Goal: Task Accomplishment & Management: Manage account settings

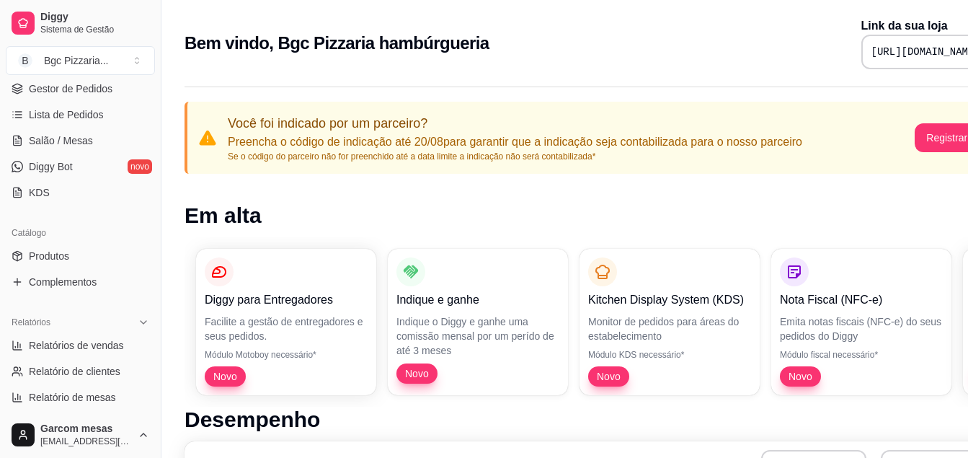
scroll to position [144, 0]
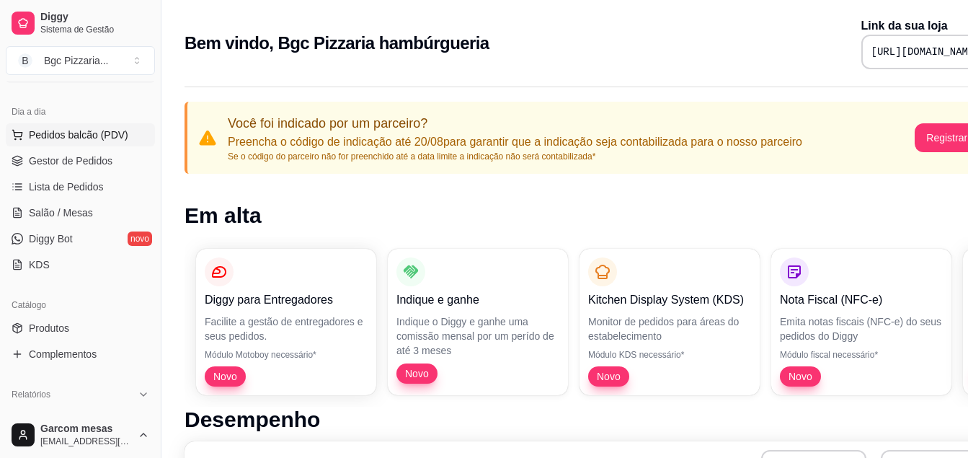
click at [57, 135] on span "Pedidos balcão (PDV)" at bounding box center [78, 135] width 99 height 14
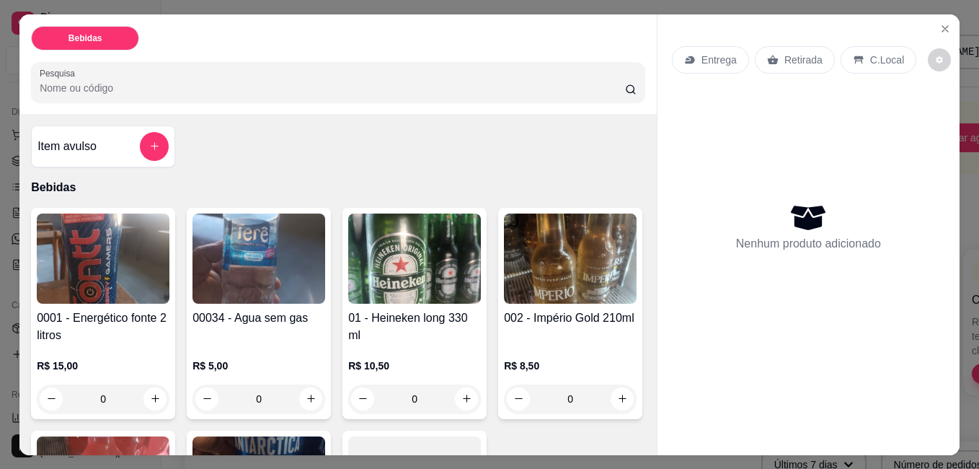
click at [86, 244] on img at bounding box center [103, 258] width 133 height 90
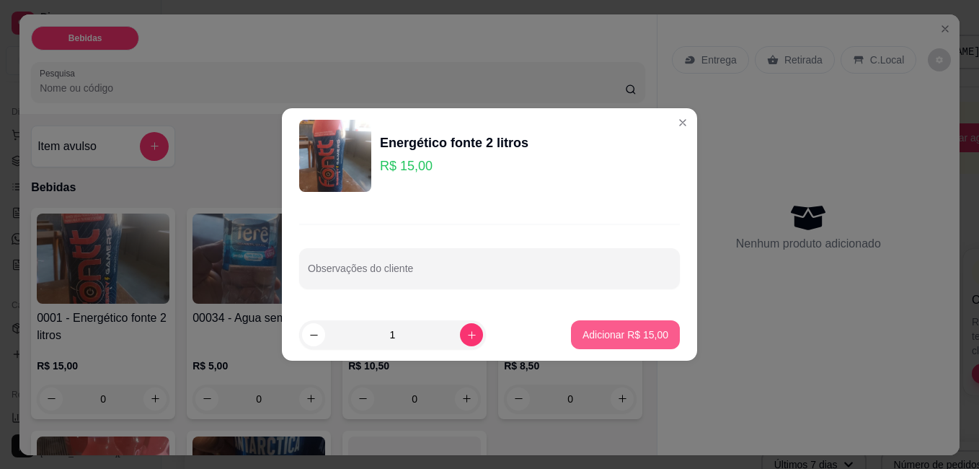
click at [616, 332] on p "Adicionar R$ 15,00" at bounding box center [626, 334] width 86 height 14
type input "1"
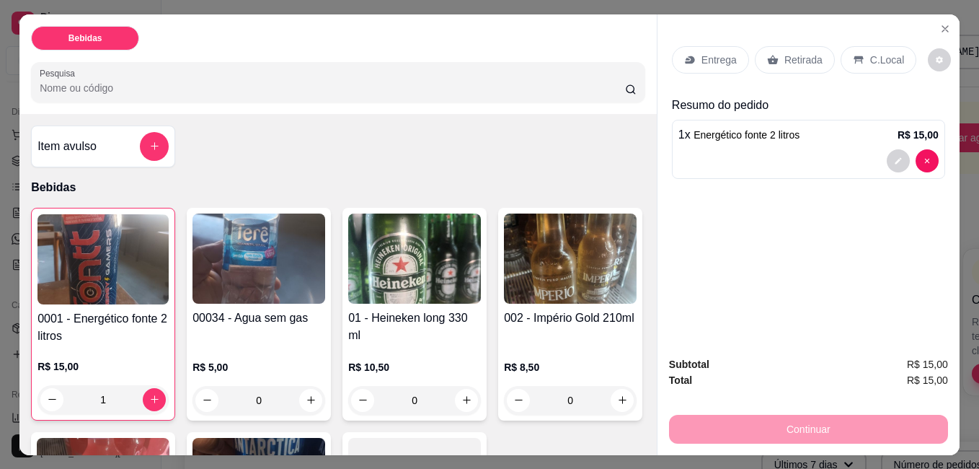
click at [774, 52] on div "Retirada" at bounding box center [795, 59] width 80 height 27
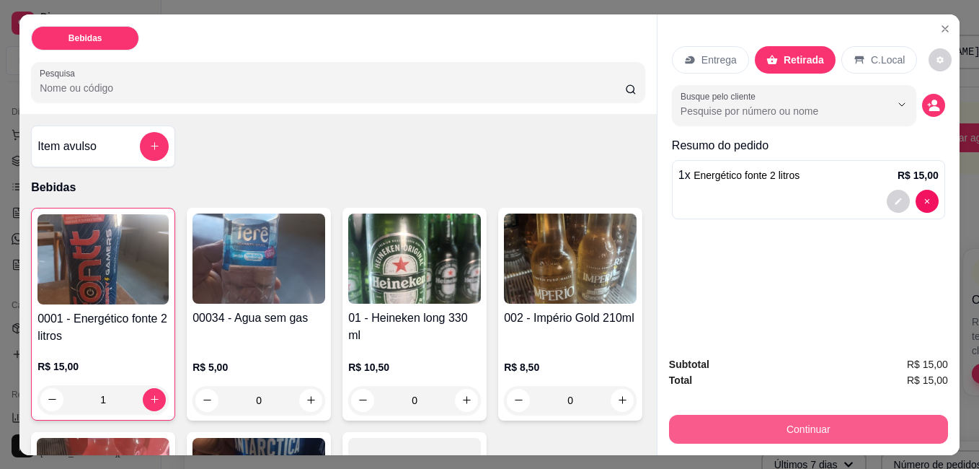
click at [809, 421] on button "Continuar" at bounding box center [808, 429] width 279 height 29
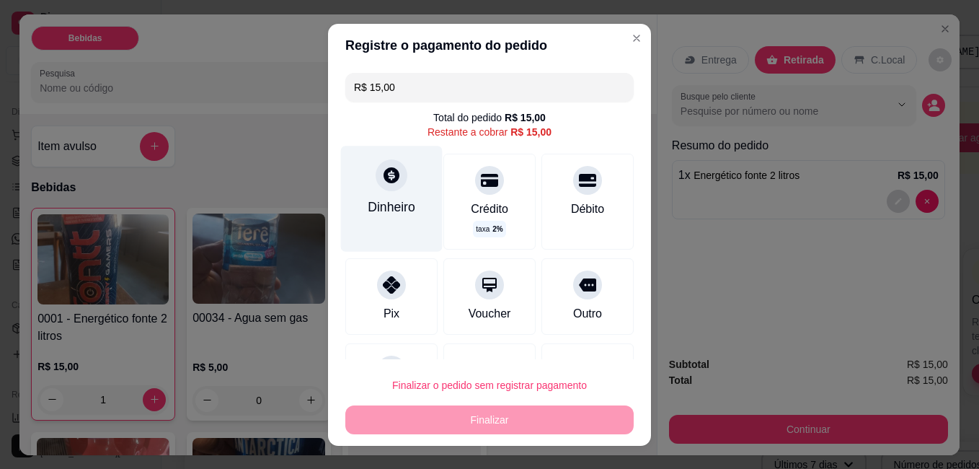
click at [369, 195] on div "Dinheiro" at bounding box center [392, 198] width 102 height 105
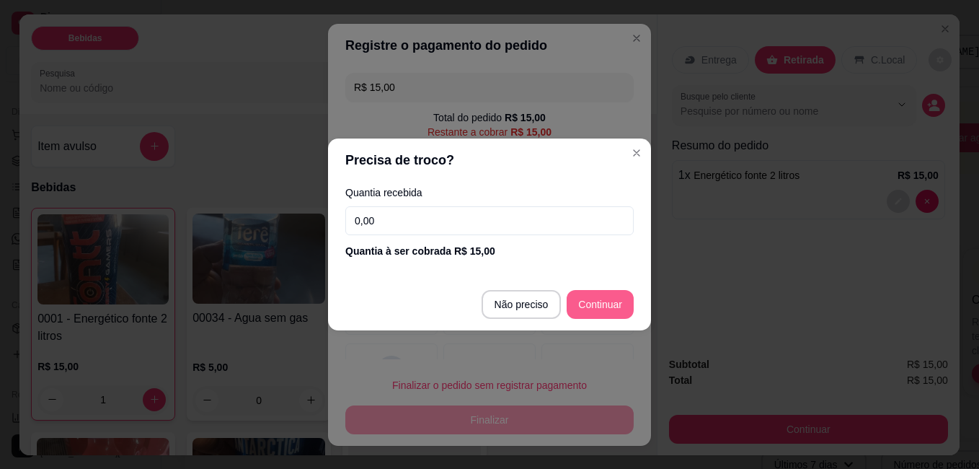
type input "R$ 0,00"
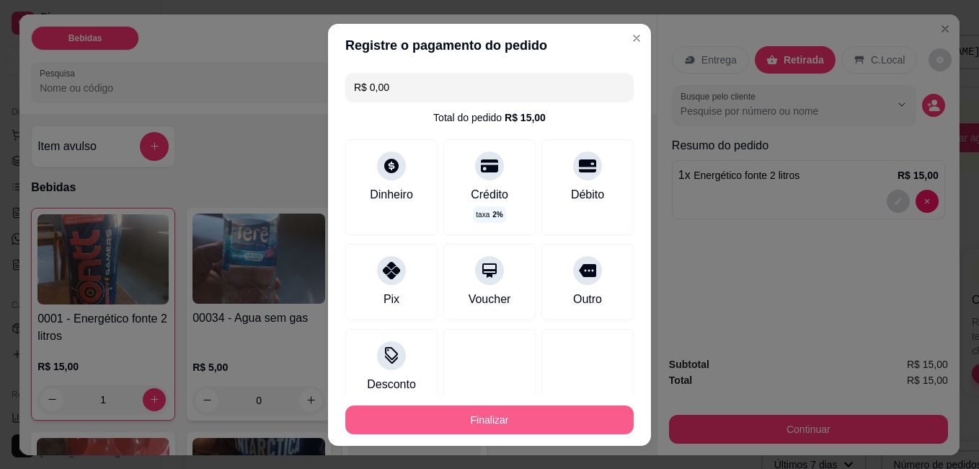
click at [554, 422] on button "Finalizar" at bounding box center [489, 419] width 288 height 29
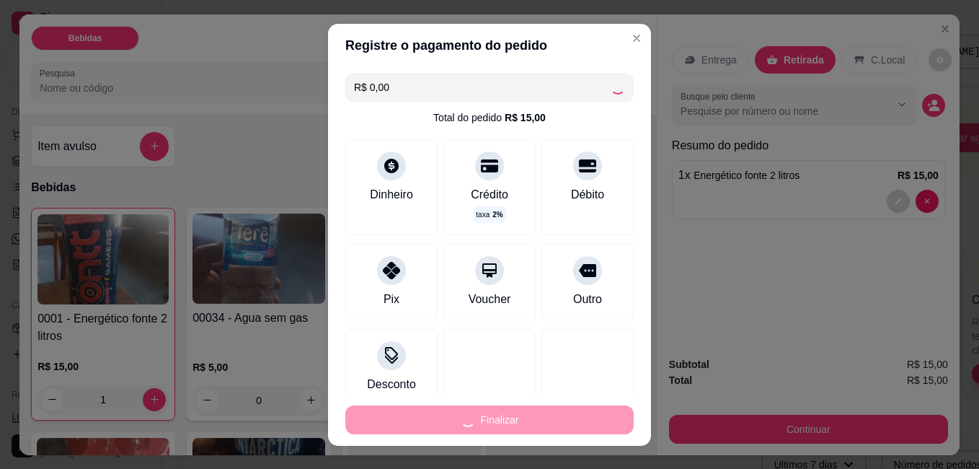
type input "0"
type input "-R$ 15,00"
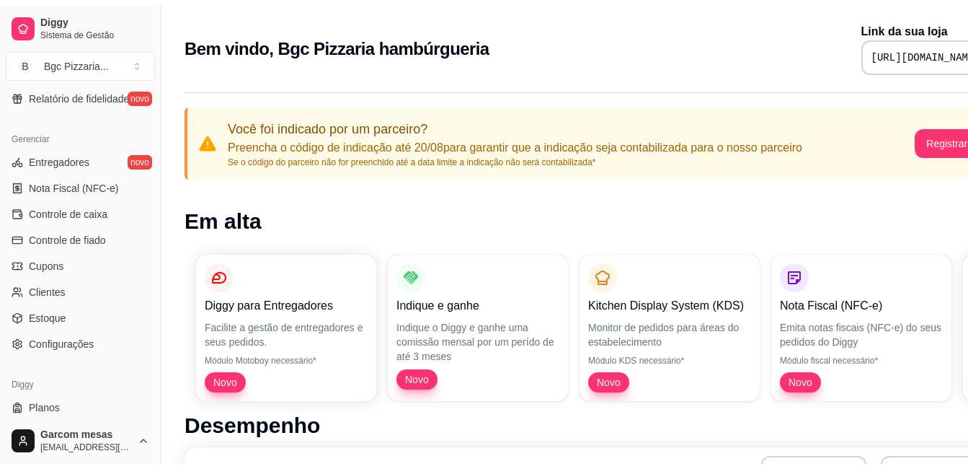
scroll to position [569, 0]
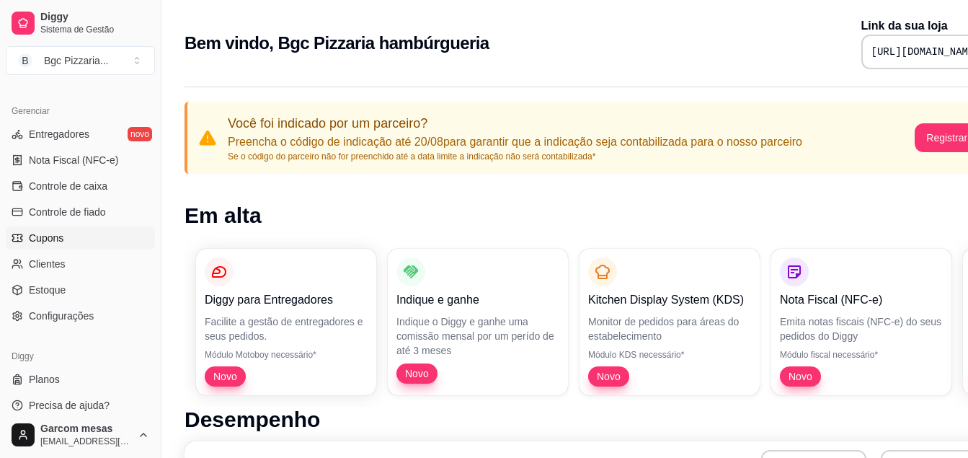
click at [63, 238] on link "Cupons" at bounding box center [80, 237] width 149 height 23
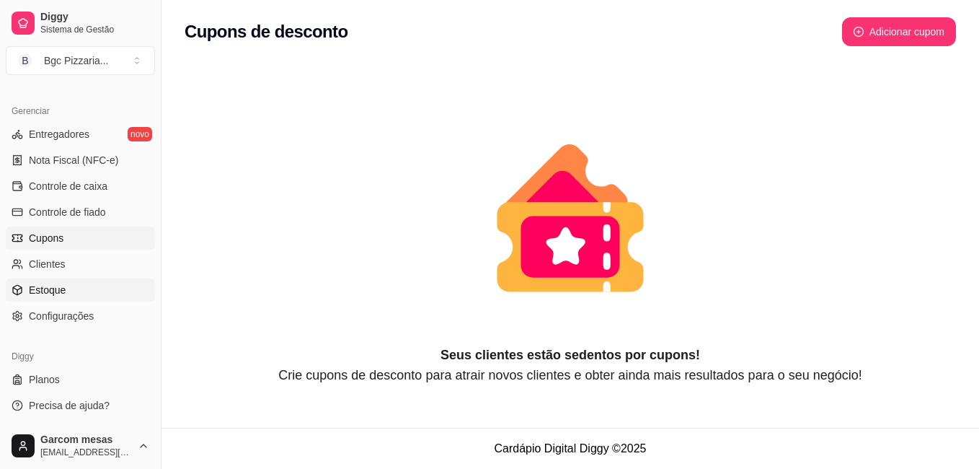
click at [80, 287] on link "Estoque" at bounding box center [80, 289] width 149 height 23
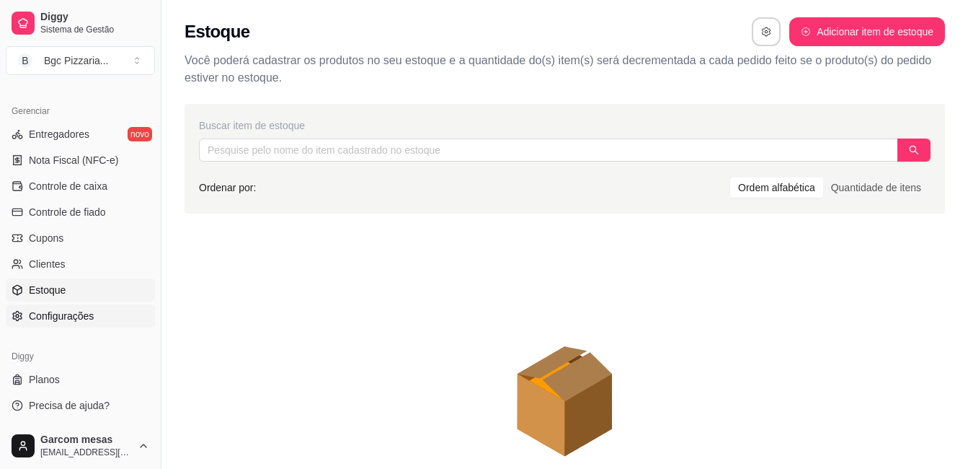
click at [96, 316] on link "Configurações" at bounding box center [80, 315] width 149 height 23
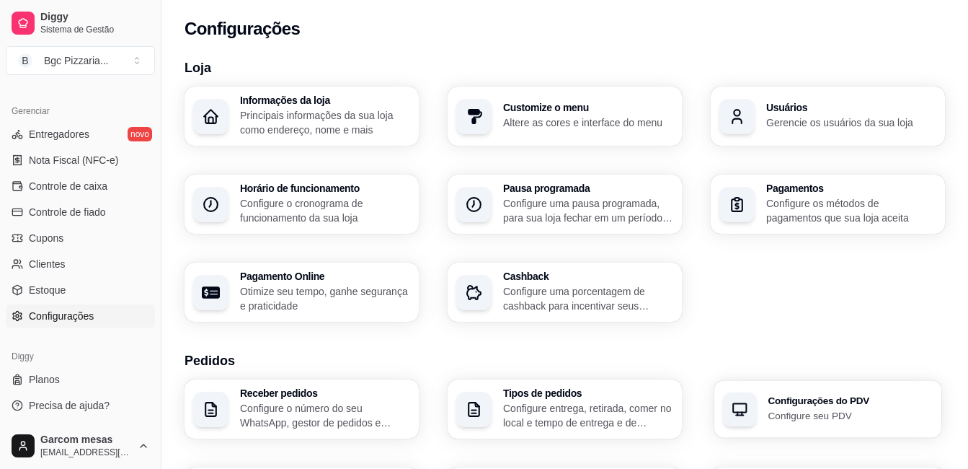
click at [770, 411] on p "Configure seu PDV" at bounding box center [851, 415] width 165 height 14
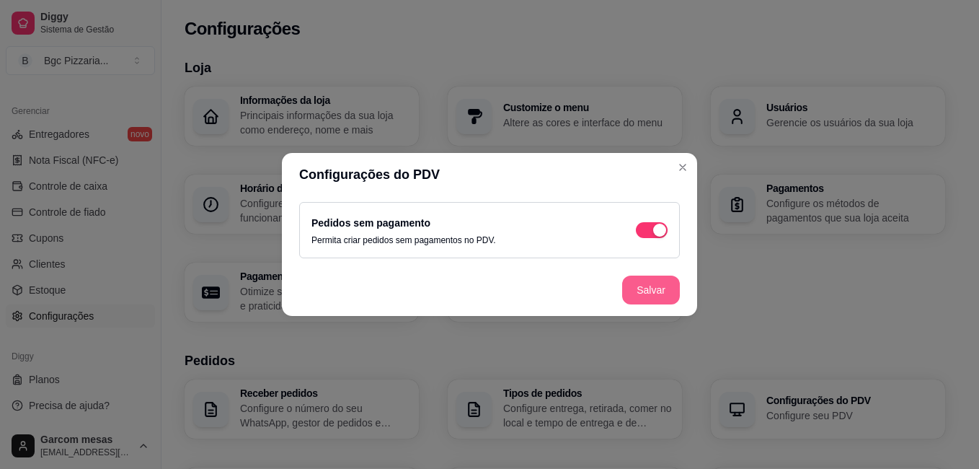
click at [647, 293] on button "Salvar" at bounding box center [651, 289] width 58 height 29
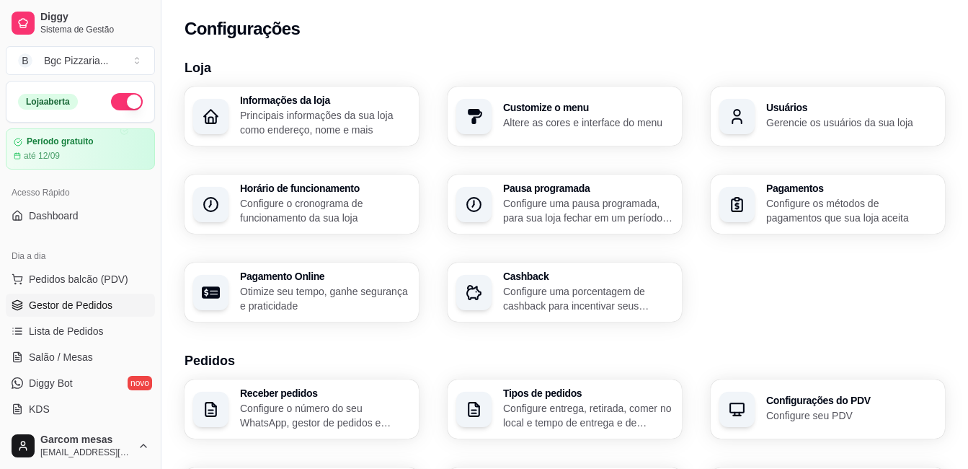
click at [92, 304] on span "Gestor de Pedidos" at bounding box center [71, 305] width 84 height 14
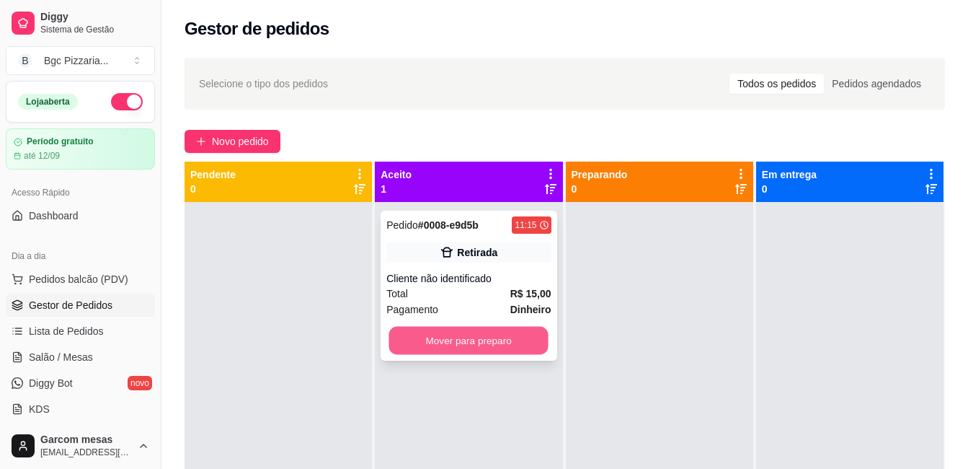
click at [466, 333] on button "Mover para preparo" at bounding box center [468, 341] width 159 height 28
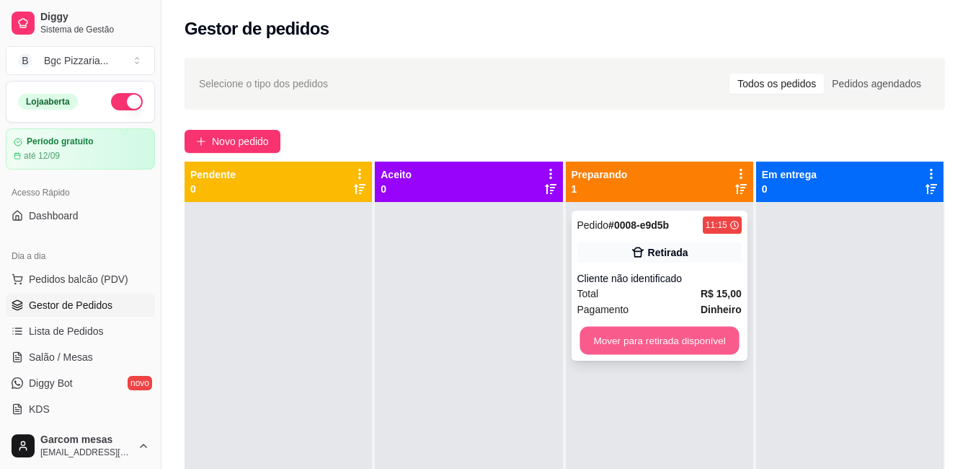
click at [660, 340] on button "Mover para retirada disponível" at bounding box center [659, 341] width 159 height 28
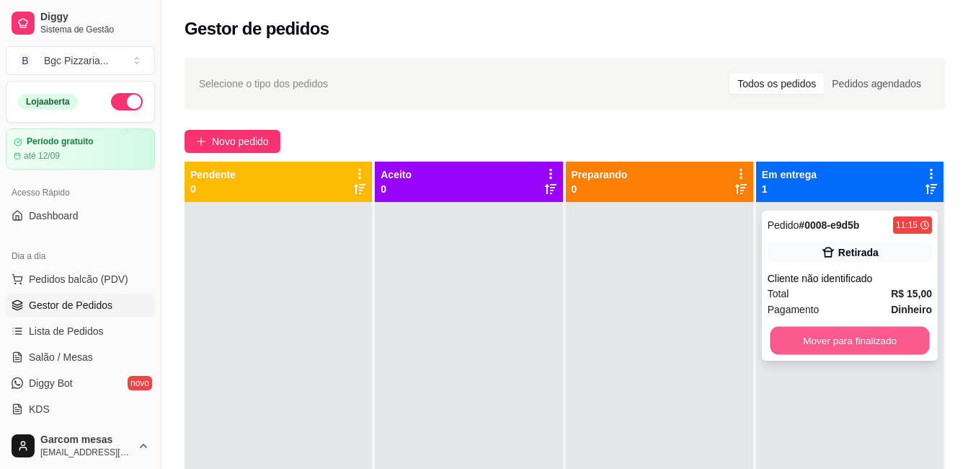
click at [812, 334] on button "Mover para finalizado" at bounding box center [849, 341] width 159 height 28
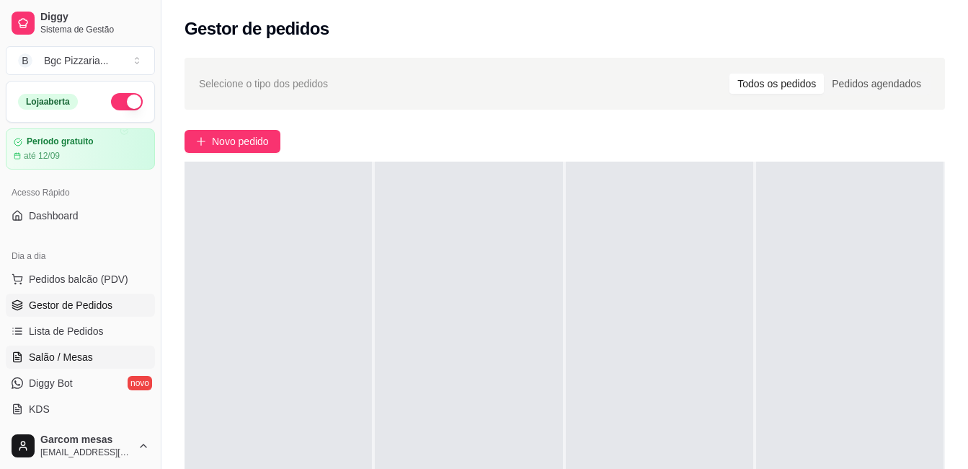
click at [92, 355] on link "Salão / Mesas" at bounding box center [80, 356] width 149 height 23
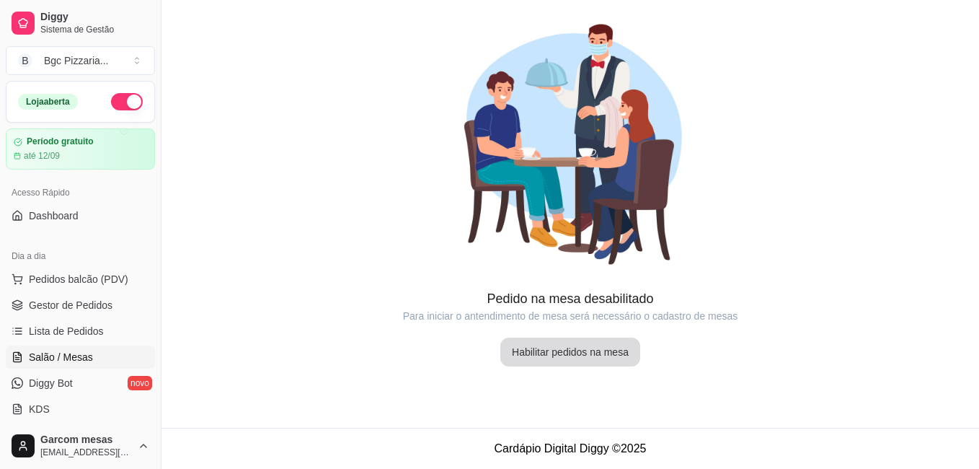
click at [558, 348] on button "Habilitar pedidos na mesa" at bounding box center [570, 351] width 140 height 29
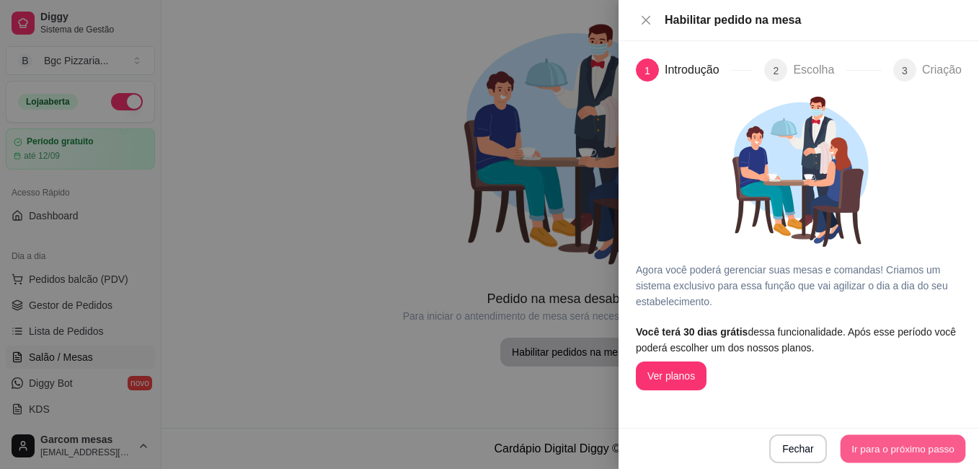
click at [903, 451] on button "Ir para o próximo passo" at bounding box center [903, 449] width 125 height 28
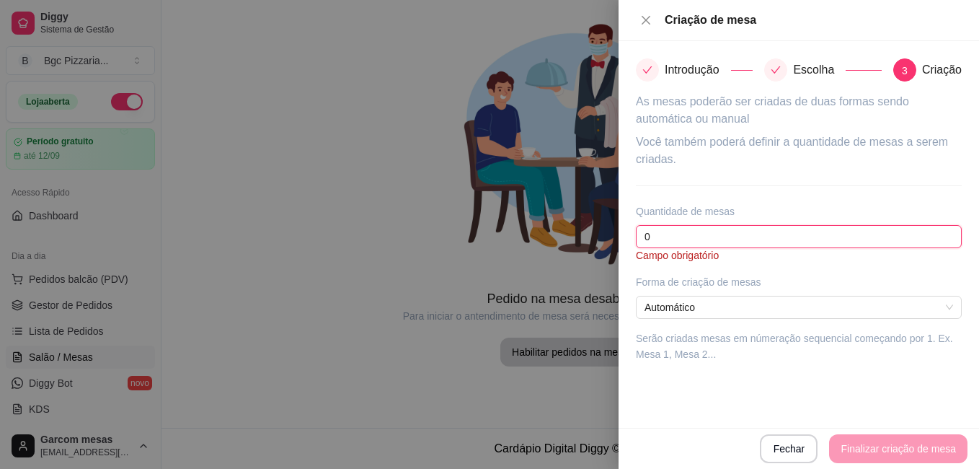
click at [673, 242] on input "0" at bounding box center [799, 236] width 326 height 23
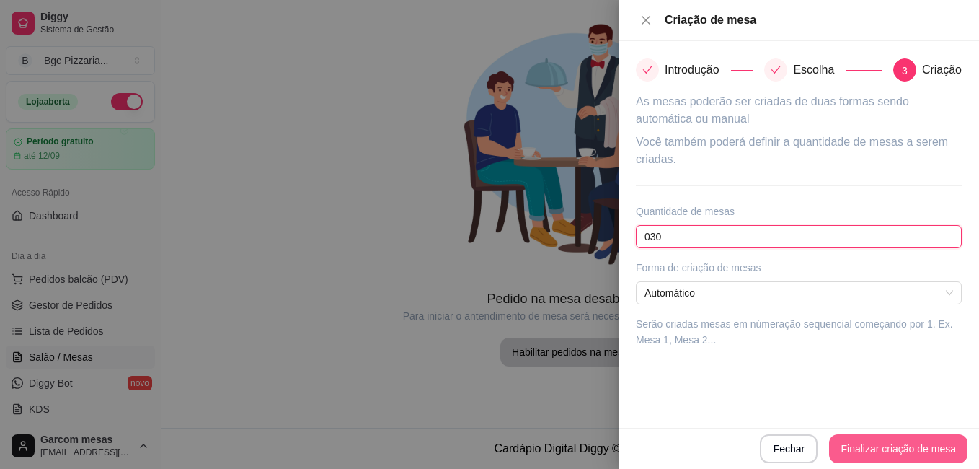
type input "030"
click at [870, 450] on button "Finalizar criação de mesa" at bounding box center [898, 448] width 138 height 29
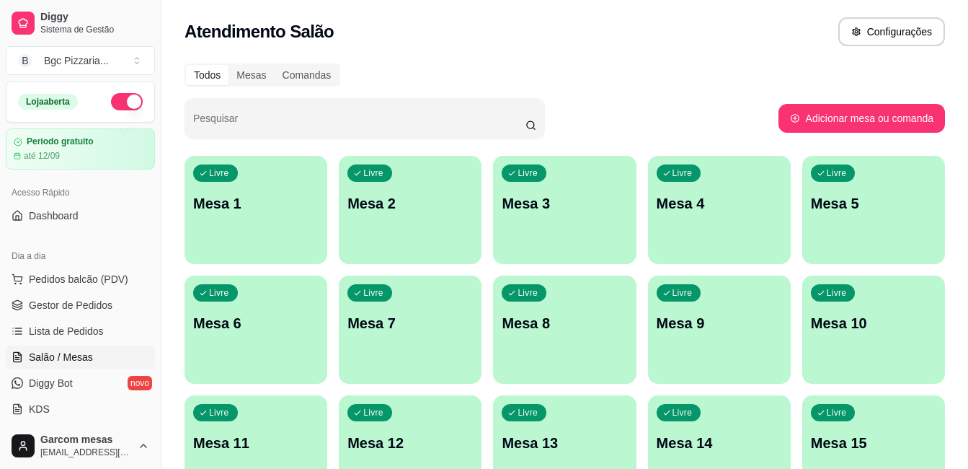
click at [279, 237] on div "Livre Mesa 1" at bounding box center [256, 201] width 143 height 91
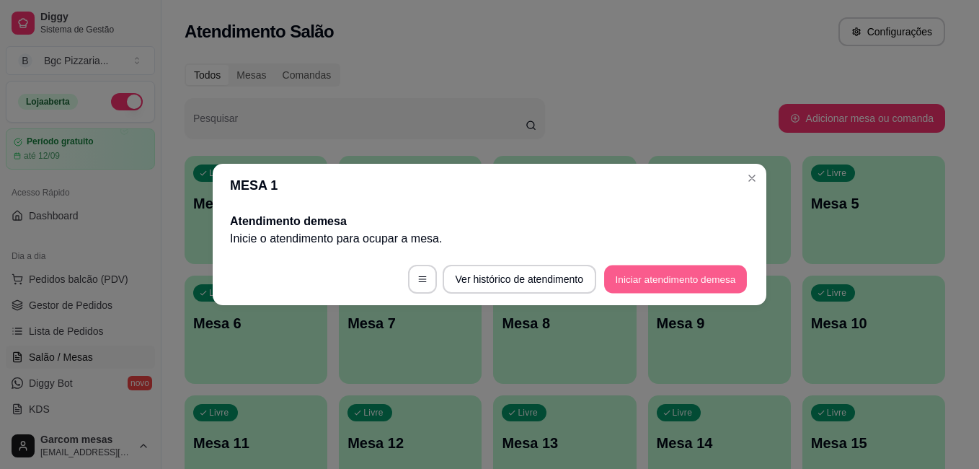
click at [614, 273] on button "Iniciar atendimento de mesa" at bounding box center [675, 279] width 143 height 28
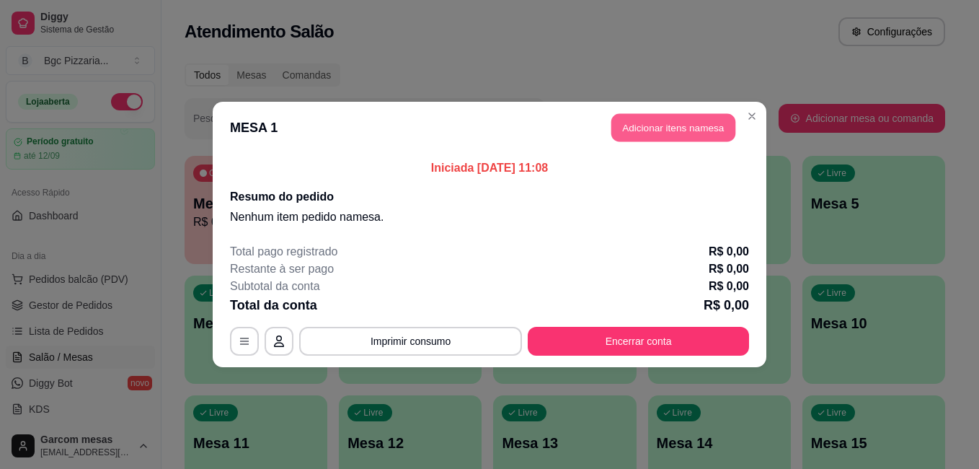
click at [660, 123] on button "Adicionar itens na mesa" at bounding box center [673, 128] width 124 height 28
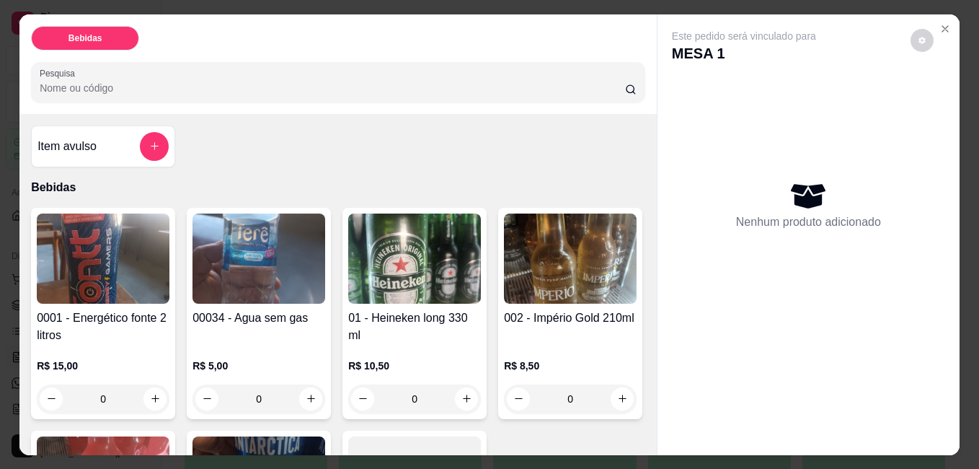
click at [414, 256] on img at bounding box center [414, 258] width 133 height 90
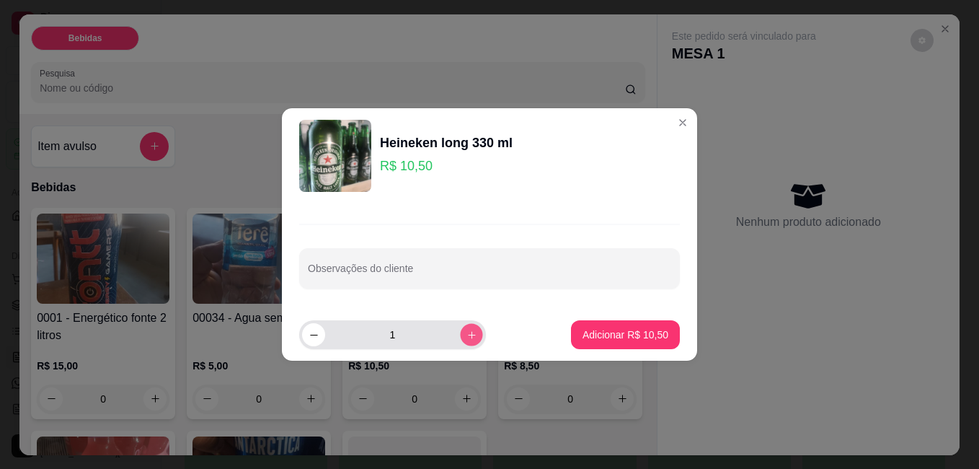
click at [460, 325] on button "increase-product-quantity" at bounding box center [471, 334] width 22 height 22
click at [460, 325] on button "increase-product-quantity" at bounding box center [471, 334] width 23 height 23
type input "3"
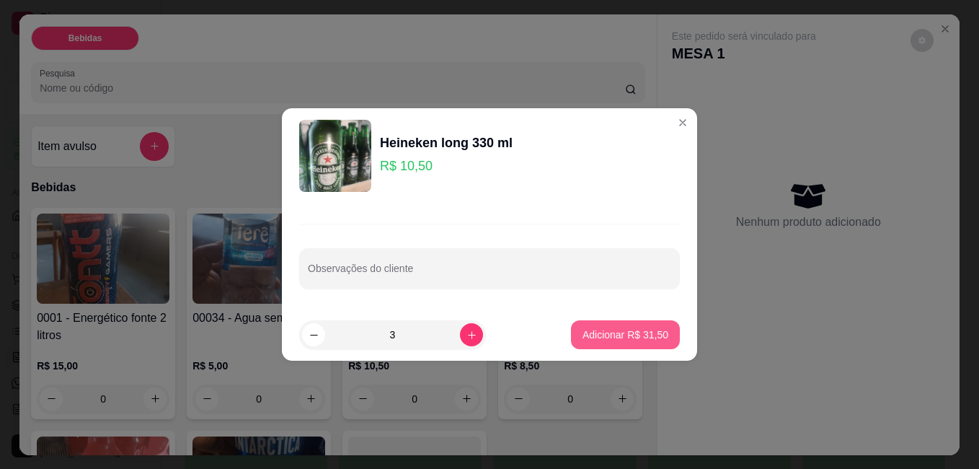
click at [600, 336] on p "Adicionar R$ 31,50" at bounding box center [626, 334] width 86 height 14
type input "3"
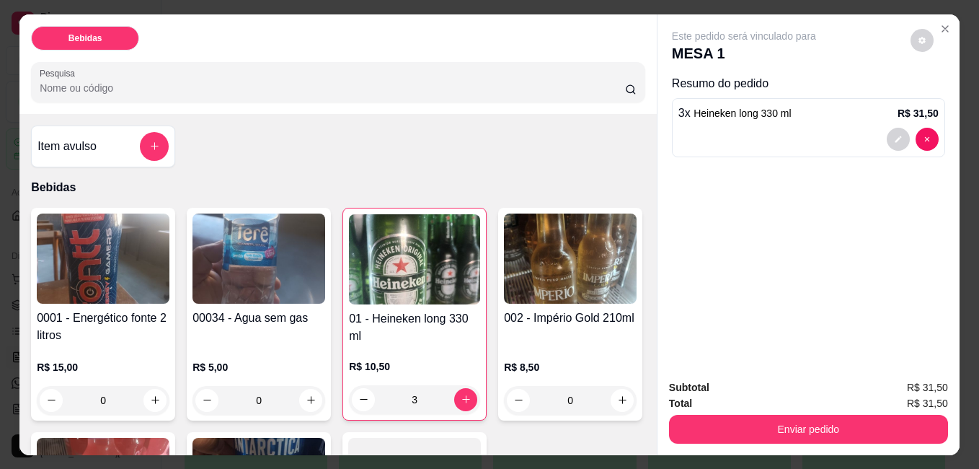
click at [110, 310] on h4 "0001 - Energético fonte 2 litros" at bounding box center [103, 326] width 133 height 35
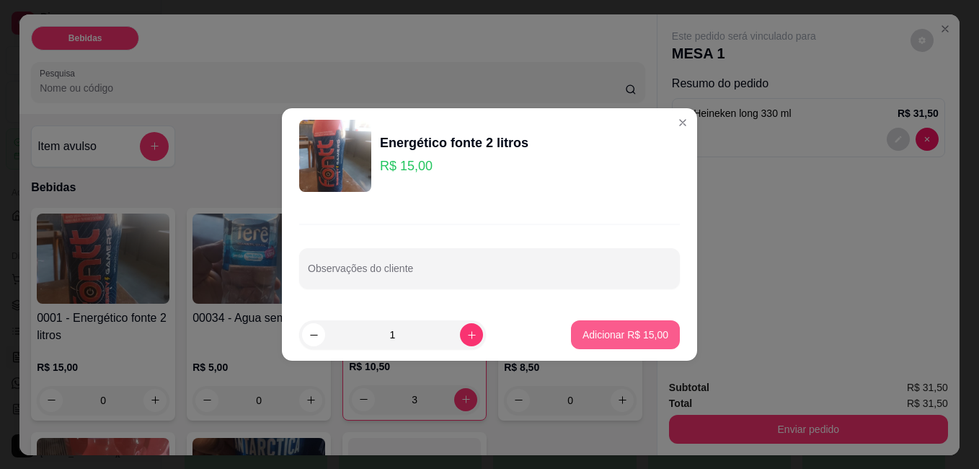
click at [591, 333] on p "Adicionar R$ 15,00" at bounding box center [626, 334] width 86 height 14
type input "1"
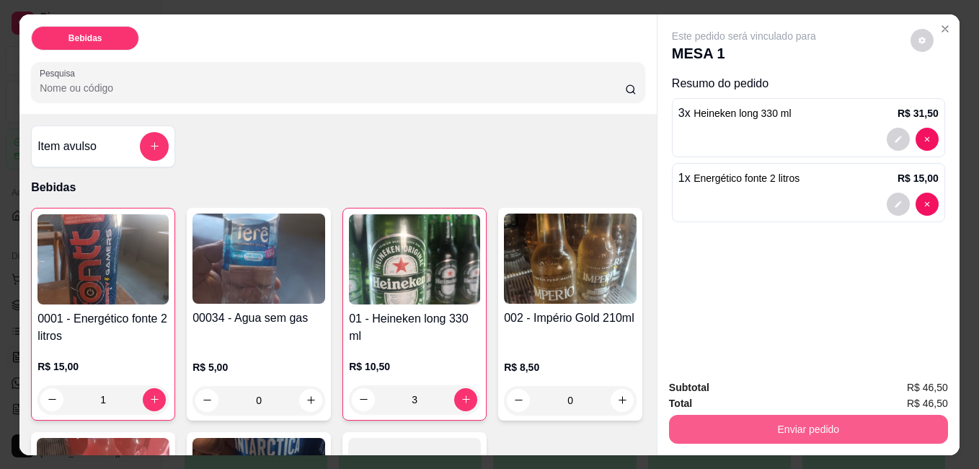
click at [818, 425] on button "Enviar pedido" at bounding box center [808, 429] width 279 height 29
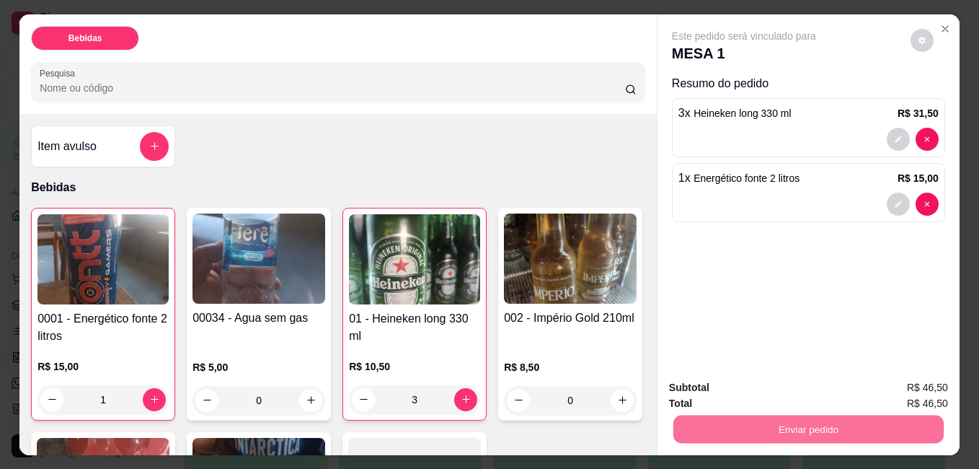
click at [883, 392] on button "Sim, quero registrar" at bounding box center [897, 387] width 107 height 27
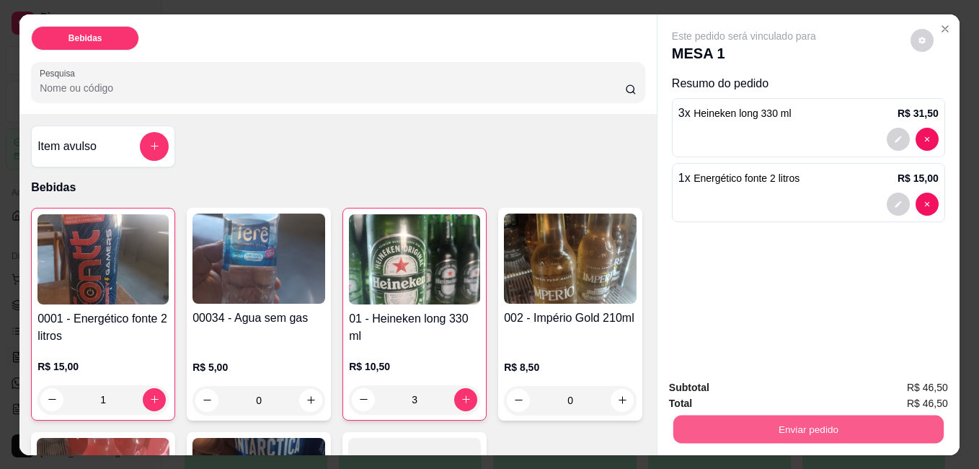
click at [782, 420] on button "Enviar pedido" at bounding box center [808, 429] width 270 height 28
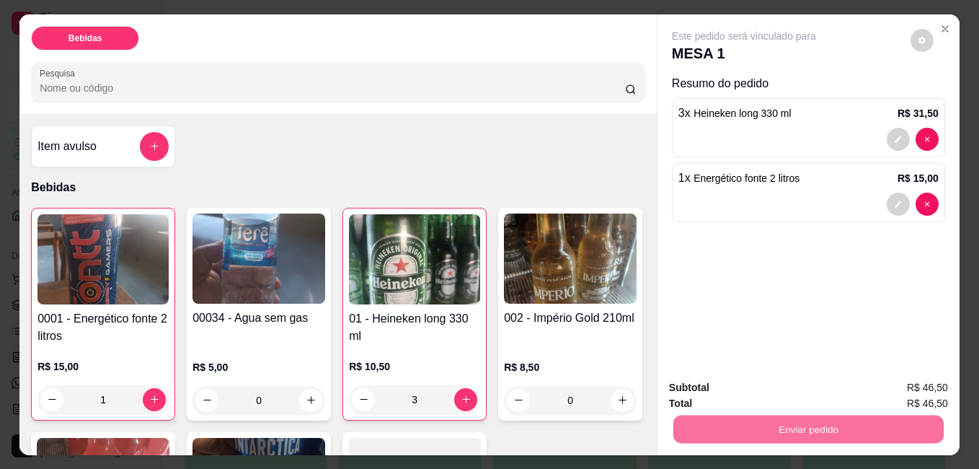
click at [877, 381] on button "Sim, quero registrar" at bounding box center [897, 387] width 107 height 27
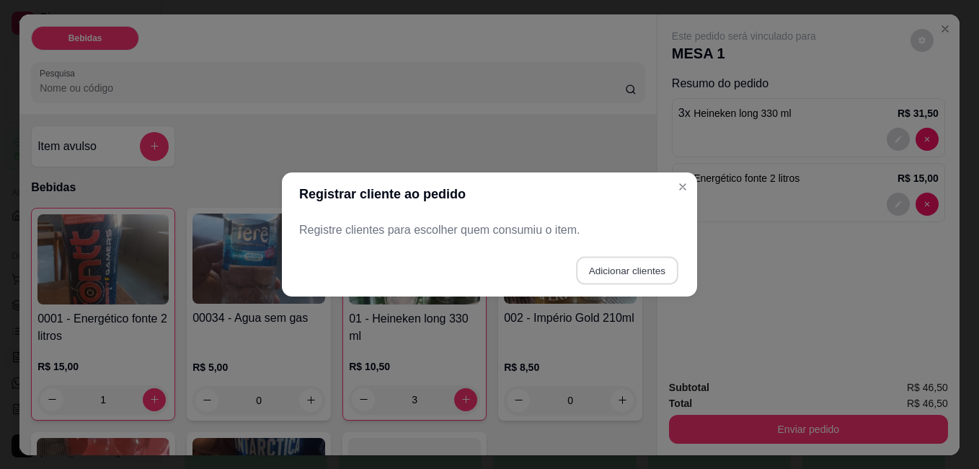
click at [625, 270] on button "Adicionar clientes" at bounding box center [627, 271] width 102 height 28
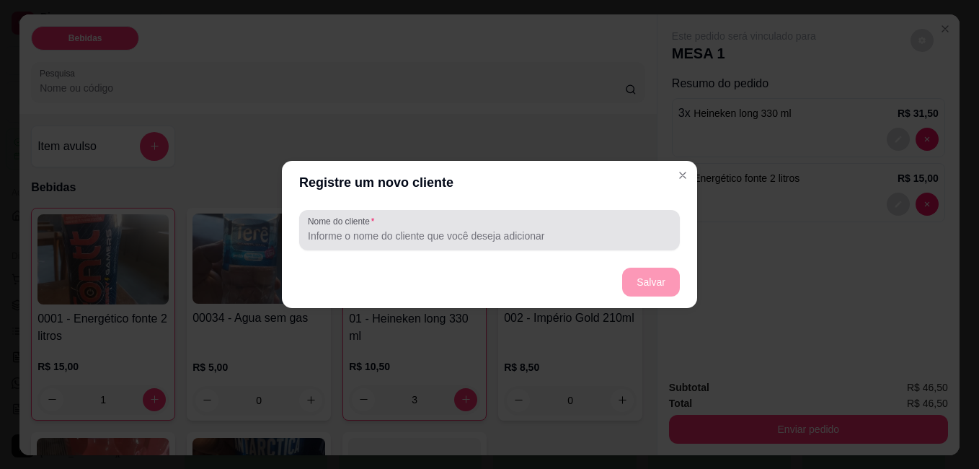
click at [549, 241] on input "Nome do cliente" at bounding box center [489, 236] width 363 height 14
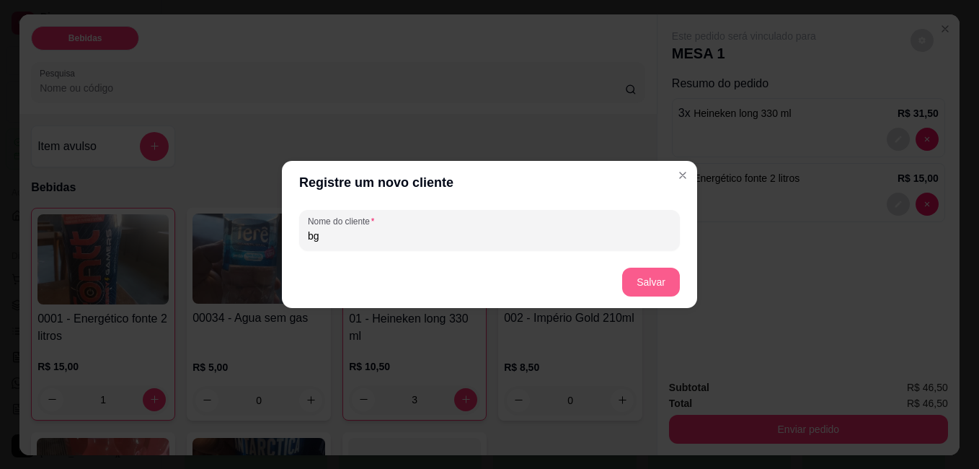
type input "bg"
click at [629, 280] on button "Salvar" at bounding box center [651, 281] width 58 height 29
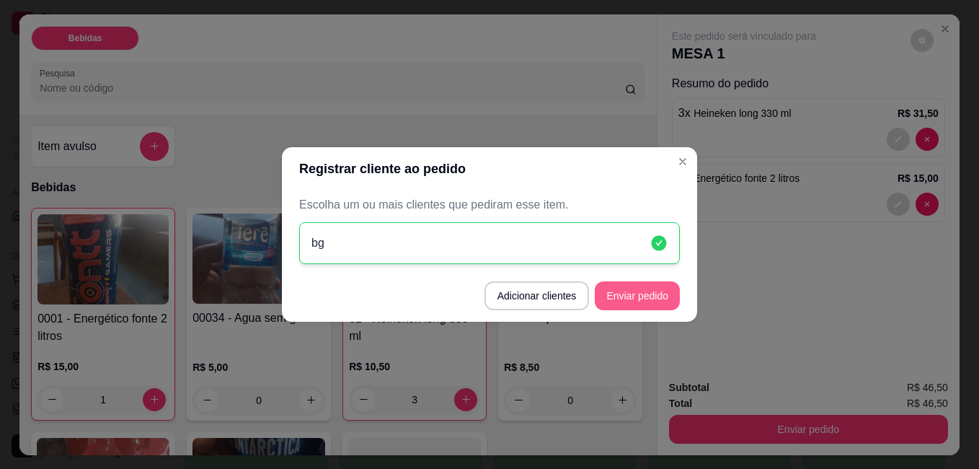
click at [627, 295] on button "Enviar pedido" at bounding box center [637, 295] width 85 height 29
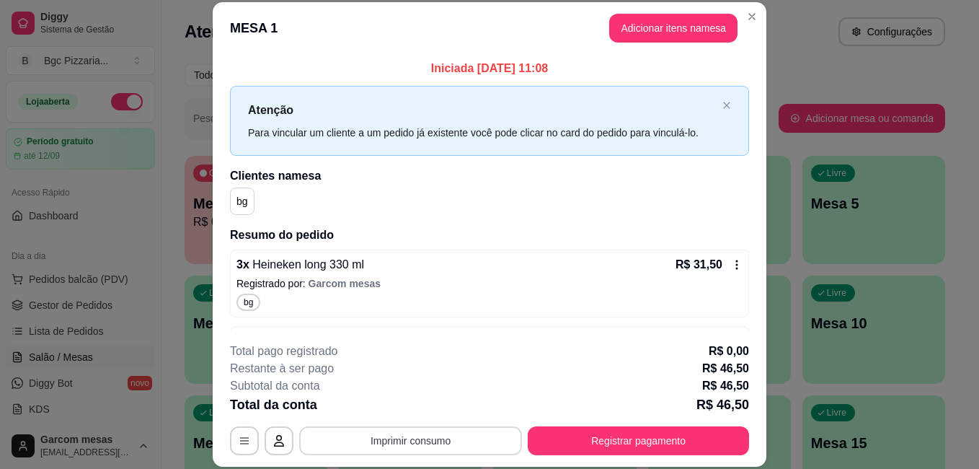
click at [467, 439] on button "Imprimir consumo" at bounding box center [410, 440] width 223 height 29
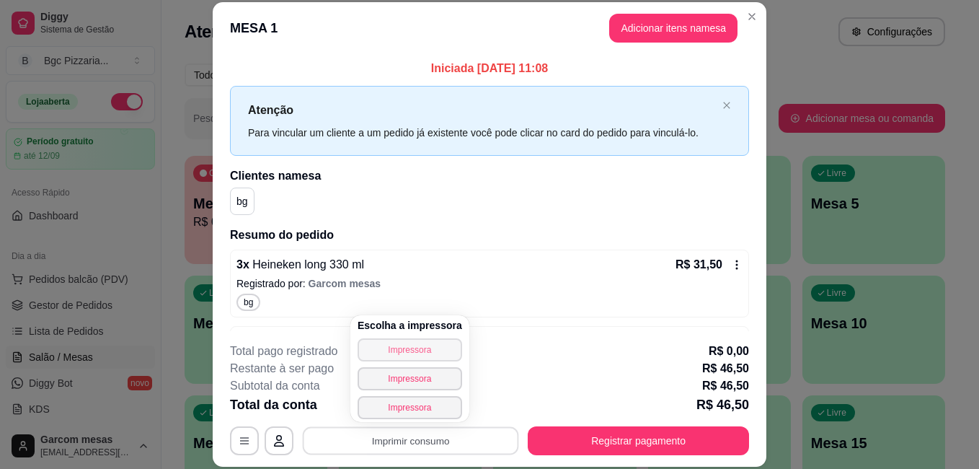
click at [425, 357] on button "Impressora" at bounding box center [410, 349] width 105 height 23
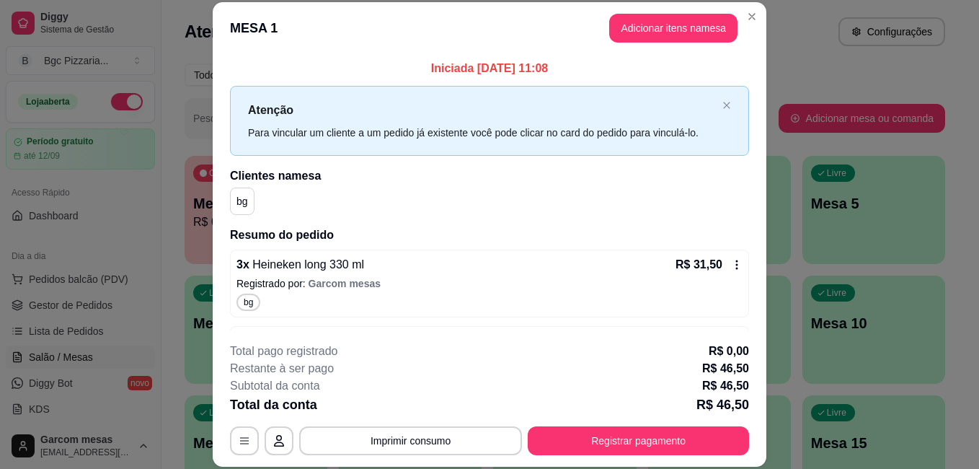
scroll to position [44, 0]
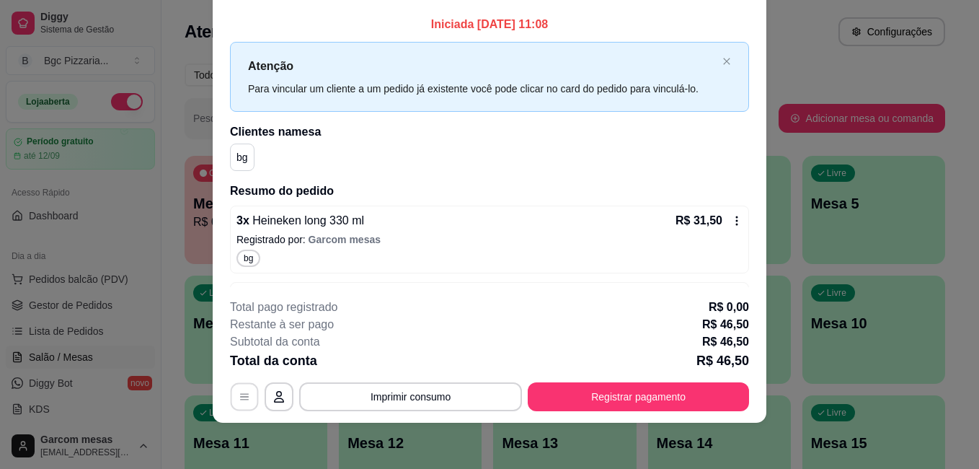
click at [245, 394] on button "button" at bounding box center [245, 396] width 28 height 28
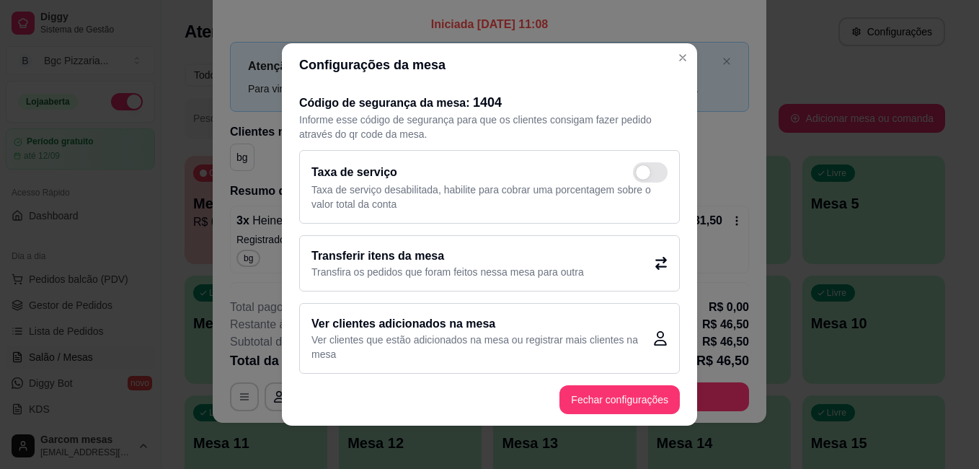
click at [680, 366] on div "Código de segurança da mesa: 1404 Informe esse código de segurança para que os …" at bounding box center [489, 230] width 415 height 287
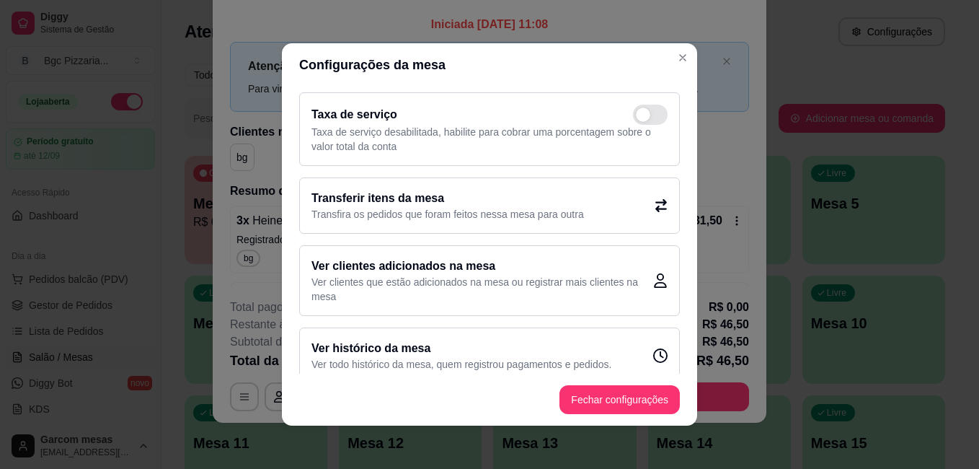
scroll to position [74, 0]
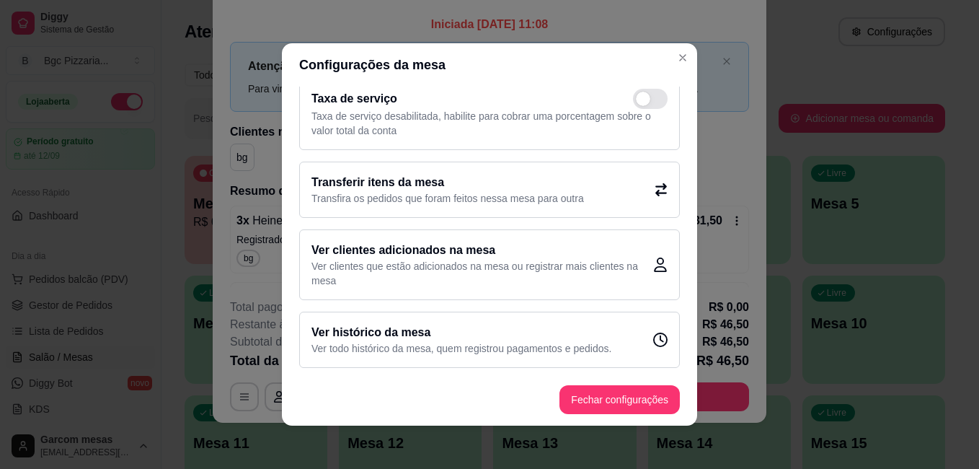
click at [539, 356] on div "Ver histórico da mesa Ver todo histórico da mesa, quem registrou pagamentos e p…" at bounding box center [489, 339] width 381 height 56
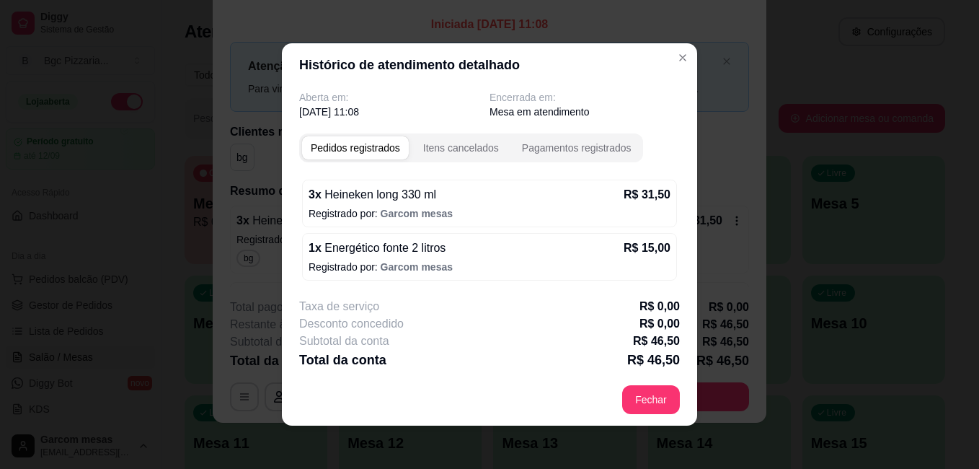
scroll to position [39, 0]
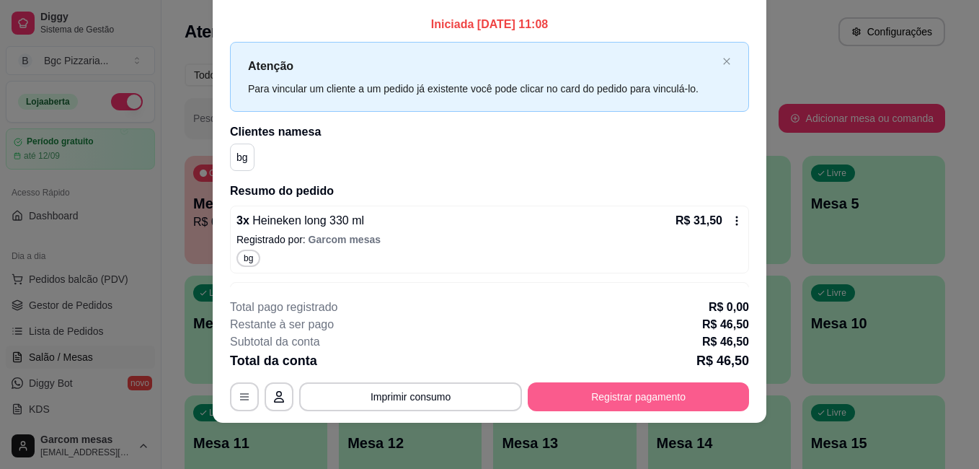
click at [634, 399] on button "Registrar pagamento" at bounding box center [638, 396] width 221 height 29
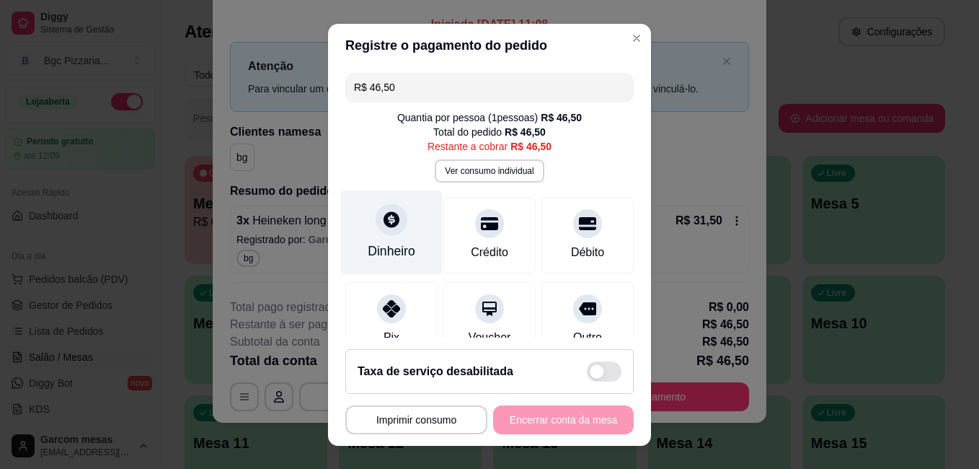
click at [389, 247] on div "Dinheiro" at bounding box center [392, 251] width 48 height 19
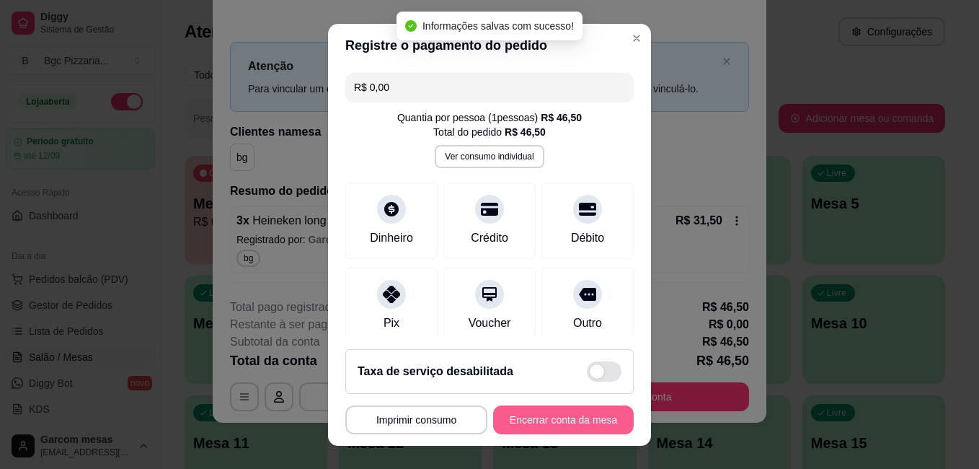
type input "R$ 0,00"
click at [539, 425] on button "Encerrar conta da mesa" at bounding box center [563, 419] width 136 height 28
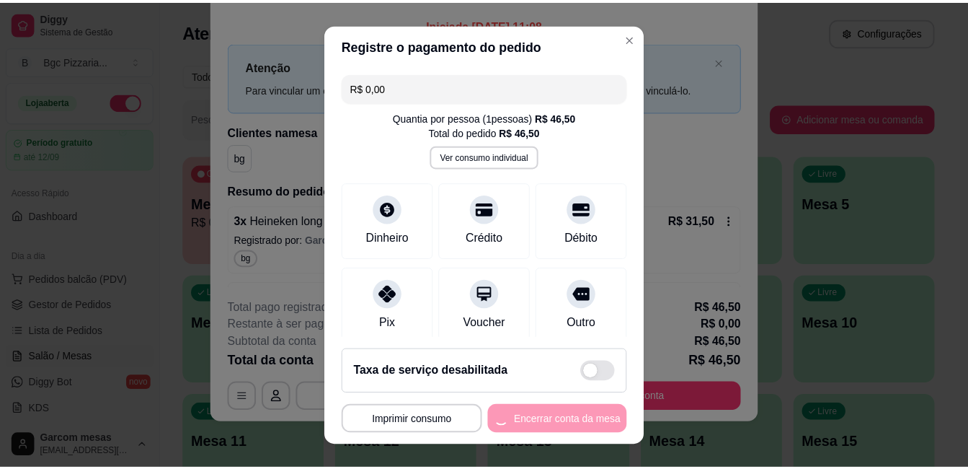
scroll to position [0, 0]
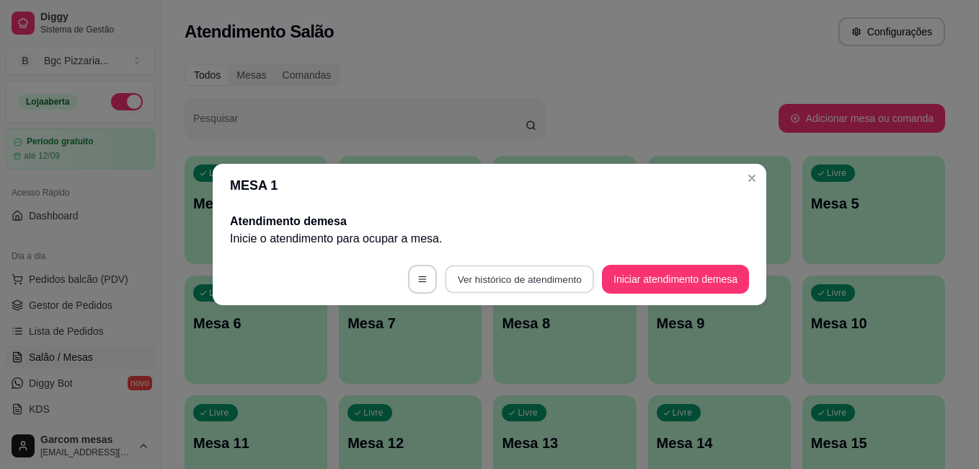
click at [556, 281] on button "Ver histórico de atendimento" at bounding box center [519, 279] width 149 height 28
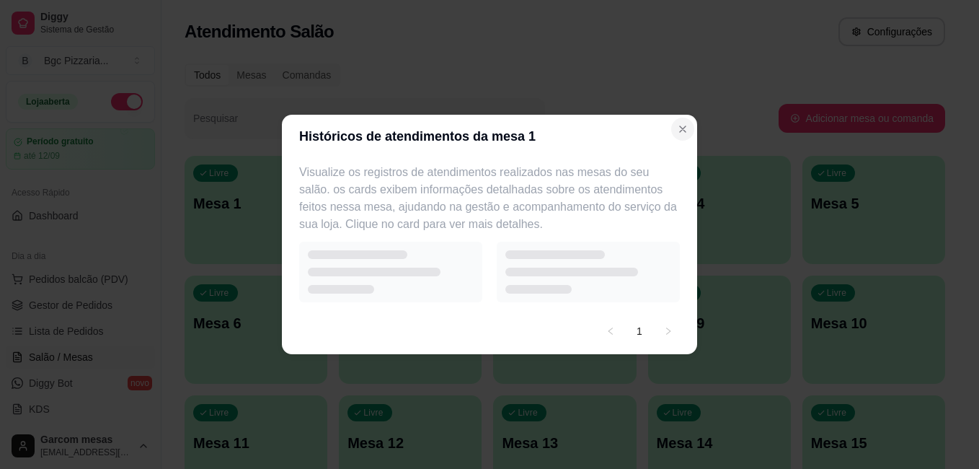
select select "7"
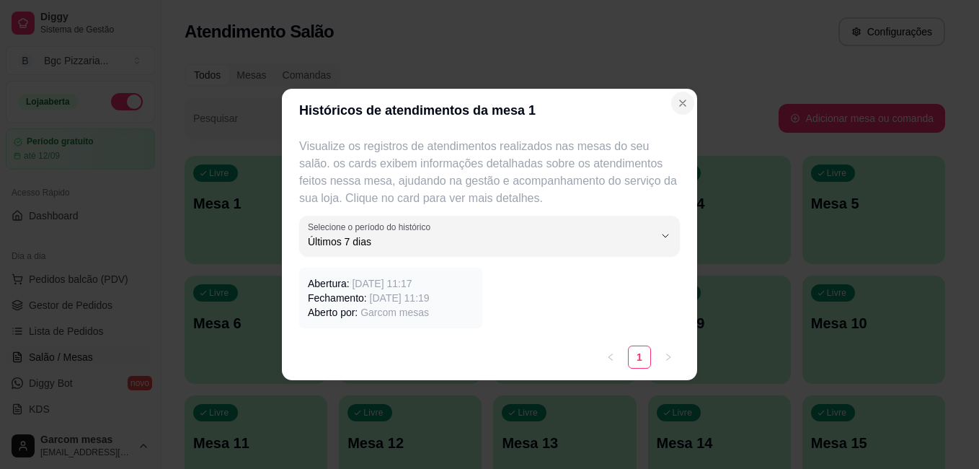
click at [688, 130] on header "Históricos de atendimentos da mesa 1" at bounding box center [489, 110] width 415 height 43
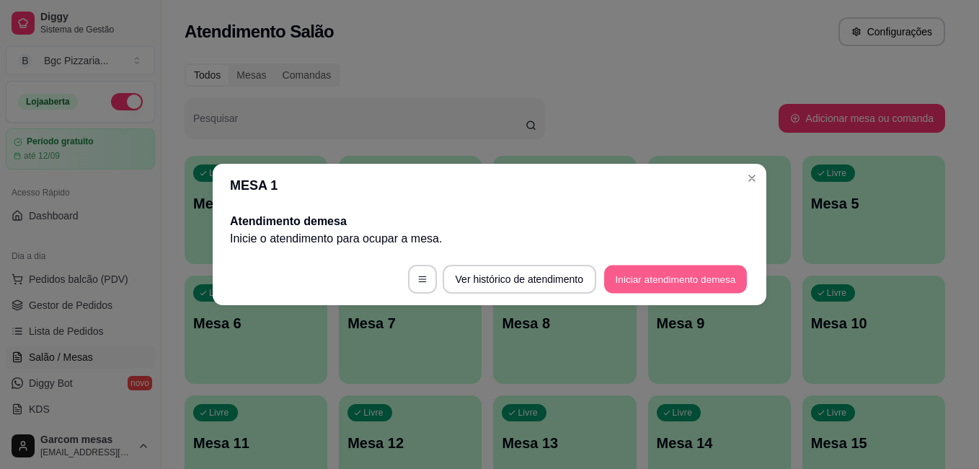
click at [666, 278] on button "Iniciar atendimento de mesa" at bounding box center [675, 279] width 143 height 28
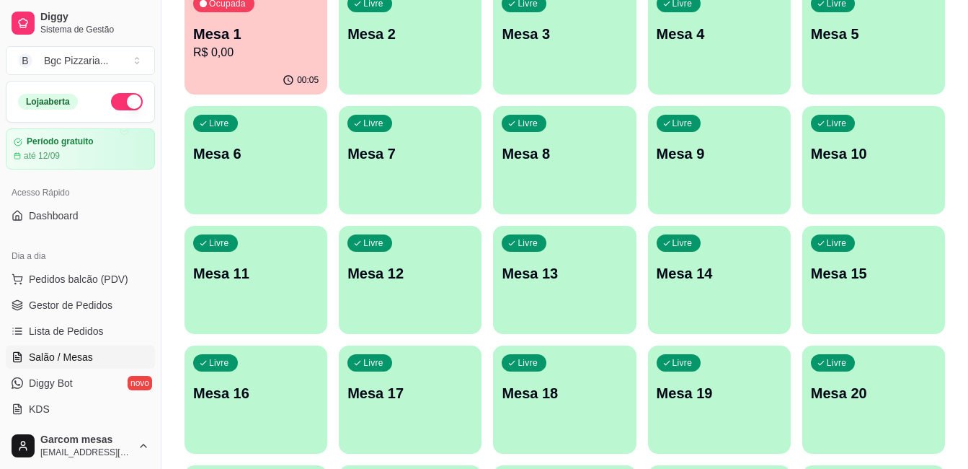
scroll to position [144, 0]
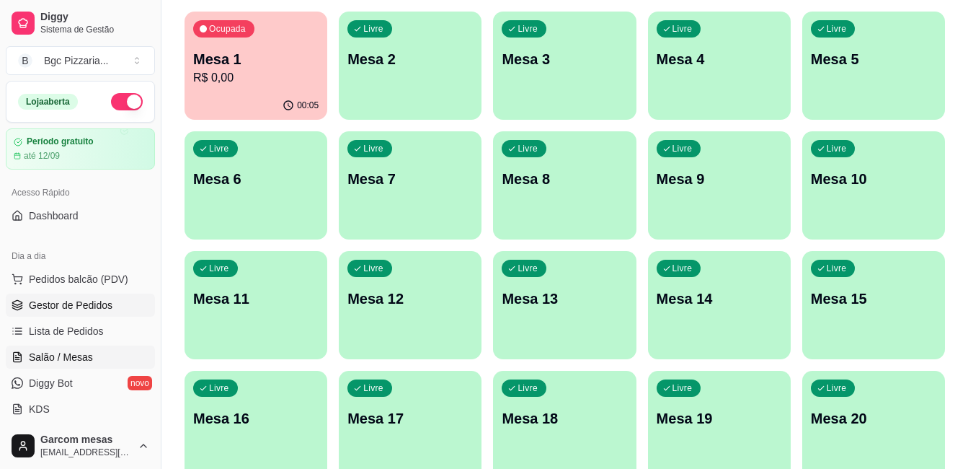
click at [102, 309] on span "Gestor de Pedidos" at bounding box center [71, 305] width 84 height 14
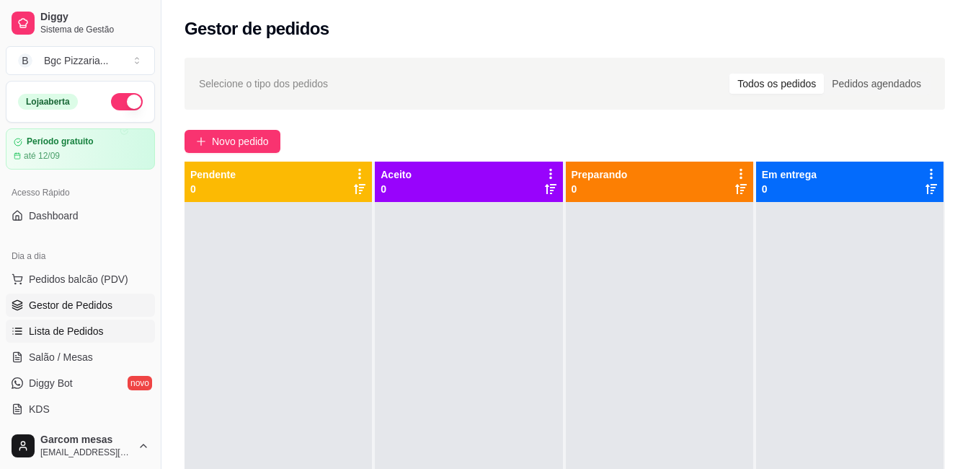
click at [90, 332] on span "Lista de Pedidos" at bounding box center [66, 331] width 75 height 14
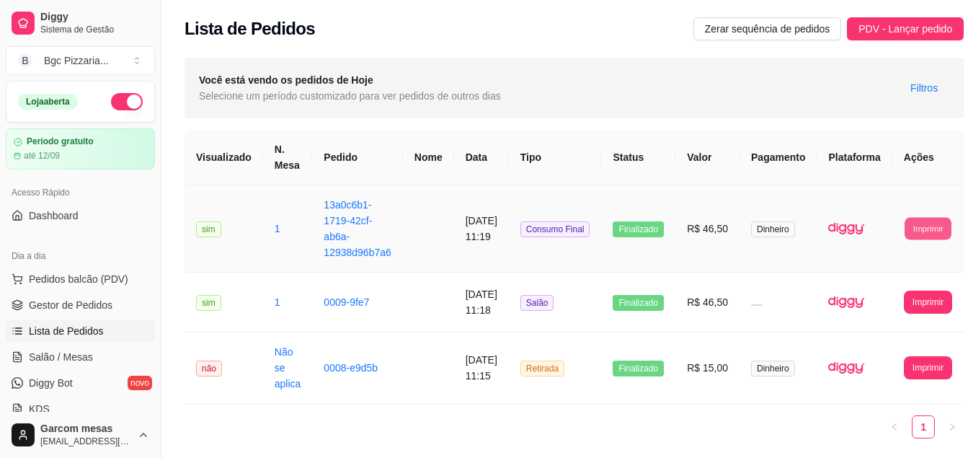
click at [931, 224] on button "Imprimir" at bounding box center [928, 228] width 47 height 22
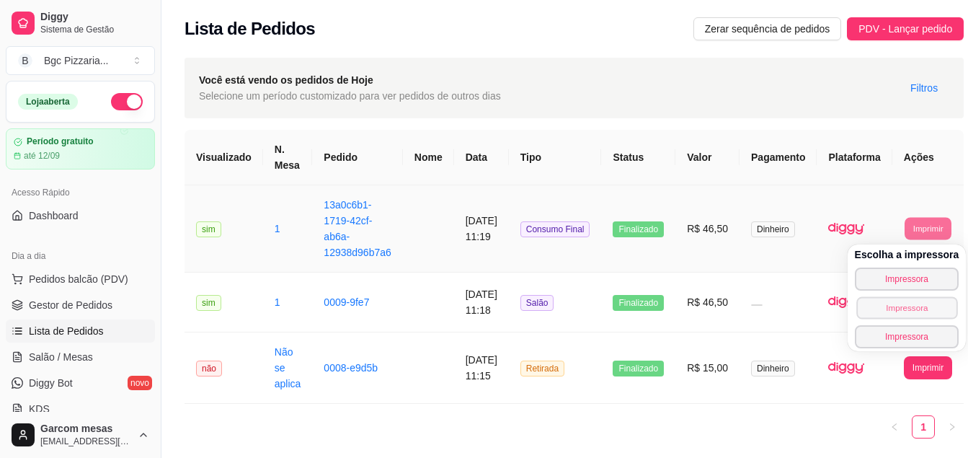
click at [917, 311] on button "Impressora" at bounding box center [907, 307] width 101 height 22
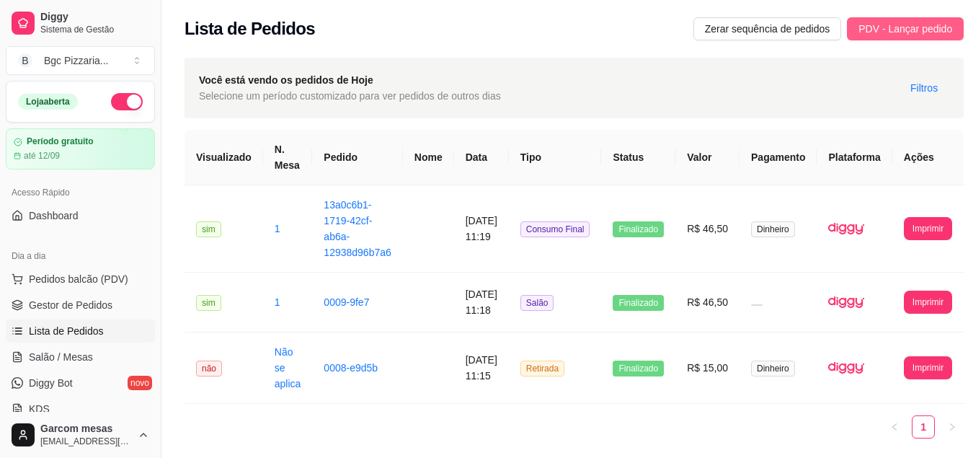
click at [914, 30] on span "PDV - Lançar pedido" at bounding box center [906, 29] width 94 height 16
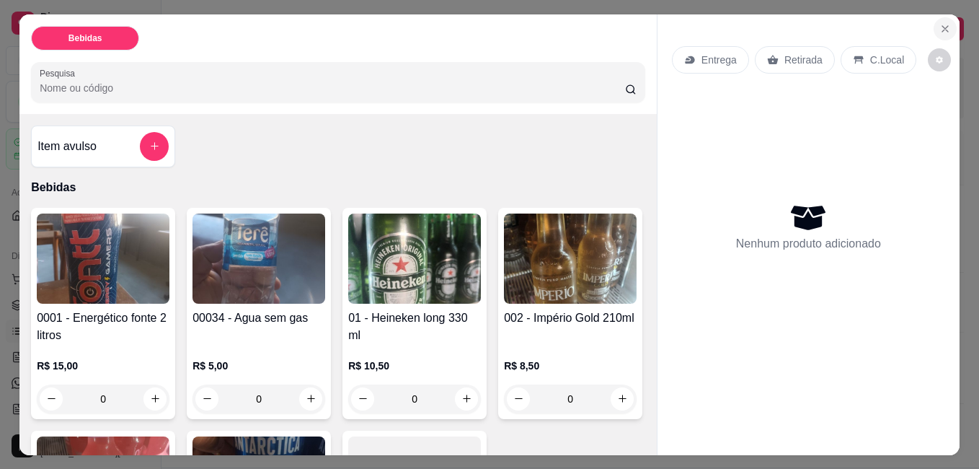
click at [941, 31] on button "Close" at bounding box center [945, 28] width 23 height 23
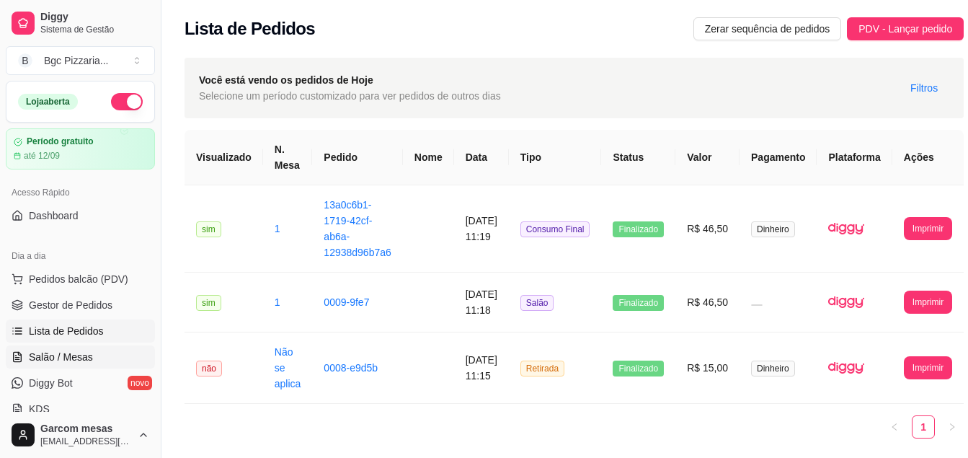
click at [110, 353] on link "Salão / Mesas" at bounding box center [80, 356] width 149 height 23
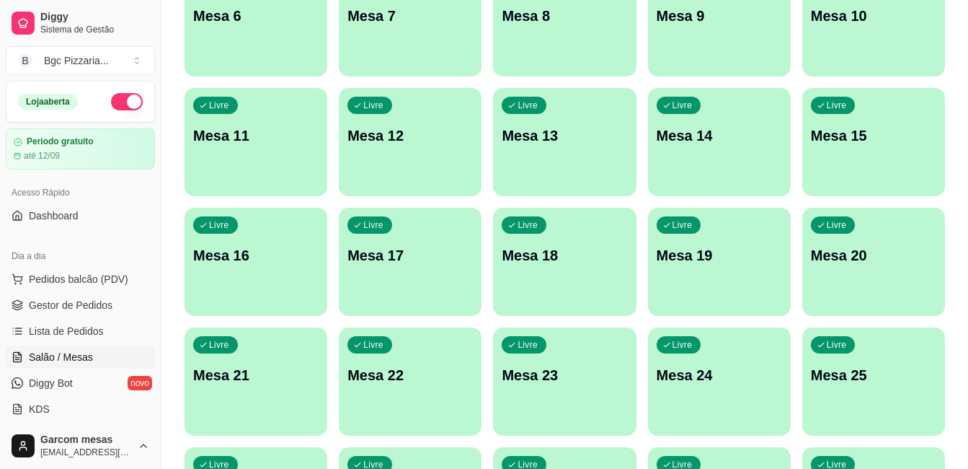
scroll to position [192, 0]
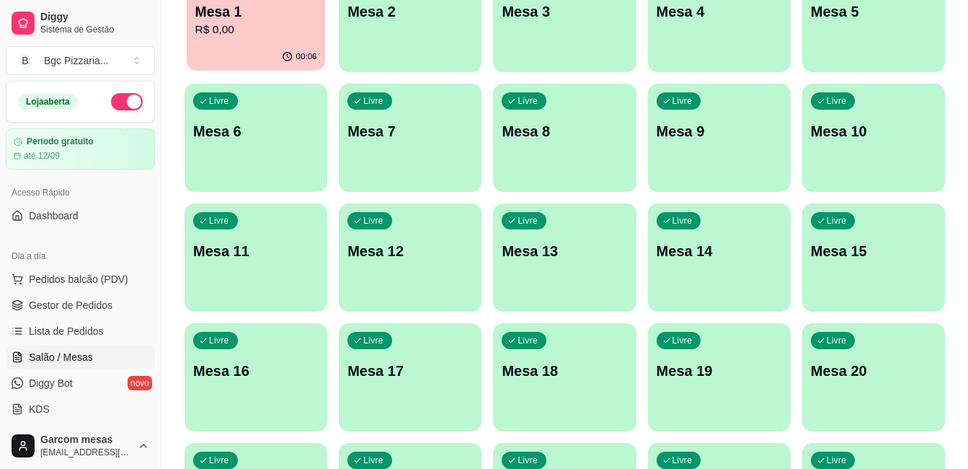
click at [276, 35] on p "R$ 0,00" at bounding box center [256, 30] width 122 height 17
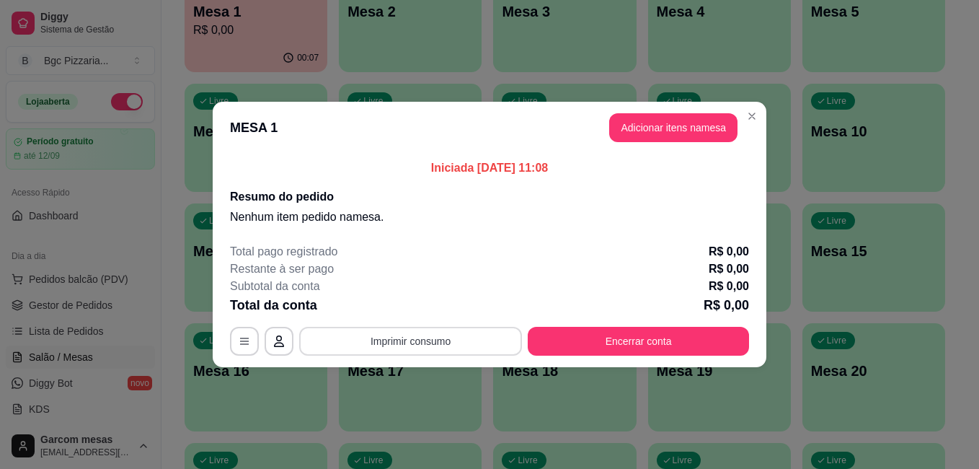
click at [448, 347] on button "Imprimir consumo" at bounding box center [410, 341] width 223 height 29
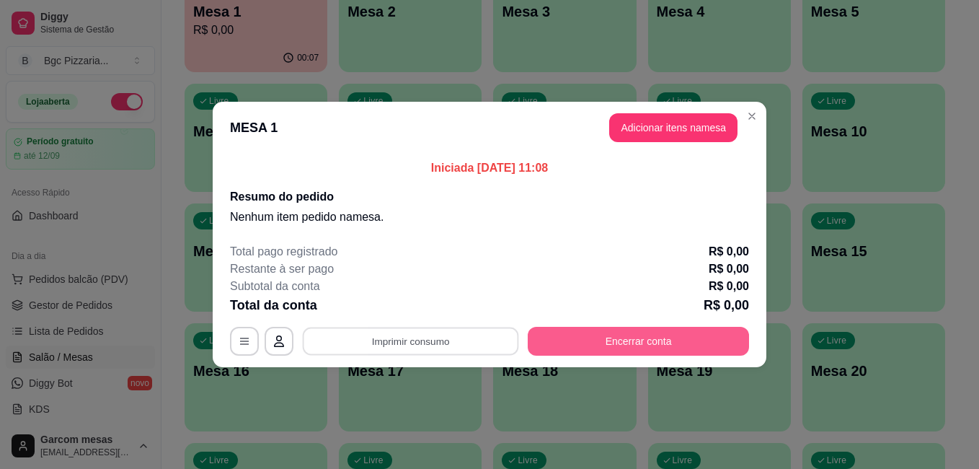
click at [572, 339] on button "Encerrar conta" at bounding box center [638, 341] width 221 height 29
click at [622, 343] on button "Encerrar conta" at bounding box center [638, 341] width 215 height 28
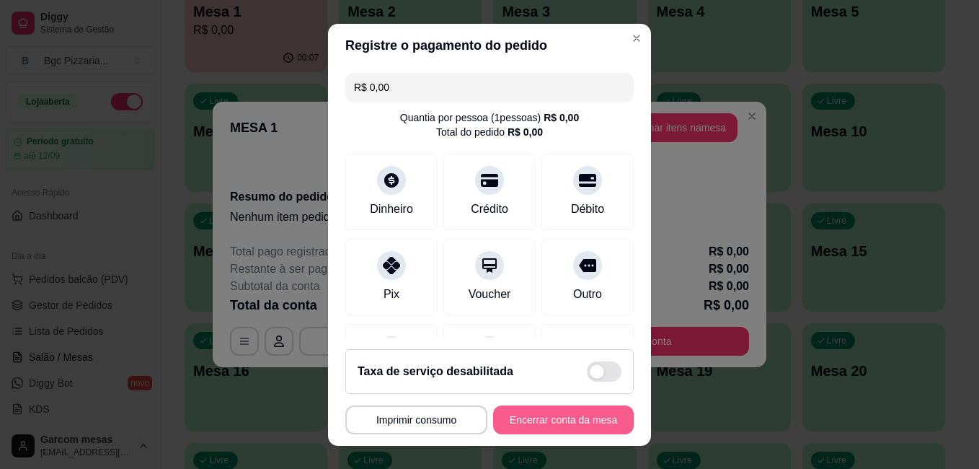
click at [554, 415] on button "Encerrar conta da mesa" at bounding box center [563, 419] width 141 height 29
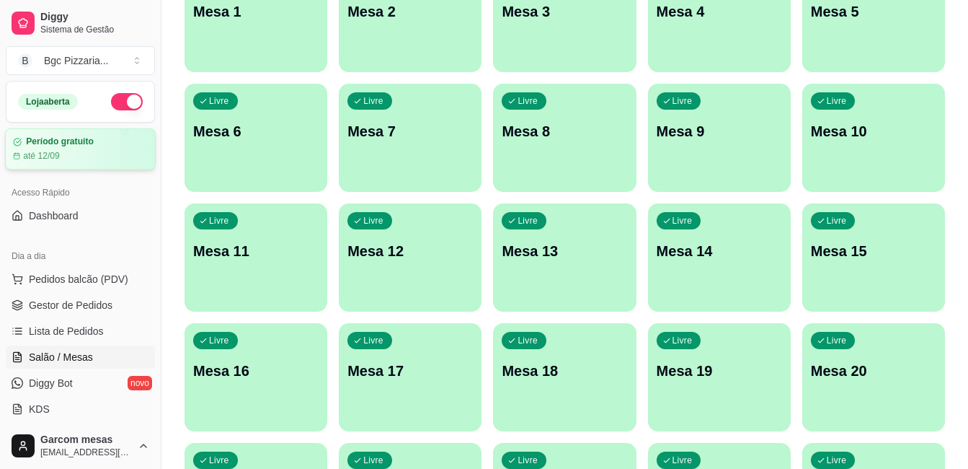
click at [77, 145] on article "Período gratuito" at bounding box center [60, 141] width 68 height 11
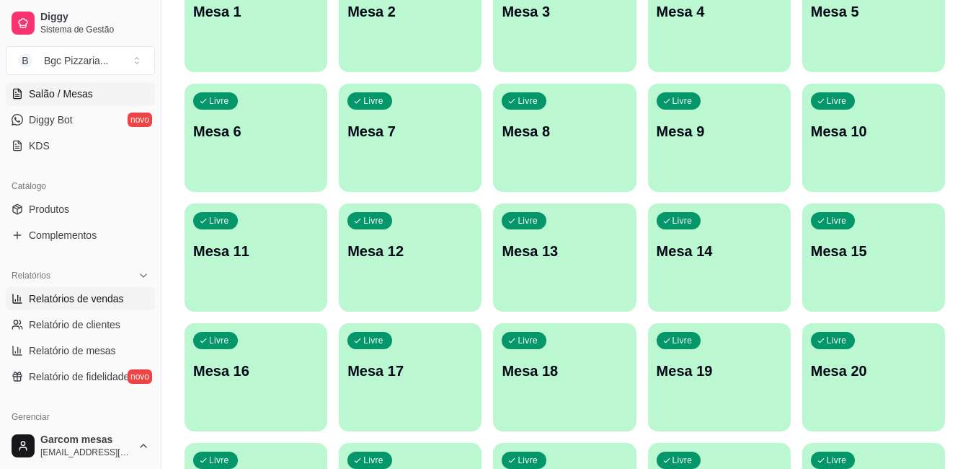
scroll to position [288, 0]
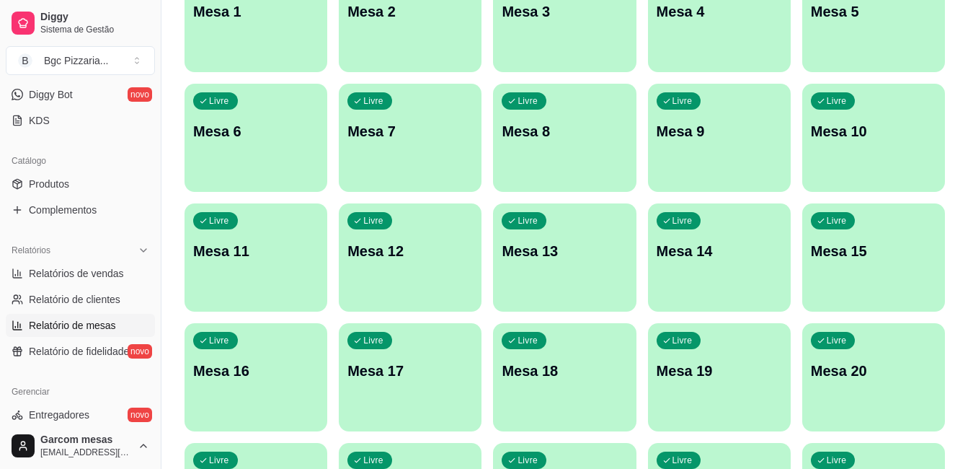
click at [76, 317] on link "Relatório de mesas" at bounding box center [80, 325] width 149 height 23
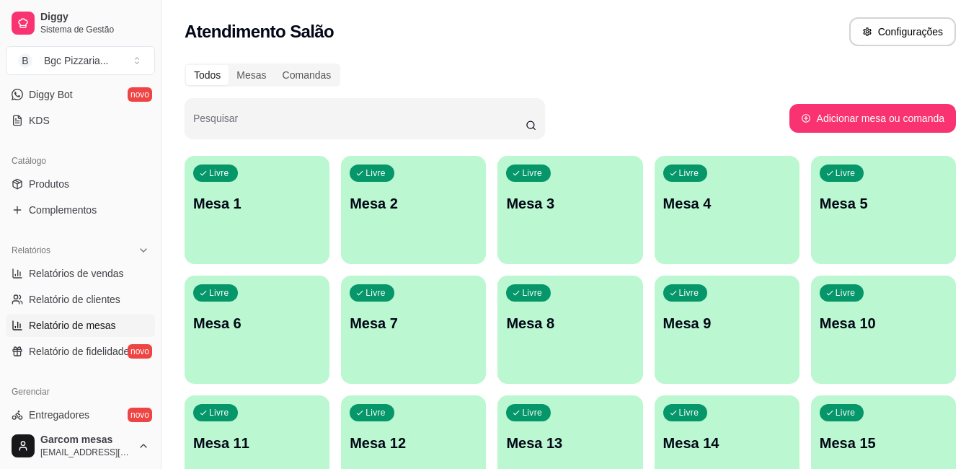
select select "TOTAL_OF_ORDERS"
select select "7"
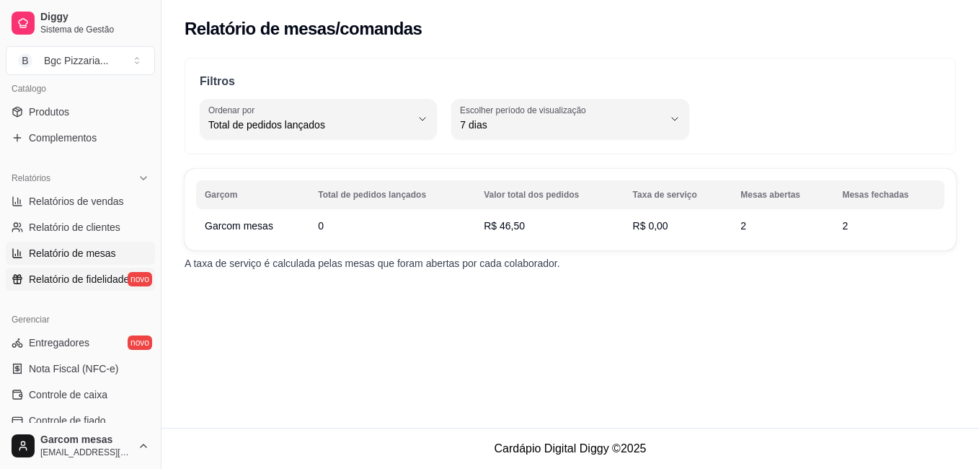
scroll to position [433, 0]
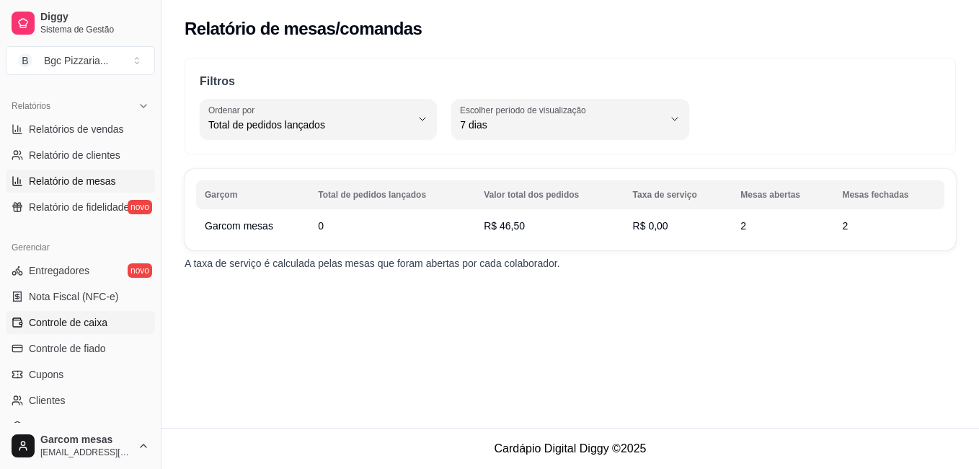
click at [56, 332] on link "Controle de caixa" at bounding box center [80, 322] width 149 height 23
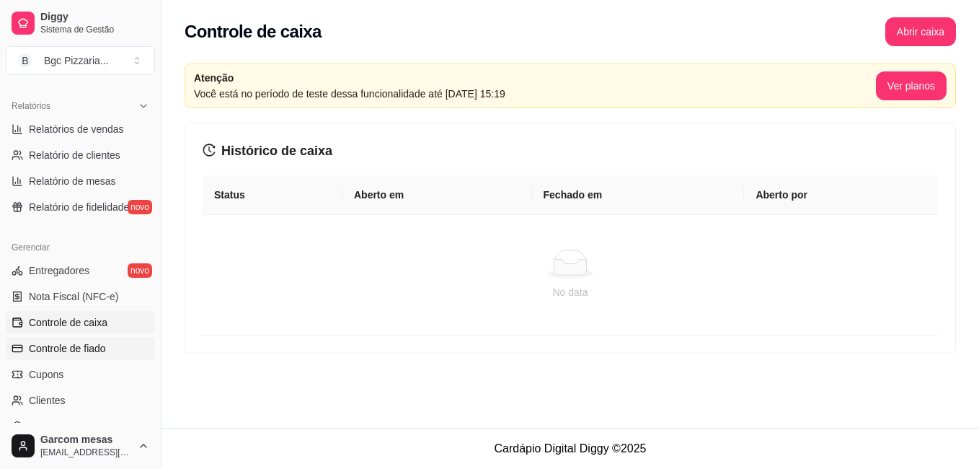
click at [73, 345] on span "Controle de fiado" at bounding box center [67, 348] width 77 height 14
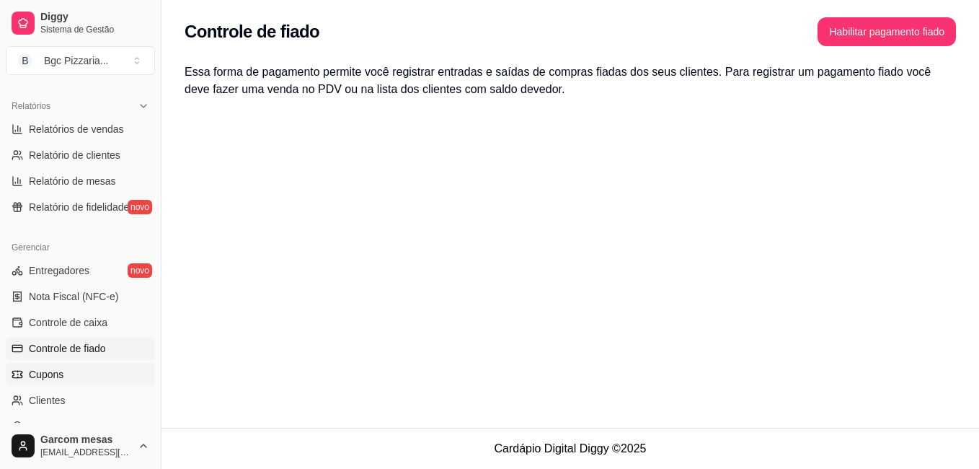
click at [76, 371] on link "Cupons" at bounding box center [80, 374] width 149 height 23
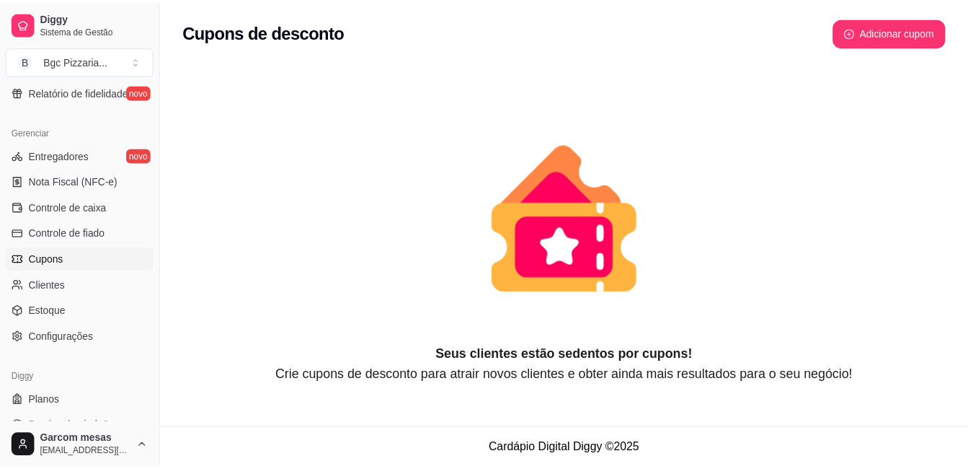
scroll to position [569, 0]
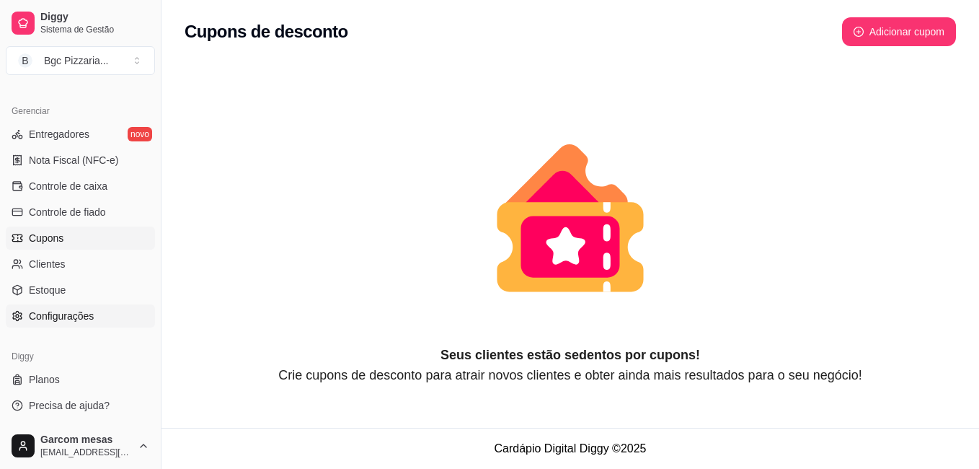
click at [71, 324] on link "Configurações" at bounding box center [80, 315] width 149 height 23
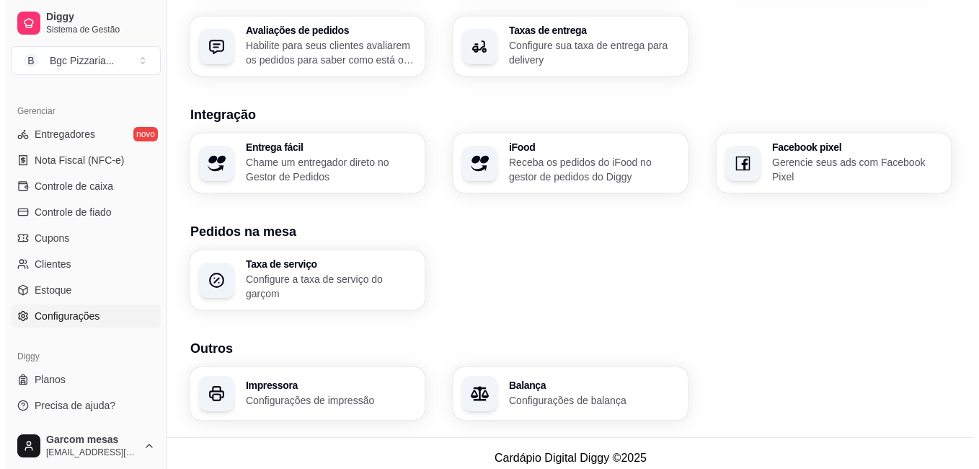
scroll to position [548, 0]
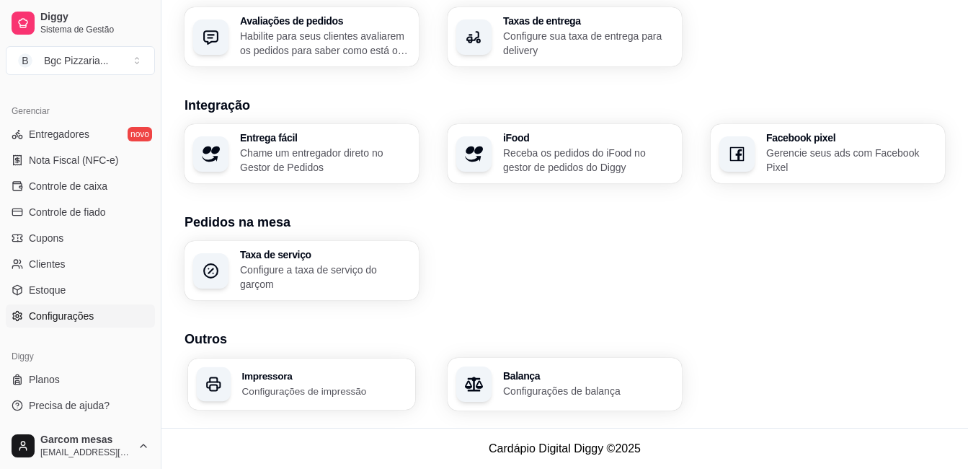
click at [278, 380] on h3 "Impressora" at bounding box center [324, 376] width 165 height 10
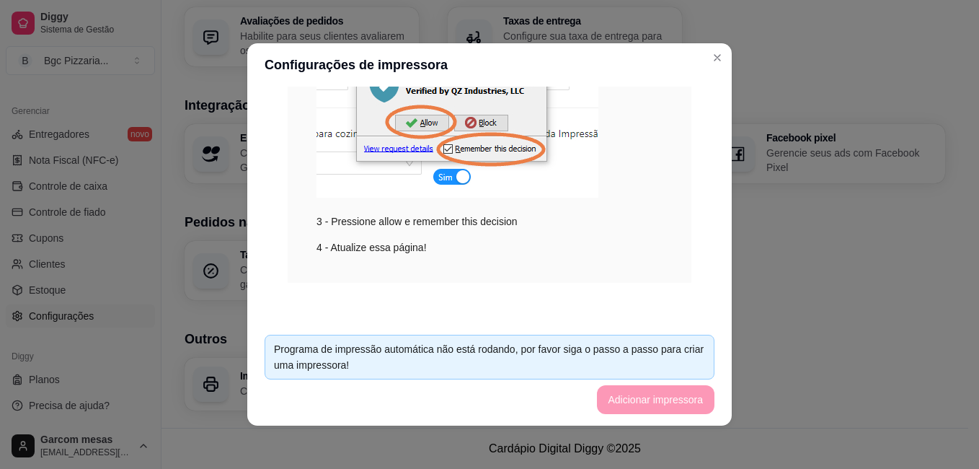
scroll to position [3, 0]
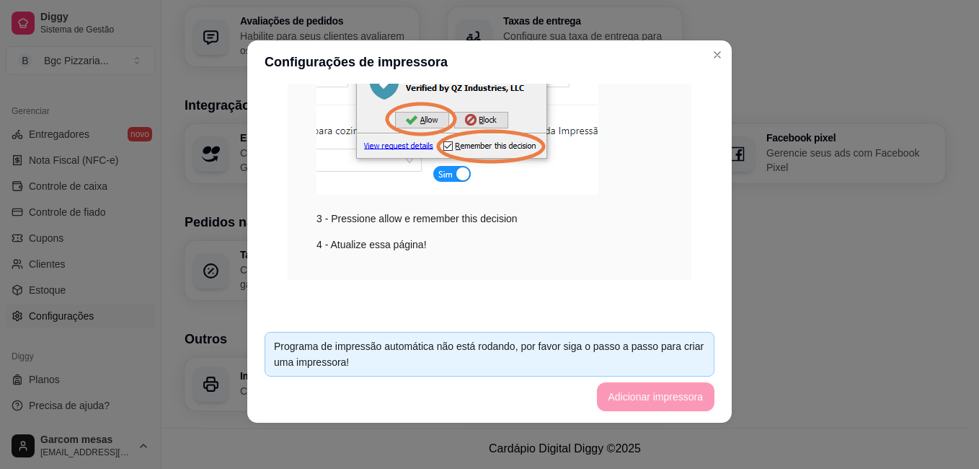
click at [656, 394] on footer "Programa de impressão automática não está rodando, por favor siga o passo a pas…" at bounding box center [489, 371] width 485 height 102
click at [634, 353] on div "Programa de impressão automática não está rodando, por favor siga o passo a pas…" at bounding box center [489, 354] width 431 height 32
click at [720, 348] on footer "Programa de impressão automática não está rodando, por favor siga o passo a pas…" at bounding box center [489, 371] width 485 height 102
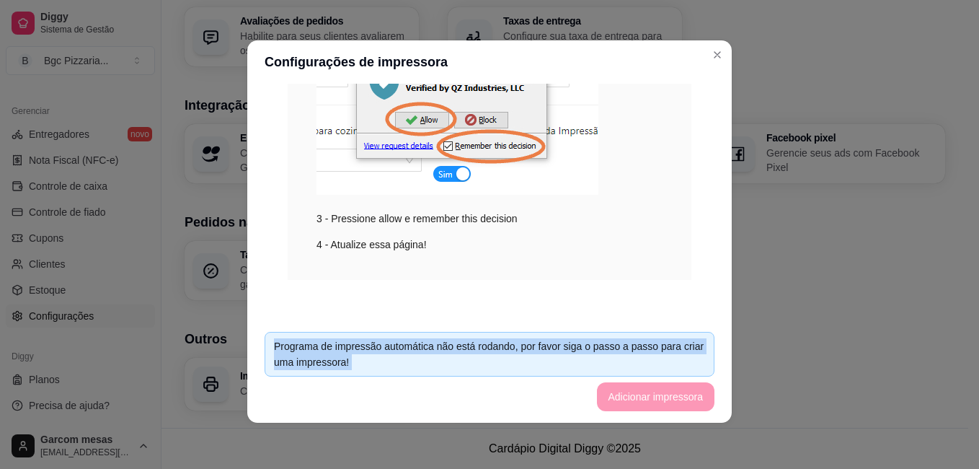
click at [720, 348] on footer "Programa de impressão automática não está rodando, por favor siga o passo a pas…" at bounding box center [489, 371] width 485 height 102
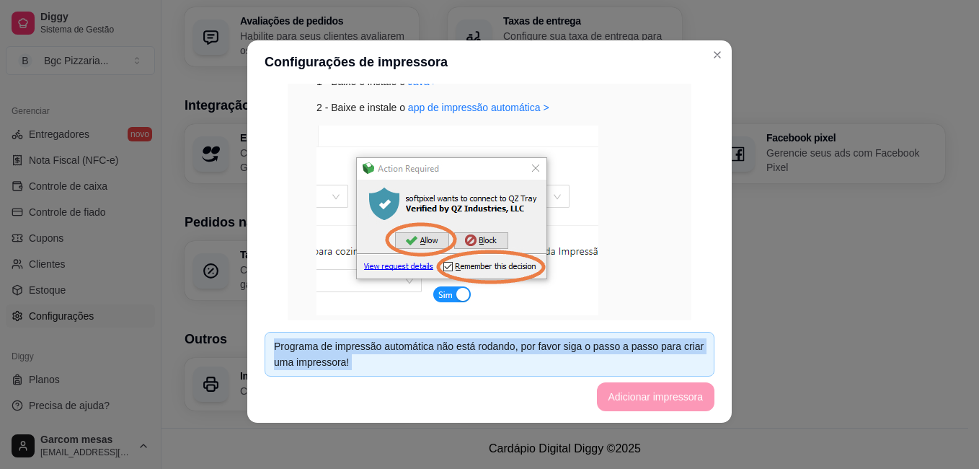
scroll to position [815, 0]
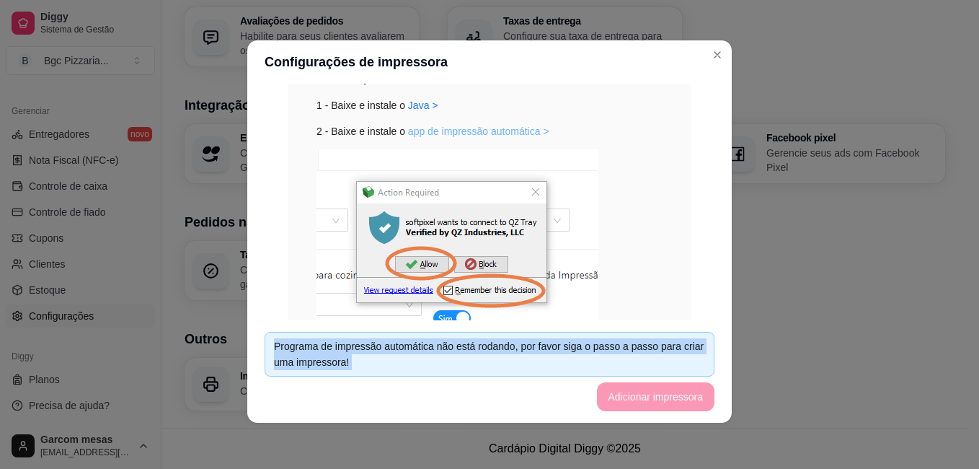
click at [470, 136] on link "app de impressão automática >" at bounding box center [478, 131] width 141 height 12
click at [408, 106] on link "Java >" at bounding box center [423, 105] width 30 height 12
click at [467, 133] on link "app de impressão automática >" at bounding box center [478, 131] width 141 height 12
click at [408, 102] on link "Java >" at bounding box center [423, 105] width 30 height 12
click at [508, 128] on link "app de impressão automática >" at bounding box center [478, 131] width 141 height 12
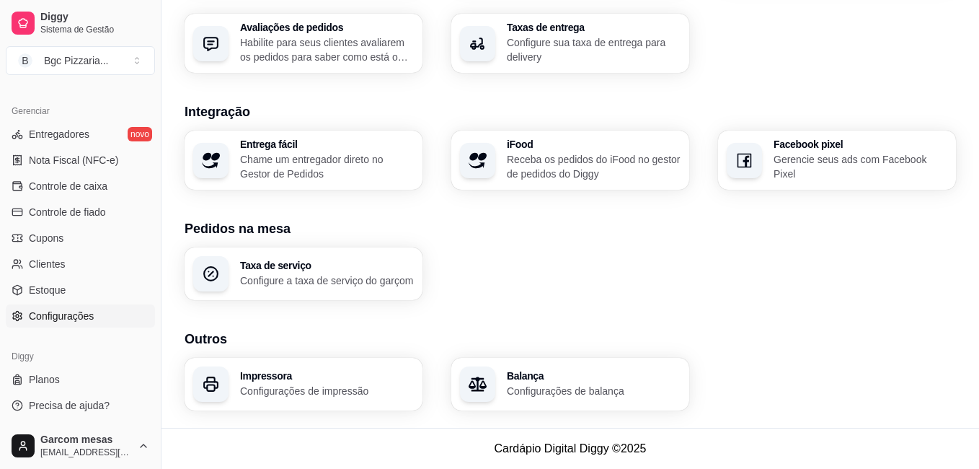
scroll to position [541, 0]
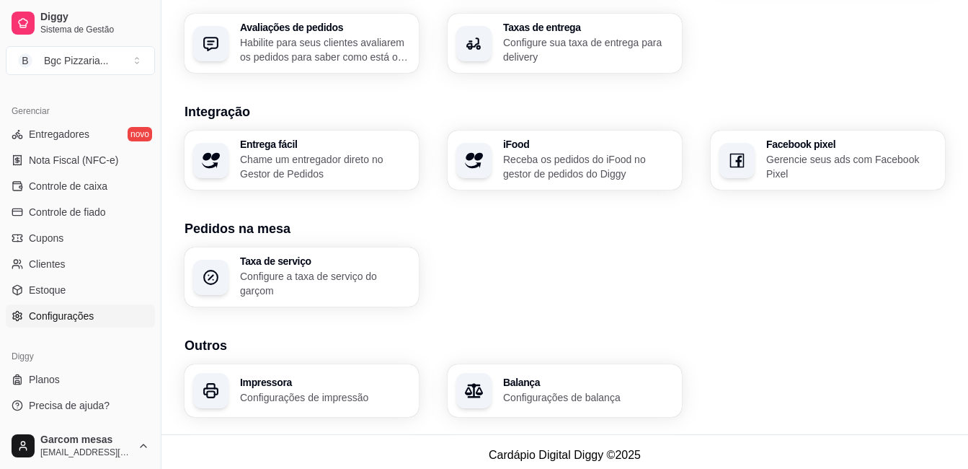
click at [365, 404] on div "Impressora Configurações de impressão" at bounding box center [302, 390] width 234 height 53
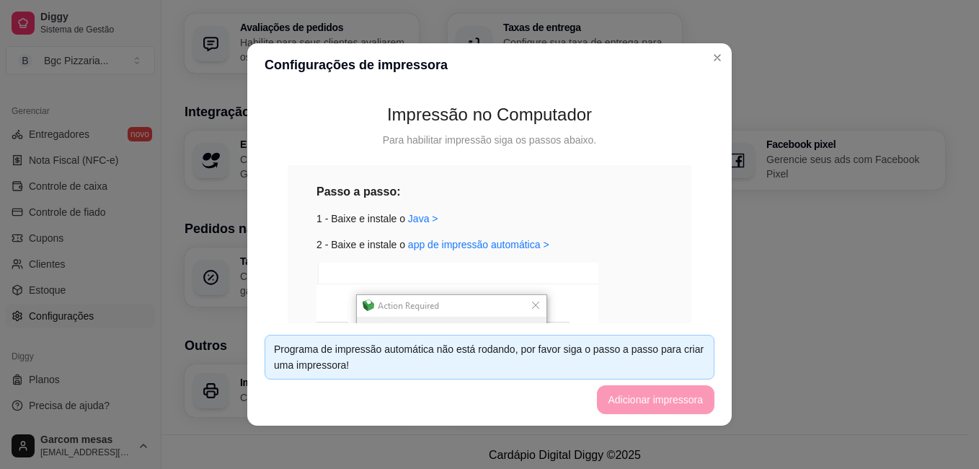
scroll to position [700, 0]
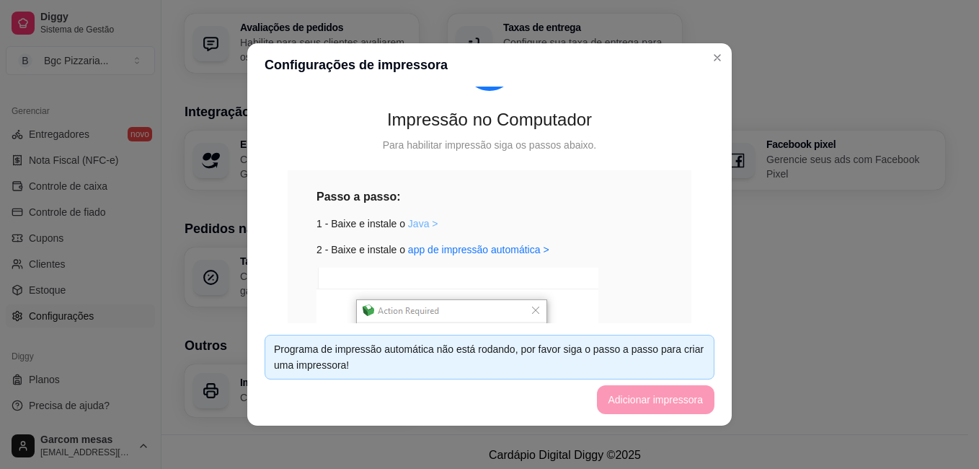
click at [428, 223] on link "Java >" at bounding box center [423, 224] width 30 height 12
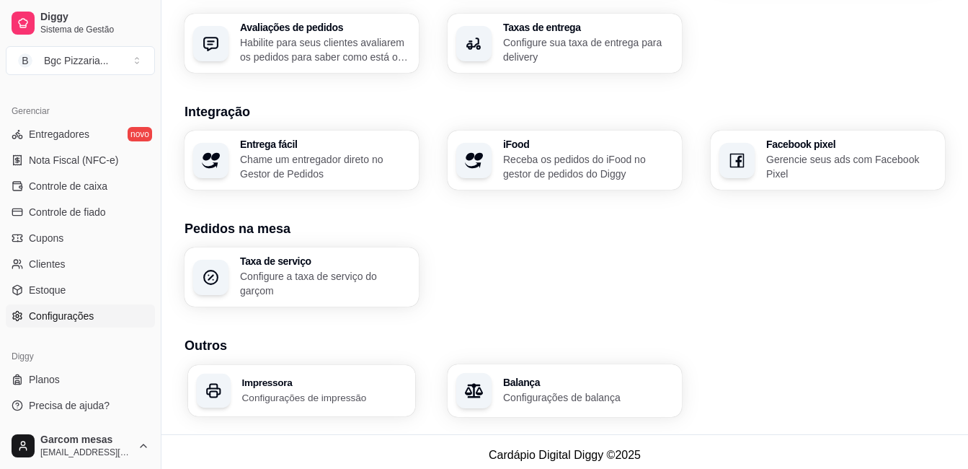
click at [379, 407] on div "Impressora Configurações de impressão" at bounding box center [301, 390] width 227 height 51
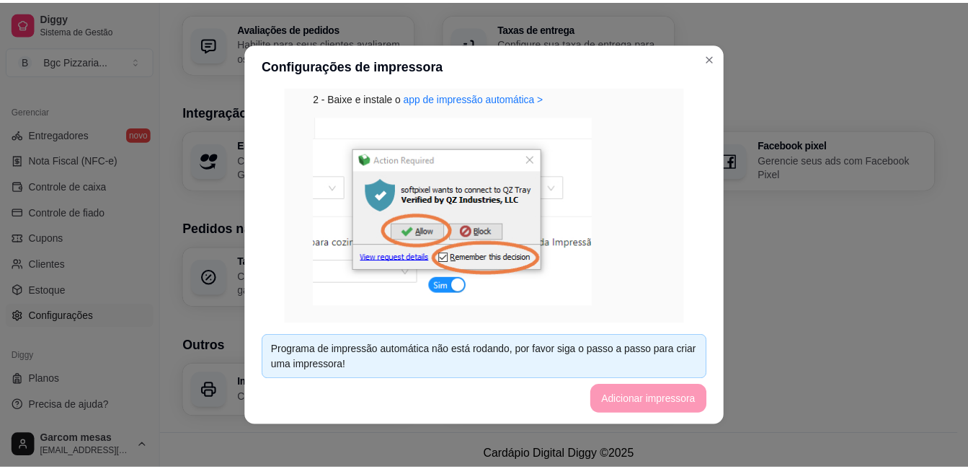
scroll to position [865, 0]
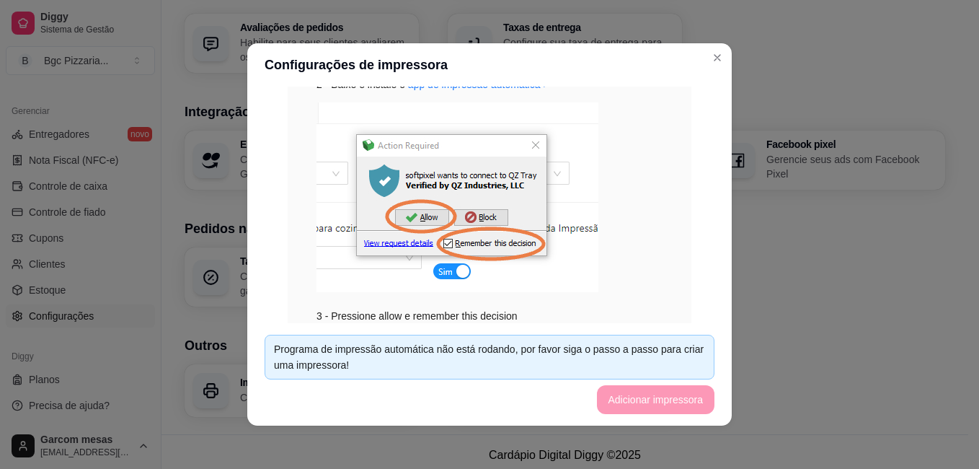
click at [663, 405] on footer "Programa de impressão automática não está rodando, por favor siga o passo a pas…" at bounding box center [489, 374] width 485 height 102
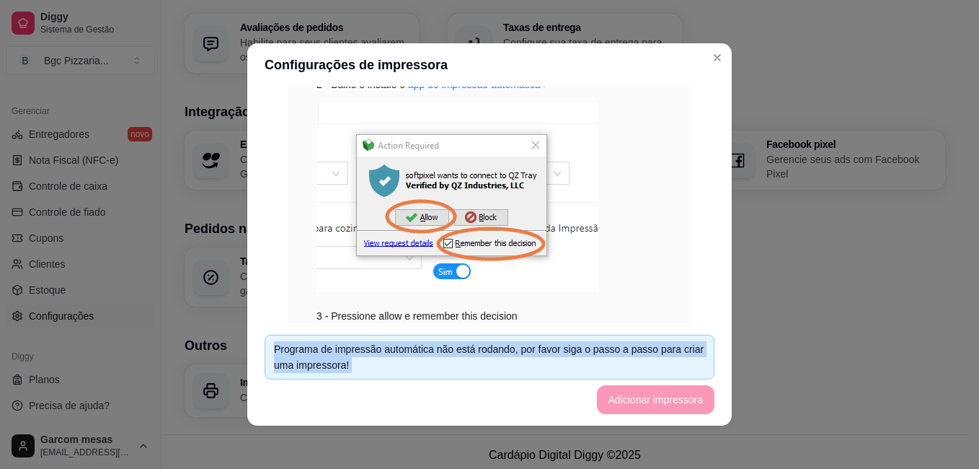
click at [663, 405] on footer "Programa de impressão automática não está rodando, por favor siga o passo a pas…" at bounding box center [489, 374] width 485 height 102
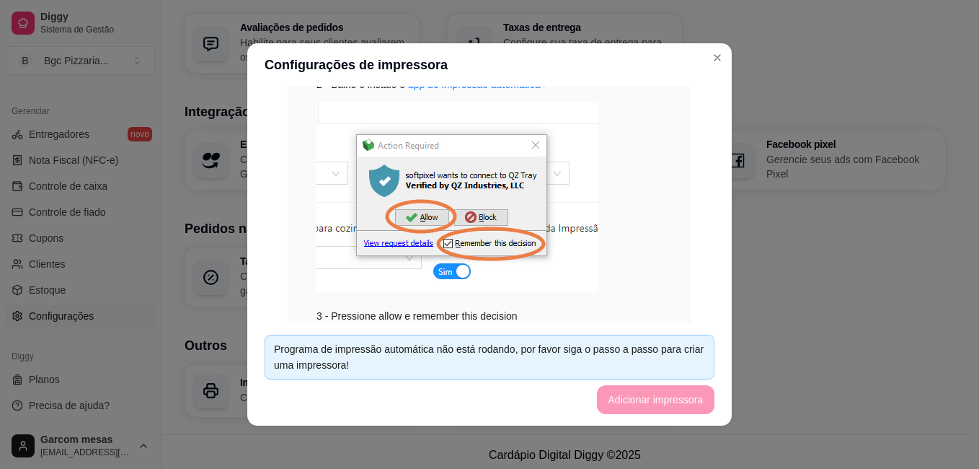
click at [663, 405] on footer "Programa de impressão automática não está rodando, por favor siga o passo a pas…" at bounding box center [489, 374] width 485 height 102
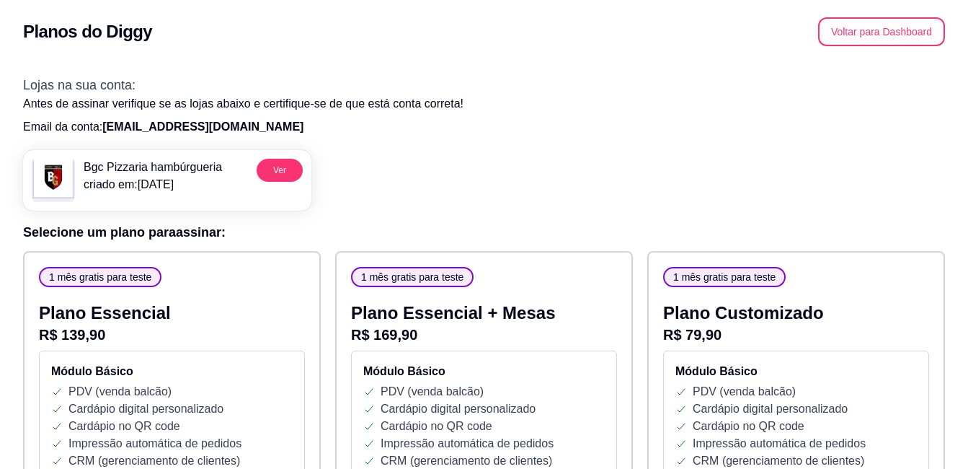
drag, startPoint x: 929, startPoint y: 247, endPoint x: 370, endPoint y: 125, distance: 571.9
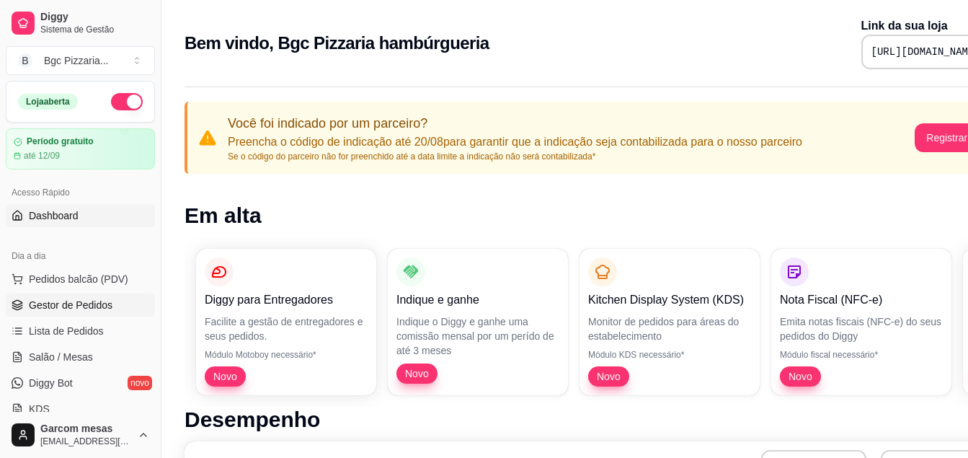
click at [103, 301] on span "Gestor de Pedidos" at bounding box center [71, 305] width 84 height 14
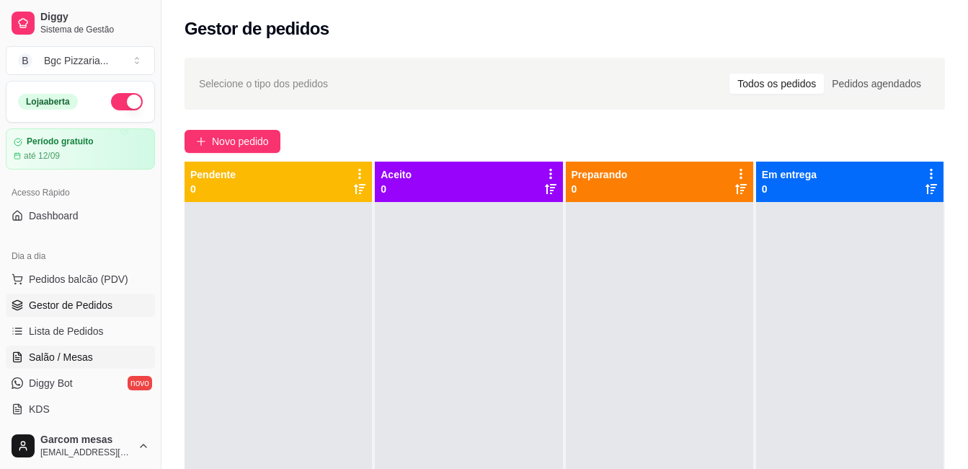
click at [105, 360] on link "Salão / Mesas" at bounding box center [80, 356] width 149 height 23
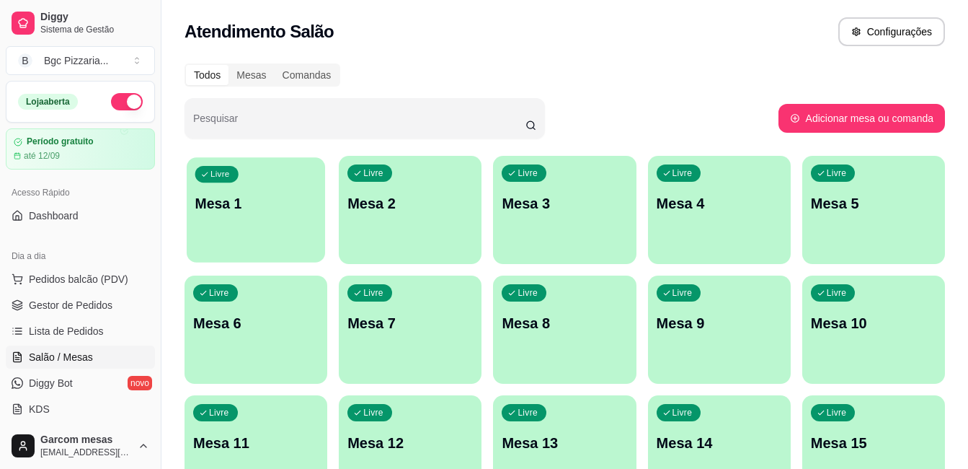
click at [231, 182] on div "Livre Mesa 1" at bounding box center [256, 201] width 138 height 88
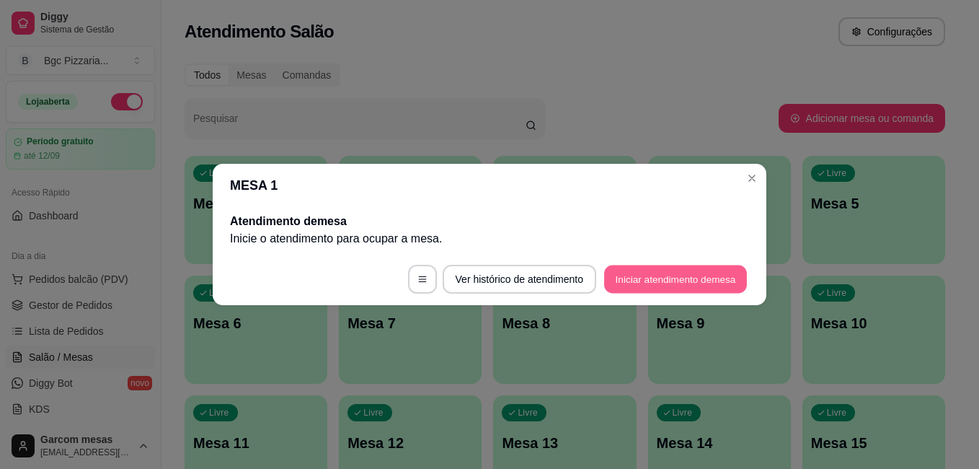
click at [684, 271] on button "Iniciar atendimento de mesa" at bounding box center [675, 279] width 143 height 28
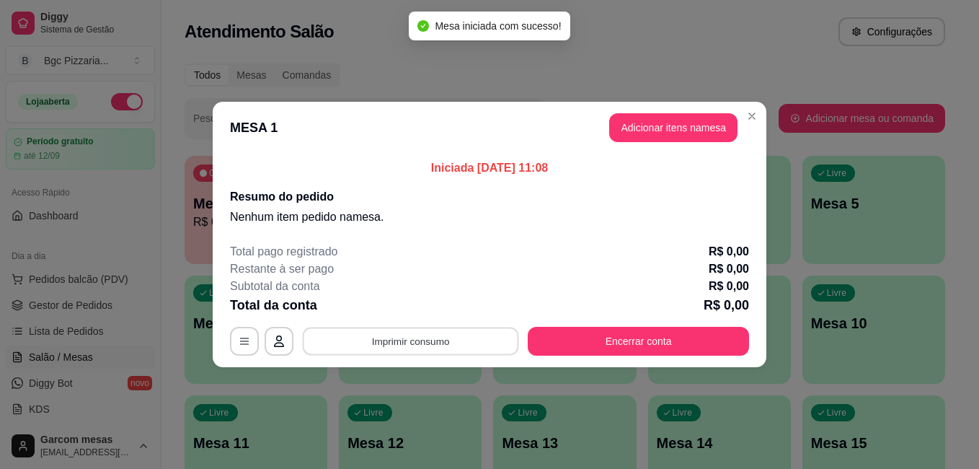
click at [453, 340] on button "Imprimir consumo" at bounding box center [411, 341] width 216 height 28
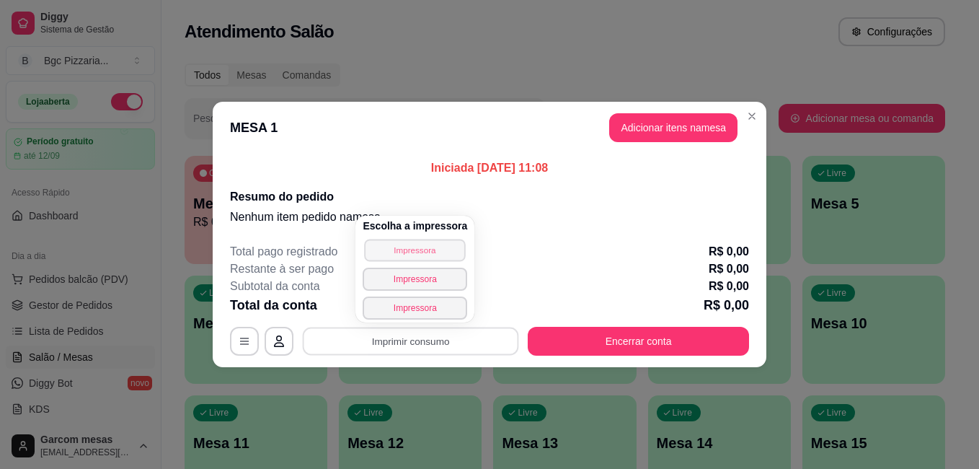
click at [435, 252] on button "Impressora" at bounding box center [415, 250] width 101 height 22
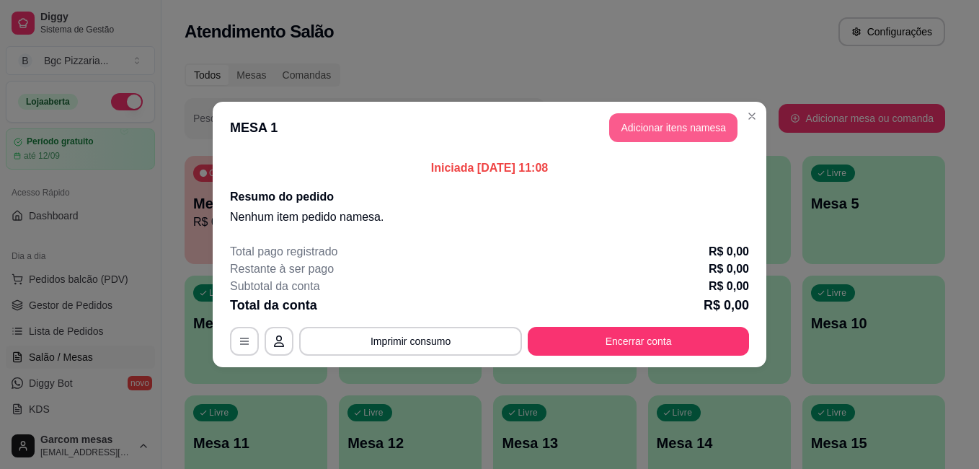
click at [695, 121] on button "Adicionar itens na mesa" at bounding box center [673, 127] width 128 height 29
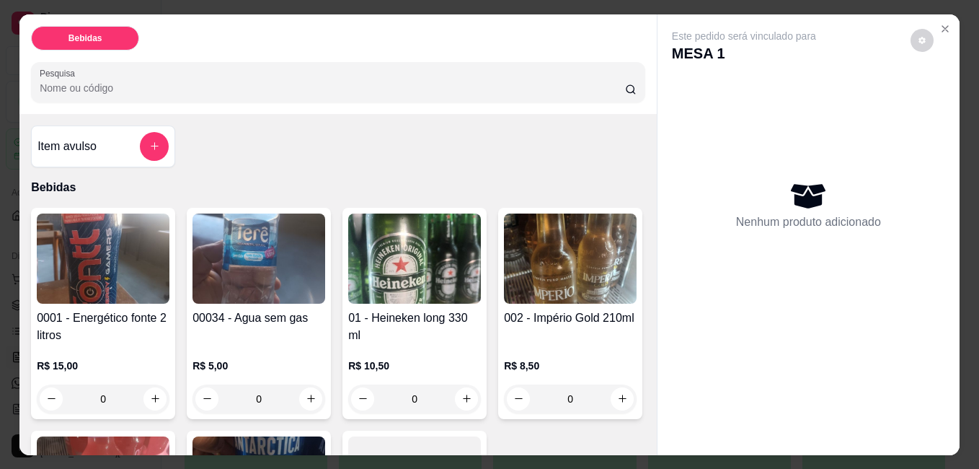
click at [392, 280] on img at bounding box center [414, 258] width 133 height 90
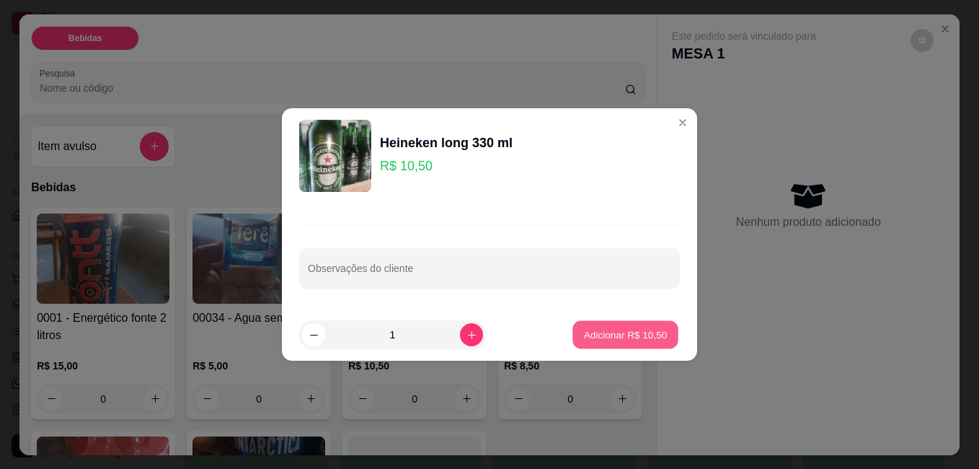
click at [614, 342] on button "Adicionar R$ 10,50" at bounding box center [625, 335] width 106 height 28
type input "1"
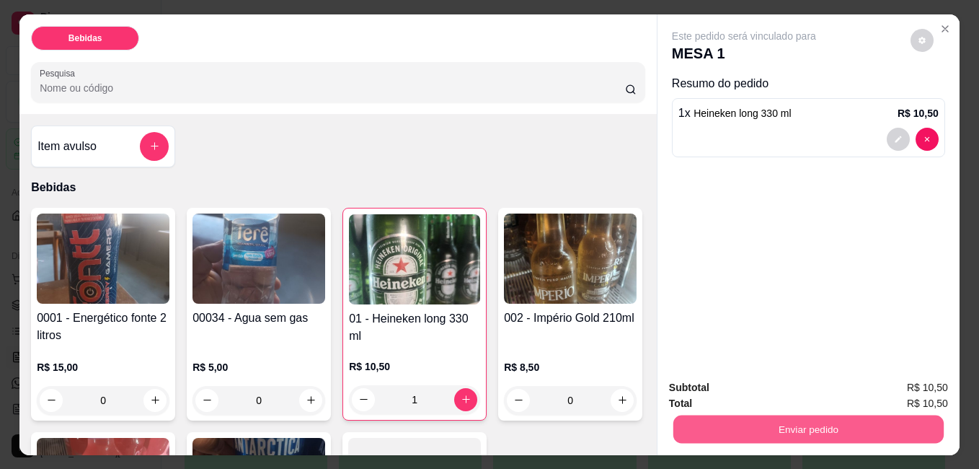
click at [822, 423] on button "Enviar pedido" at bounding box center [808, 429] width 270 height 28
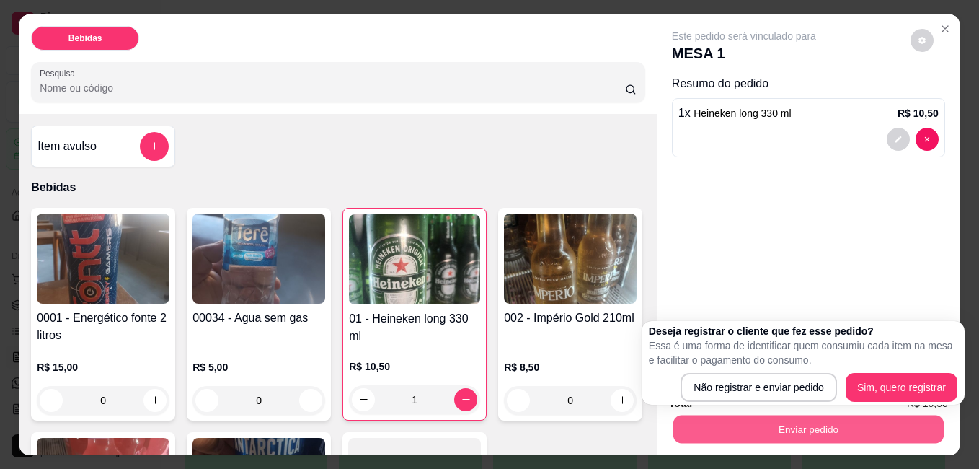
click at [822, 423] on button "Enviar pedido" at bounding box center [808, 429] width 270 height 28
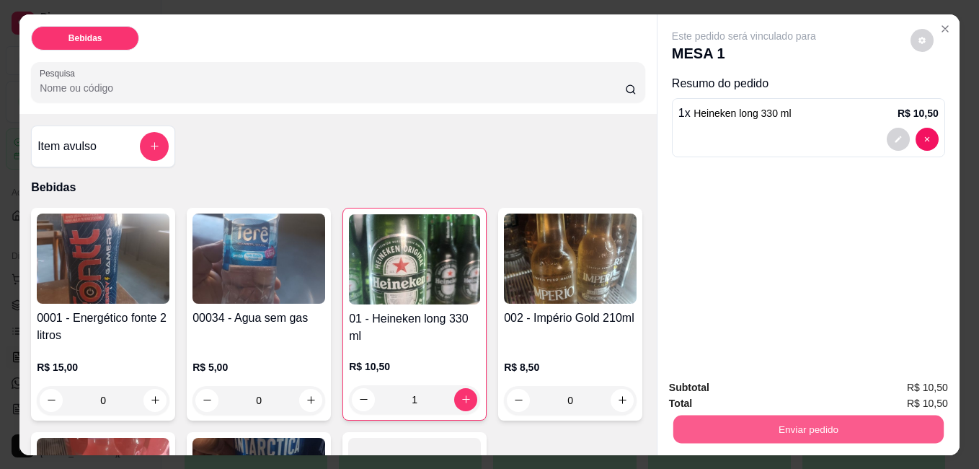
click at [816, 420] on button "Enviar pedido" at bounding box center [808, 429] width 270 height 28
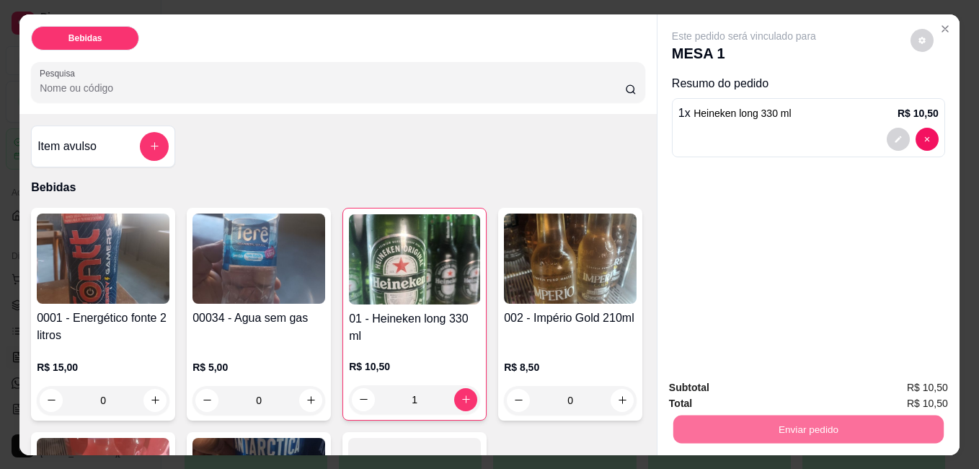
click at [918, 379] on button "Sim, quero registrar" at bounding box center [897, 387] width 107 height 27
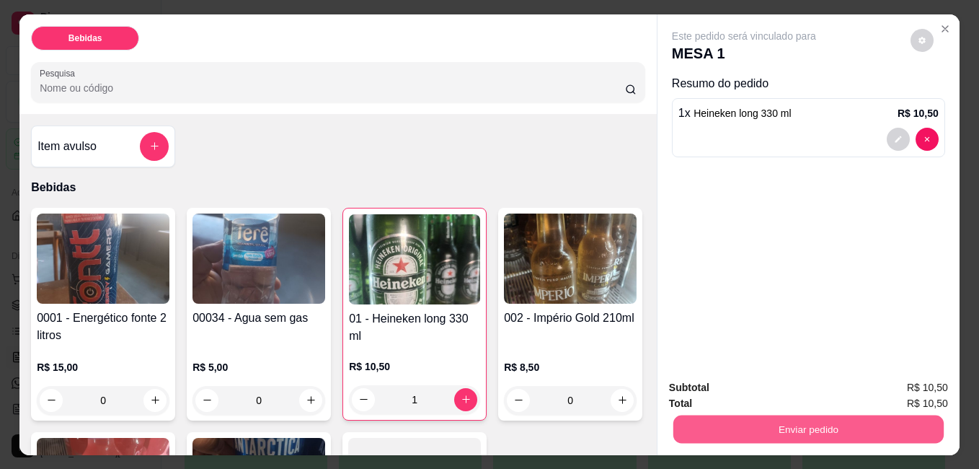
click at [823, 420] on button "Enviar pedido" at bounding box center [808, 429] width 270 height 28
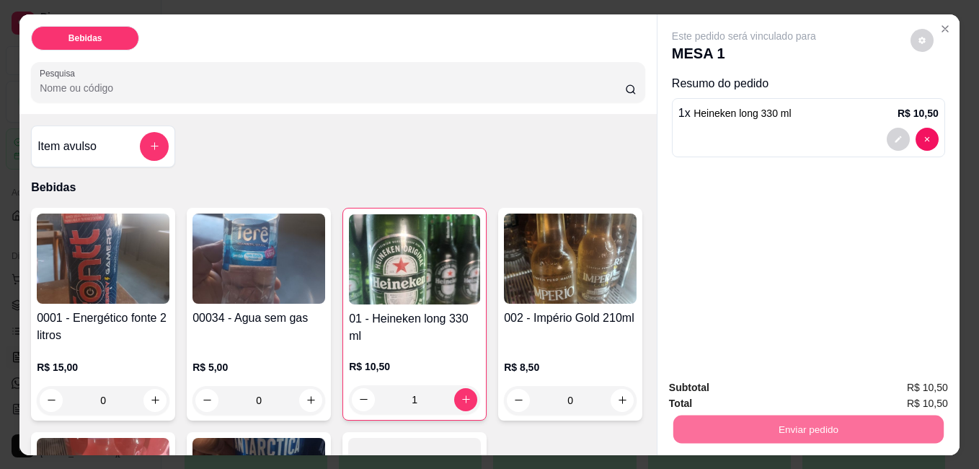
click at [754, 385] on button "Não registrar e enviar pedido" at bounding box center [761, 387] width 150 height 27
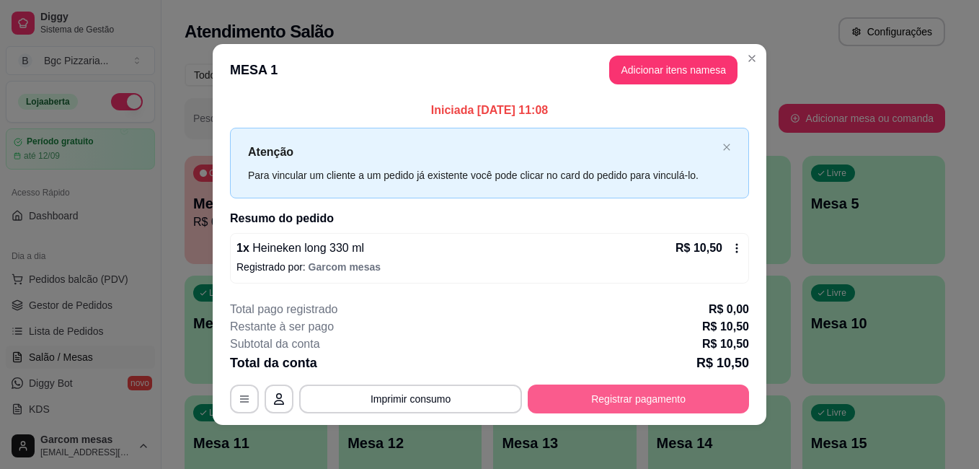
click at [635, 394] on button "Registrar pagamento" at bounding box center [638, 398] width 221 height 29
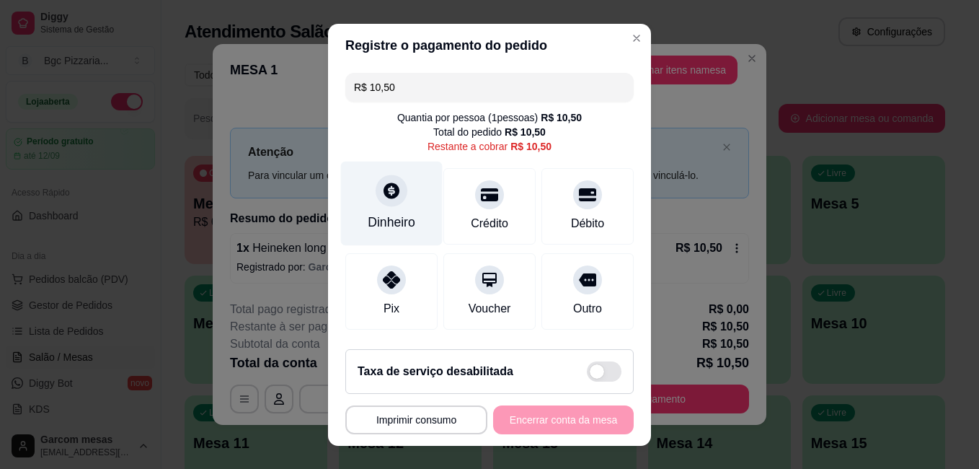
click at [368, 218] on div "Dinheiro" at bounding box center [392, 222] width 48 height 19
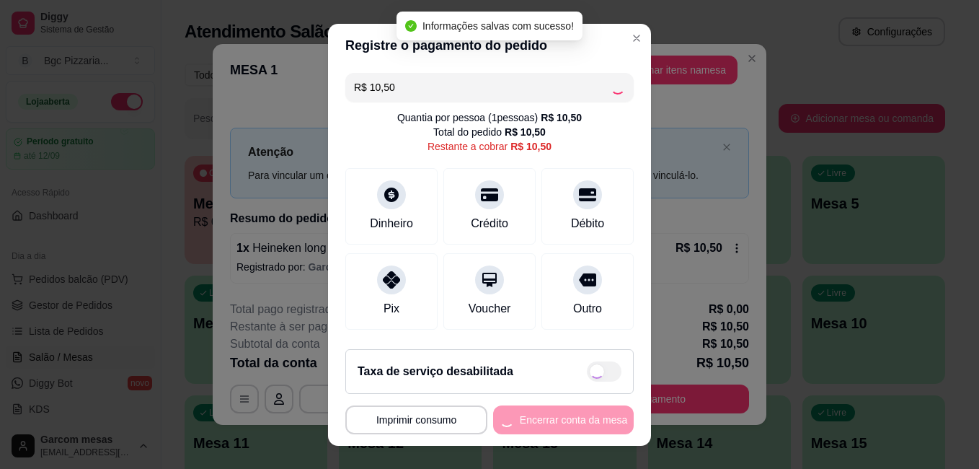
type input "R$ 0,00"
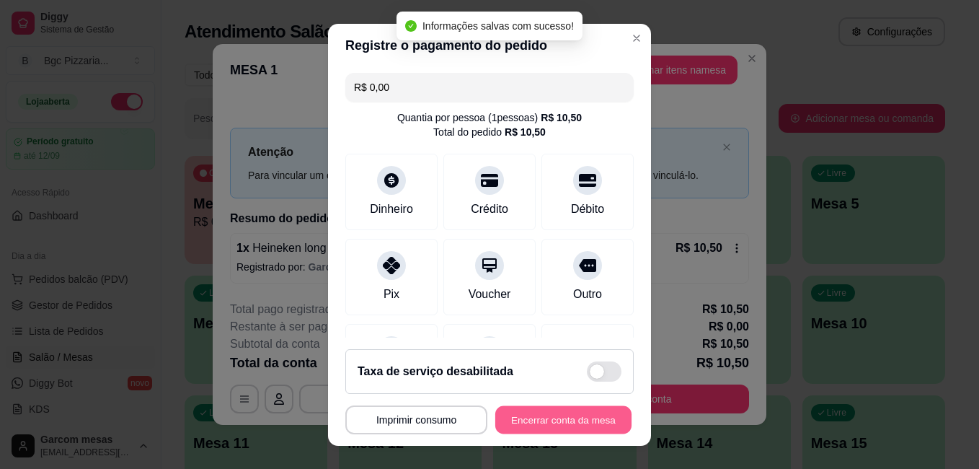
click at [554, 420] on button "Encerrar conta da mesa" at bounding box center [563, 419] width 136 height 28
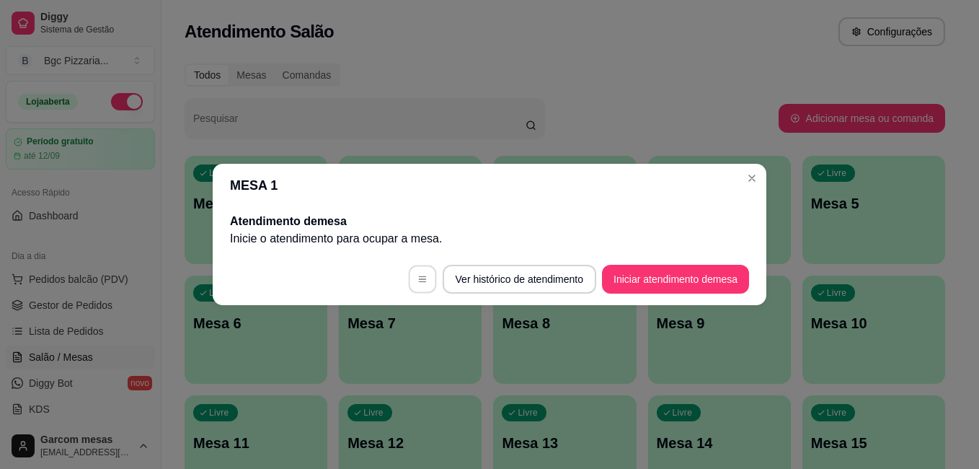
click at [425, 285] on button "button" at bounding box center [422, 279] width 28 height 28
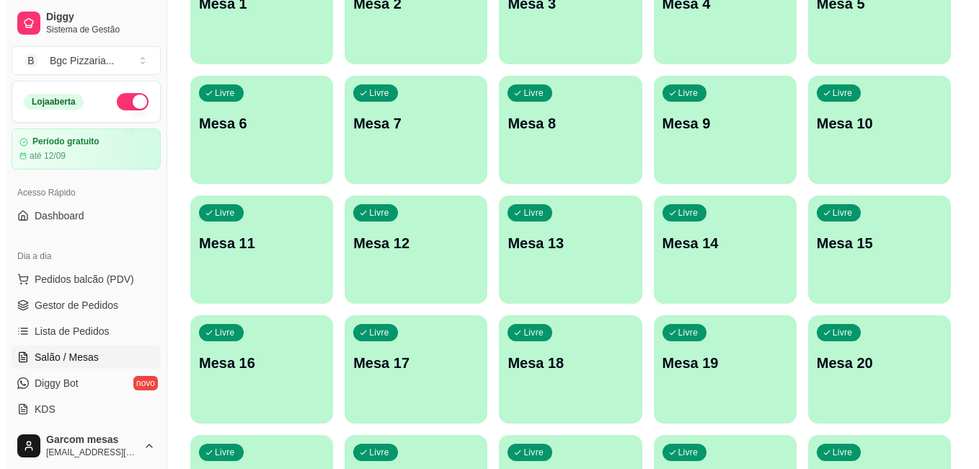
scroll to position [92, 0]
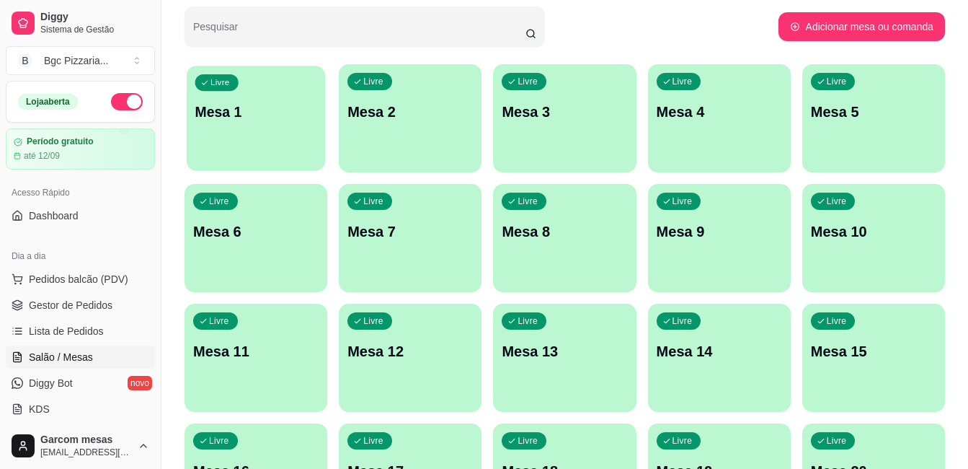
click at [260, 121] on p "Mesa 1" at bounding box center [256, 111] width 122 height 19
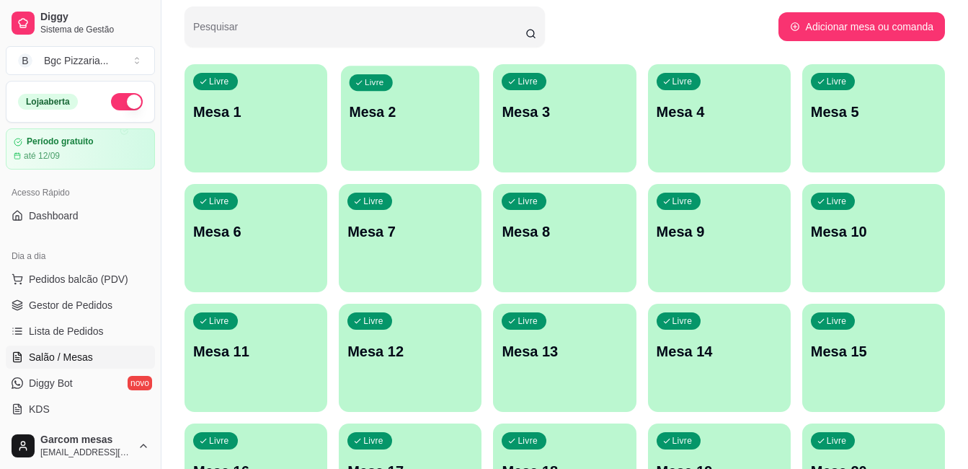
click at [423, 107] on p "Mesa 2" at bounding box center [411, 111] width 122 height 19
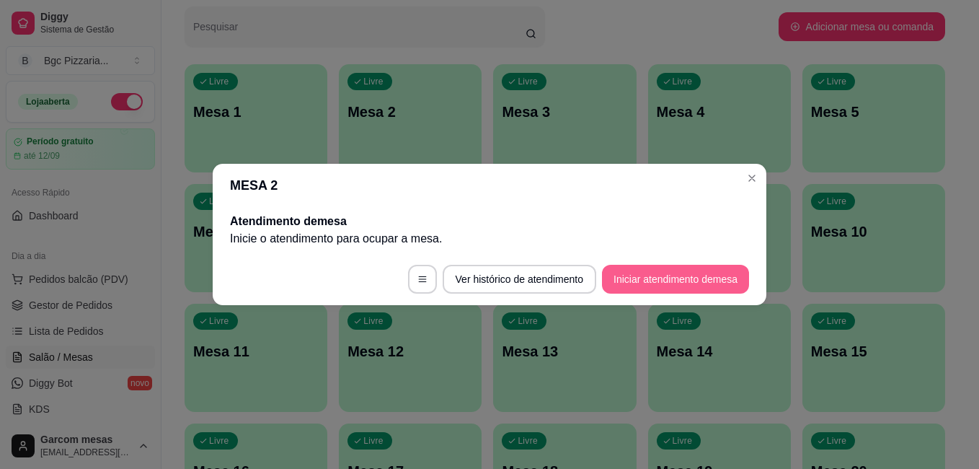
click at [674, 279] on button "Iniciar atendimento de mesa" at bounding box center [675, 279] width 147 height 29
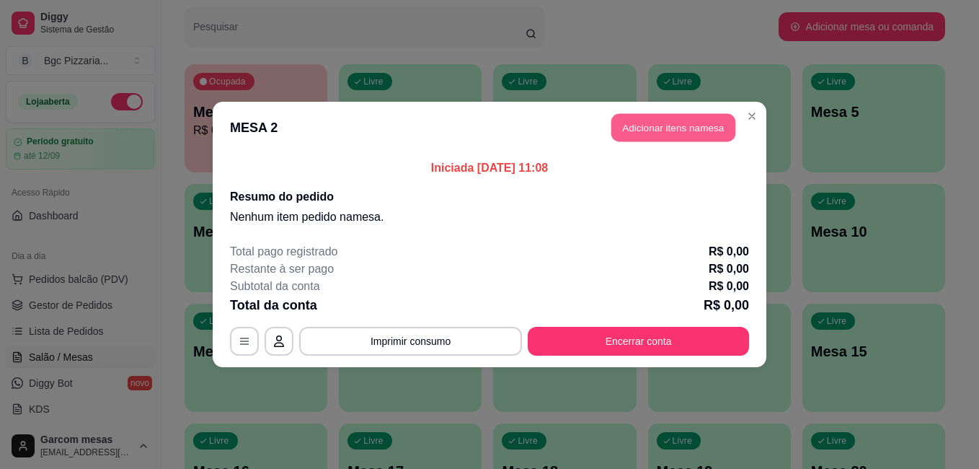
click at [686, 126] on button "Adicionar itens na mesa" at bounding box center [673, 128] width 124 height 28
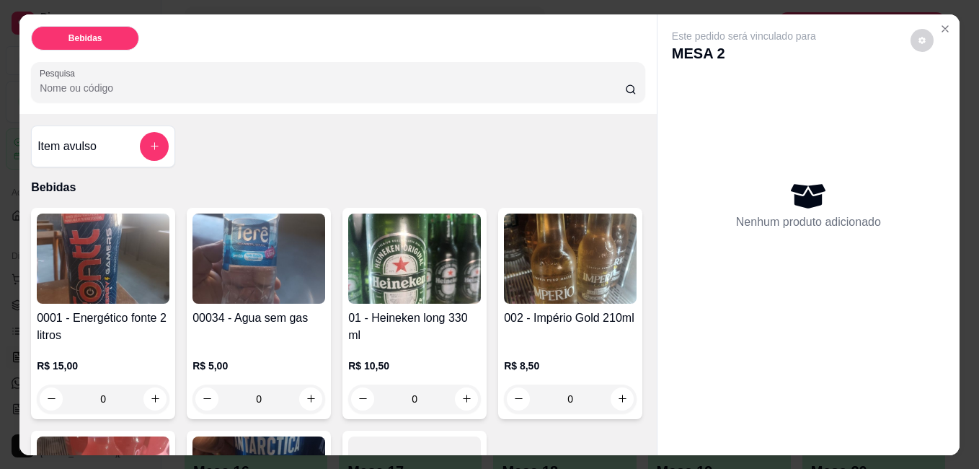
click at [393, 262] on img at bounding box center [414, 258] width 133 height 90
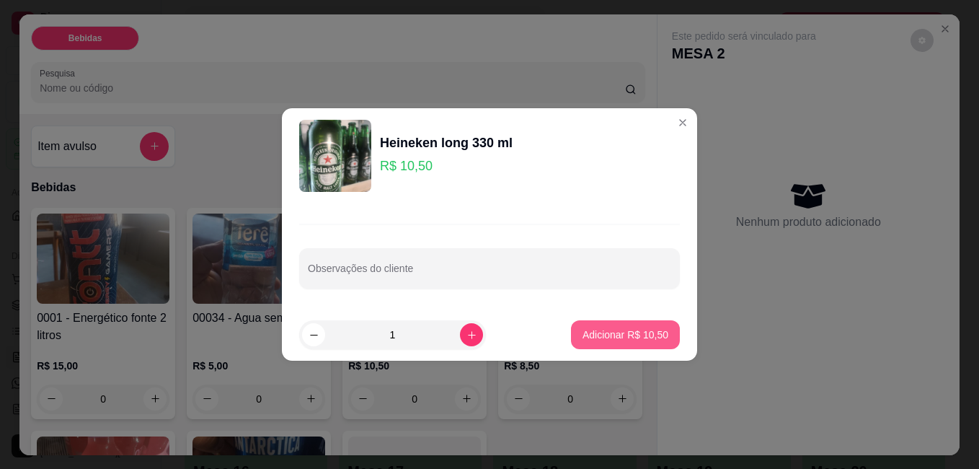
click at [637, 333] on p "Adicionar R$ 10,50" at bounding box center [626, 334] width 86 height 14
type input "1"
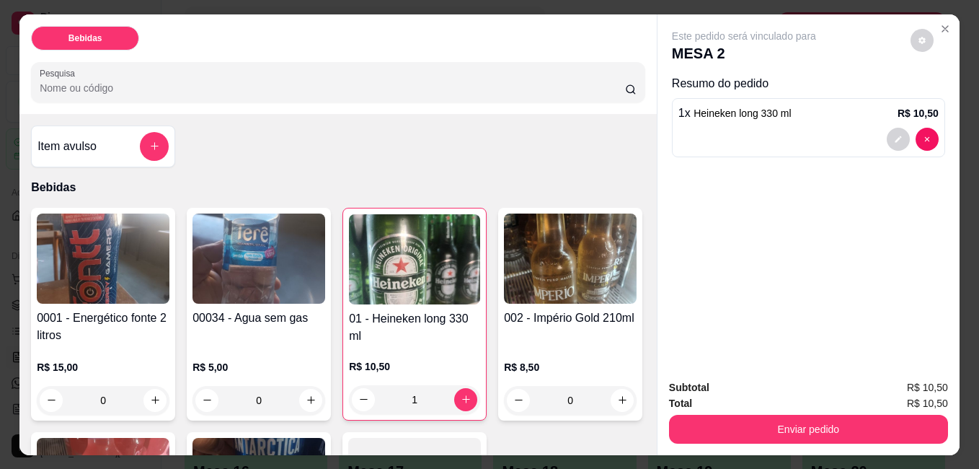
click at [104, 290] on img at bounding box center [103, 258] width 133 height 90
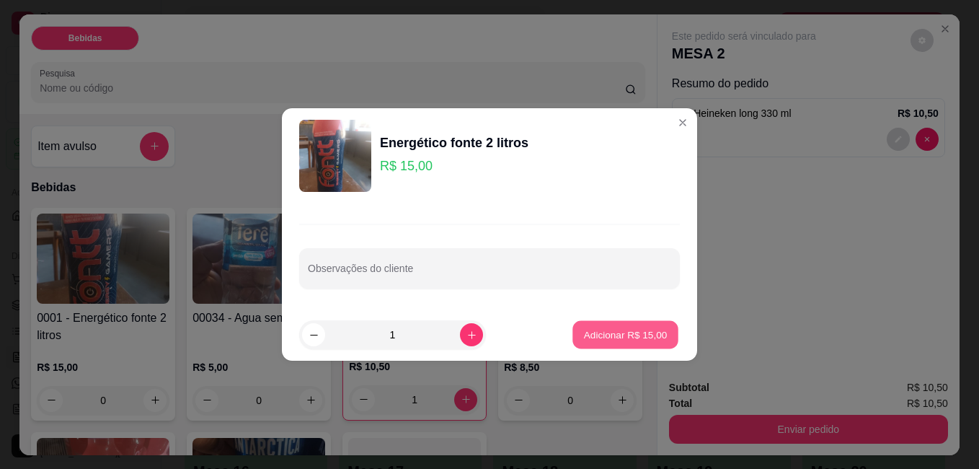
click at [627, 336] on p "Adicionar R$ 15,00" at bounding box center [626, 334] width 84 height 14
type input "1"
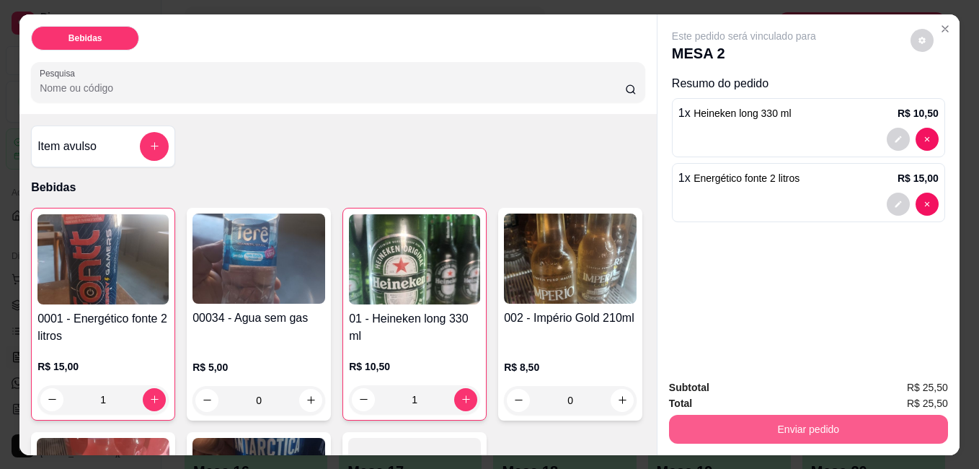
click at [829, 427] on button "Enviar pedido" at bounding box center [808, 429] width 279 height 29
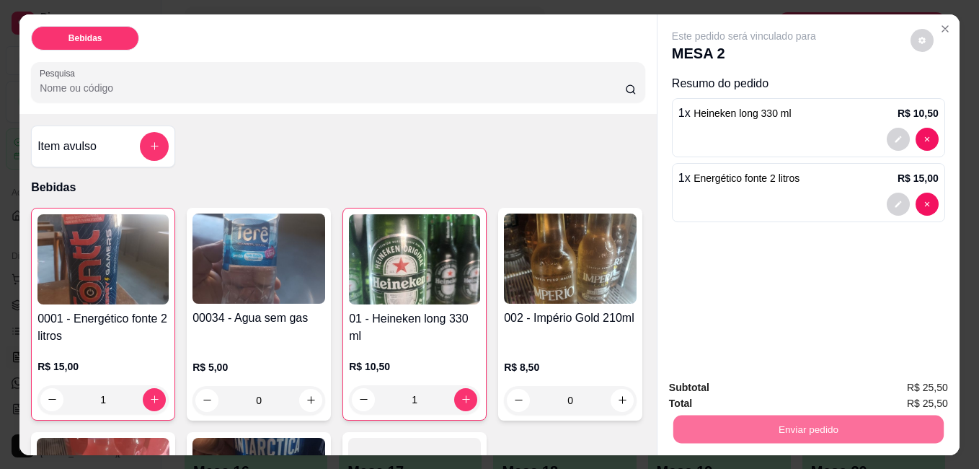
click at [782, 386] on button "Não registrar e enviar pedido" at bounding box center [761, 387] width 146 height 27
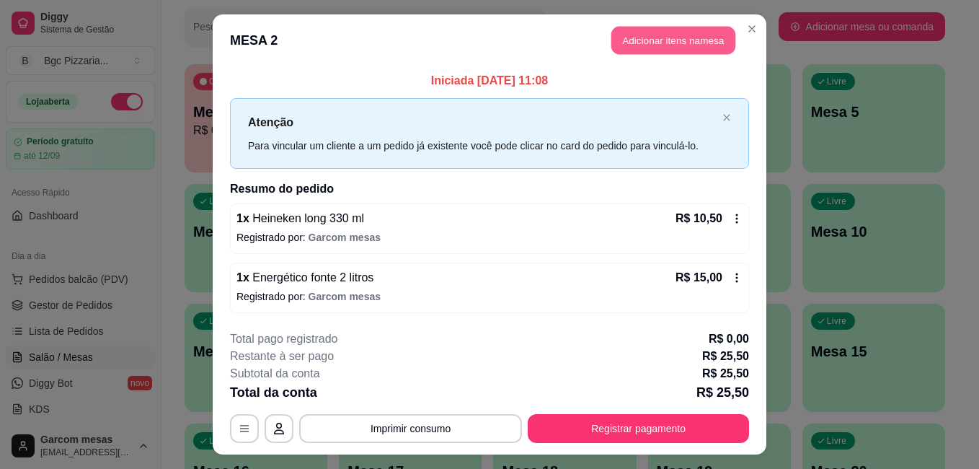
click at [682, 45] on button "Adicionar itens na mesa" at bounding box center [673, 41] width 124 height 28
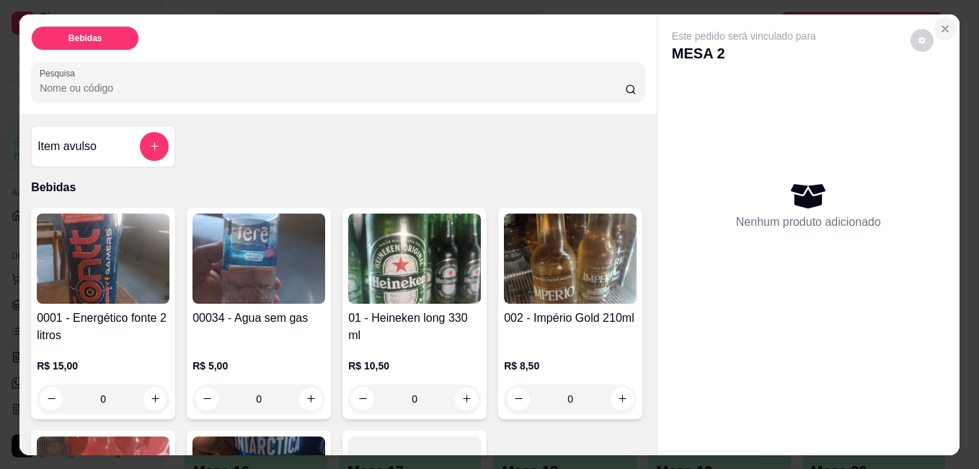
click at [942, 26] on icon "Close" at bounding box center [945, 29] width 12 height 12
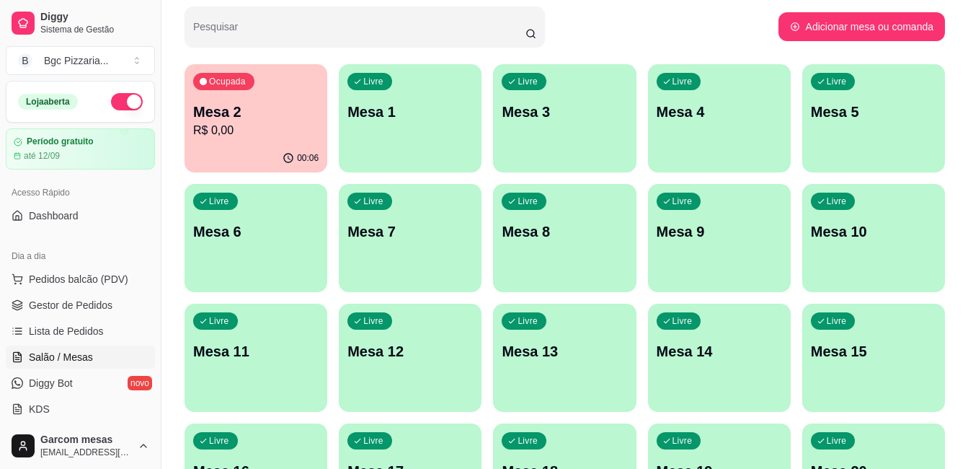
click at [441, 262] on div "Livre Mesa 7" at bounding box center [410, 229] width 143 height 91
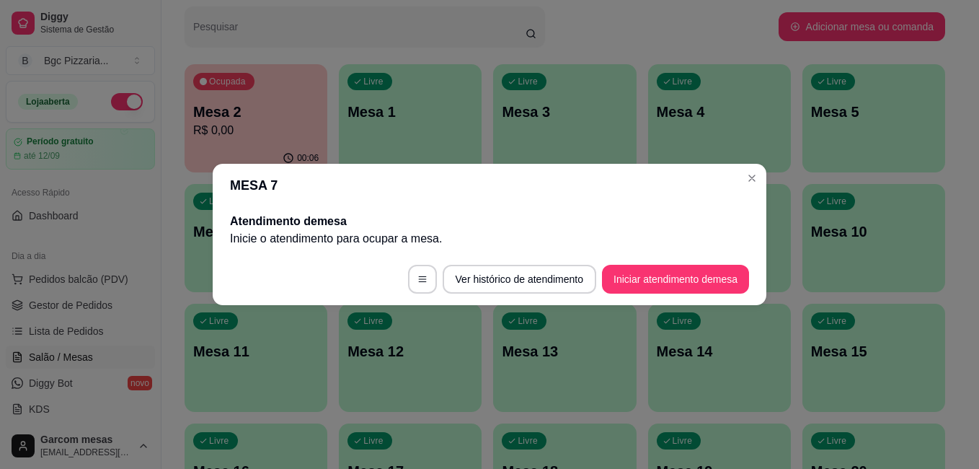
click at [702, 263] on footer "Ver histórico de atendimento Iniciar atendimento de mesa" at bounding box center [490, 279] width 554 height 52
click at [701, 273] on button "Iniciar atendimento de mesa" at bounding box center [675, 279] width 143 height 28
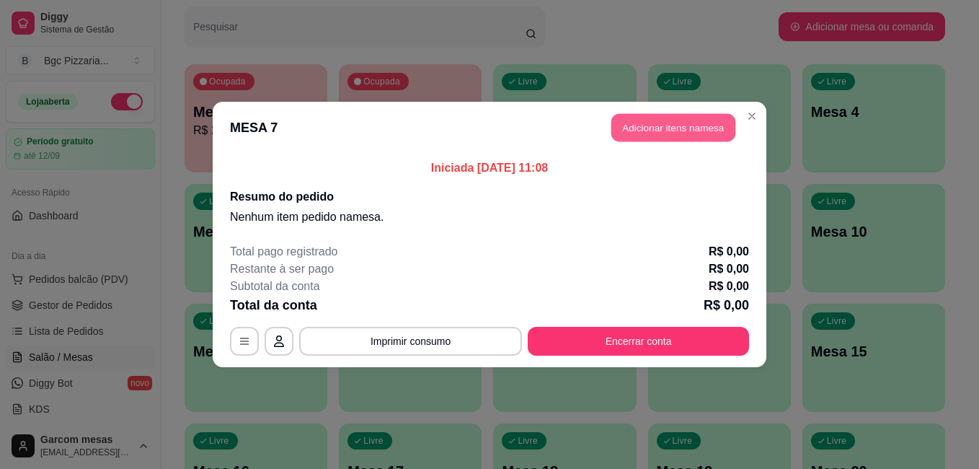
click at [681, 134] on button "Adicionar itens na mesa" at bounding box center [673, 128] width 124 height 28
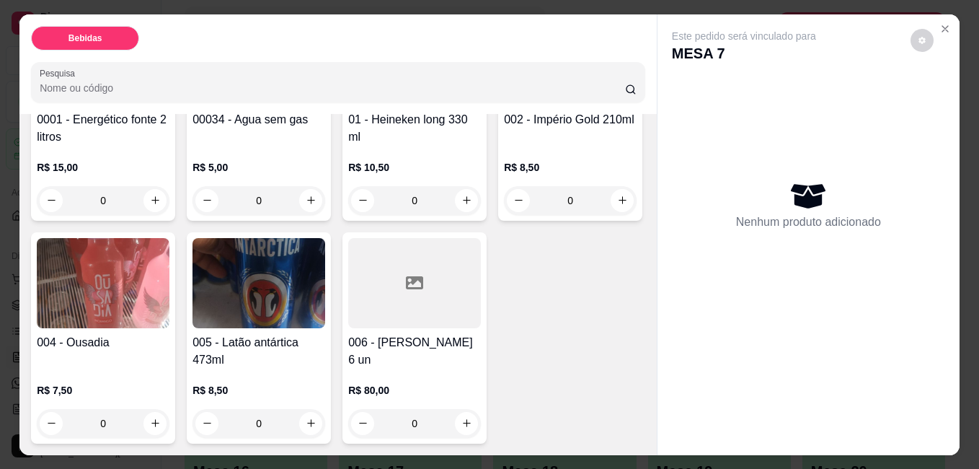
scroll to position [288, 0]
click at [315, 419] on icon "increase-product-quantity" at bounding box center [311, 423] width 8 height 8
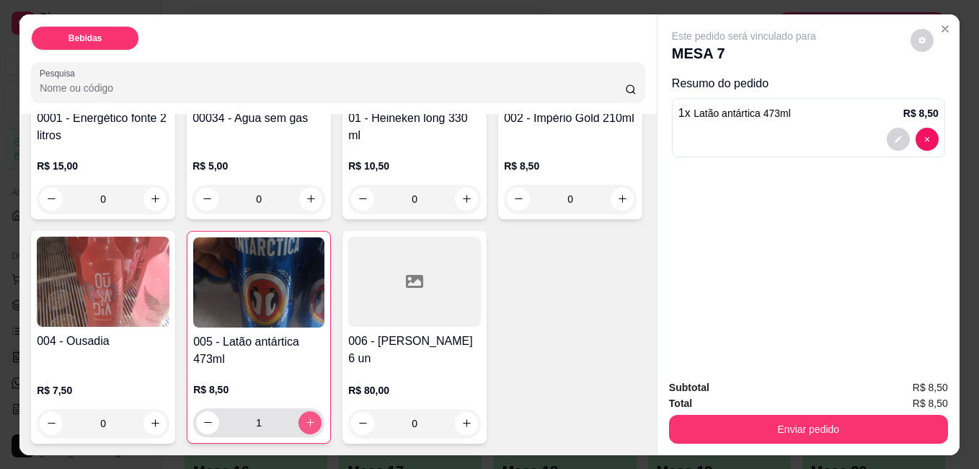
click at [316, 417] on icon "increase-product-quantity" at bounding box center [310, 422] width 11 height 11
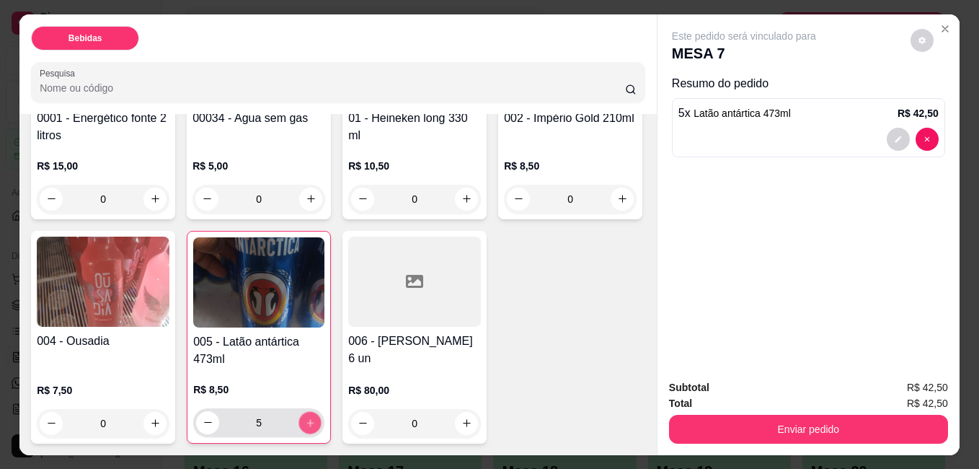
type input "6"
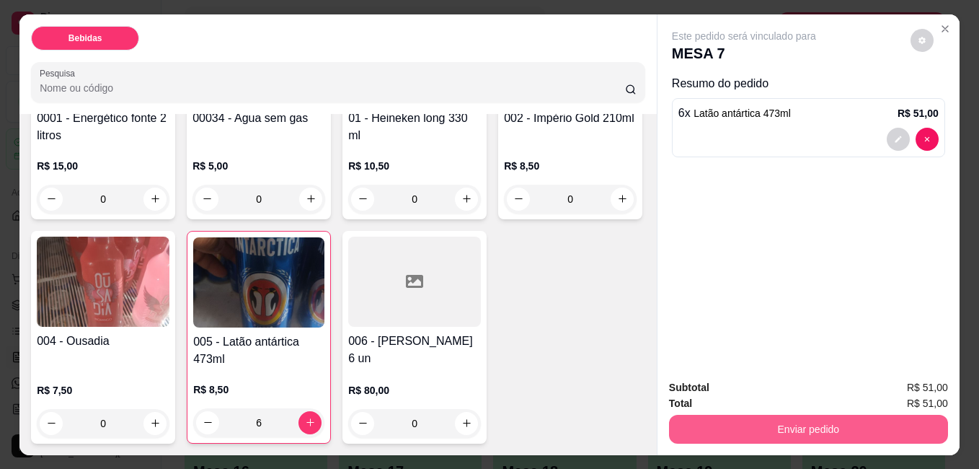
click at [789, 420] on button "Enviar pedido" at bounding box center [808, 429] width 279 height 29
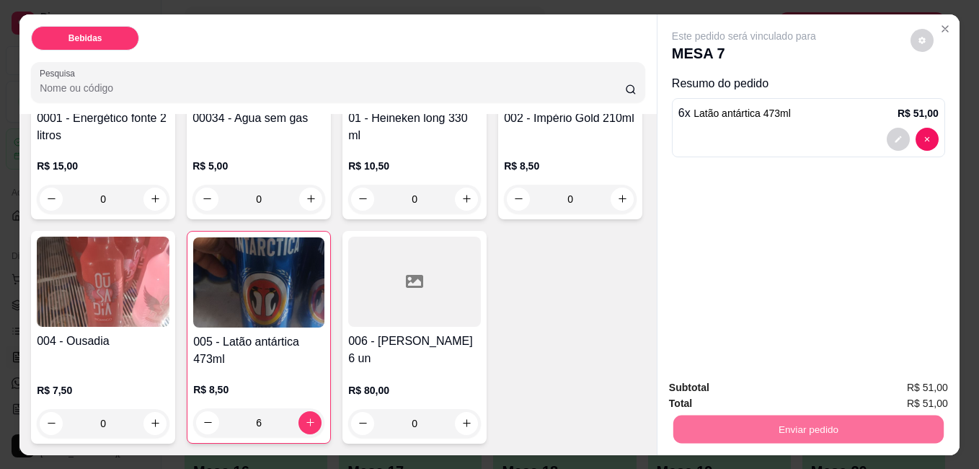
click at [770, 382] on button "Não registrar e enviar pedido" at bounding box center [761, 387] width 146 height 27
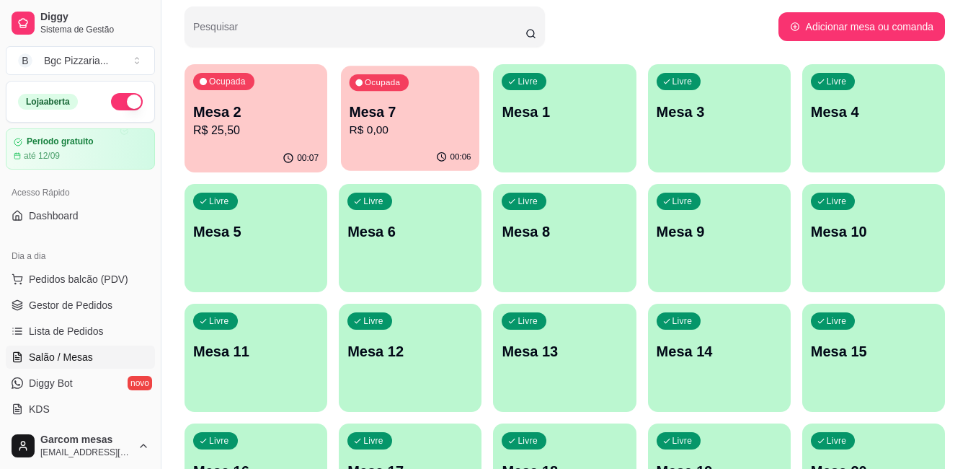
click at [412, 138] on div "Ocupada Mesa 7 R$ 0,00" at bounding box center [410, 105] width 138 height 78
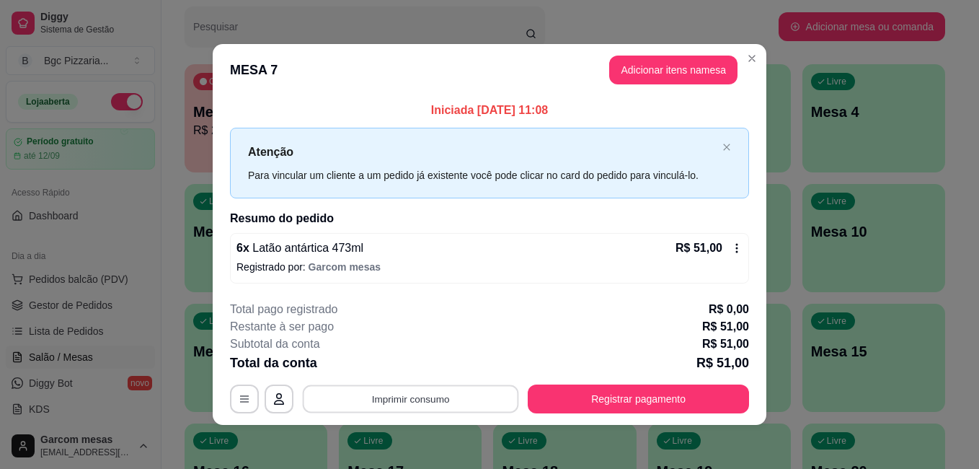
click at [484, 396] on button "Imprimir consumo" at bounding box center [411, 398] width 216 height 28
click at [528, 279] on div "6 x Latão antártica 473ml R$ 51,00 Registrado por: Garcom mesas" at bounding box center [489, 258] width 519 height 50
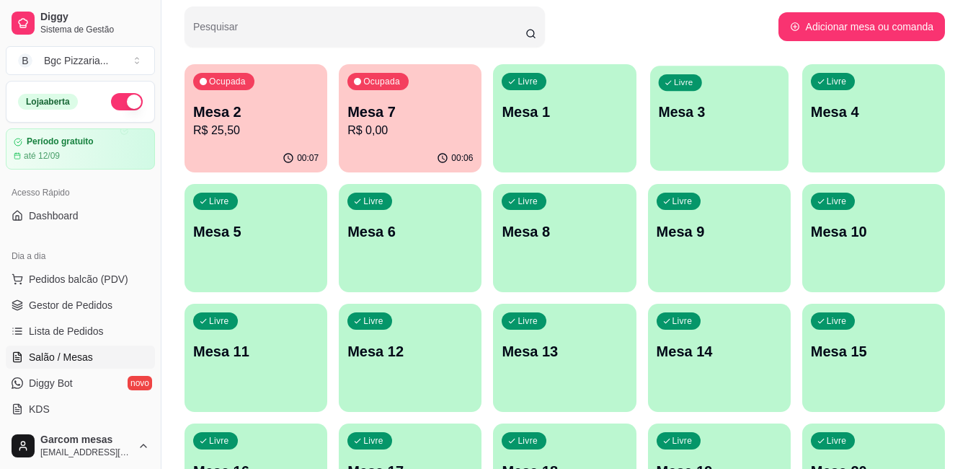
click at [679, 144] on div "Livre Mesa 3" at bounding box center [719, 110] width 138 height 88
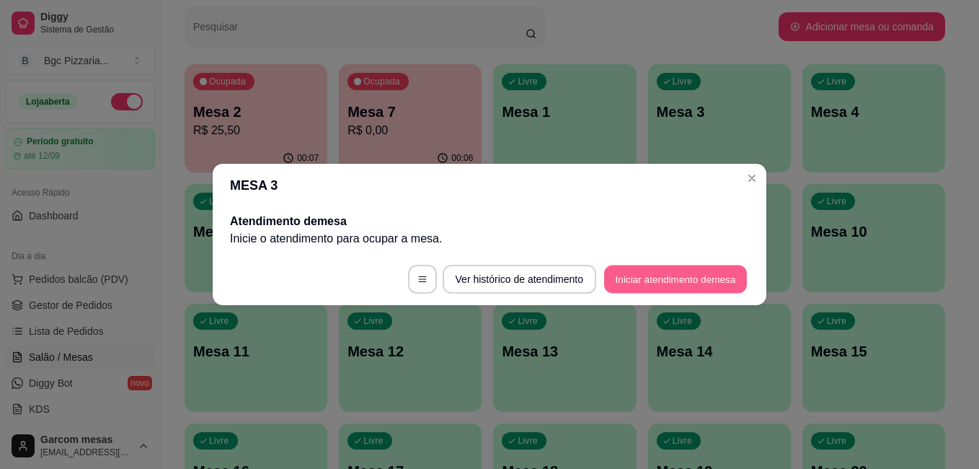
click at [694, 278] on button "Iniciar atendimento de mesa" at bounding box center [675, 279] width 143 height 28
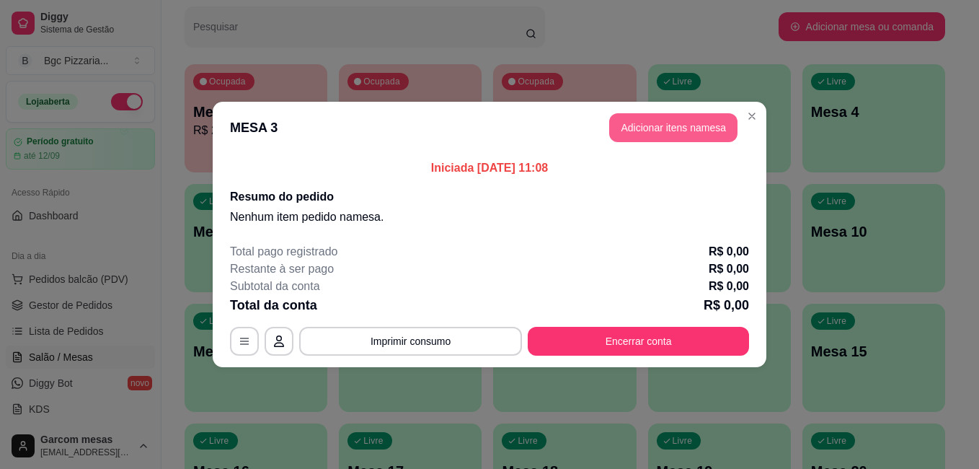
click at [669, 130] on button "Adicionar itens na mesa" at bounding box center [673, 127] width 128 height 29
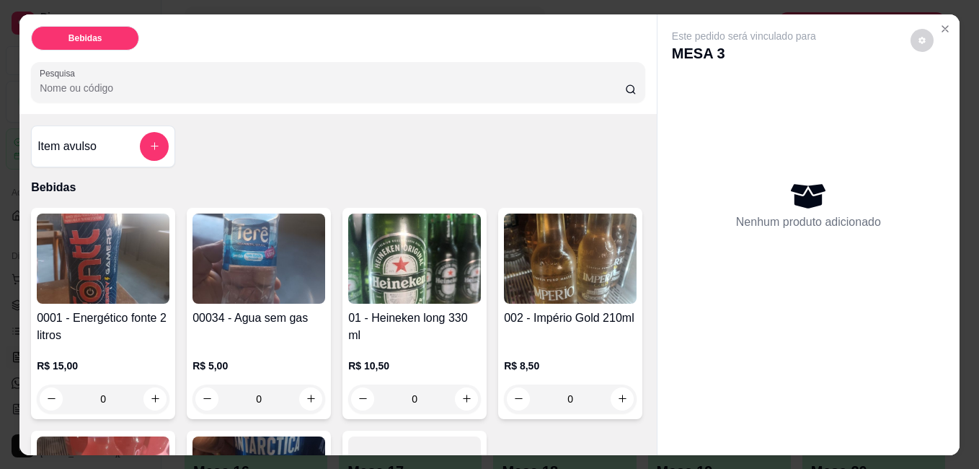
click at [389, 251] on img at bounding box center [414, 258] width 133 height 90
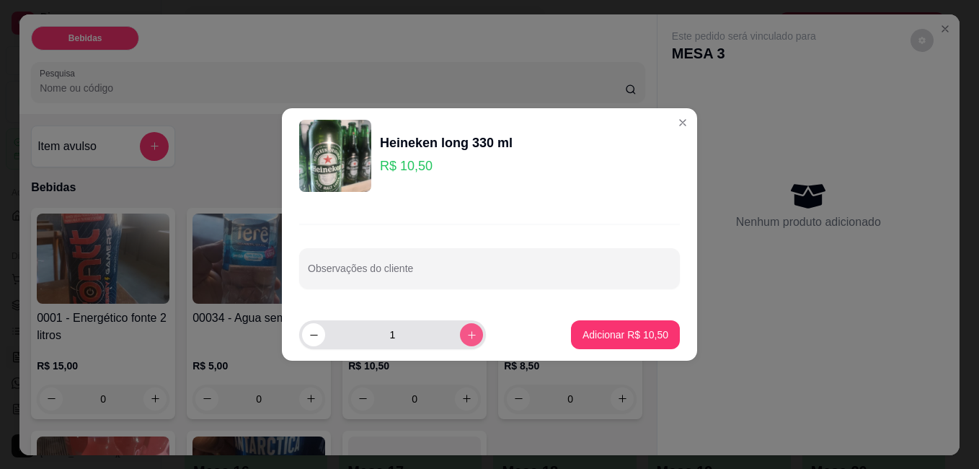
click at [466, 337] on icon "increase-product-quantity" at bounding box center [471, 334] width 11 height 11
type input "3"
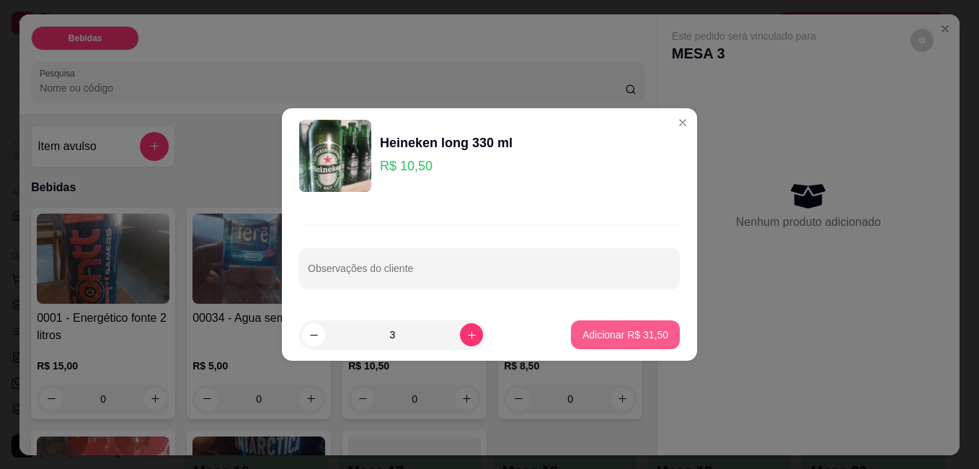
click at [613, 335] on p "Adicionar R$ 31,50" at bounding box center [626, 334] width 86 height 14
type input "3"
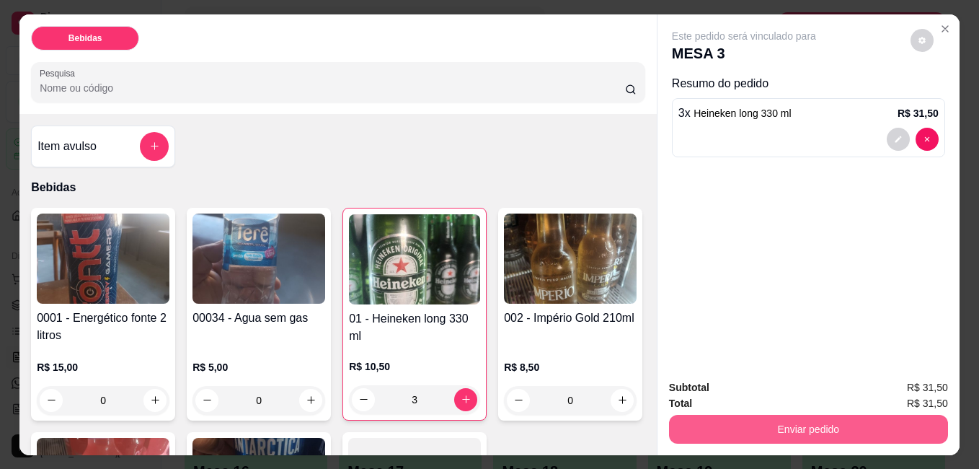
click at [792, 424] on button "Enviar pedido" at bounding box center [808, 429] width 279 height 29
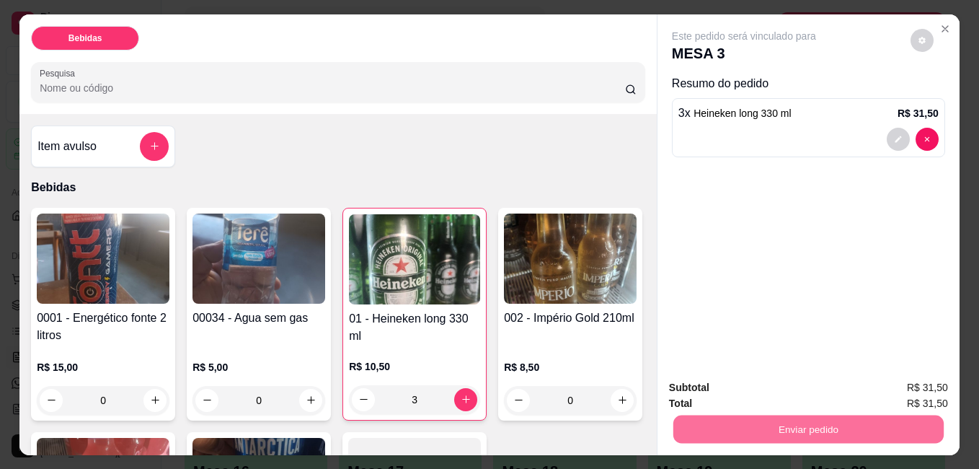
click at [865, 386] on button "Sim, quero registrar" at bounding box center [897, 387] width 107 height 27
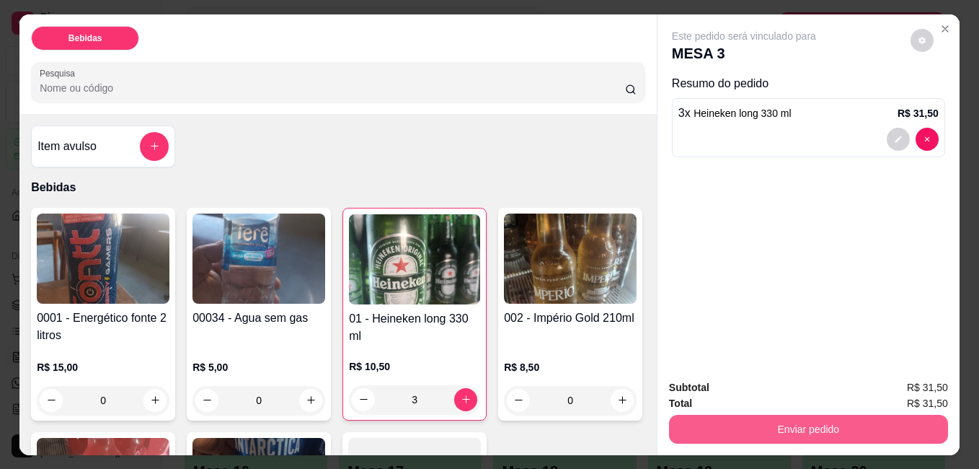
click at [819, 417] on button "Enviar pedido" at bounding box center [808, 429] width 279 height 29
click at [804, 423] on button "Enviar pedido" at bounding box center [808, 429] width 270 height 28
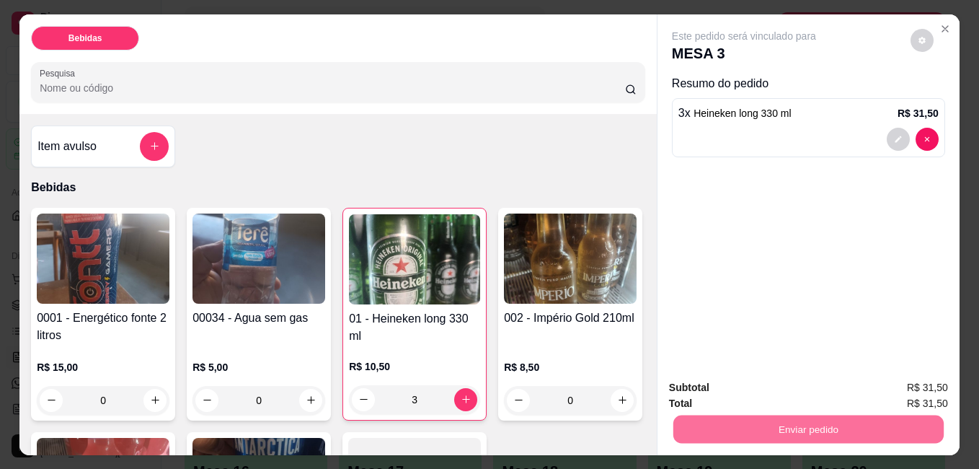
click at [794, 389] on button "Não registrar e enviar pedido" at bounding box center [761, 387] width 146 height 27
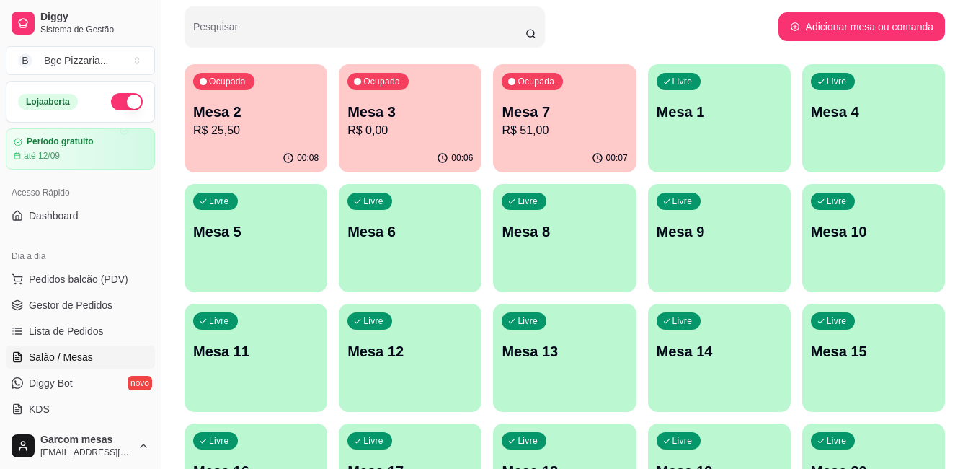
click at [388, 141] on div "Ocupada Mesa 3 R$ 0,00" at bounding box center [410, 104] width 143 height 80
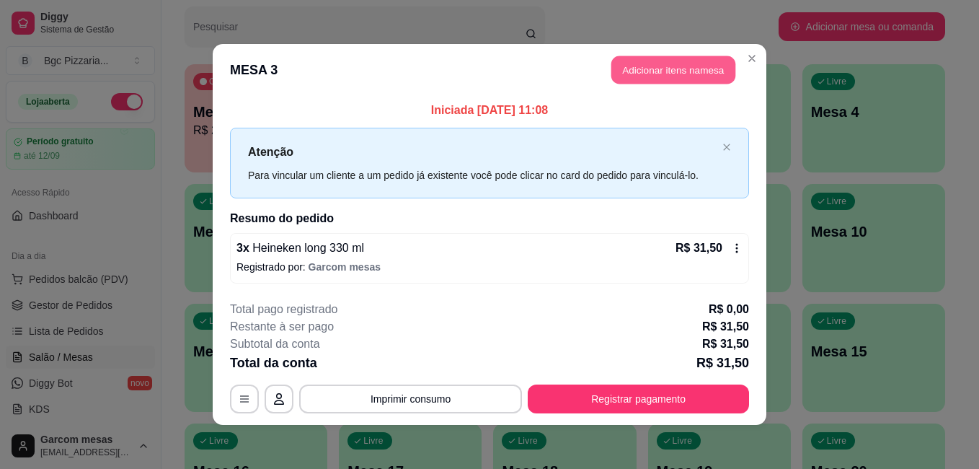
click at [665, 75] on button "Adicionar itens na mesa" at bounding box center [673, 70] width 124 height 28
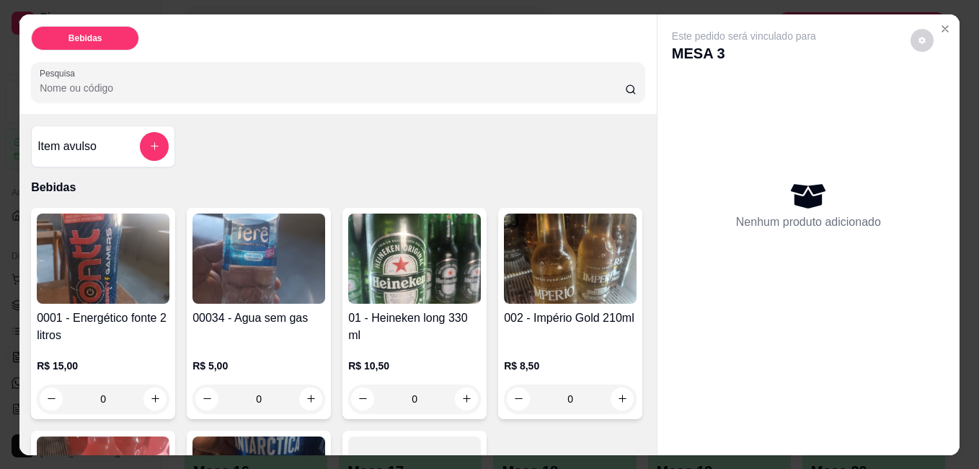
click at [261, 274] on img at bounding box center [259, 258] width 133 height 90
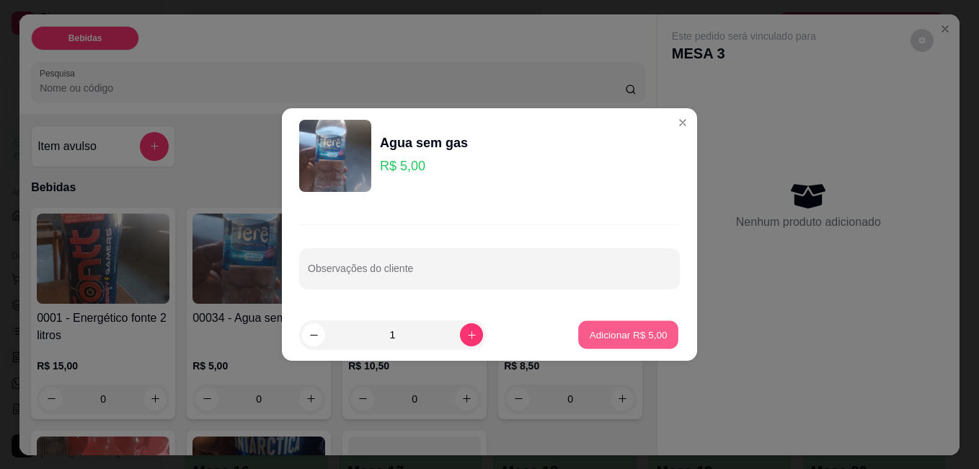
click at [611, 324] on button "Adicionar R$ 5,00" at bounding box center [628, 335] width 100 height 28
type input "1"
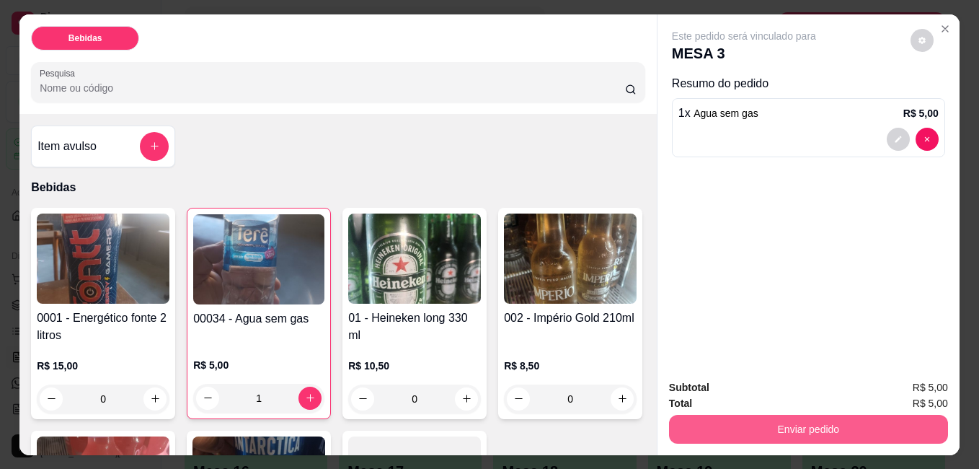
click at [772, 418] on button "Enviar pedido" at bounding box center [808, 429] width 279 height 29
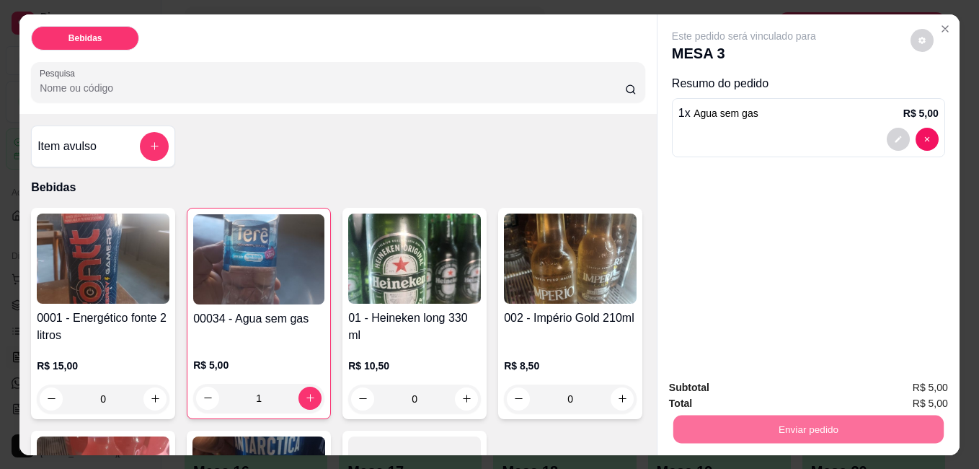
click at [806, 386] on button "Não registrar e enviar pedido" at bounding box center [761, 387] width 146 height 27
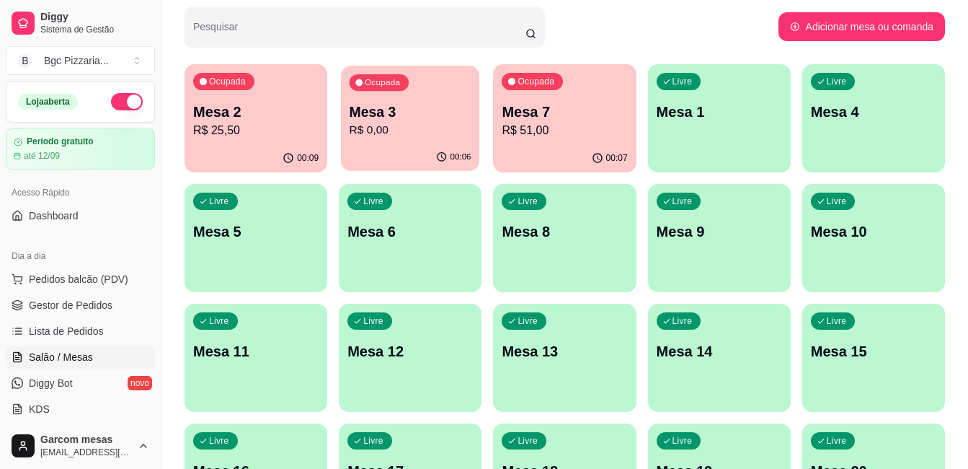
click at [414, 117] on p "Mesa 3" at bounding box center [411, 111] width 122 height 19
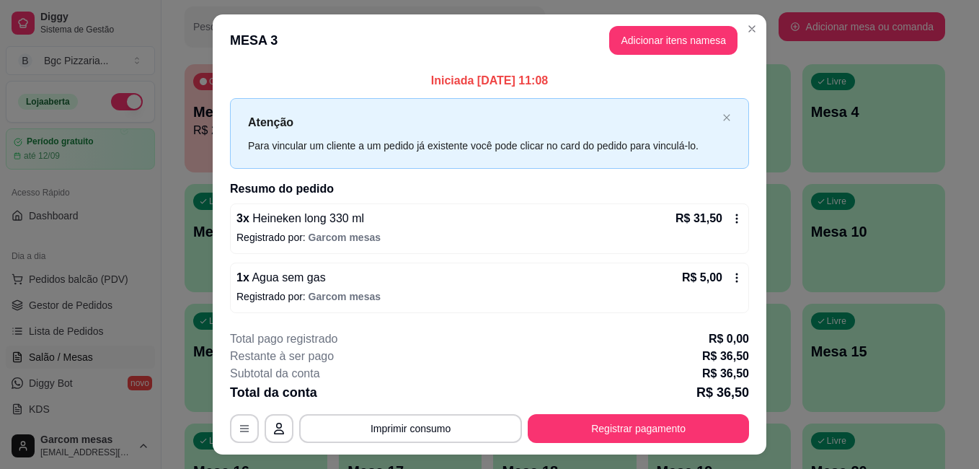
click at [641, 153] on div "Para vincular um cliente a um pedido já existente você pode clicar no card do p…" at bounding box center [482, 146] width 469 height 16
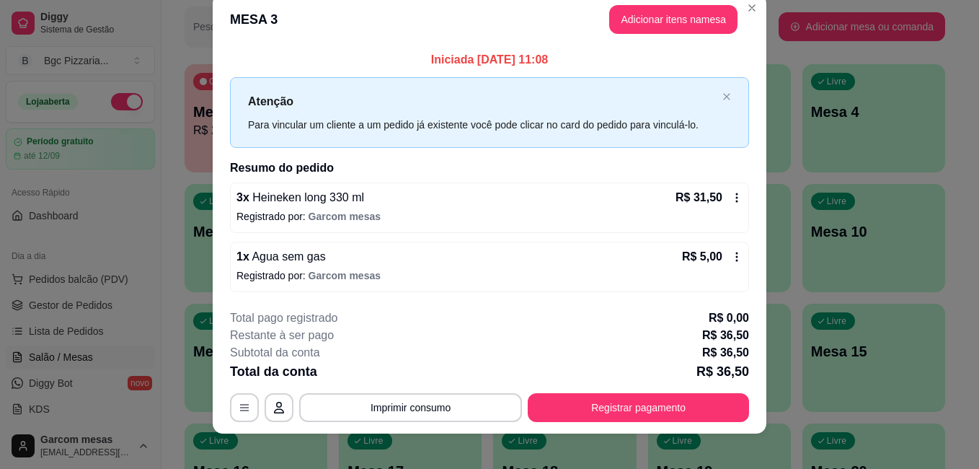
scroll to position [32, 0]
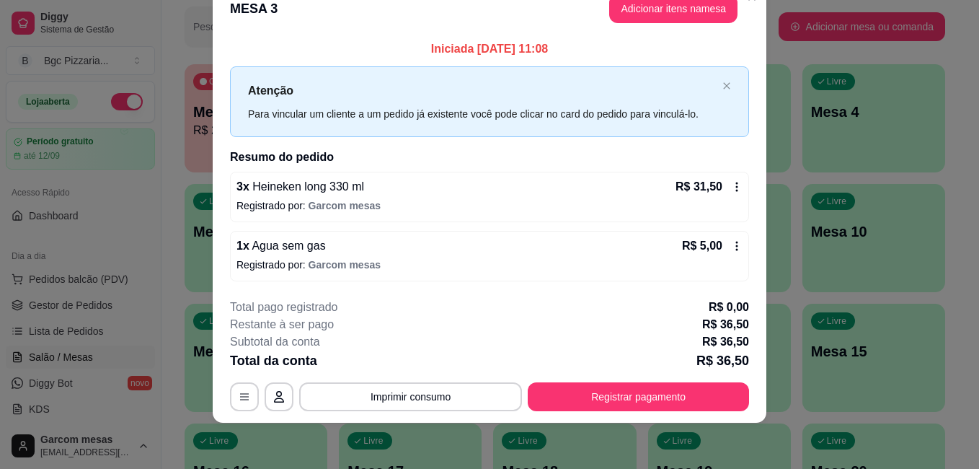
click at [720, 94] on div "Atenção Para vincular um cliente a um pedido já existente você pode clicar no c…" at bounding box center [489, 101] width 519 height 70
click at [723, 87] on icon "close" at bounding box center [726, 86] width 6 height 6
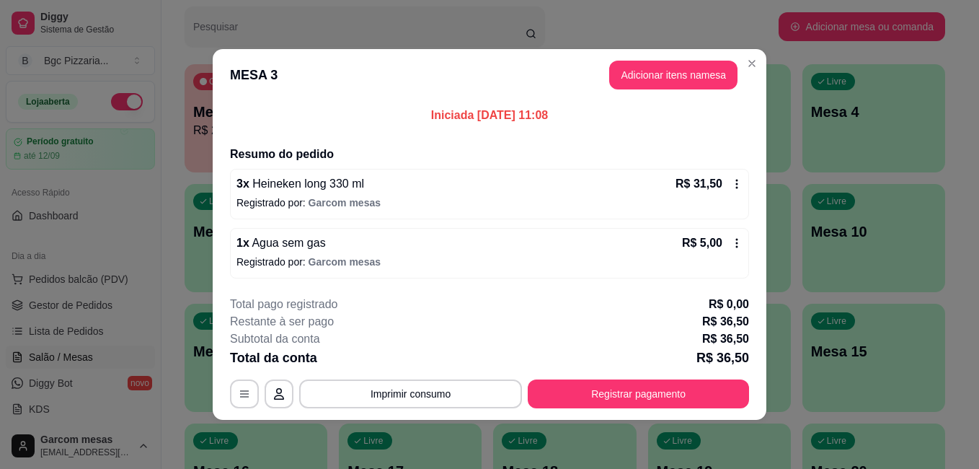
scroll to position [0, 0]
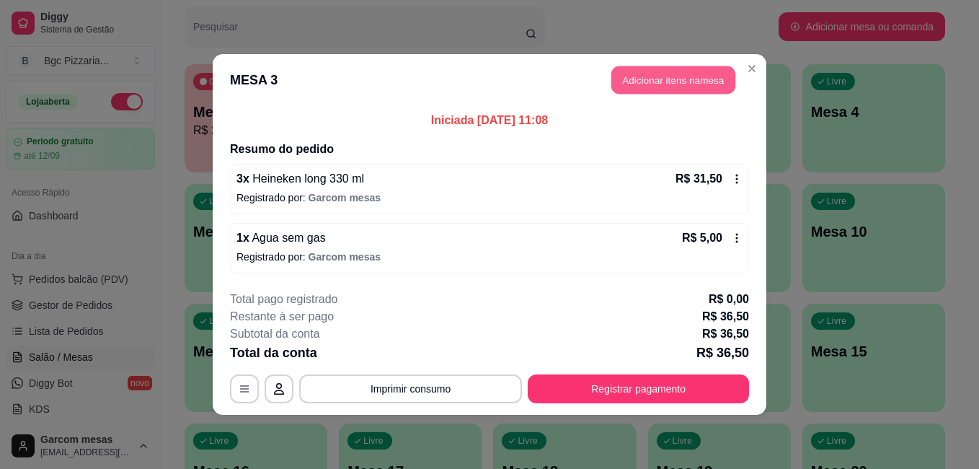
click at [691, 81] on button "Adicionar itens na mesa" at bounding box center [673, 80] width 124 height 28
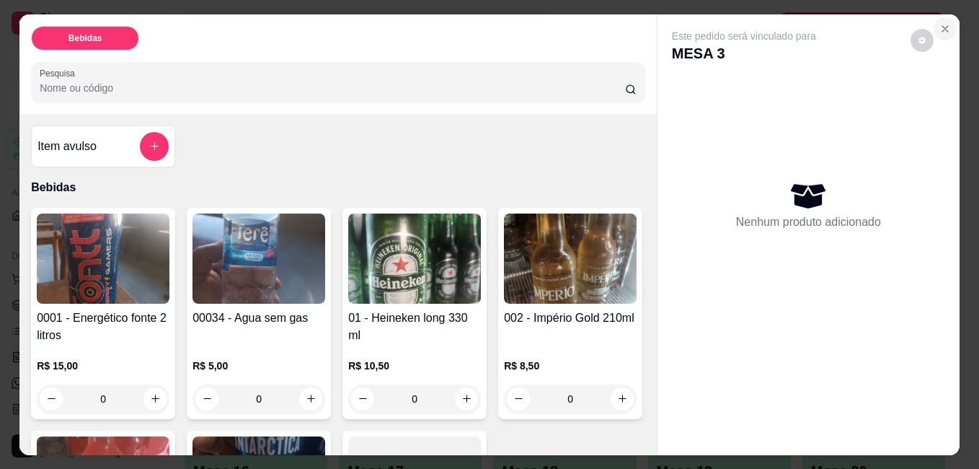
click at [942, 26] on icon "Close" at bounding box center [945, 29] width 6 height 6
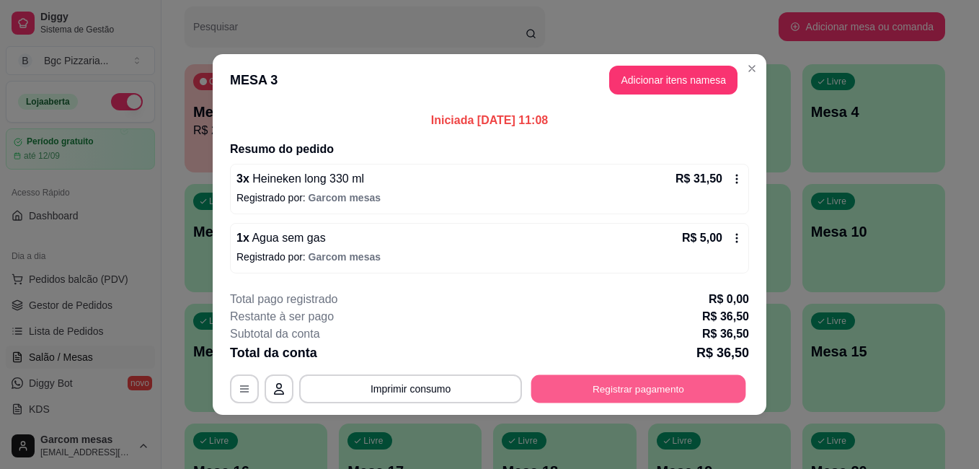
click at [689, 384] on button "Registrar pagamento" at bounding box center [638, 389] width 215 height 28
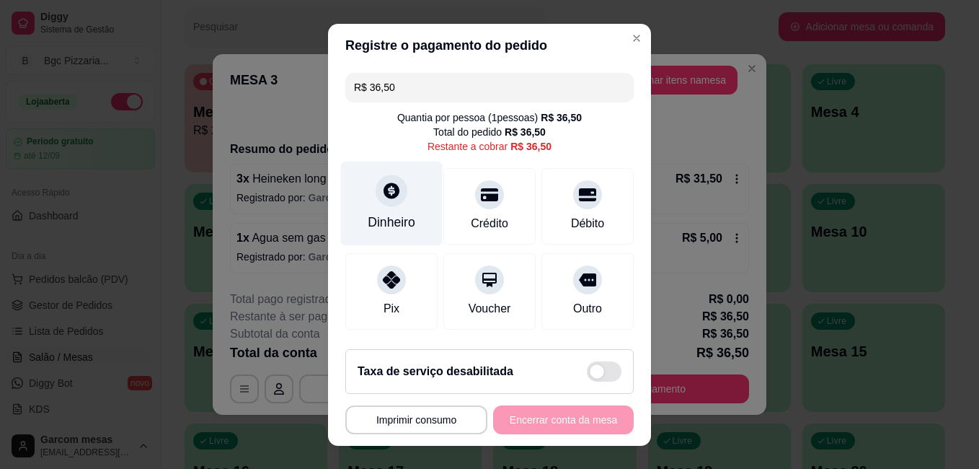
click at [394, 228] on div "Dinheiro" at bounding box center [392, 222] width 48 height 19
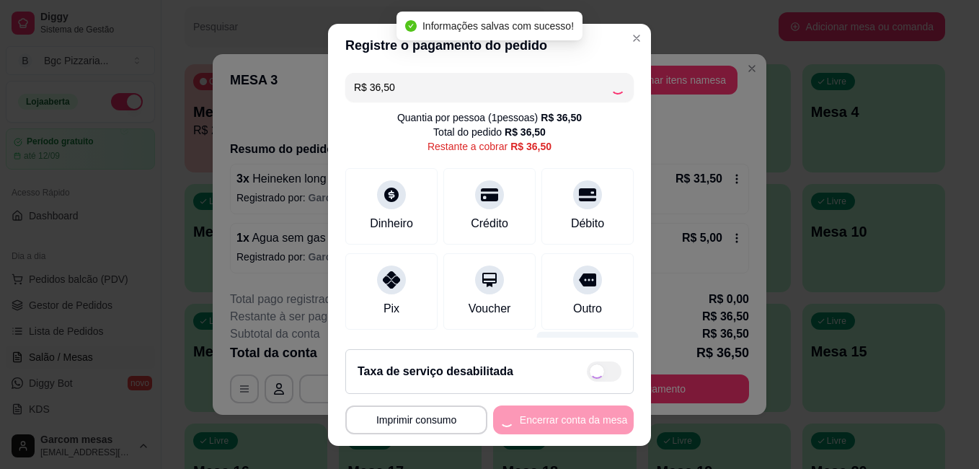
type input "R$ 0,00"
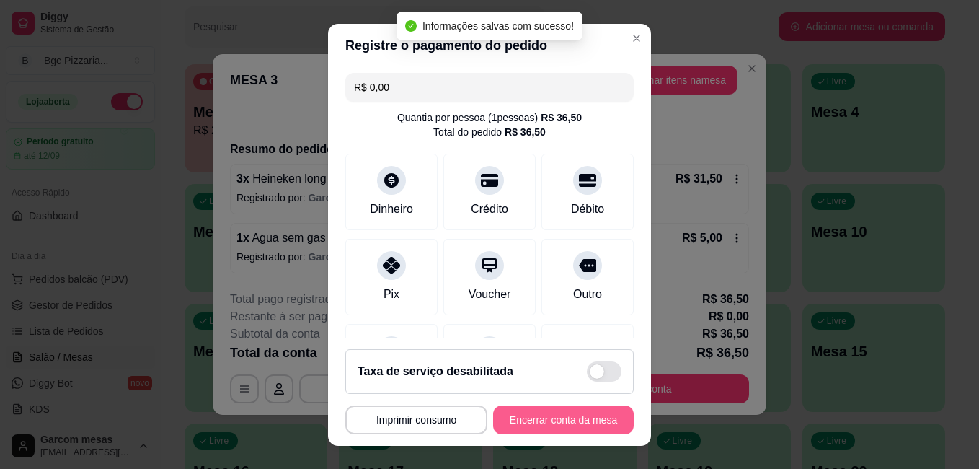
click at [585, 420] on button "Encerrar conta da mesa" at bounding box center [563, 419] width 141 height 29
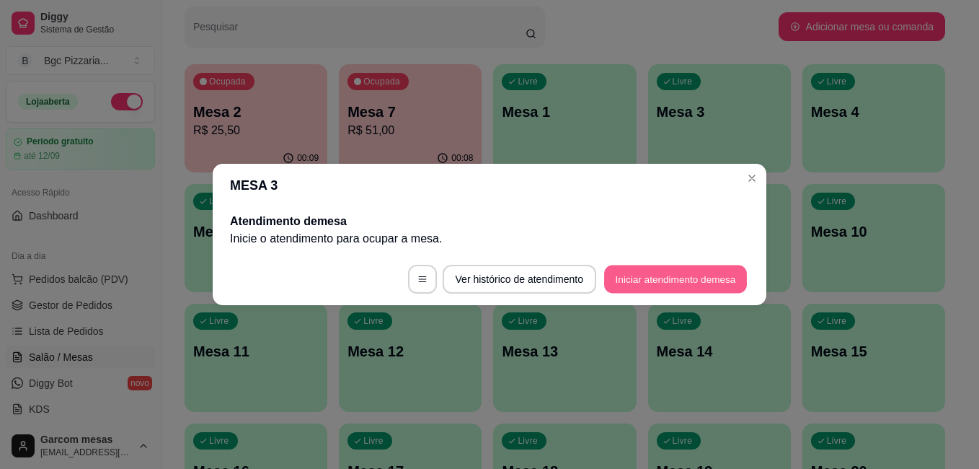
click at [696, 270] on button "Iniciar atendimento de mesa" at bounding box center [675, 279] width 143 height 28
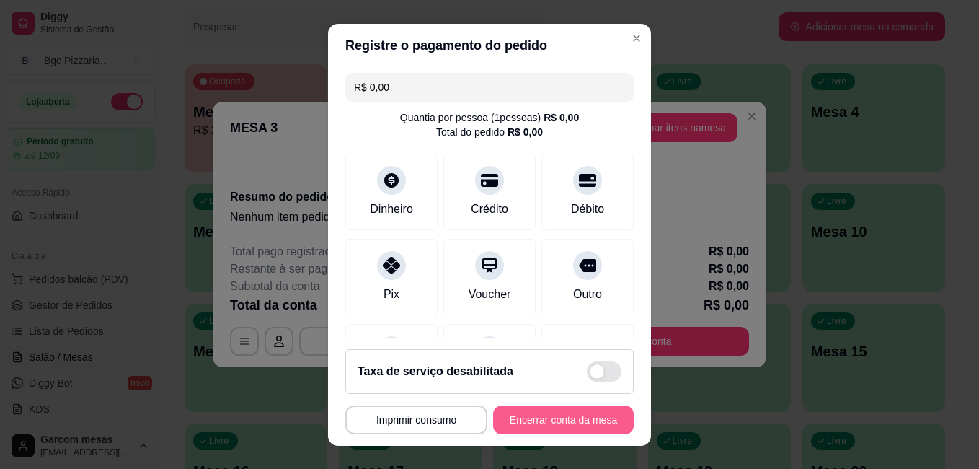
click at [572, 415] on button "Encerrar conta da mesa" at bounding box center [563, 419] width 141 height 29
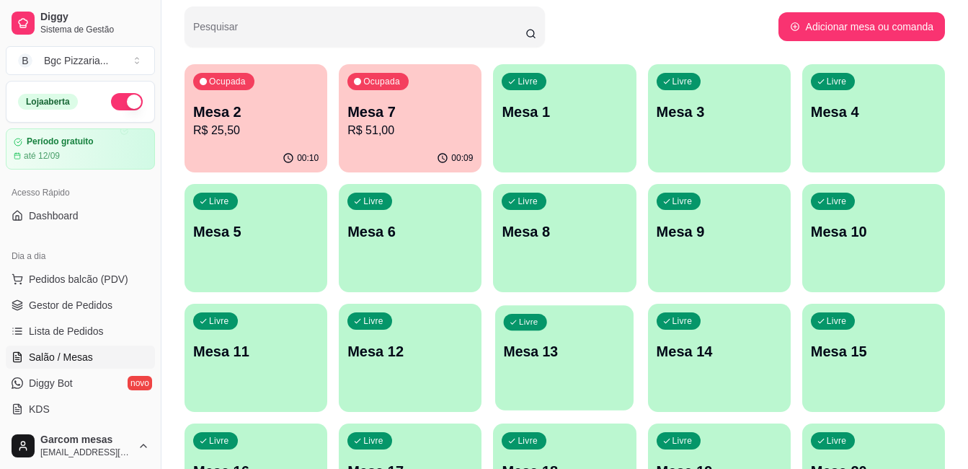
click at [578, 360] on p "Mesa 13" at bounding box center [565, 351] width 122 height 19
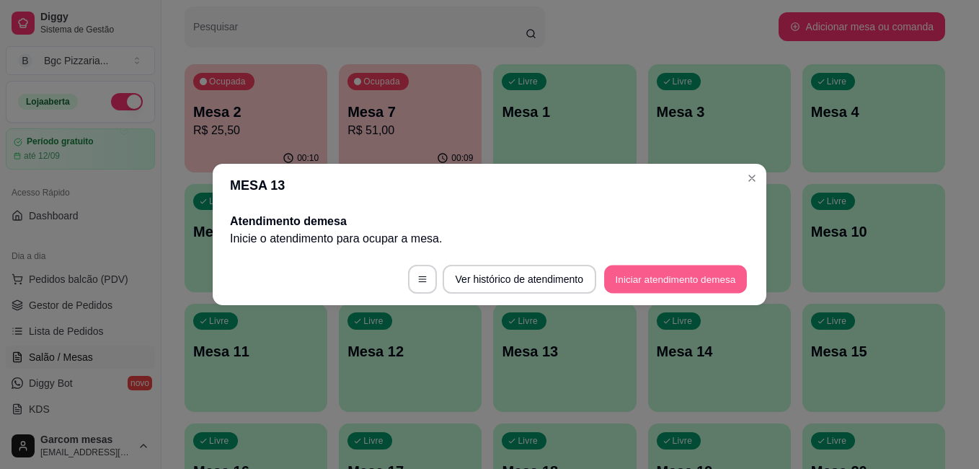
click at [712, 274] on button "Iniciar atendimento de mesa" at bounding box center [675, 279] width 143 height 28
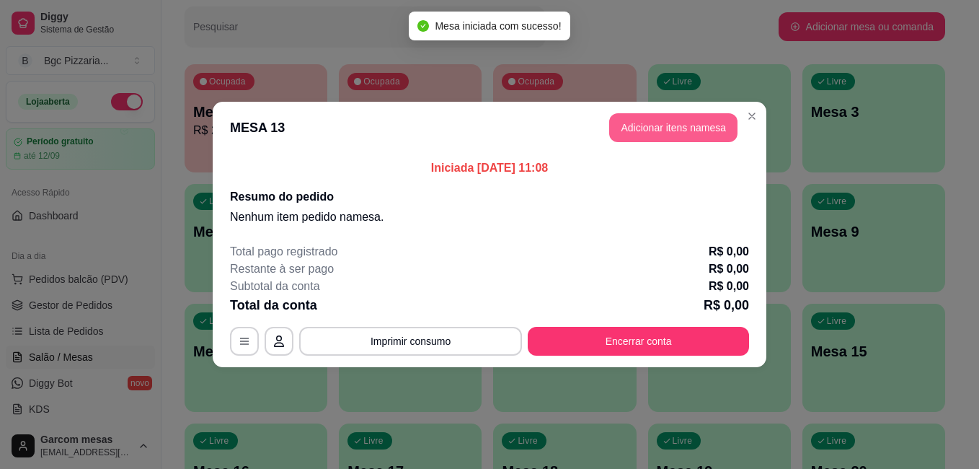
click at [671, 122] on button "Adicionar itens na mesa" at bounding box center [673, 127] width 128 height 29
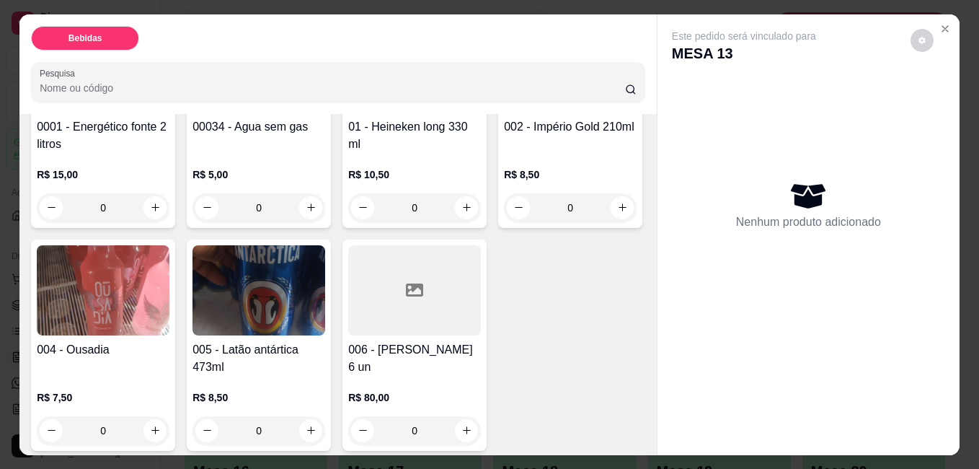
scroll to position [216, 0]
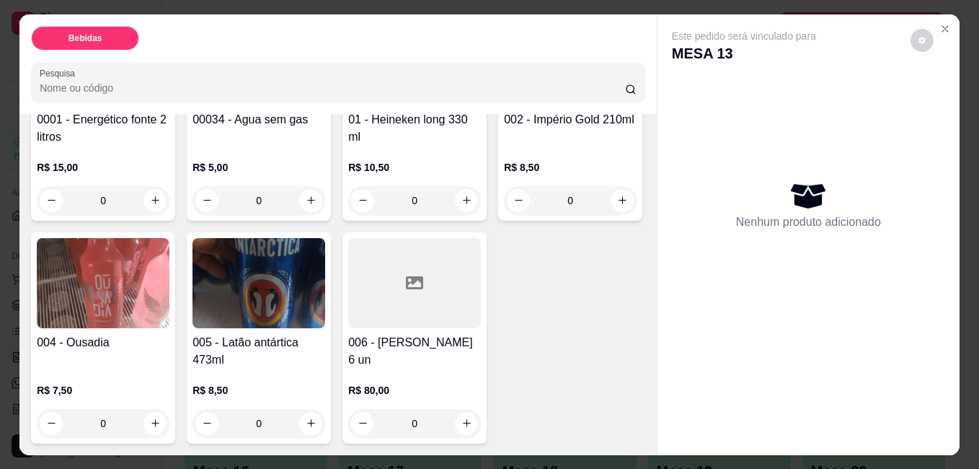
click at [169, 238] on img at bounding box center [103, 283] width 133 height 90
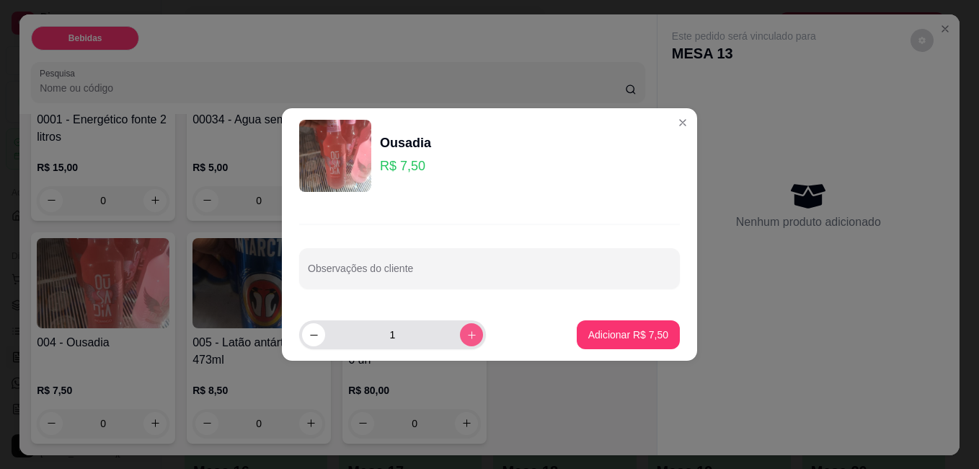
click at [478, 332] on div "1" at bounding box center [426, 334] width 255 height 29
click at [466, 332] on icon "increase-product-quantity" at bounding box center [471, 334] width 11 height 11
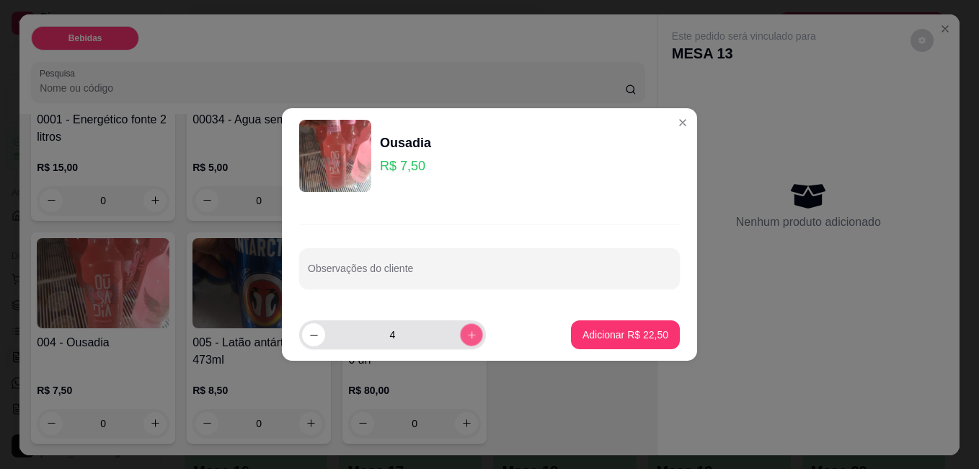
click at [460, 331] on button "increase-product-quantity" at bounding box center [471, 334] width 22 height 22
type input "5"
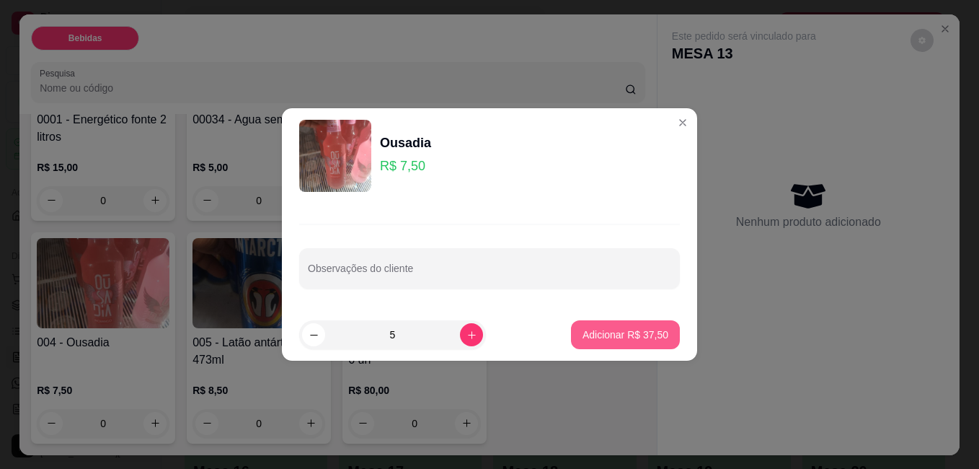
click at [616, 334] on p "Adicionar R$ 37,50" at bounding box center [626, 334] width 86 height 14
type input "5"
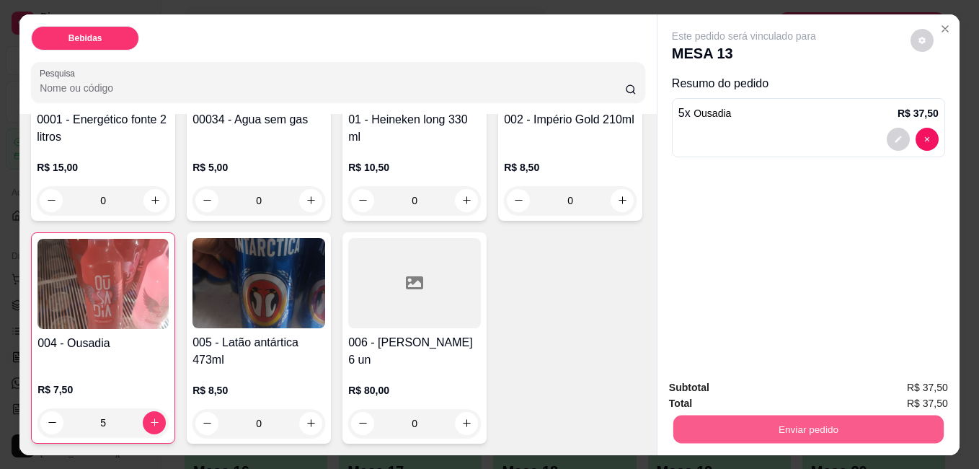
click at [757, 415] on button "Enviar pedido" at bounding box center [808, 429] width 270 height 28
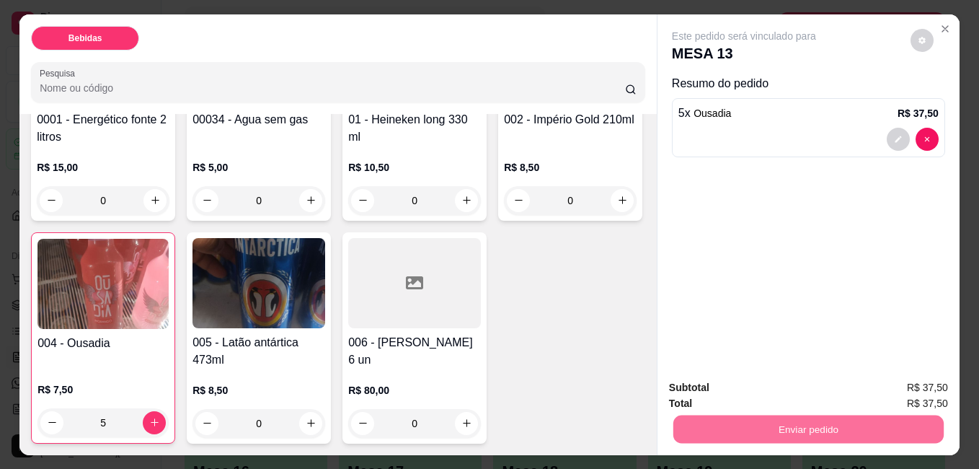
click at [779, 387] on button "Não registrar e enviar pedido" at bounding box center [761, 387] width 146 height 27
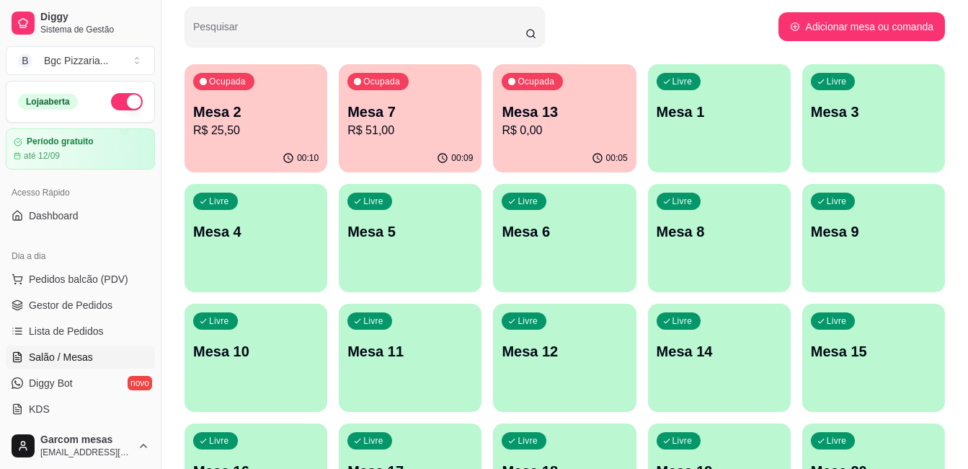
click at [561, 130] on p "R$ 0,00" at bounding box center [564, 130] width 125 height 17
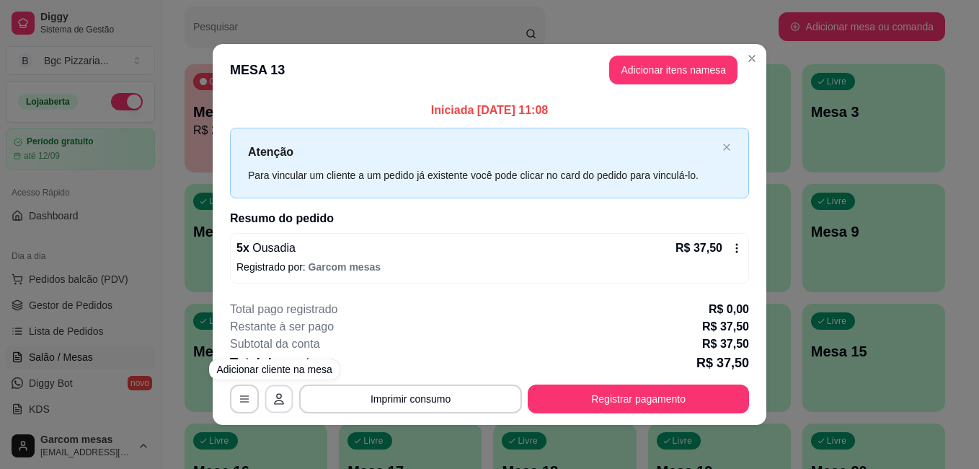
click at [286, 397] on button "button" at bounding box center [279, 398] width 28 height 28
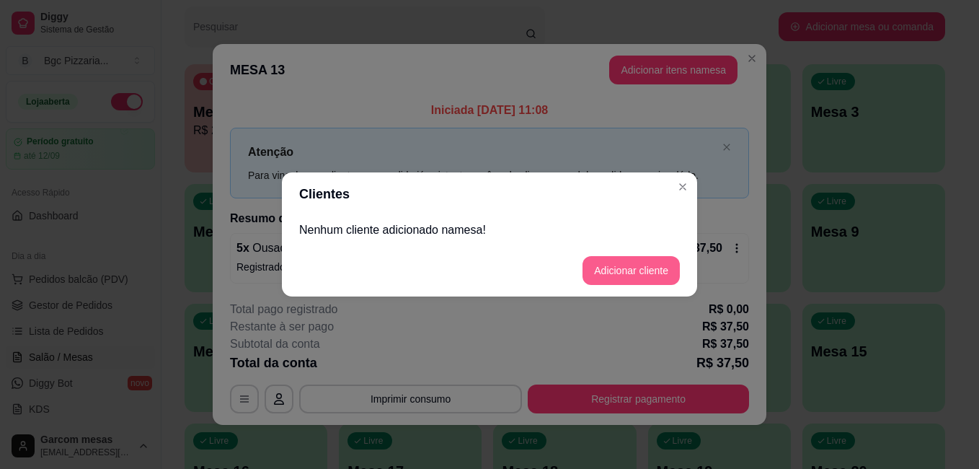
click at [623, 279] on button "Adicionar cliente" at bounding box center [631, 270] width 97 height 29
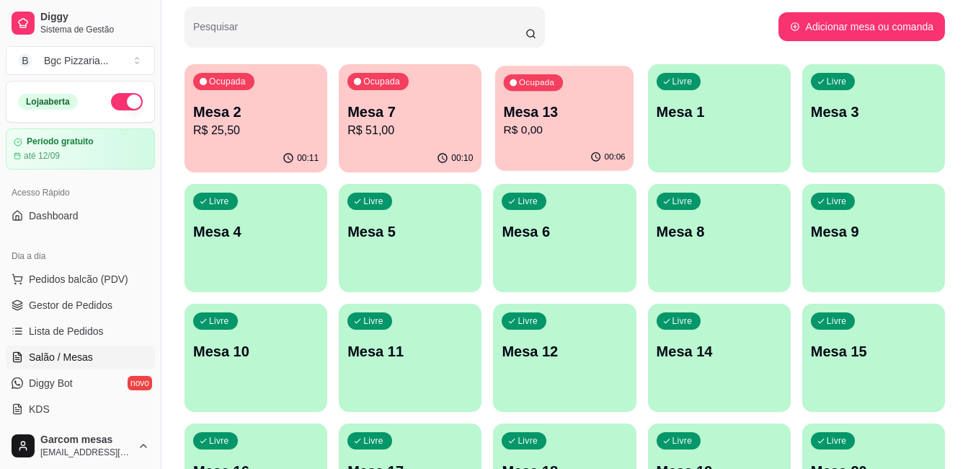
click at [565, 133] on p "R$ 0,00" at bounding box center [565, 130] width 122 height 17
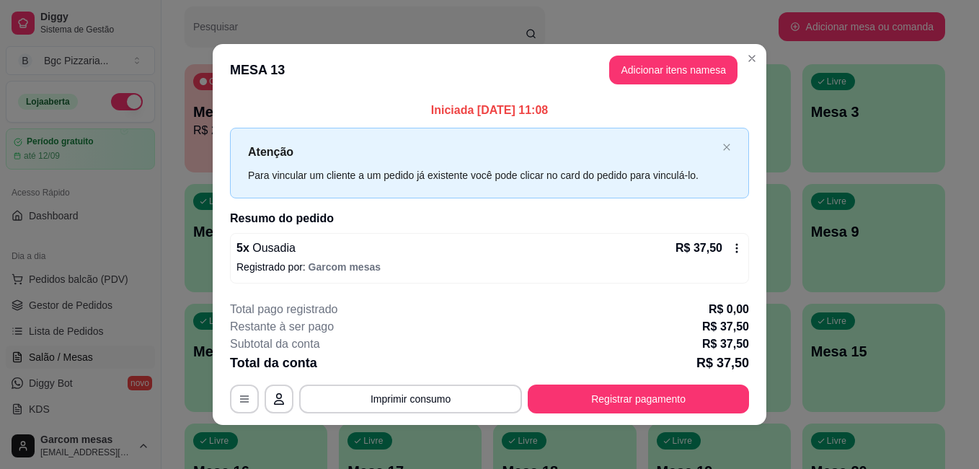
click at [736, 247] on icon at bounding box center [737, 248] width 12 height 12
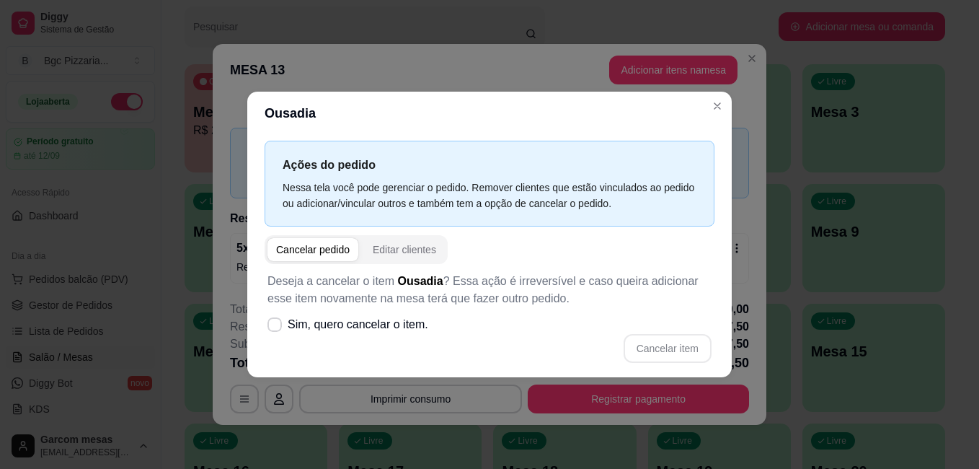
click at [340, 249] on div "Cancelar pedido" at bounding box center [313, 249] width 74 height 14
click at [322, 248] on div "Cancelar pedido" at bounding box center [313, 249] width 74 height 14
click at [272, 327] on icon at bounding box center [274, 324] width 11 height 8
click at [272, 327] on input "Sim, quero cancelar o item." at bounding box center [271, 331] width 9 height 9
checkbox input "true"
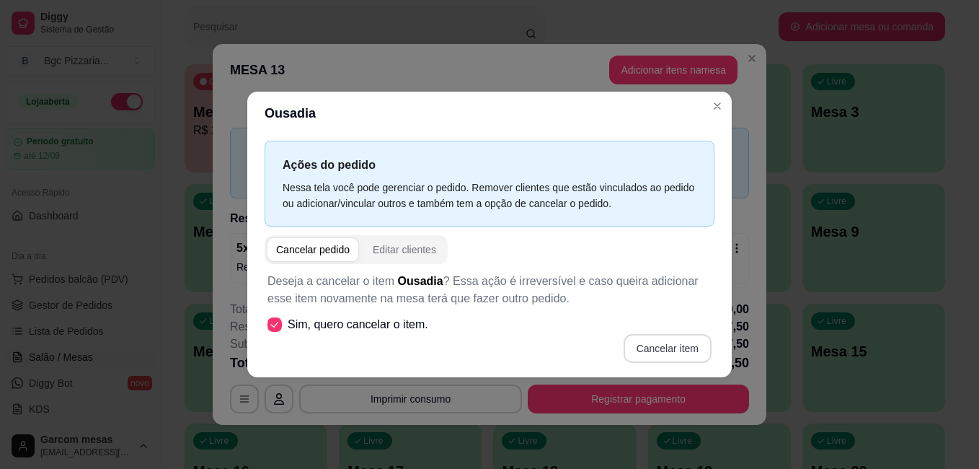
click at [663, 348] on button "Cancelar item" at bounding box center [668, 348] width 88 height 29
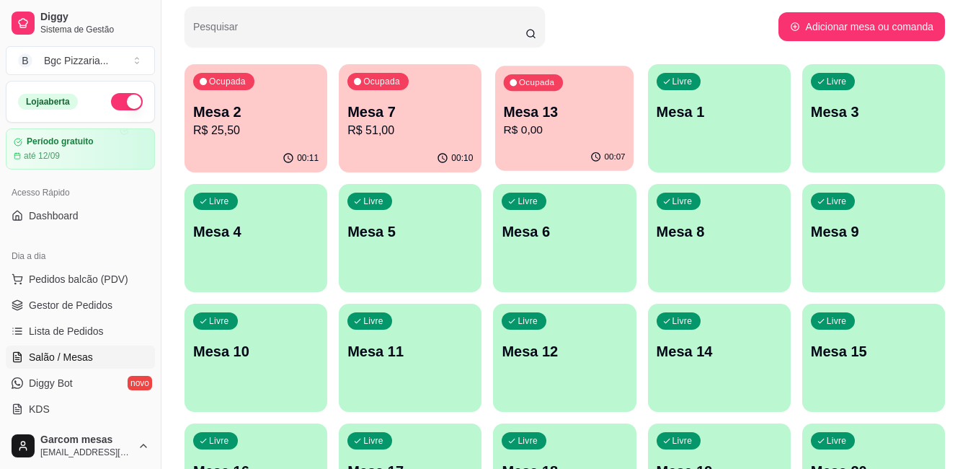
click at [543, 112] on p "Mesa 13" at bounding box center [565, 111] width 122 height 19
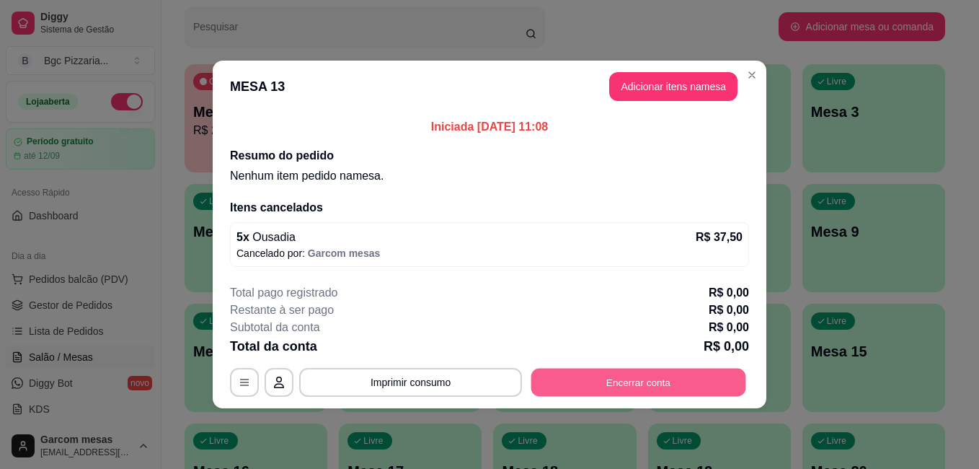
click at [644, 379] on button "Encerrar conta" at bounding box center [638, 382] width 215 height 28
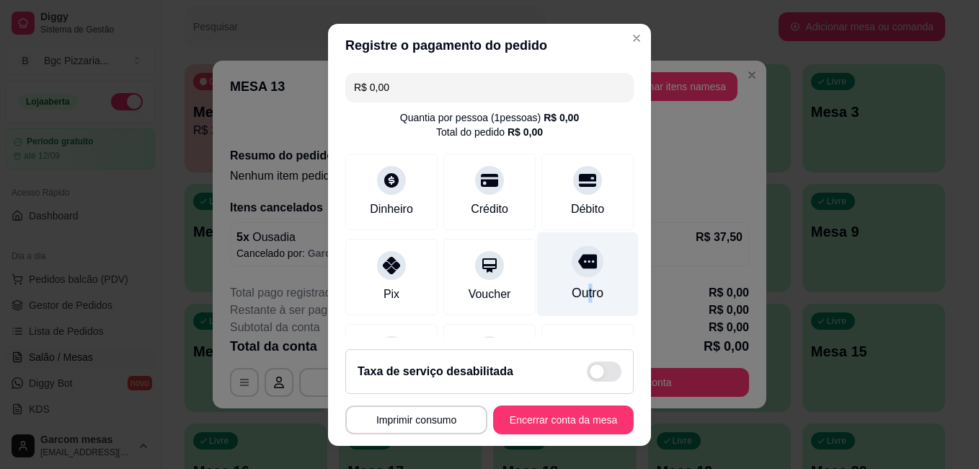
click at [572, 286] on div "Outro" at bounding box center [588, 292] width 32 height 19
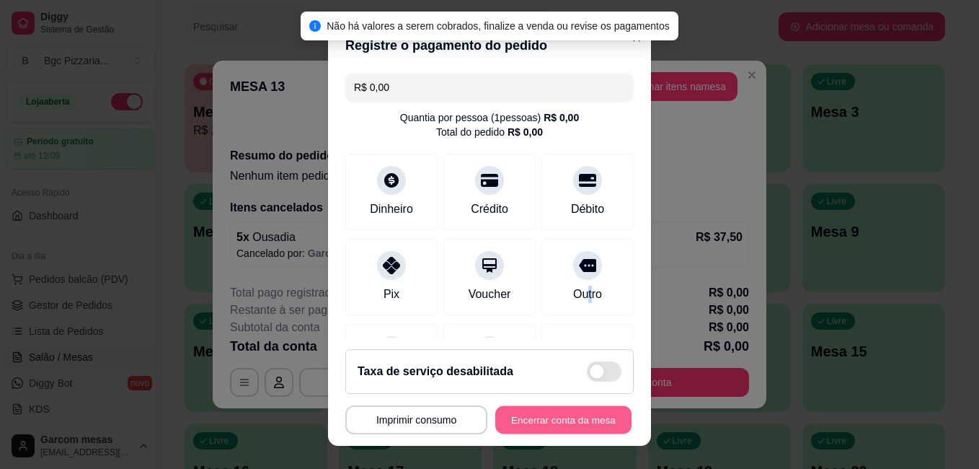
click at [580, 412] on button "Encerrar conta da mesa" at bounding box center [563, 419] width 136 height 28
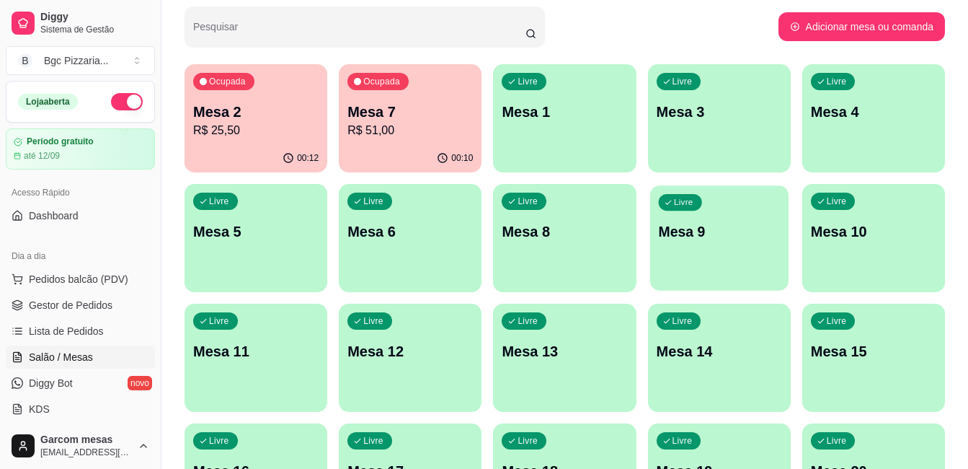
click at [710, 246] on div "Livre Mesa 9" at bounding box center [719, 229] width 138 height 88
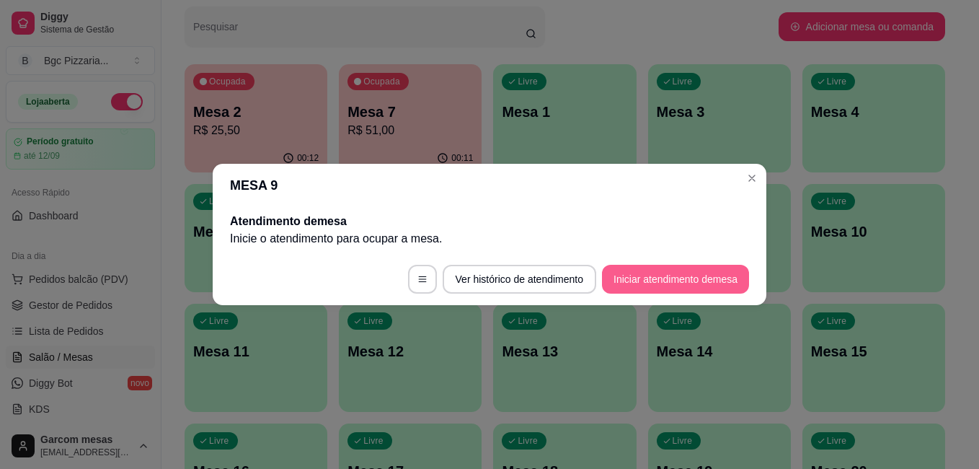
click at [676, 272] on button "Iniciar atendimento de mesa" at bounding box center [675, 279] width 147 height 29
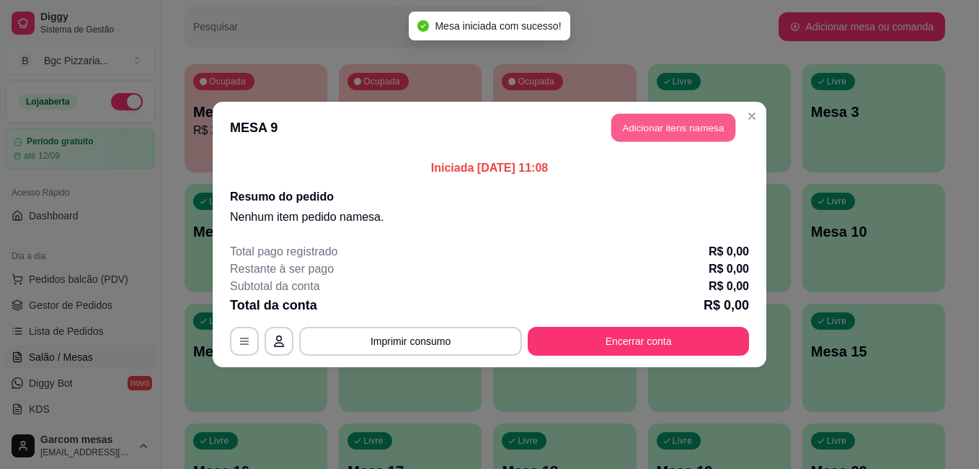
click at [706, 123] on button "Adicionar itens na mesa" at bounding box center [673, 128] width 124 height 28
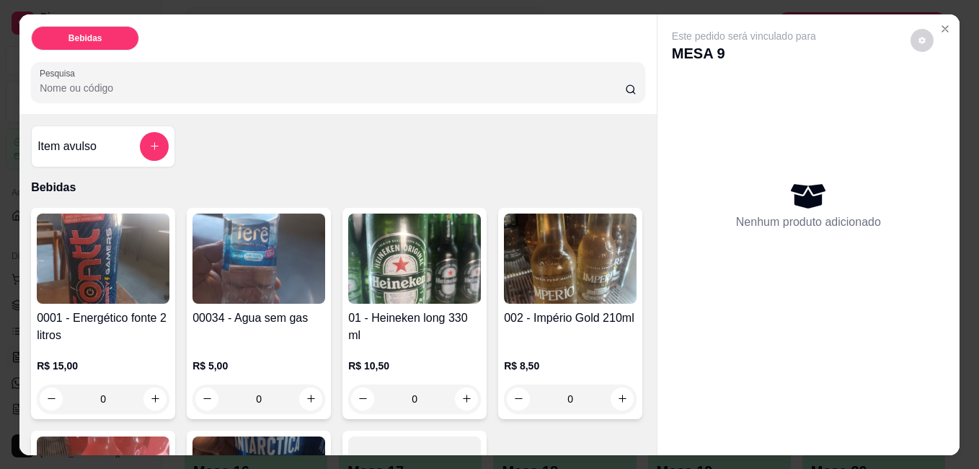
click at [436, 252] on img at bounding box center [414, 258] width 133 height 90
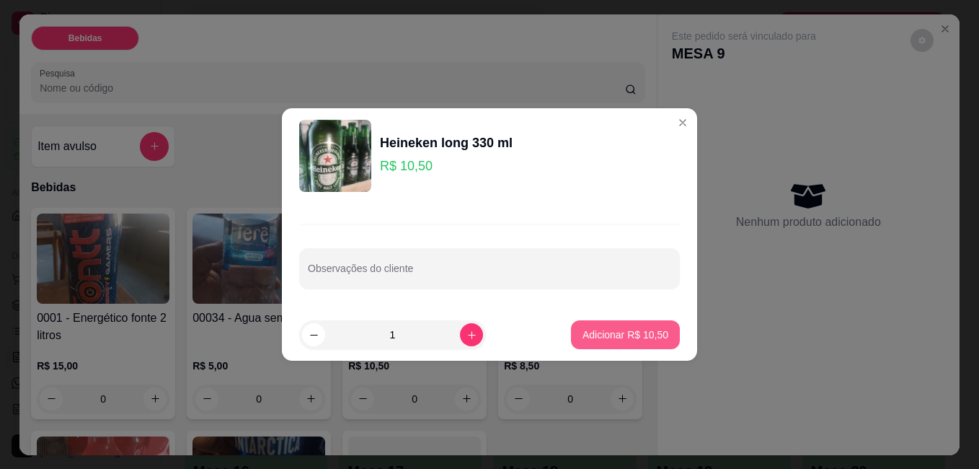
click at [642, 329] on p "Adicionar R$ 10,50" at bounding box center [626, 334] width 86 height 14
type input "1"
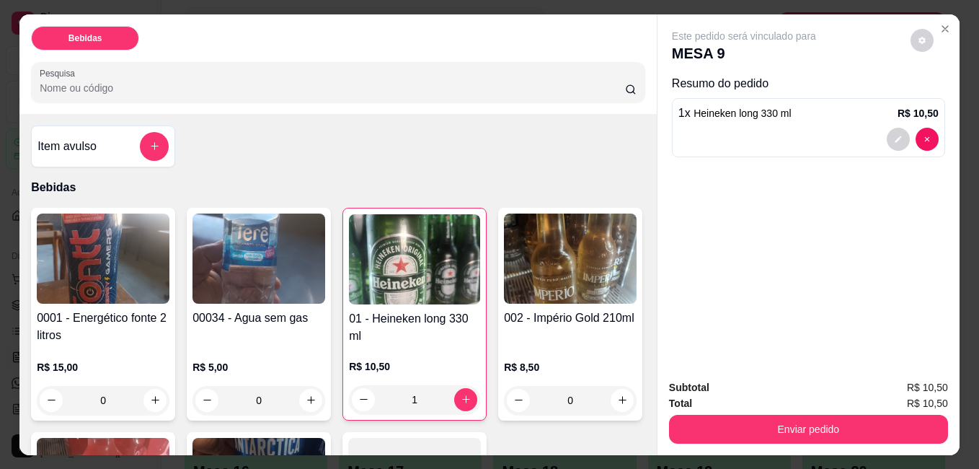
drag, startPoint x: 102, startPoint y: 324, endPoint x: 126, endPoint y: 330, distance: 24.5
click at [126, 330] on h4 "0001 - Energético fonte 2 litros" at bounding box center [103, 326] width 133 height 35
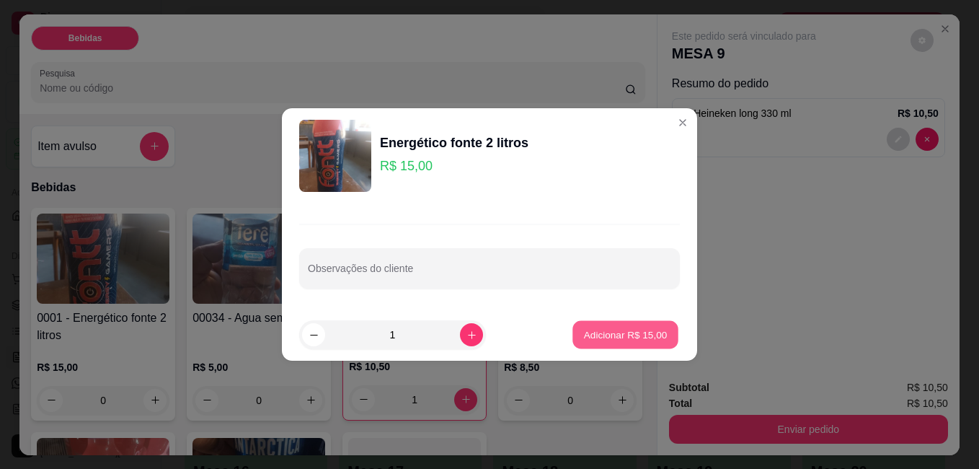
click at [599, 329] on p "Adicionar R$ 15,00" at bounding box center [626, 334] width 84 height 14
type input "1"
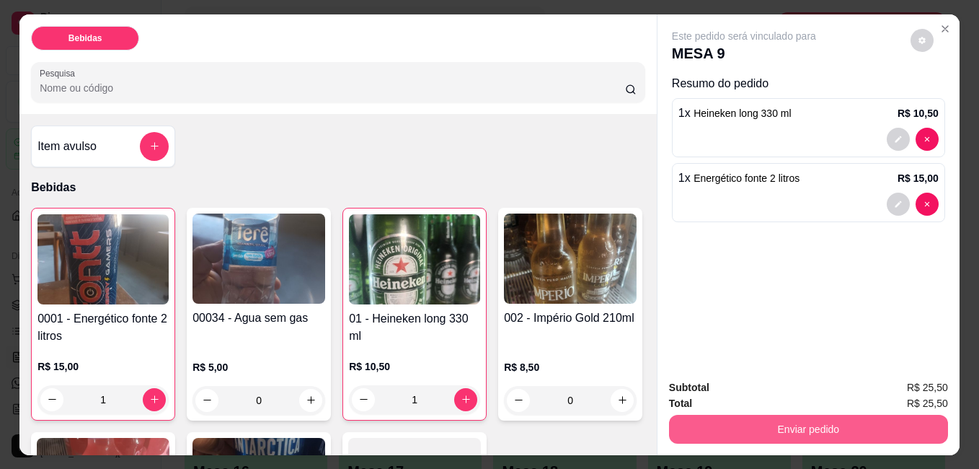
click at [797, 417] on button "Enviar pedido" at bounding box center [808, 429] width 279 height 29
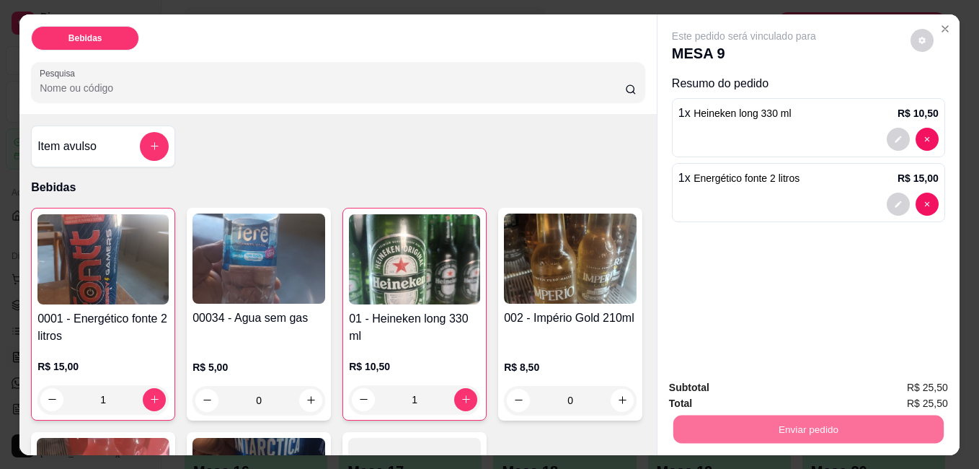
click at [882, 383] on button "Sim, quero registrar" at bounding box center [898, 387] width 104 height 27
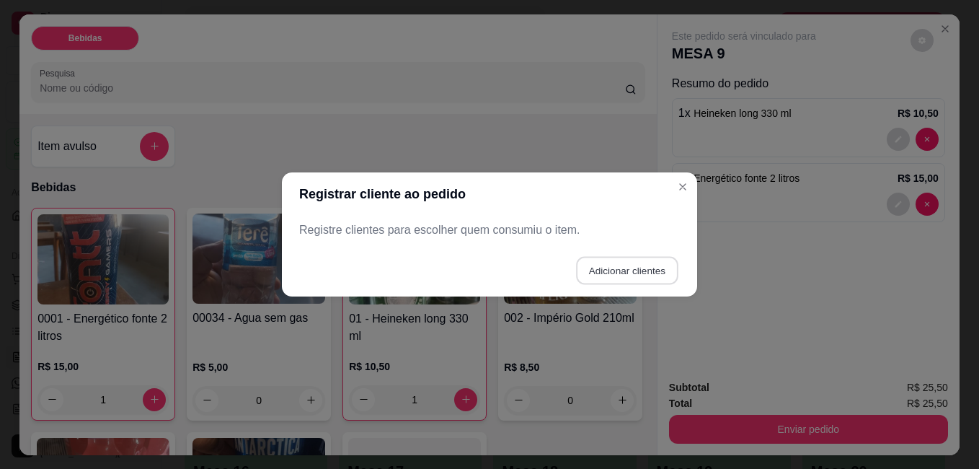
click at [648, 269] on button "Adicionar clientes" at bounding box center [627, 271] width 102 height 28
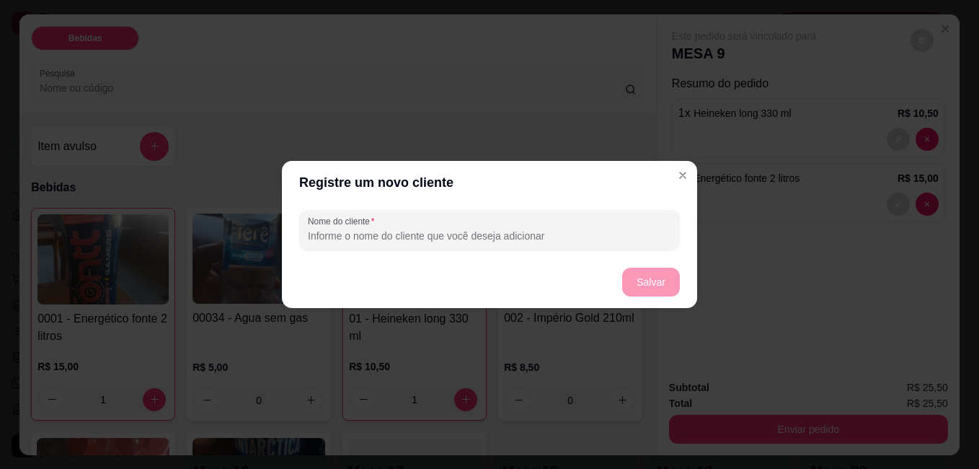
click at [532, 234] on input "Nome do cliente" at bounding box center [489, 236] width 363 height 14
type input "j"
click at [642, 280] on button "Salvar" at bounding box center [651, 282] width 56 height 28
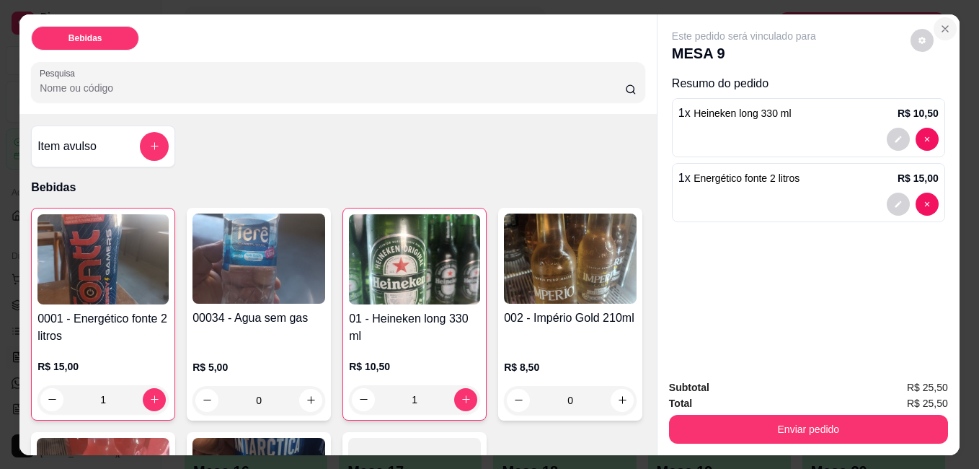
click at [939, 23] on icon "Close" at bounding box center [945, 29] width 12 height 12
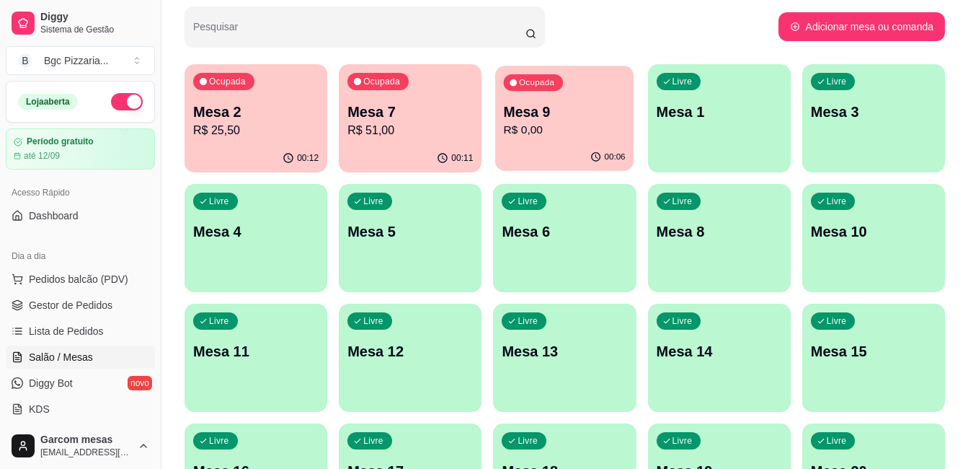
click at [516, 153] on div "00:06" at bounding box center [564, 156] width 138 height 27
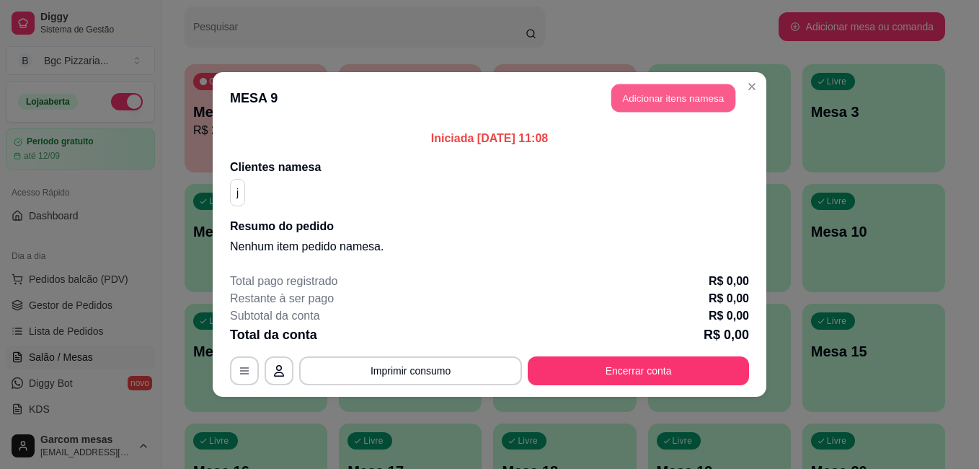
click at [663, 111] on button "Adicionar itens na mesa" at bounding box center [673, 98] width 124 height 28
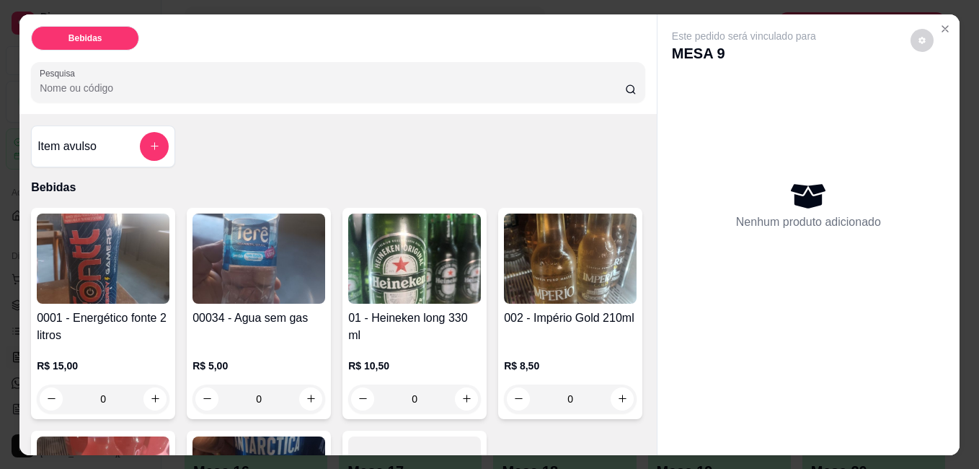
click at [733, 154] on div "Nenhum produto adicionado" at bounding box center [808, 204] width 273 height 283
click at [402, 347] on div "R$ 10,50 0" at bounding box center [414, 378] width 133 height 69
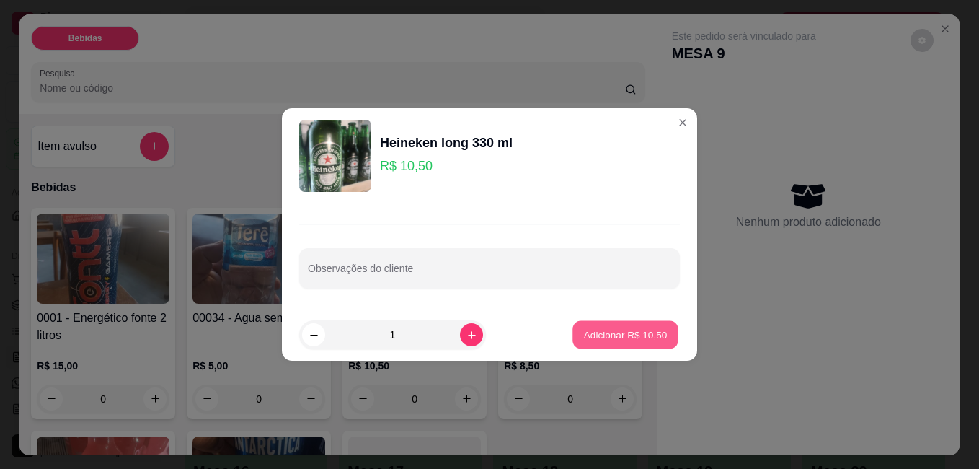
click at [584, 335] on p "Adicionar R$ 10,50" at bounding box center [626, 334] width 84 height 14
type input "1"
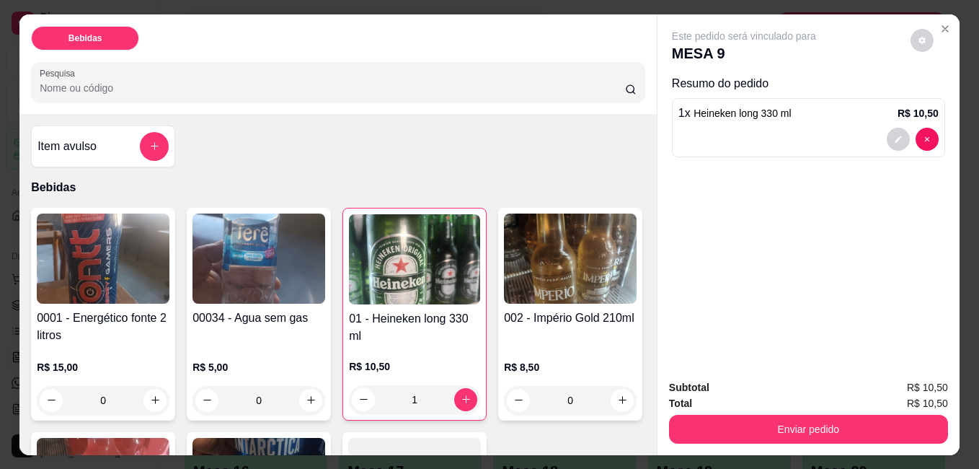
click at [208, 281] on img at bounding box center [259, 258] width 133 height 90
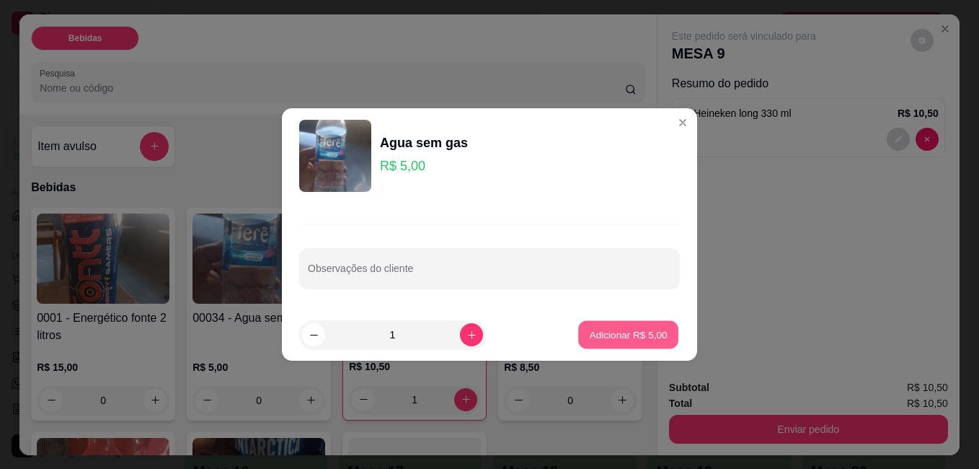
click at [636, 335] on p "Adicionar R$ 5,00" at bounding box center [628, 334] width 78 height 14
type input "1"
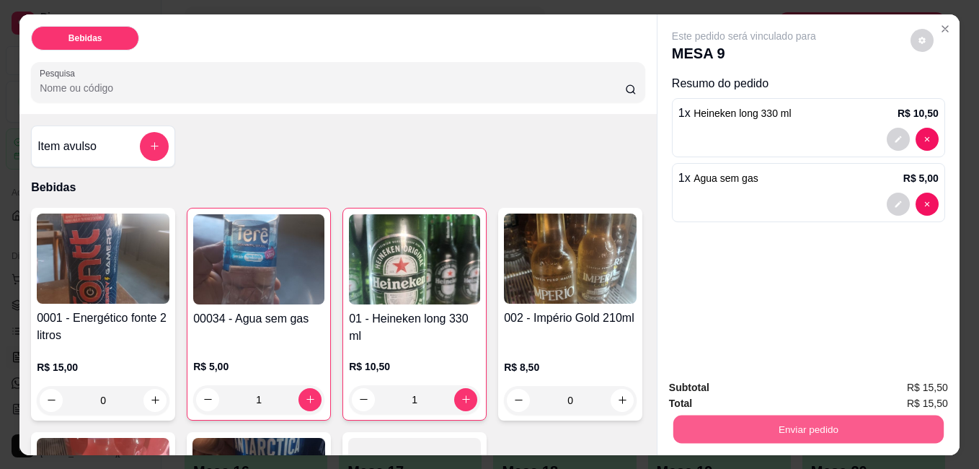
click at [771, 415] on button "Enviar pedido" at bounding box center [808, 429] width 270 height 28
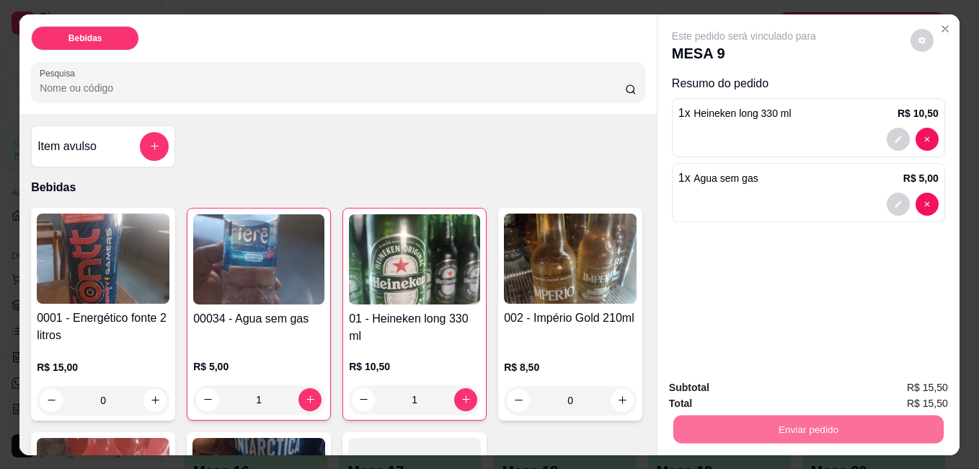
click at [777, 391] on button "Não registrar e enviar pedido" at bounding box center [761, 387] width 150 height 27
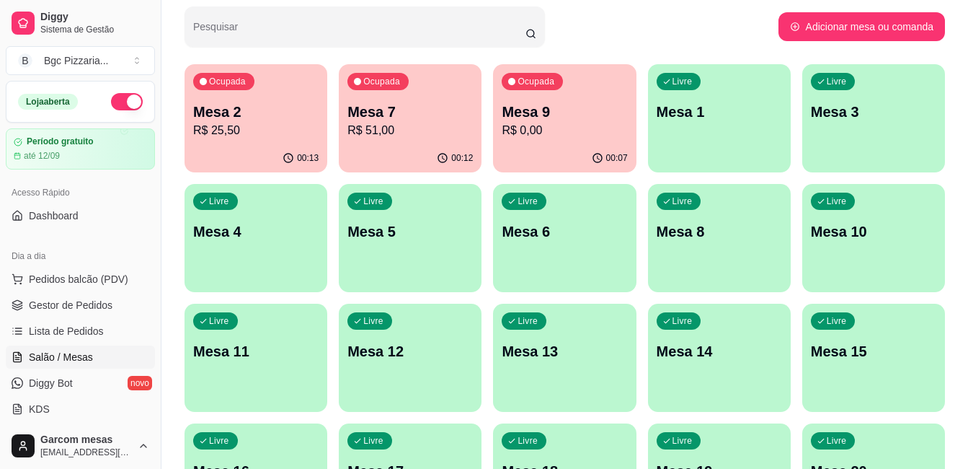
click at [536, 105] on p "Mesa 9" at bounding box center [564, 112] width 125 height 20
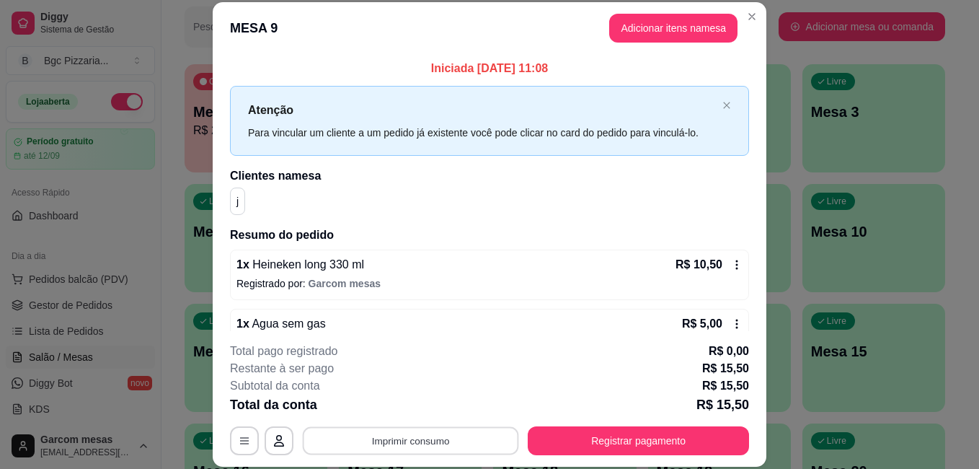
click at [481, 437] on button "Imprimir consumo" at bounding box center [411, 440] width 216 height 28
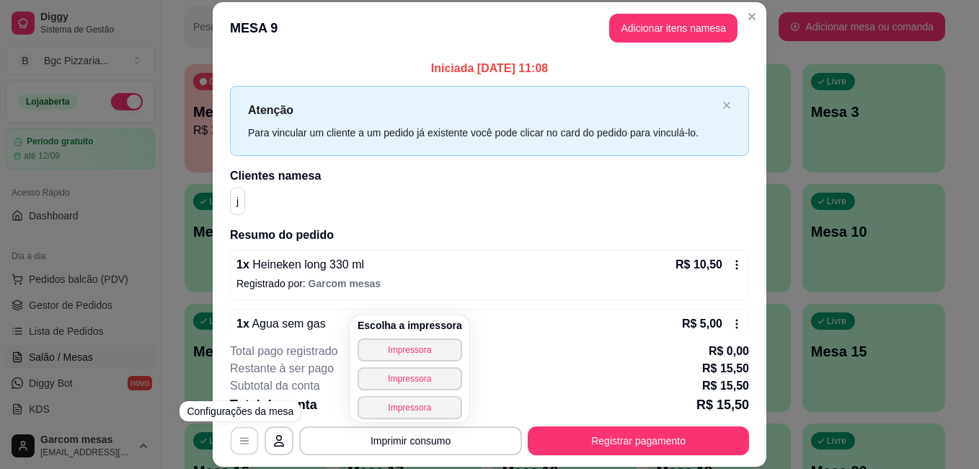
click at [239, 439] on icon "button" at bounding box center [245, 441] width 12 height 12
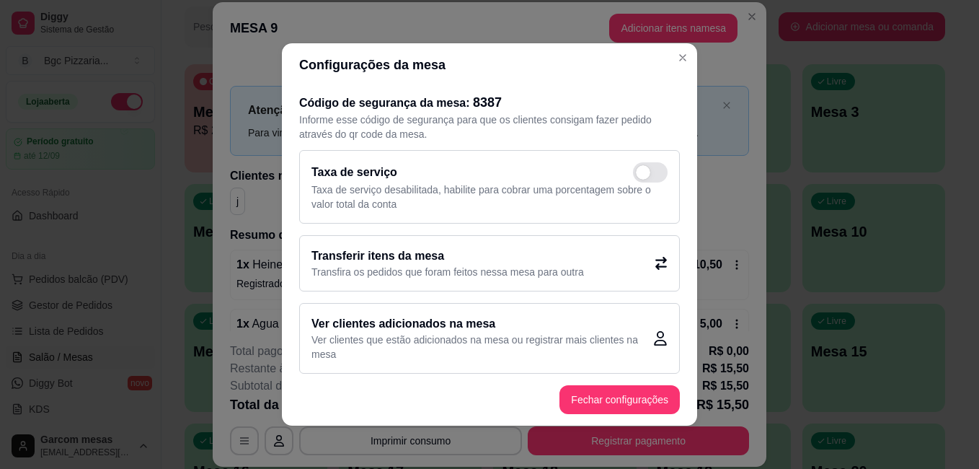
click at [552, 271] on p "Transfira os pedidos que foram feitos nessa mesa para outra" at bounding box center [447, 272] width 273 height 14
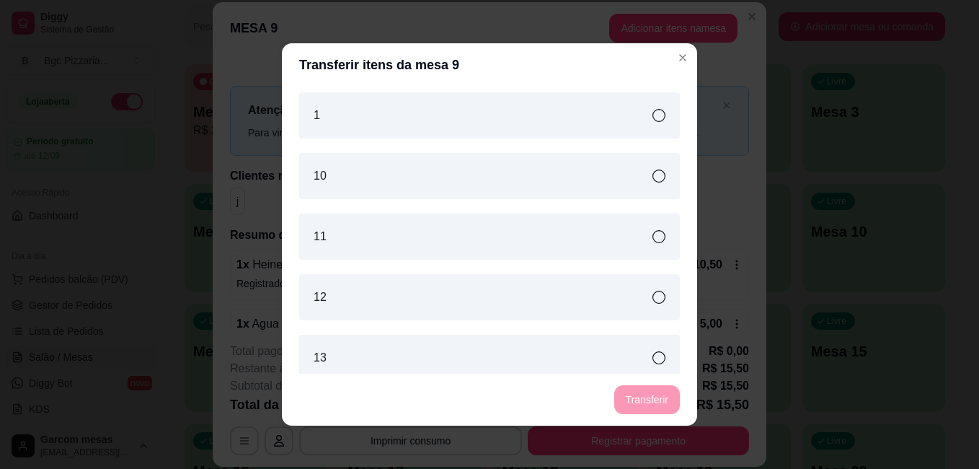
click at [653, 121] on icon at bounding box center [659, 115] width 13 height 13
click at [637, 392] on button "Transferir" at bounding box center [647, 400] width 64 height 28
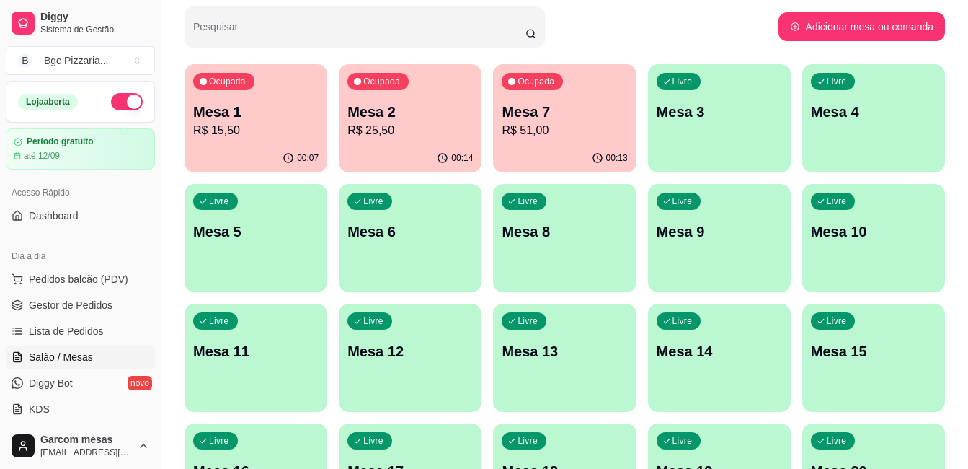
click at [394, 247] on div "Livre Mesa 6" at bounding box center [410, 229] width 143 height 91
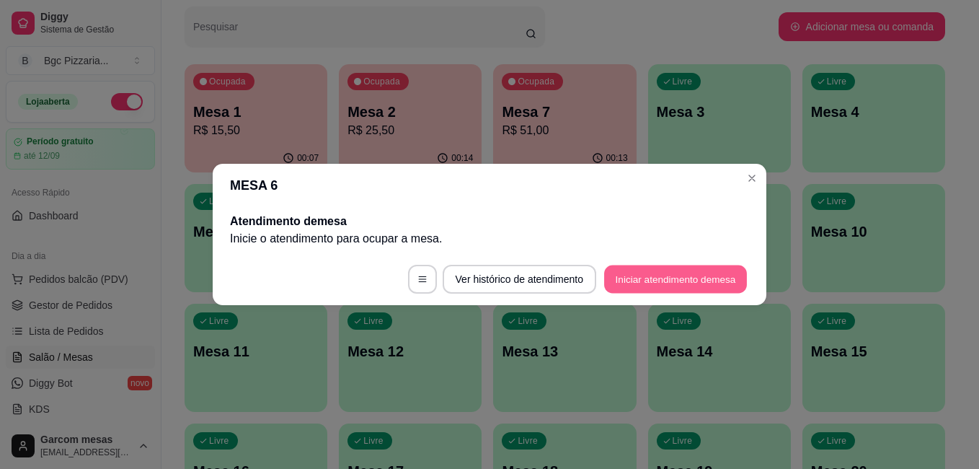
click at [708, 269] on button "Iniciar atendimento de mesa" at bounding box center [675, 279] width 143 height 28
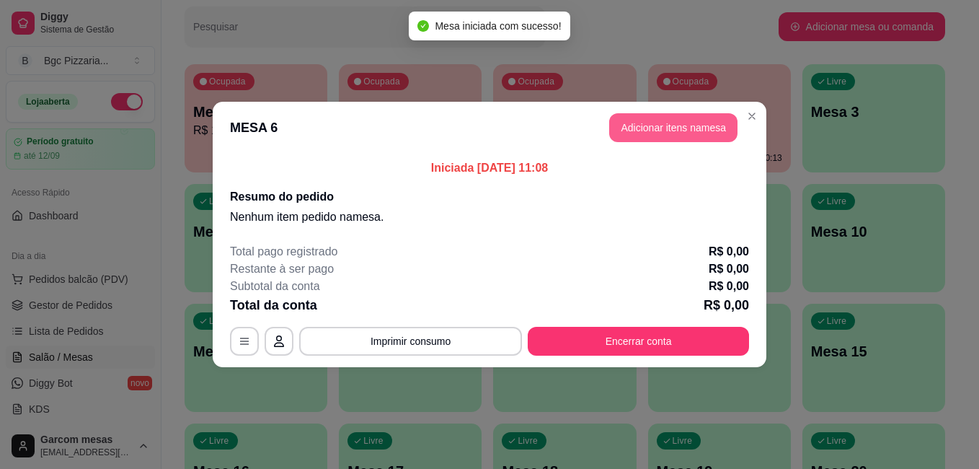
click at [682, 125] on button "Adicionar itens na mesa" at bounding box center [673, 127] width 128 height 29
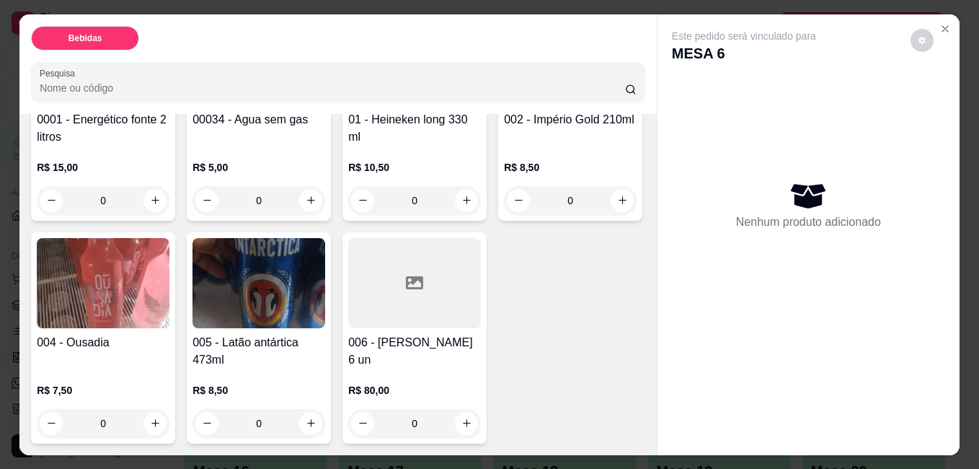
scroll to position [361, 0]
click at [348, 328] on div at bounding box center [414, 283] width 133 height 90
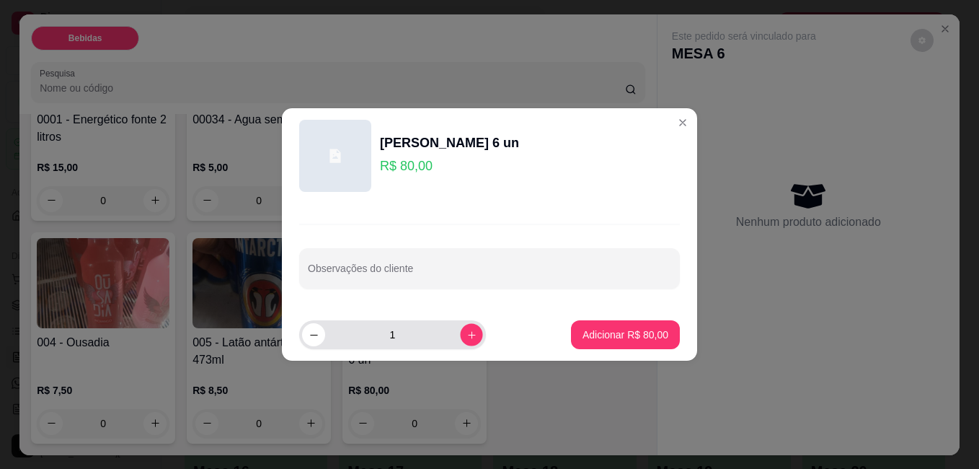
click at [472, 335] on div "1" at bounding box center [392, 334] width 187 height 29
click at [466, 336] on icon "increase-product-quantity" at bounding box center [471, 334] width 11 height 11
click at [466, 335] on icon "increase-product-quantity" at bounding box center [471, 334] width 11 height 11
type input "3"
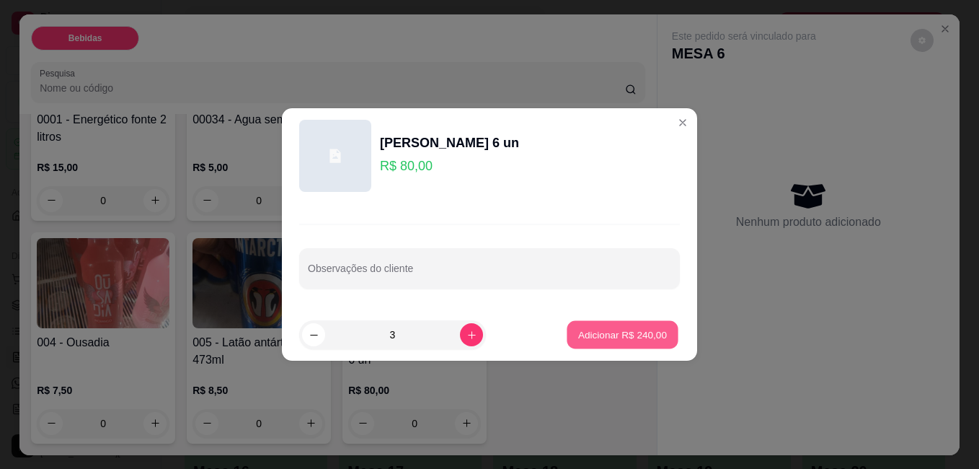
click at [584, 329] on p "Adicionar R$ 240,00" at bounding box center [622, 334] width 89 height 14
type input "3"
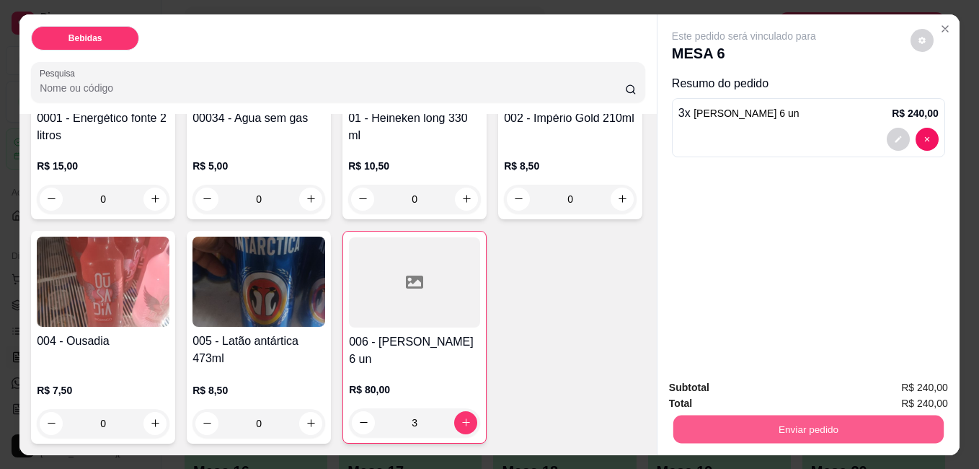
click at [766, 423] on button "Enviar pedido" at bounding box center [808, 429] width 270 height 28
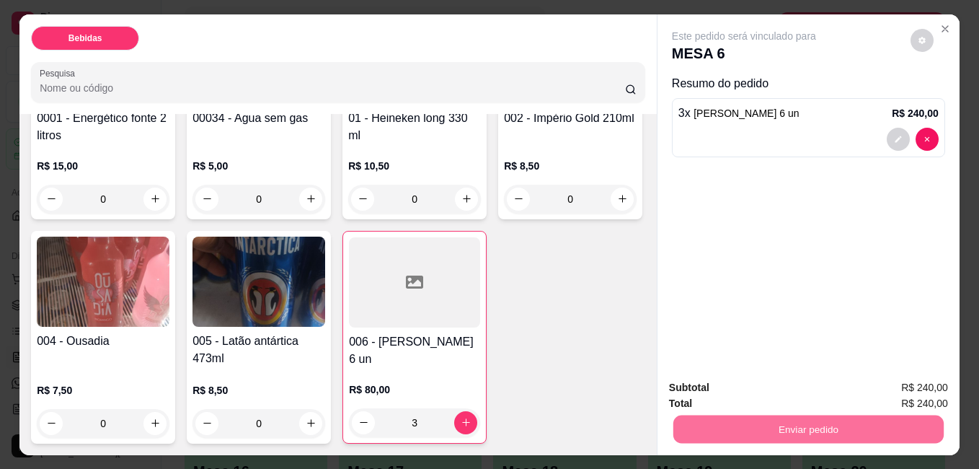
click at [804, 386] on button "Não registrar e enviar pedido" at bounding box center [761, 387] width 146 height 27
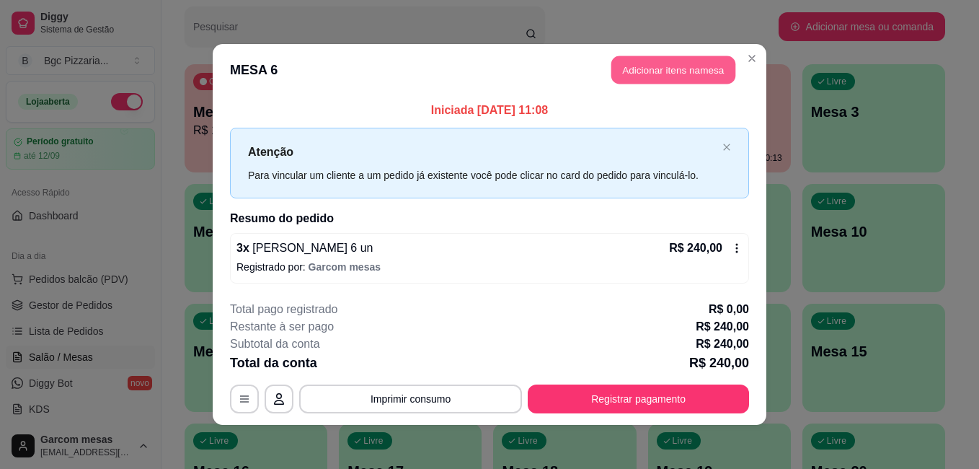
click at [647, 64] on button "Adicionar itens na mesa" at bounding box center [673, 70] width 124 height 28
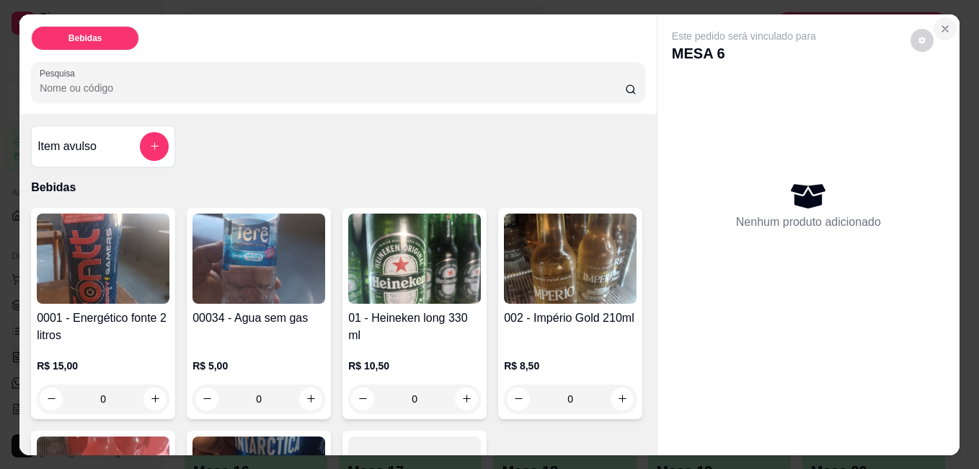
click at [939, 23] on icon "Close" at bounding box center [945, 29] width 12 height 12
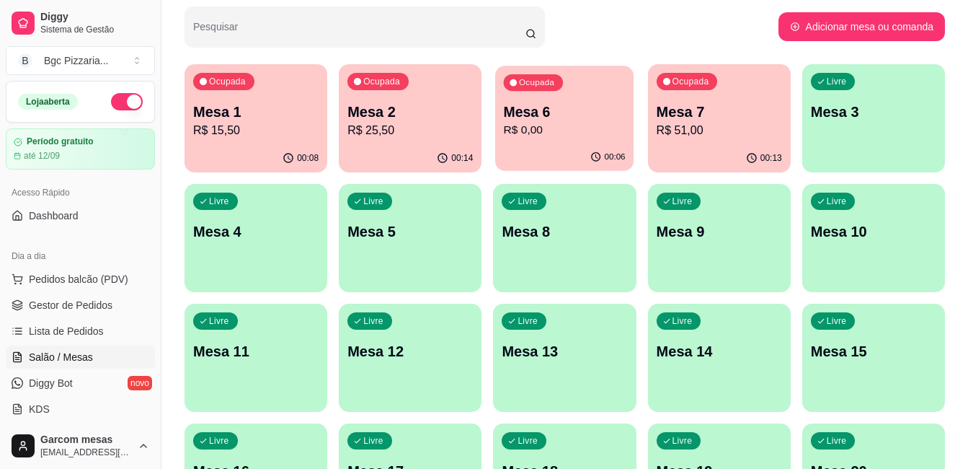
click at [541, 147] on button "Ocupada Mesa 6 R$ 0,00 00:06" at bounding box center [564, 118] width 138 height 105
click at [553, 222] on div "Livre Mesa 8" at bounding box center [564, 229] width 138 height 88
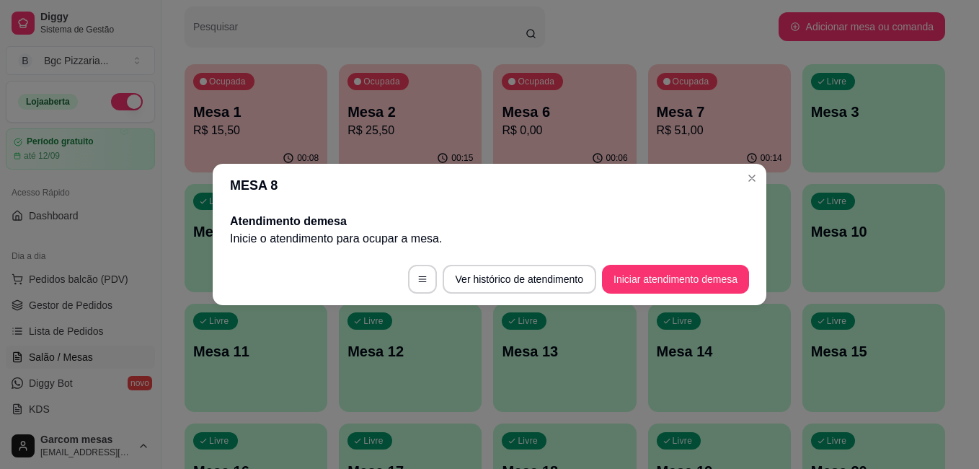
drag, startPoint x: 580, startPoint y: 208, endPoint x: 562, endPoint y: 237, distance: 34.0
click at [562, 237] on div "Atendimento de mesa Inicie o atendimento para ocupar a mesa ." at bounding box center [490, 230] width 554 height 46
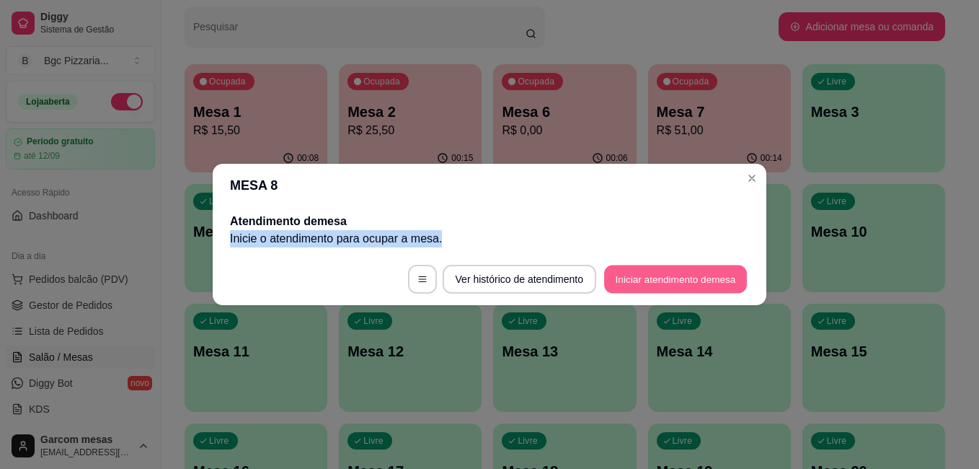
click at [670, 275] on button "Iniciar atendimento de mesa" at bounding box center [675, 279] width 143 height 28
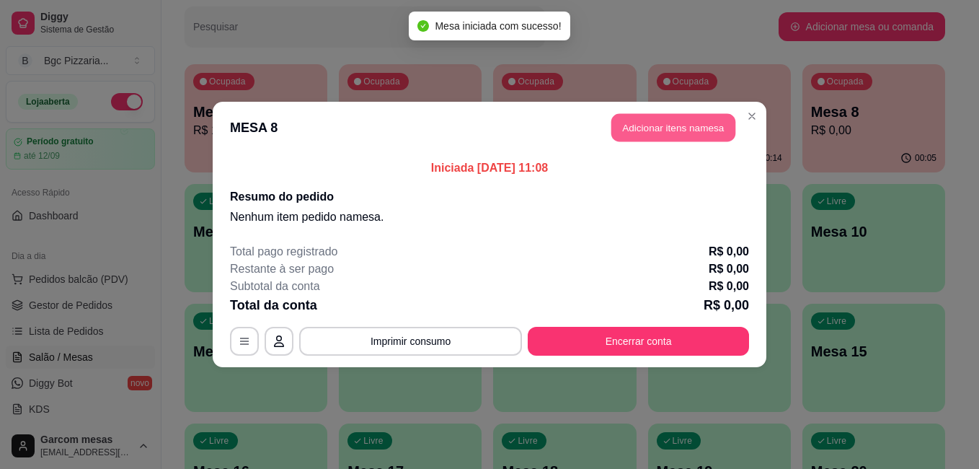
click at [678, 133] on button "Adicionar itens na mesa" at bounding box center [673, 128] width 124 height 28
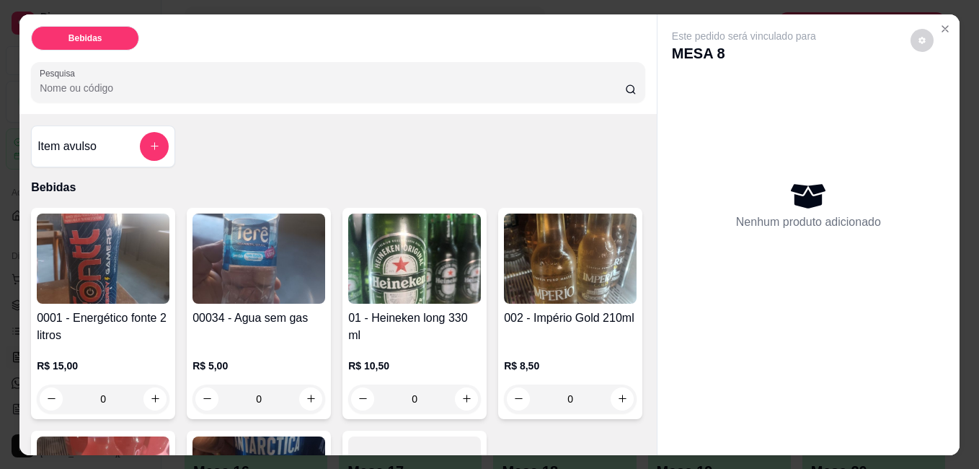
click at [425, 261] on img at bounding box center [414, 258] width 133 height 90
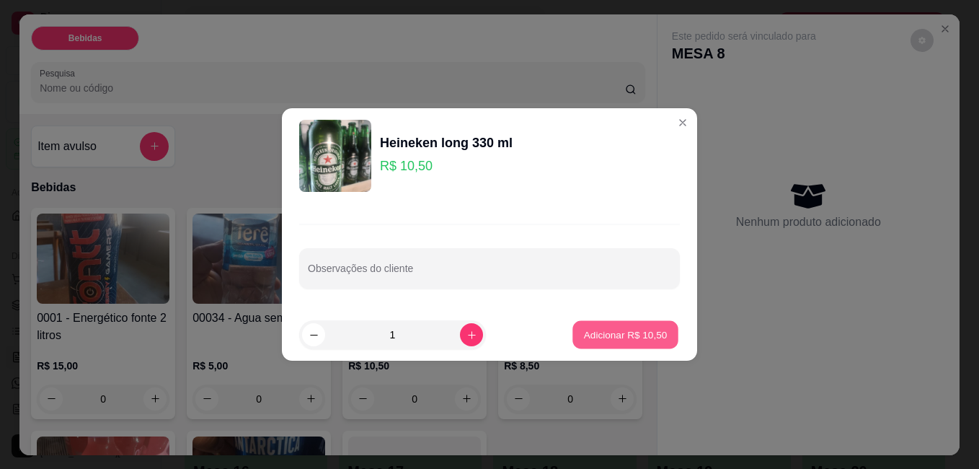
click at [620, 322] on button "Adicionar R$ 10,50" at bounding box center [625, 335] width 106 height 28
type input "1"
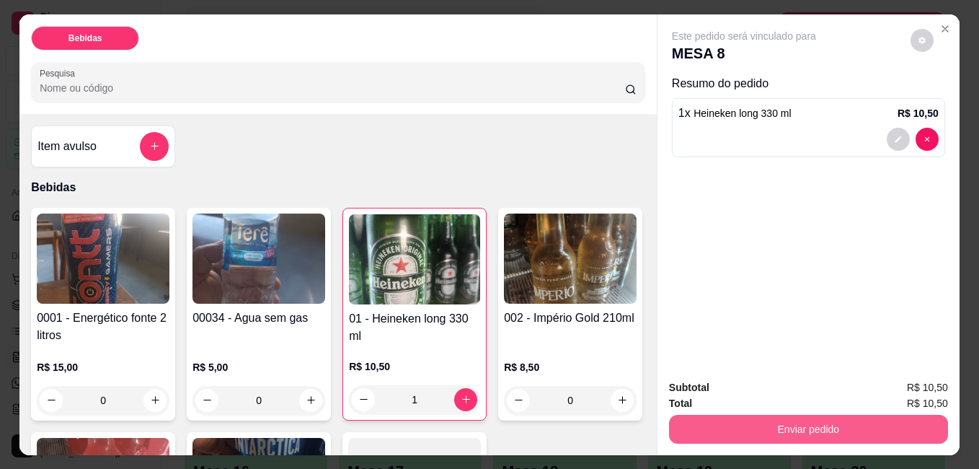
click at [837, 415] on button "Enviar pedido" at bounding box center [808, 429] width 279 height 29
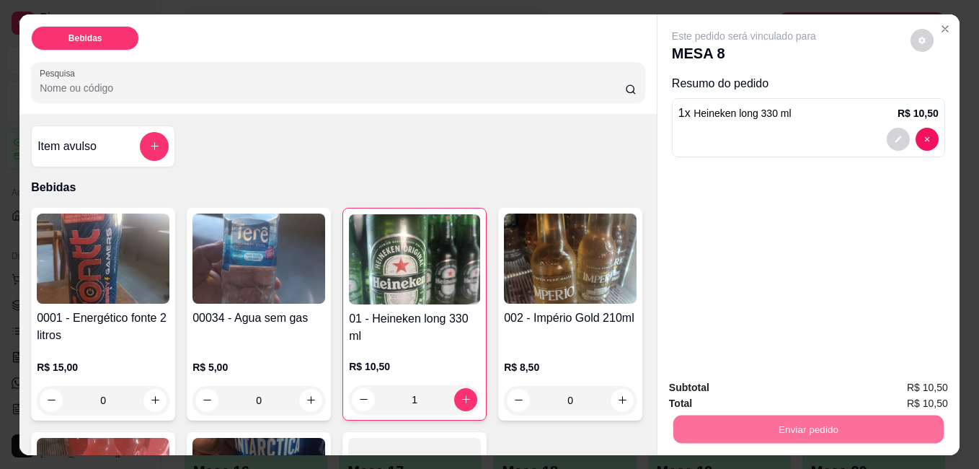
click at [790, 385] on button "Não registrar e enviar pedido" at bounding box center [761, 387] width 146 height 27
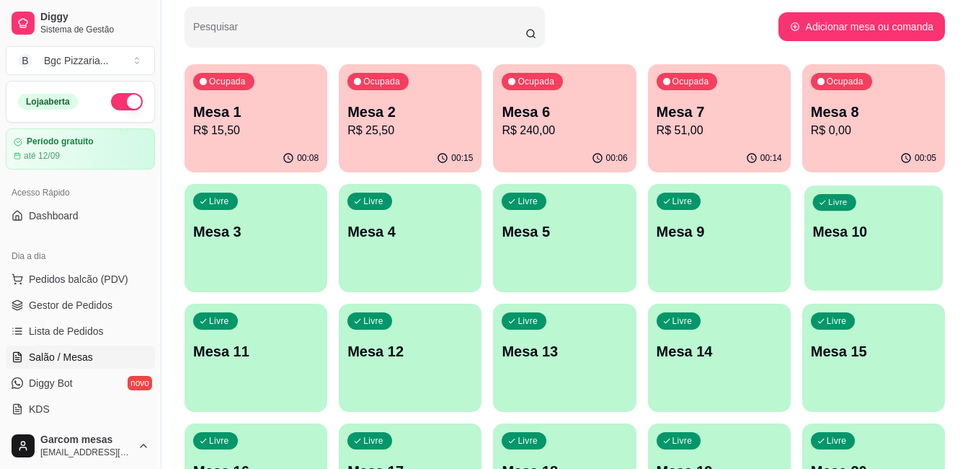
click at [826, 247] on div "Livre Mesa 10" at bounding box center [874, 229] width 138 height 88
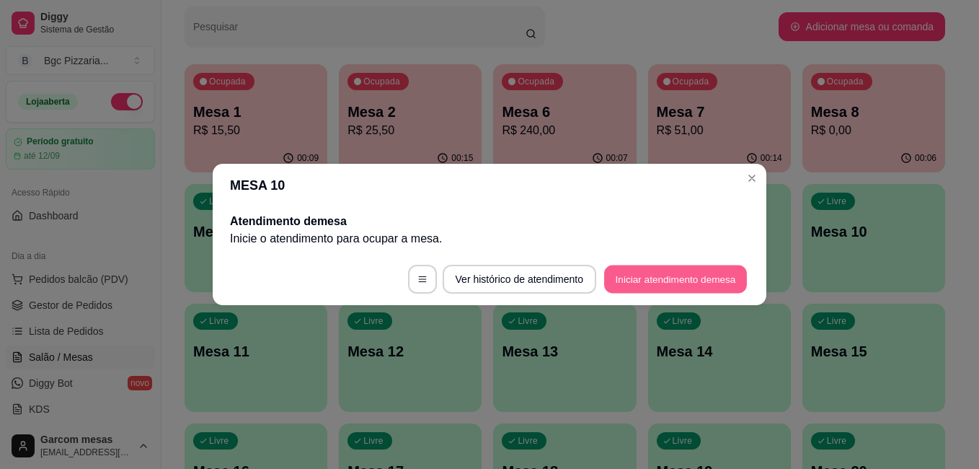
click at [673, 279] on button "Iniciar atendimento de mesa" at bounding box center [675, 279] width 143 height 28
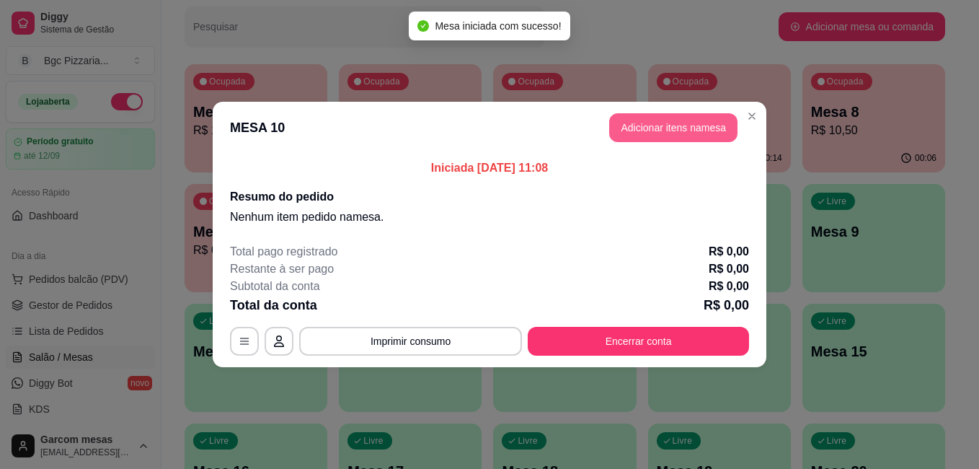
click at [677, 123] on button "Adicionar itens na mesa" at bounding box center [673, 127] width 128 height 29
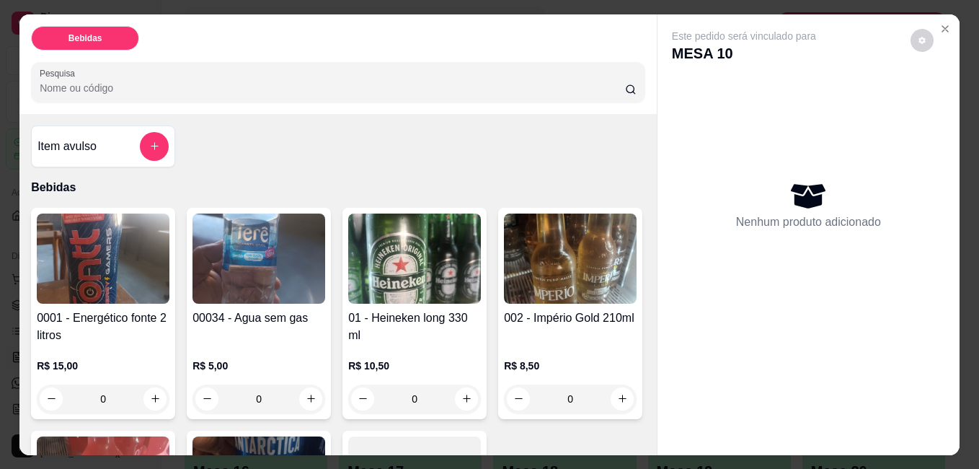
click at [224, 298] on div "00034 - Agua sem gas R$ 5,00 0" at bounding box center [259, 313] width 144 height 211
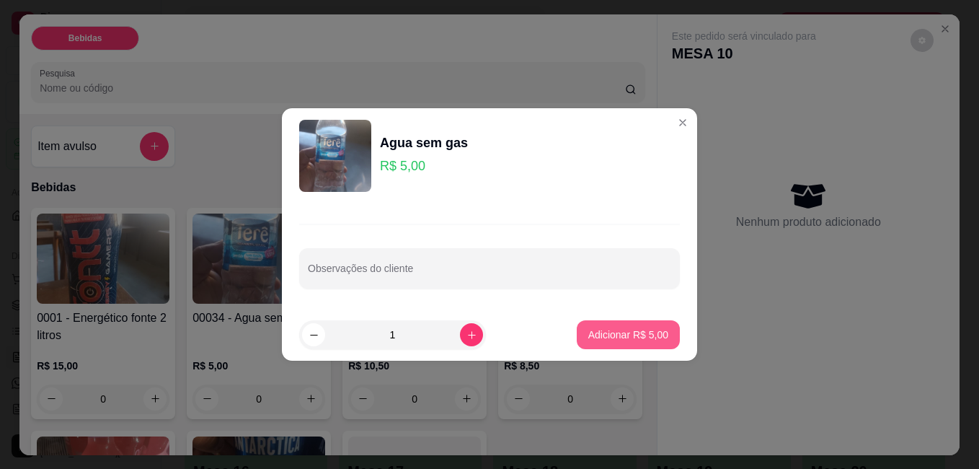
click at [641, 340] on p "Adicionar R$ 5,00" at bounding box center [628, 334] width 80 height 14
type input "1"
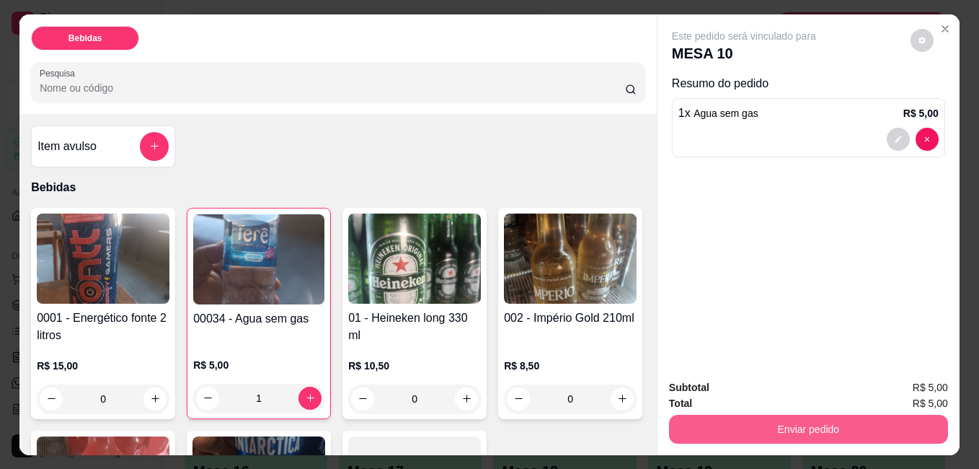
click at [761, 417] on button "Enviar pedido" at bounding box center [808, 429] width 279 height 29
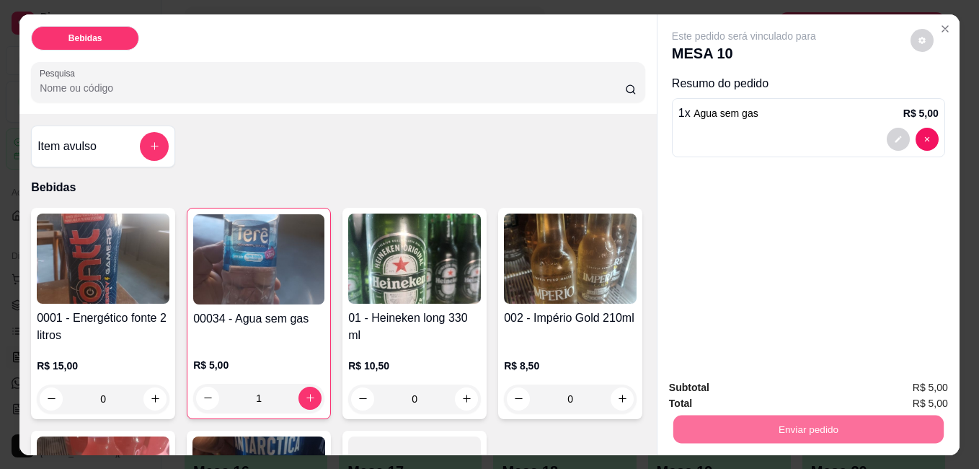
click at [744, 389] on button "Não registrar e enviar pedido" at bounding box center [761, 387] width 146 height 27
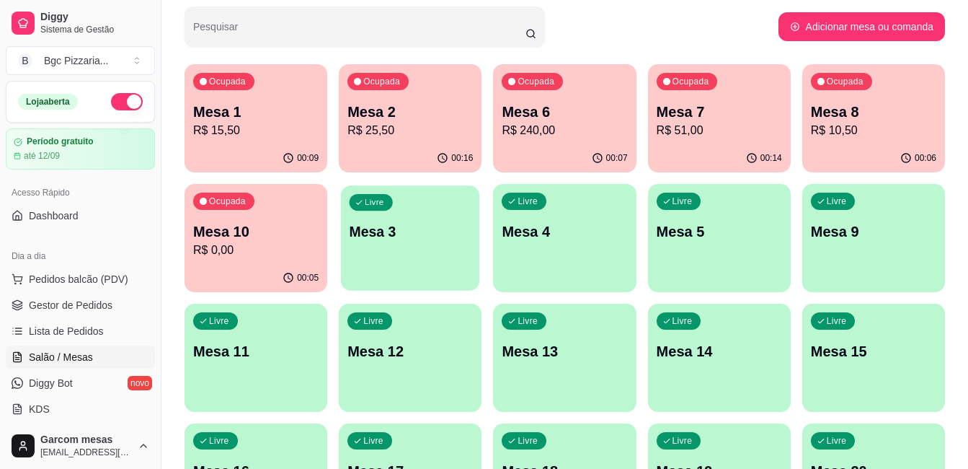
click at [403, 224] on p "Mesa 3" at bounding box center [411, 231] width 122 height 19
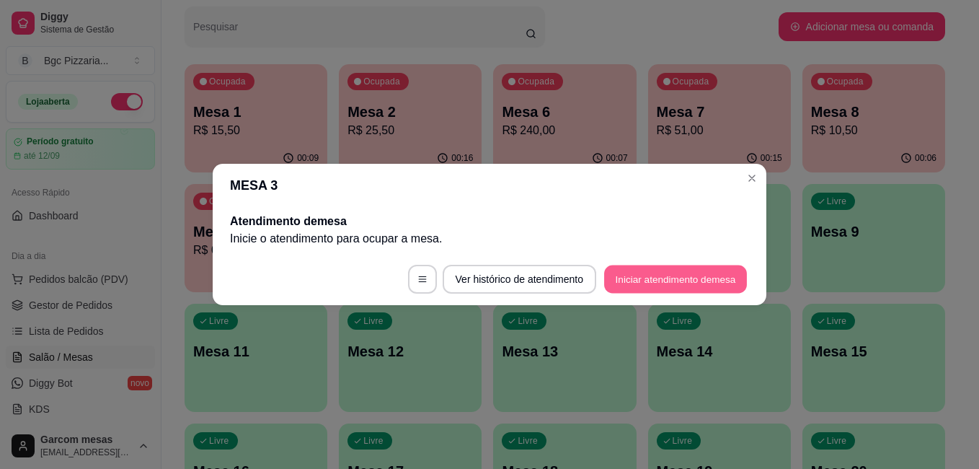
click at [696, 275] on button "Iniciar atendimento de mesa" at bounding box center [675, 279] width 143 height 28
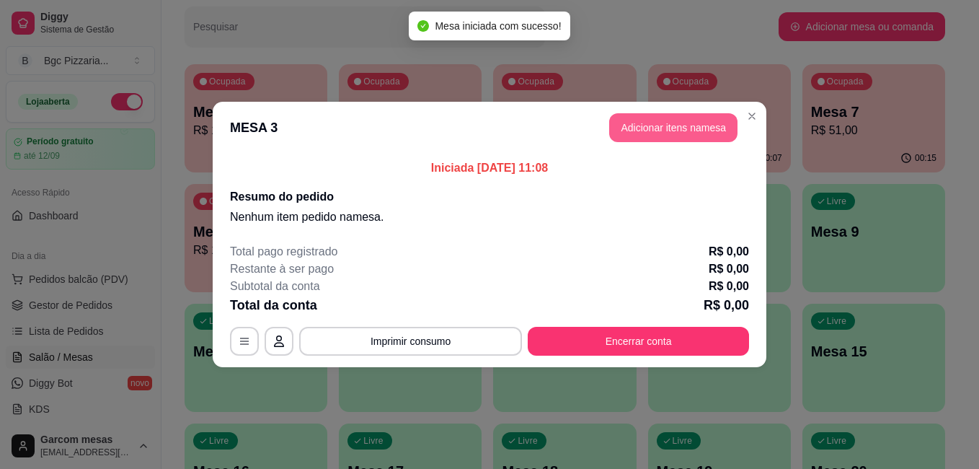
click at [686, 122] on button "Adicionar itens na mesa" at bounding box center [673, 127] width 128 height 29
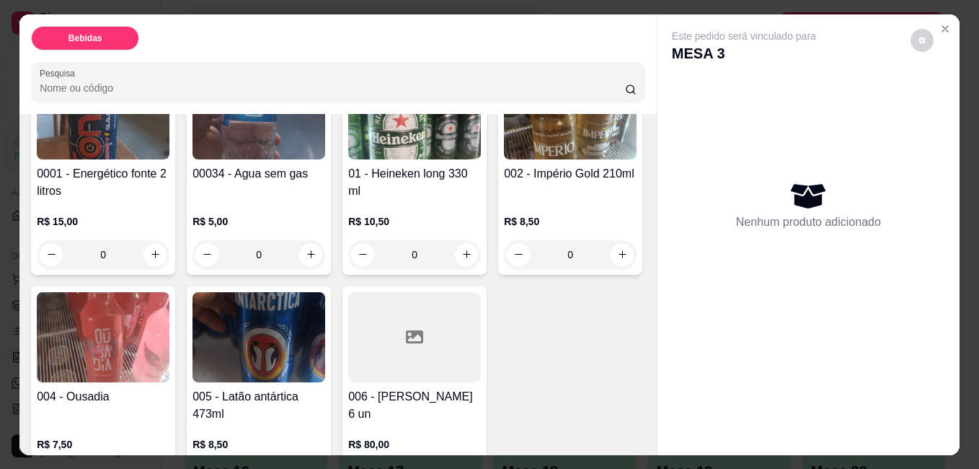
scroll to position [216, 0]
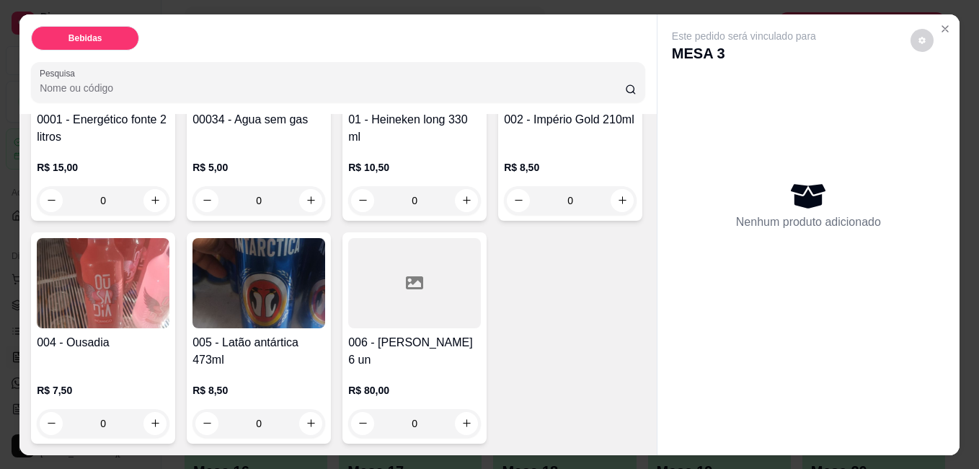
click at [175, 309] on div "004 - Ousadia R$ 7,50 0" at bounding box center [103, 337] width 144 height 211
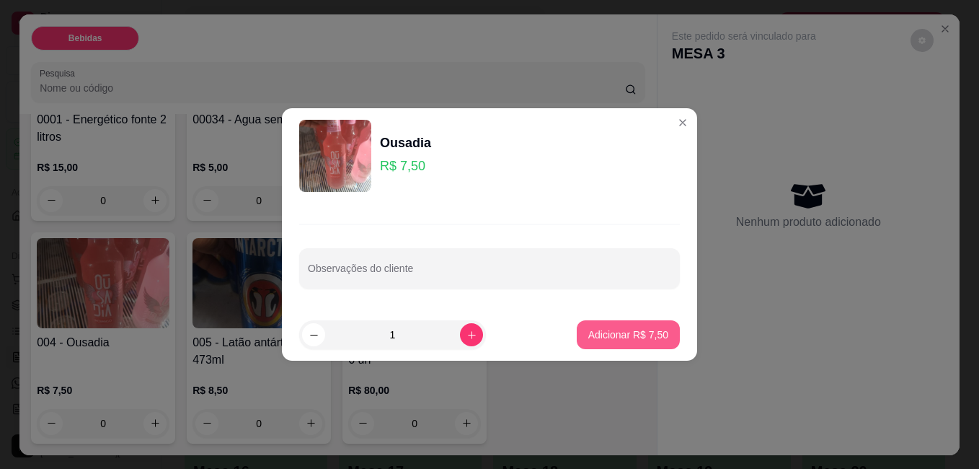
click at [625, 336] on p "Adicionar R$ 7,50" at bounding box center [628, 334] width 80 height 14
type input "1"
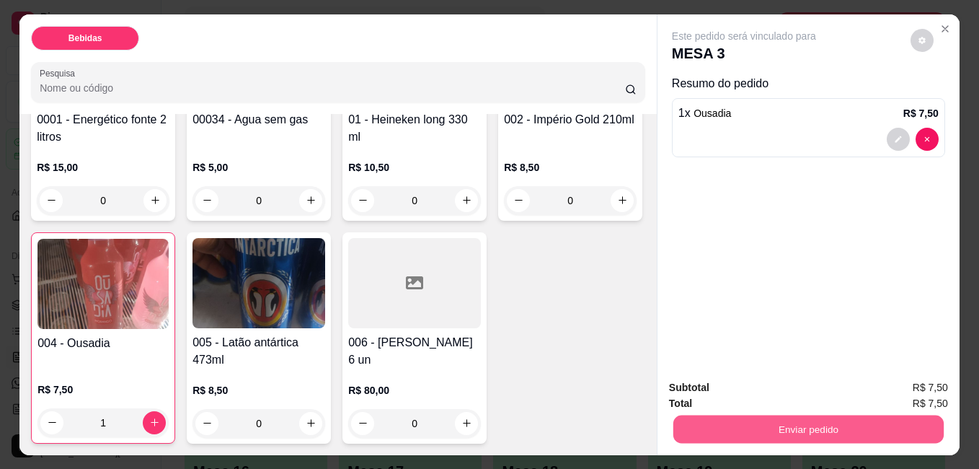
click at [848, 415] on button "Enviar pedido" at bounding box center [808, 429] width 270 height 28
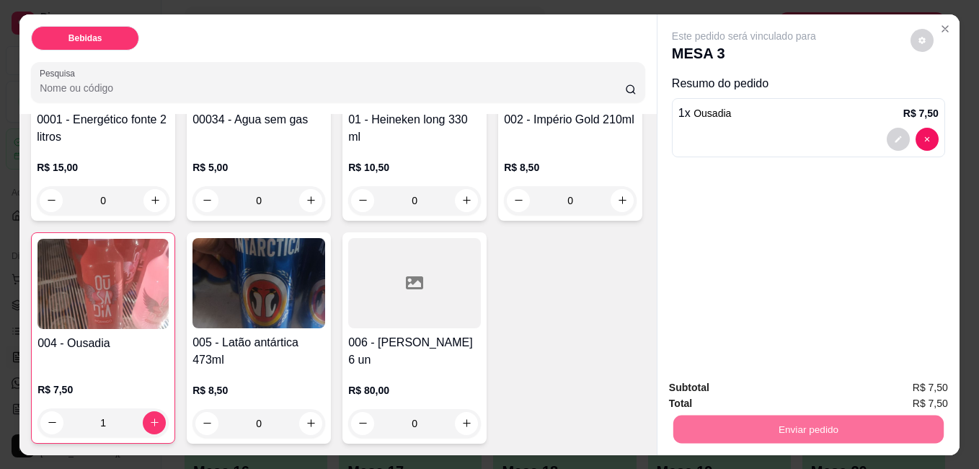
click at [761, 389] on button "Não registrar e enviar pedido" at bounding box center [761, 387] width 146 height 27
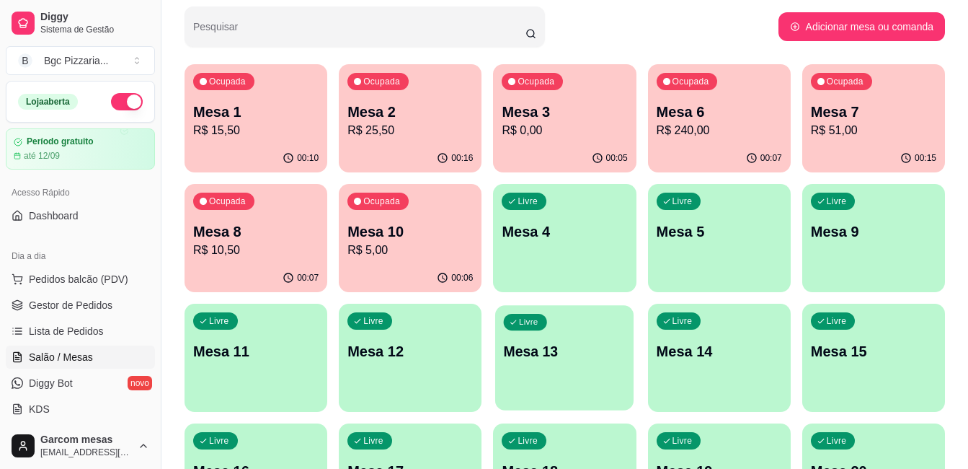
click at [598, 339] on div "Livre Mesa 13" at bounding box center [564, 349] width 138 height 88
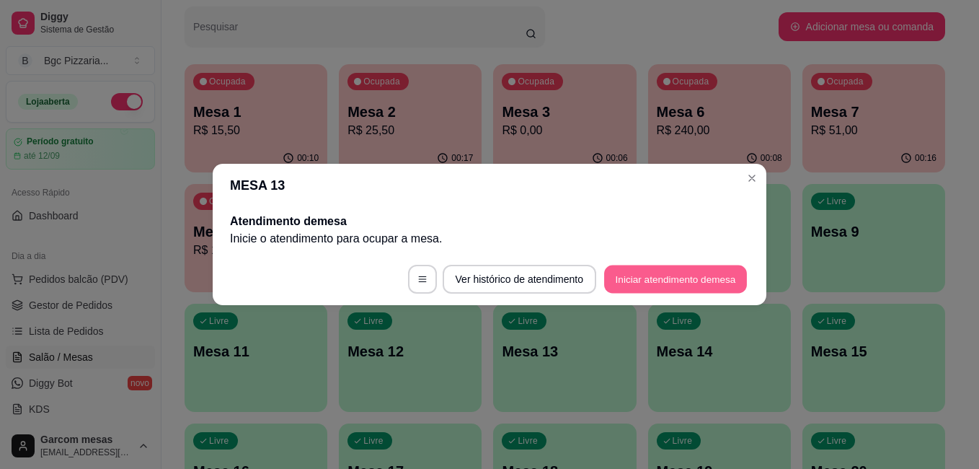
click at [652, 265] on button "Iniciar atendimento de mesa" at bounding box center [675, 279] width 143 height 28
click at [678, 265] on button "Iniciar atendimento de mesa" at bounding box center [675, 279] width 143 height 28
click at [696, 273] on button "Iniciar atendimento de mesa" at bounding box center [675, 279] width 143 height 28
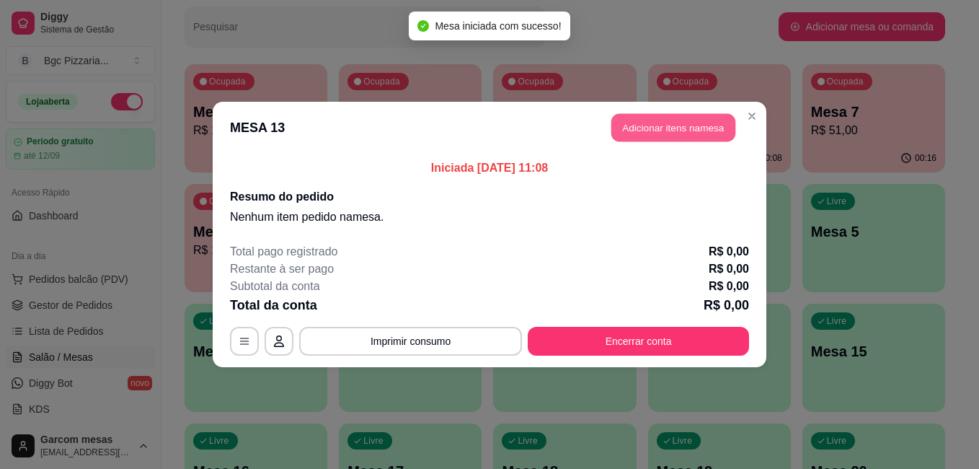
click at [710, 124] on button "Adicionar itens na mesa" at bounding box center [673, 128] width 124 height 28
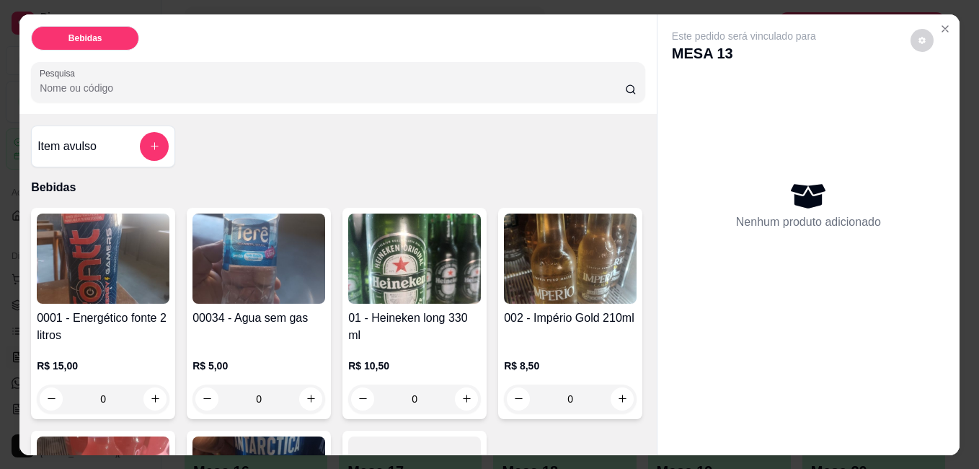
click at [64, 288] on img at bounding box center [103, 258] width 133 height 90
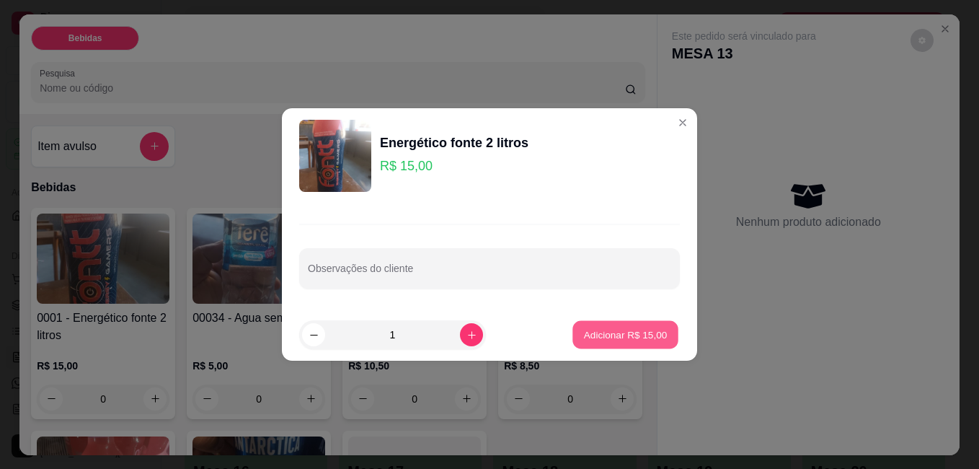
click at [644, 327] on button "Adicionar R$ 15,00" at bounding box center [625, 335] width 106 height 28
type input "1"
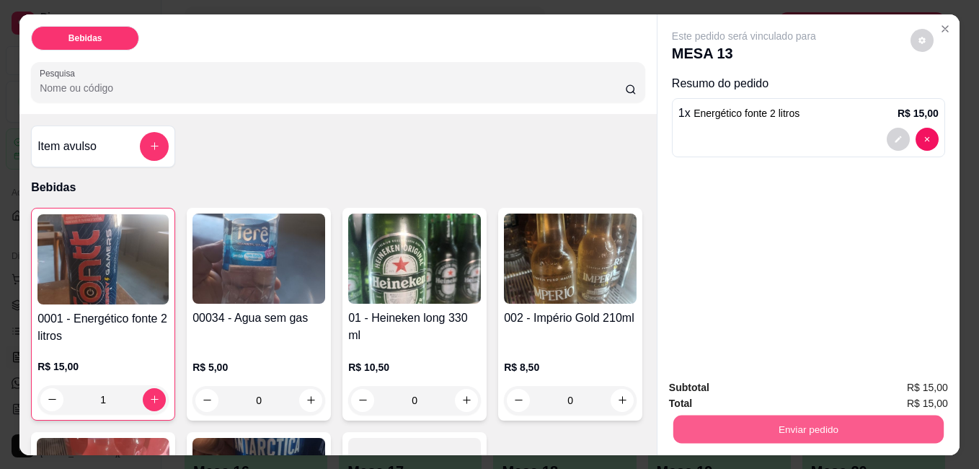
click at [779, 431] on button "Enviar pedido" at bounding box center [808, 429] width 270 height 28
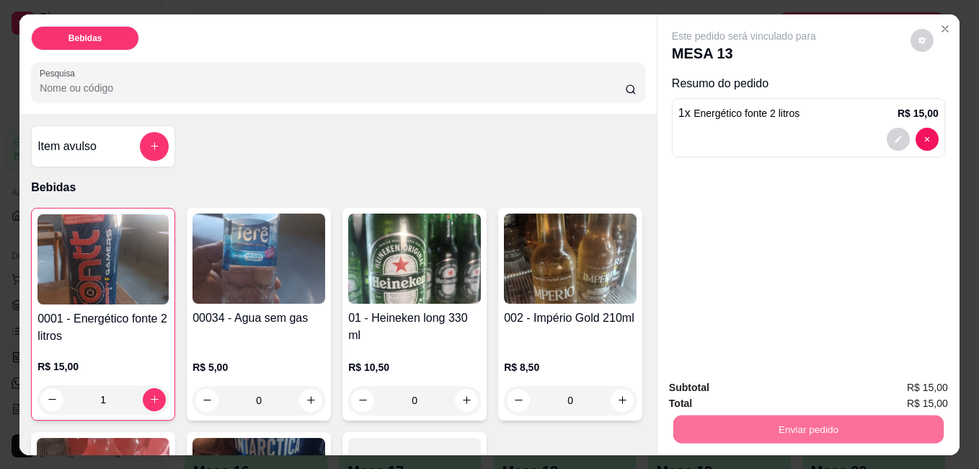
click at [768, 389] on button "Não registrar e enviar pedido" at bounding box center [761, 387] width 146 height 27
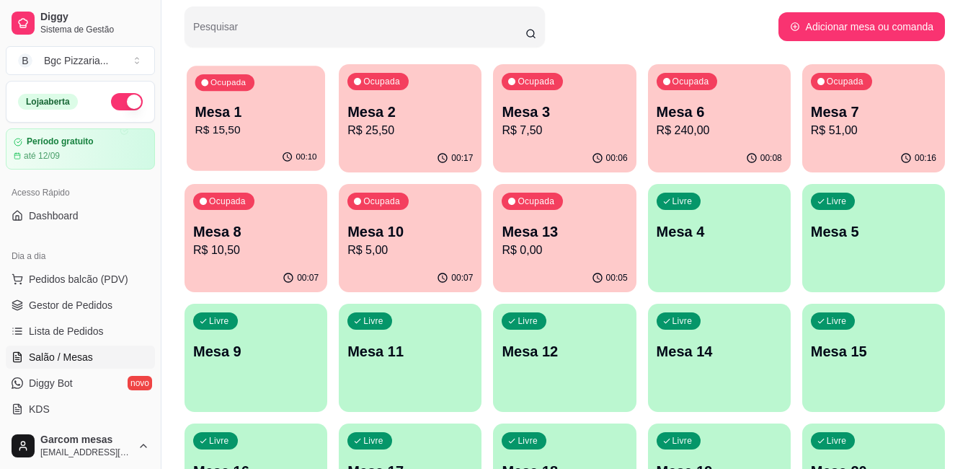
click at [269, 138] on p "R$ 15,50" at bounding box center [256, 130] width 122 height 17
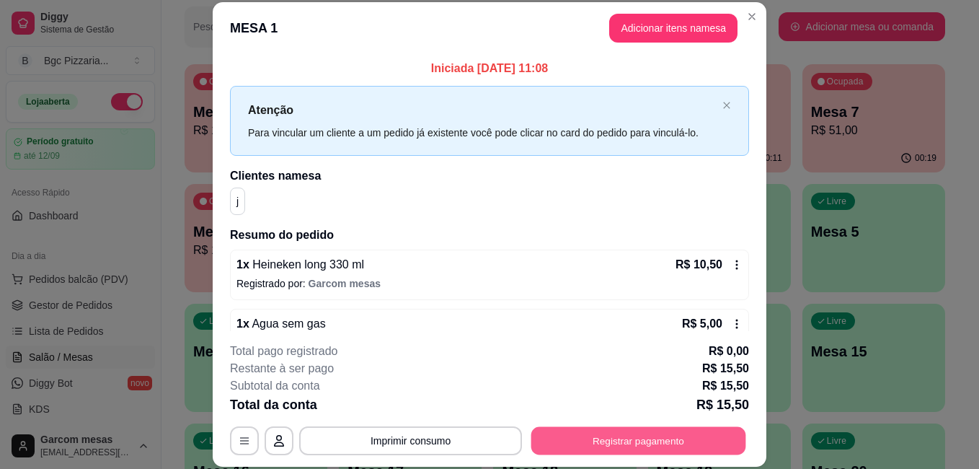
click at [665, 437] on button "Registrar pagamento" at bounding box center [638, 440] width 215 height 28
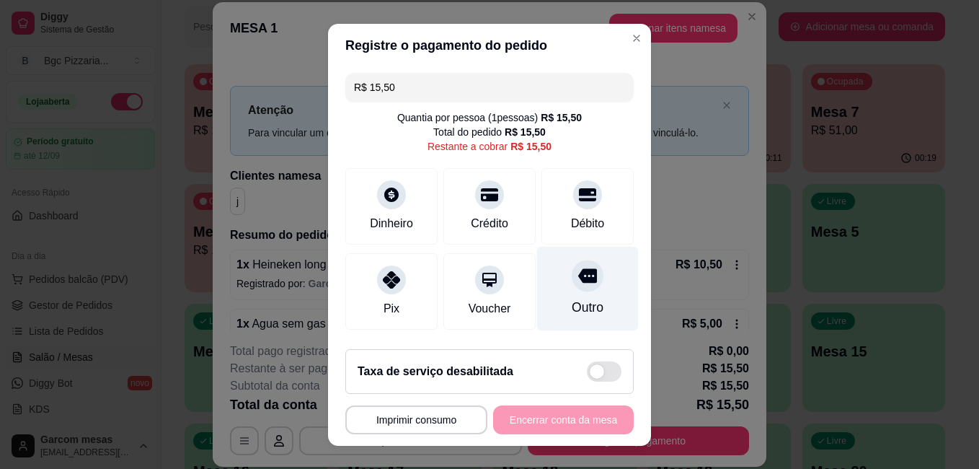
click at [566, 296] on div "Outro" at bounding box center [588, 288] width 102 height 84
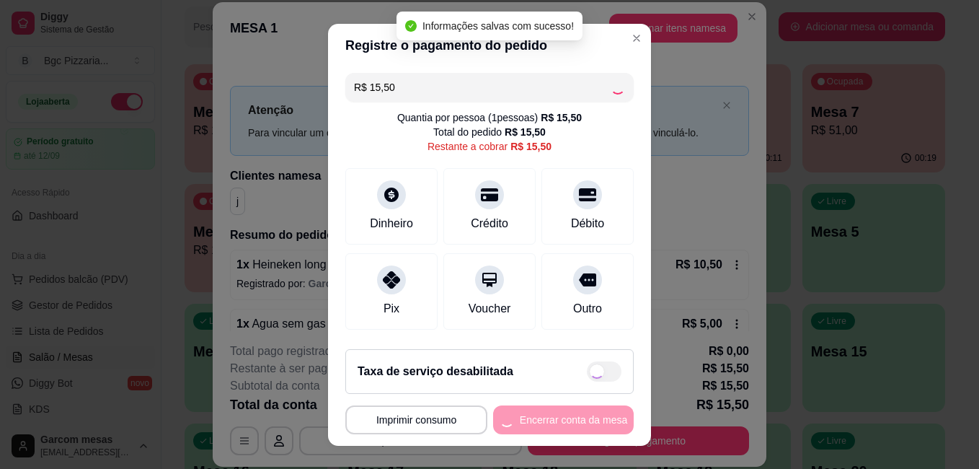
type input "R$ 0,00"
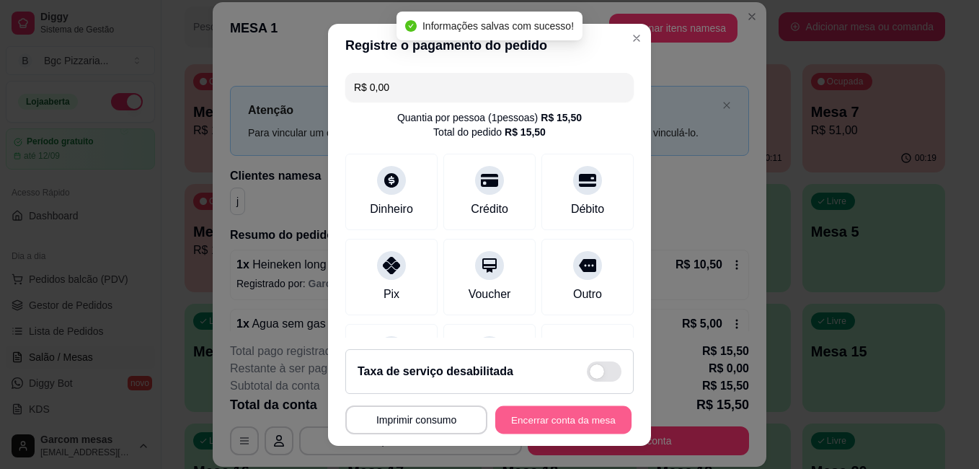
click at [536, 415] on button "Encerrar conta da mesa" at bounding box center [563, 419] width 136 height 28
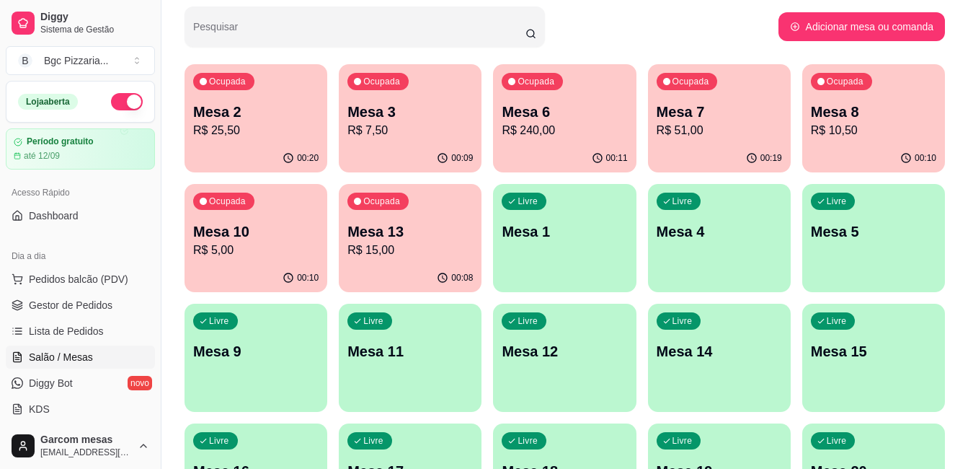
click at [557, 211] on div "Livre Mesa 1" at bounding box center [564, 229] width 143 height 91
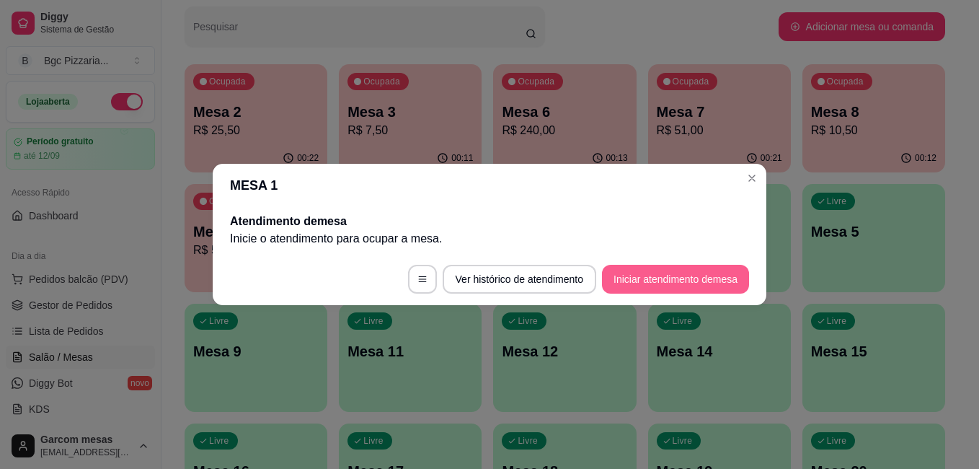
click at [678, 286] on button "Iniciar atendimento de mesa" at bounding box center [675, 279] width 147 height 29
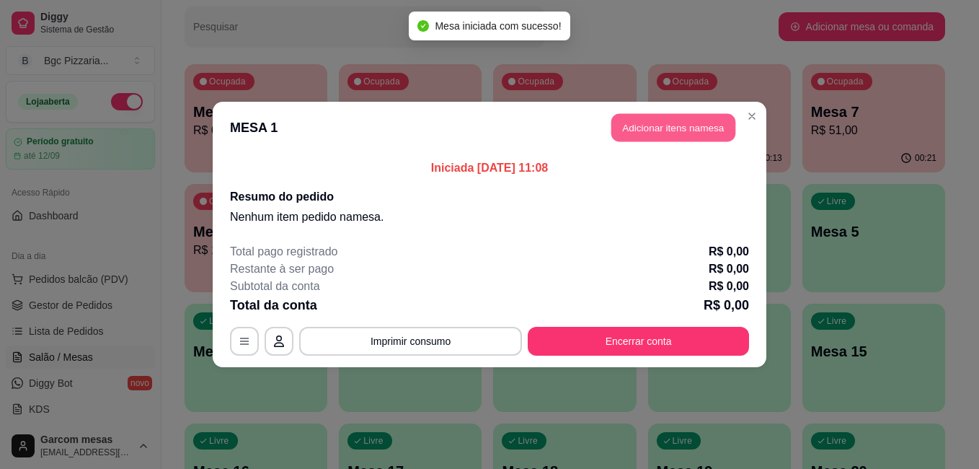
click at [701, 131] on button "Adicionar itens na mesa" at bounding box center [673, 128] width 124 height 28
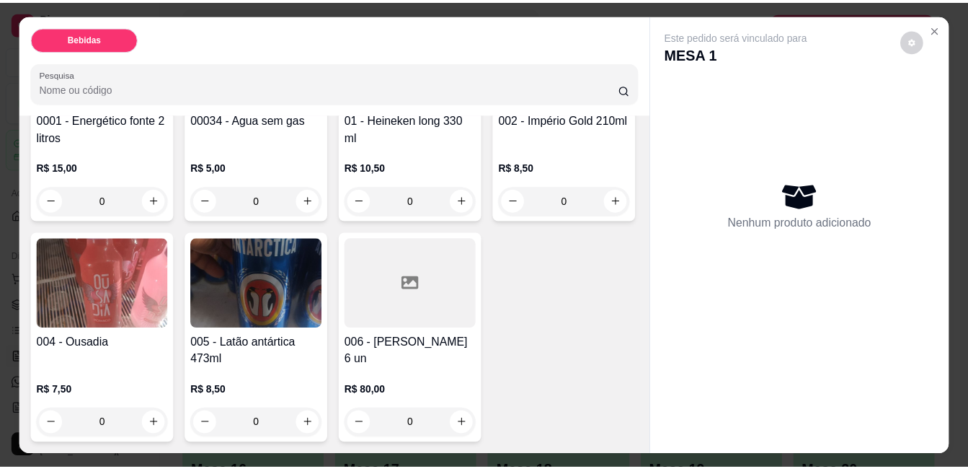
scroll to position [349, 0]
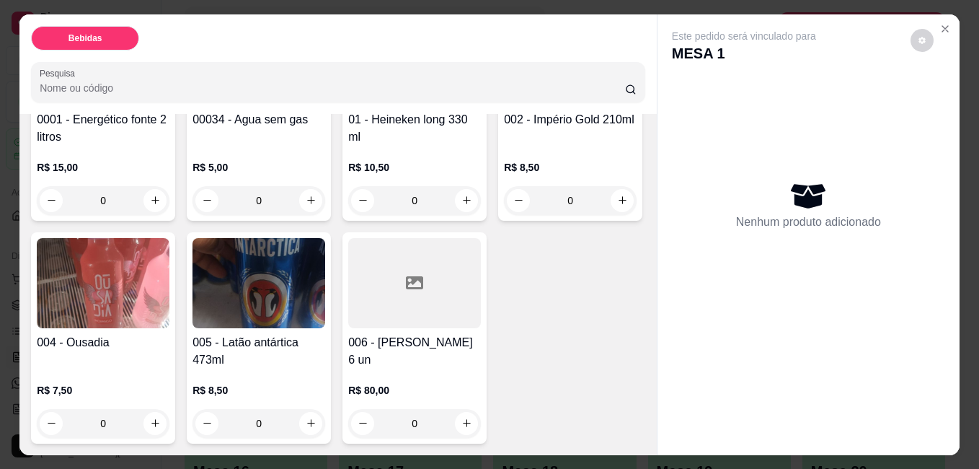
click at [348, 328] on div at bounding box center [414, 283] width 133 height 90
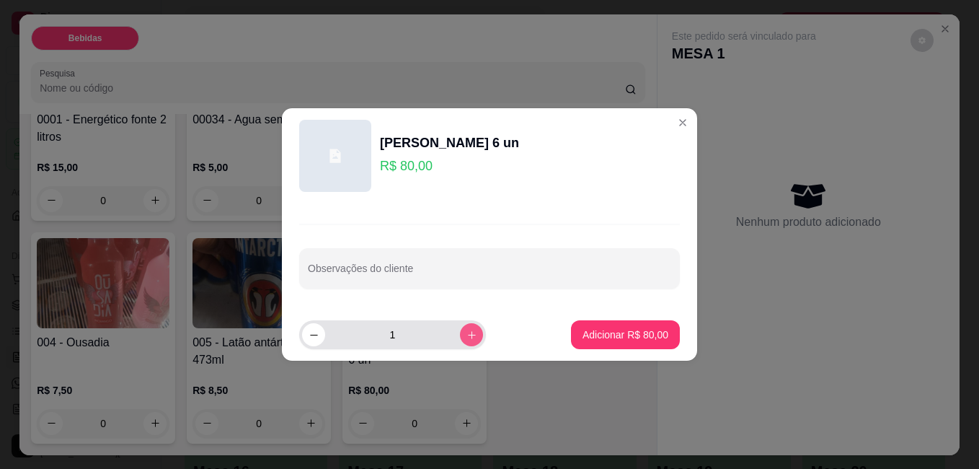
click at [466, 330] on icon "increase-product-quantity" at bounding box center [471, 334] width 11 height 11
type input "4"
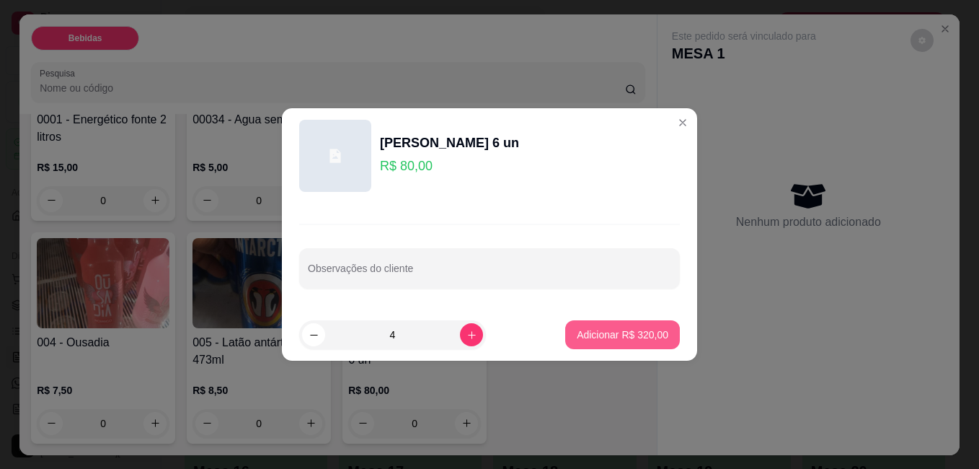
click at [613, 337] on p "Adicionar R$ 320,00" at bounding box center [623, 334] width 92 height 14
type input "4"
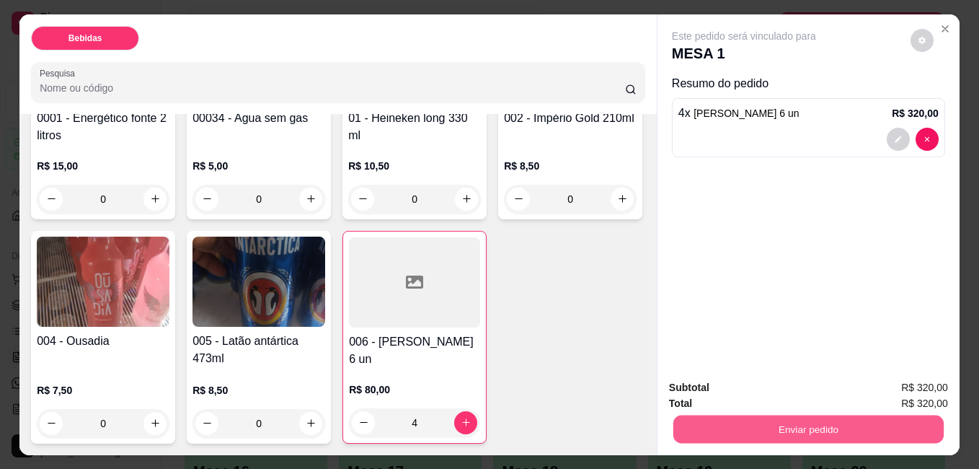
click at [831, 424] on button "Enviar pedido" at bounding box center [808, 429] width 270 height 28
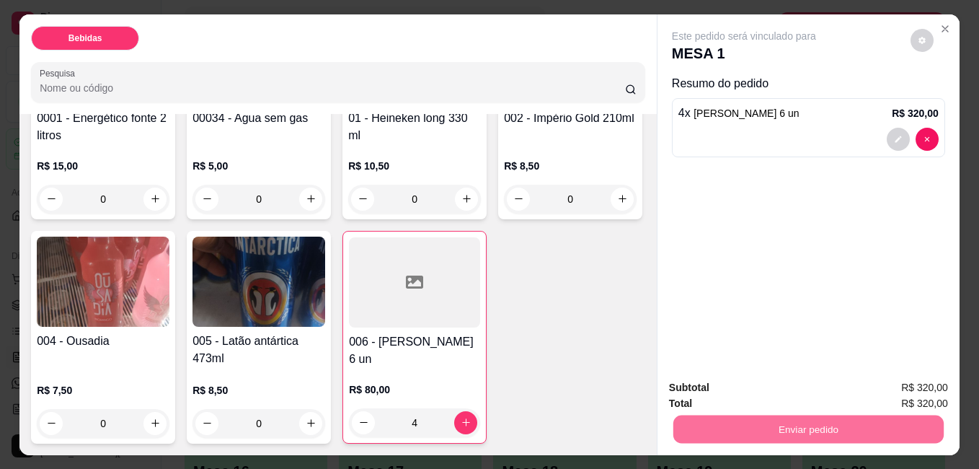
click at [769, 391] on button "Não registrar e enviar pedido" at bounding box center [761, 387] width 146 height 27
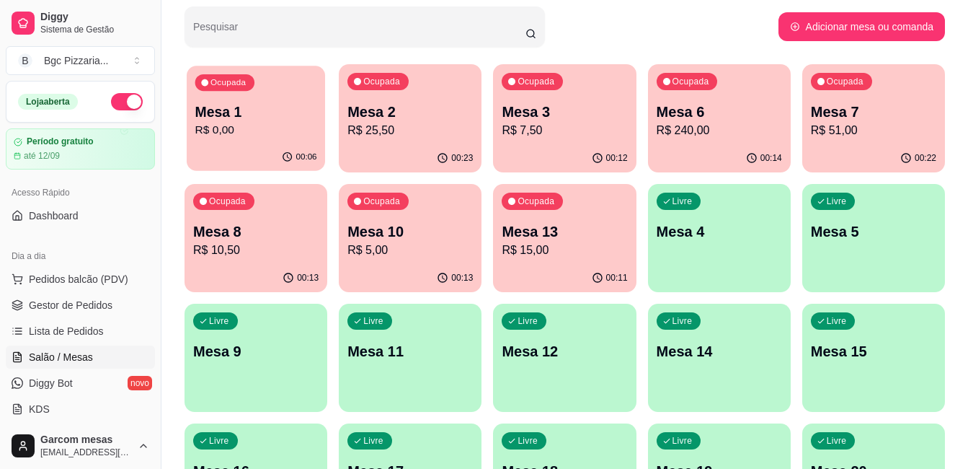
click at [234, 144] on div "00:06" at bounding box center [256, 156] width 138 height 27
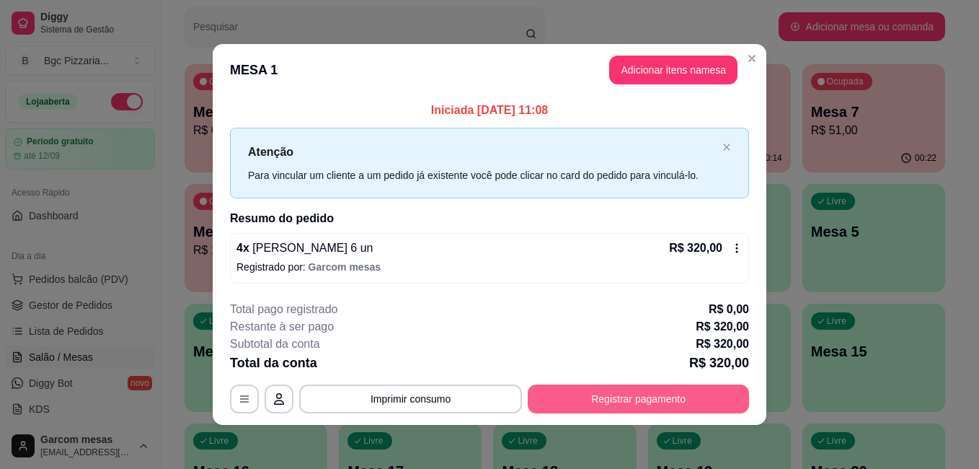
click at [629, 405] on button "Registrar pagamento" at bounding box center [638, 398] width 221 height 29
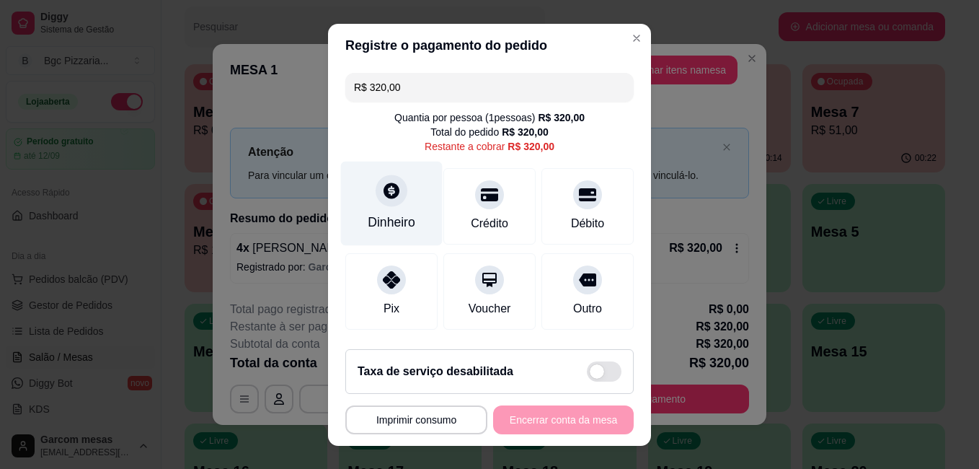
click at [397, 223] on div "Dinheiro" at bounding box center [392, 222] width 48 height 19
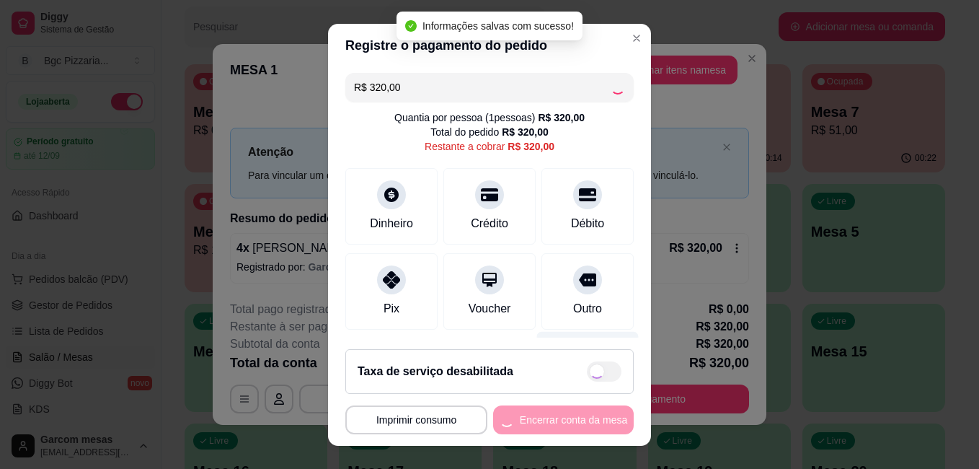
type input "R$ 0,00"
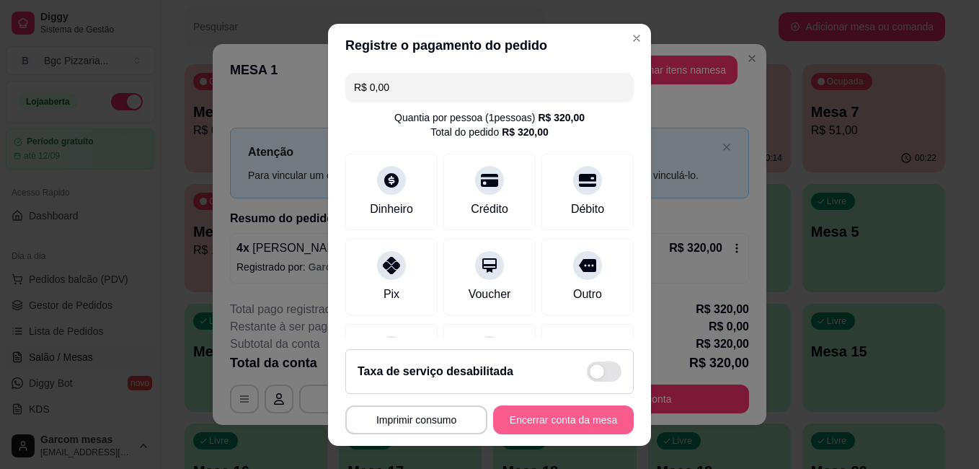
click at [581, 415] on button "Encerrar conta da mesa" at bounding box center [563, 419] width 141 height 29
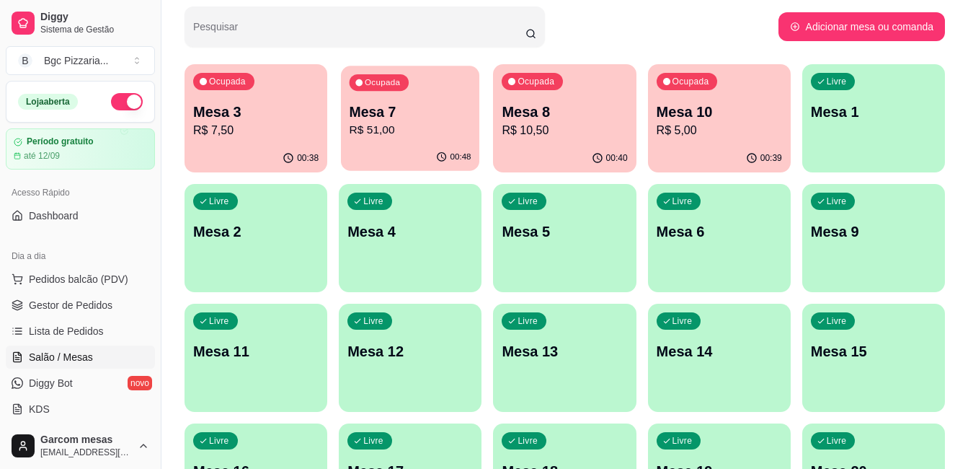
click at [354, 128] on p "R$ 51,00" at bounding box center [411, 130] width 122 height 17
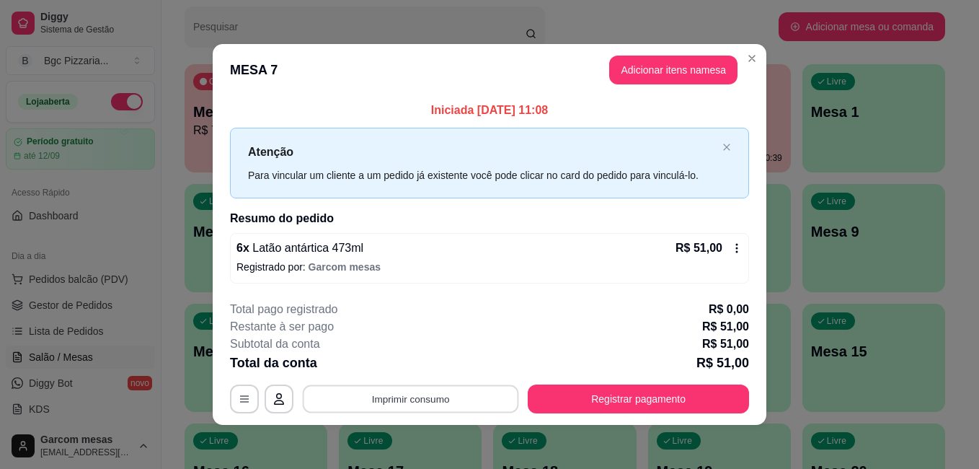
click at [479, 403] on button "Imprimir consumo" at bounding box center [411, 398] width 216 height 28
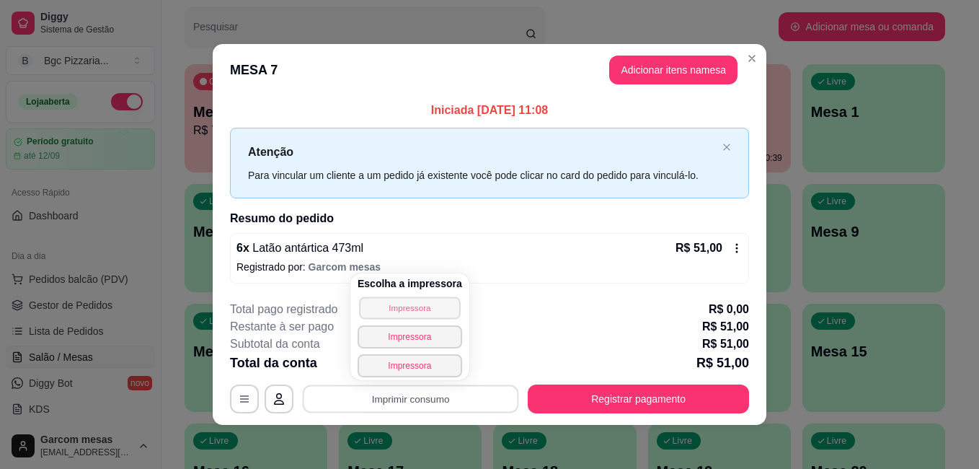
click at [427, 310] on button "Impressora" at bounding box center [409, 307] width 101 height 22
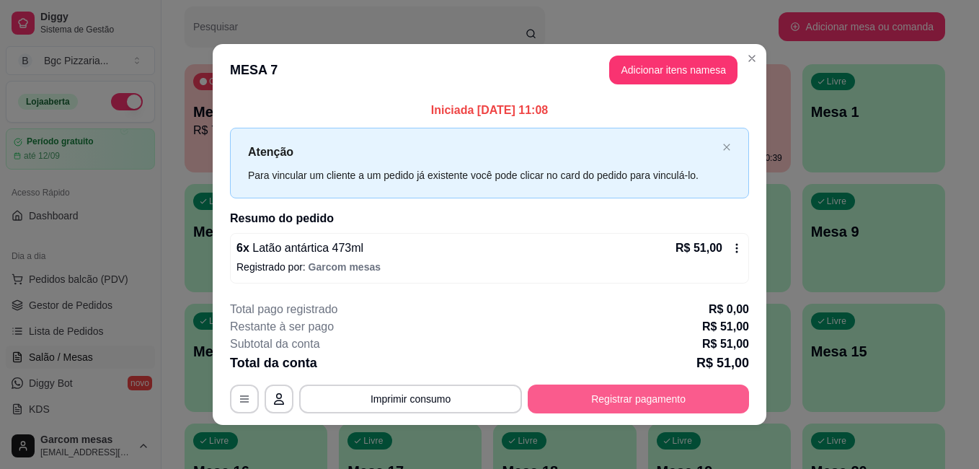
click at [641, 404] on button "Registrar pagamento" at bounding box center [638, 398] width 221 height 29
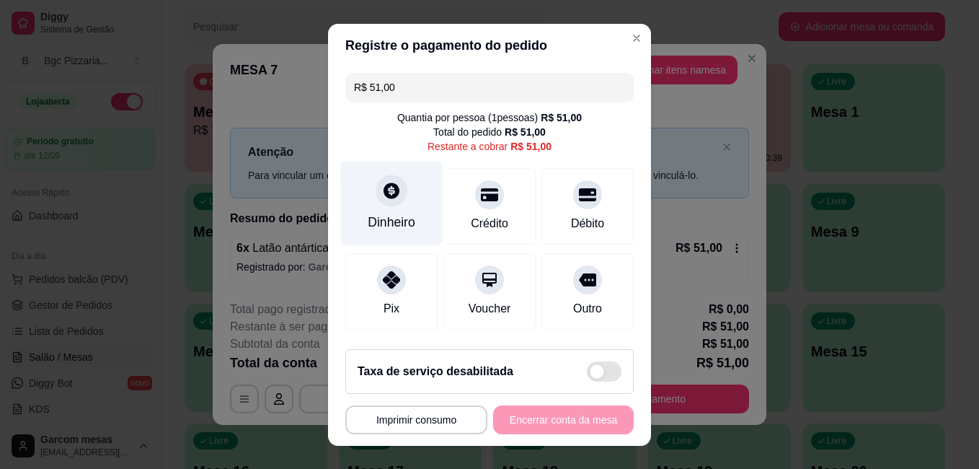
click at [400, 216] on div "Dinheiro" at bounding box center [392, 222] width 48 height 19
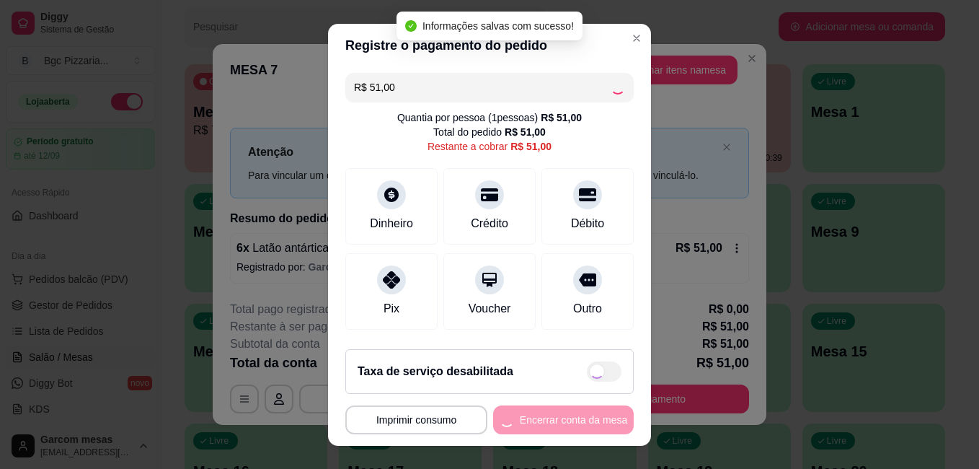
type input "R$ 0,00"
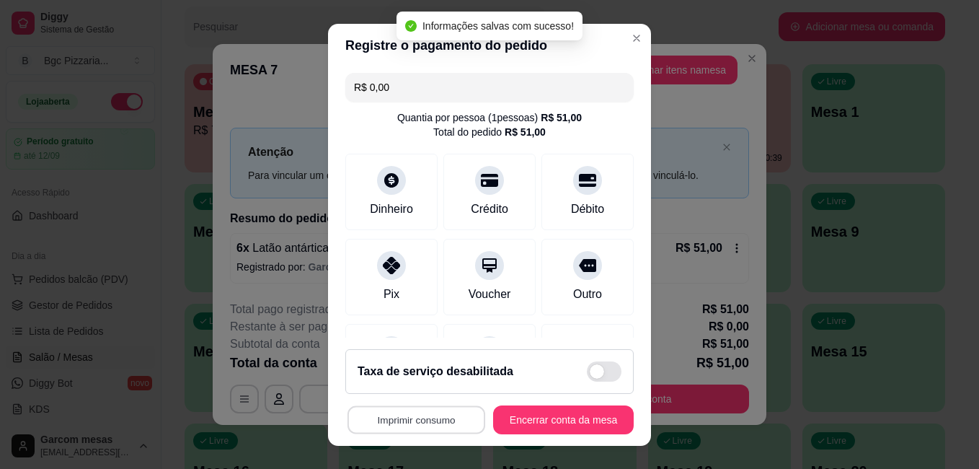
click at [453, 420] on button "Imprimir consumo" at bounding box center [417, 419] width 138 height 28
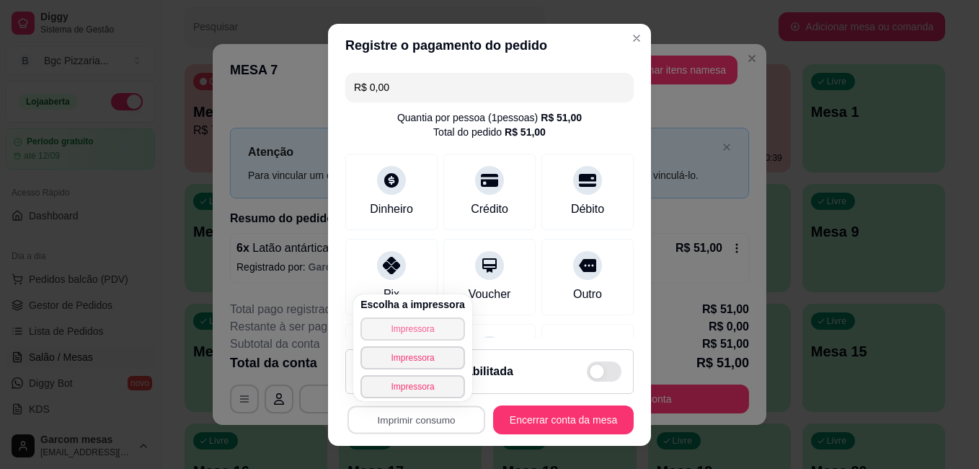
click at [420, 329] on button "Impressora" at bounding box center [413, 328] width 105 height 23
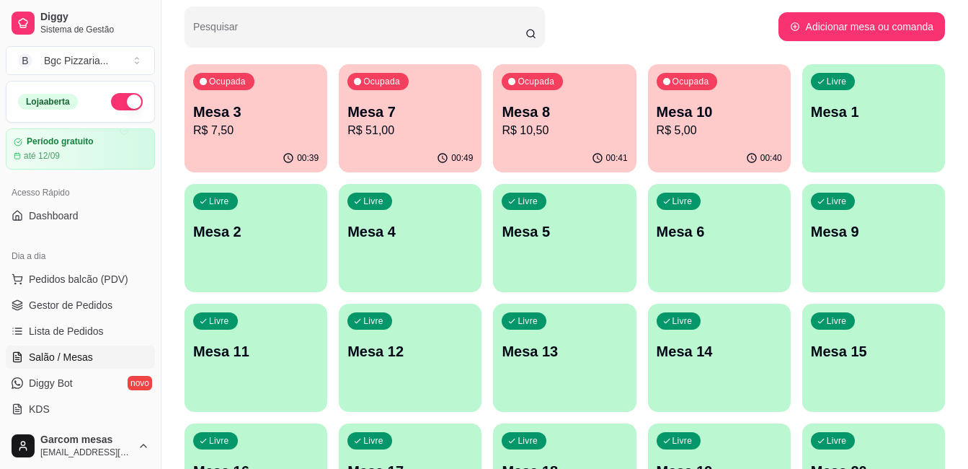
click at [720, 113] on p "Mesa 10" at bounding box center [719, 112] width 125 height 20
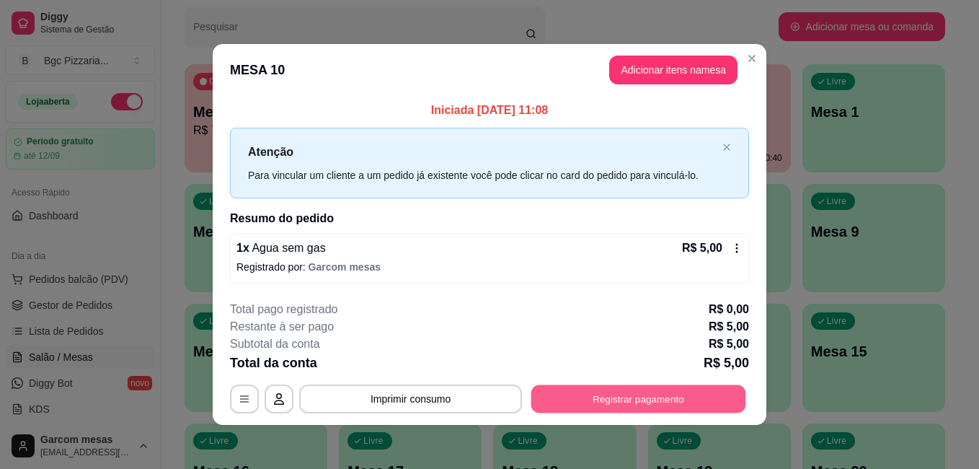
click at [665, 391] on button "Registrar pagamento" at bounding box center [638, 398] width 215 height 28
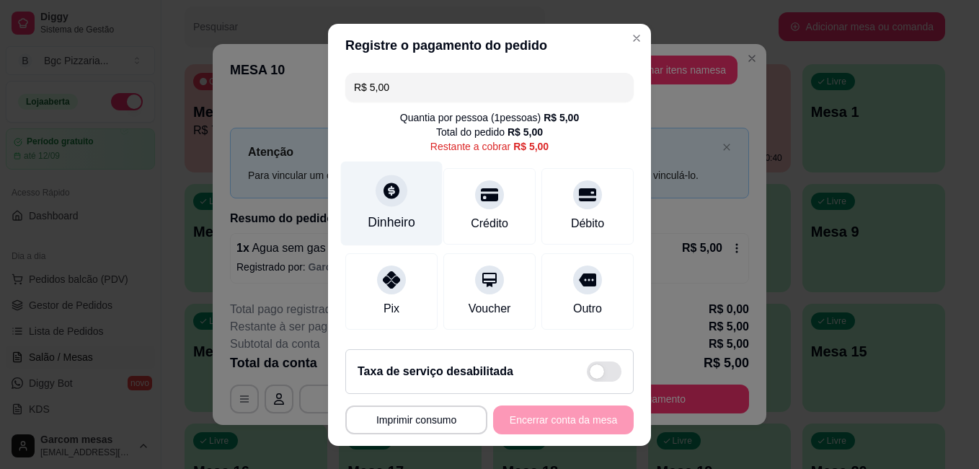
click at [396, 207] on div "Dinheiro" at bounding box center [392, 203] width 102 height 84
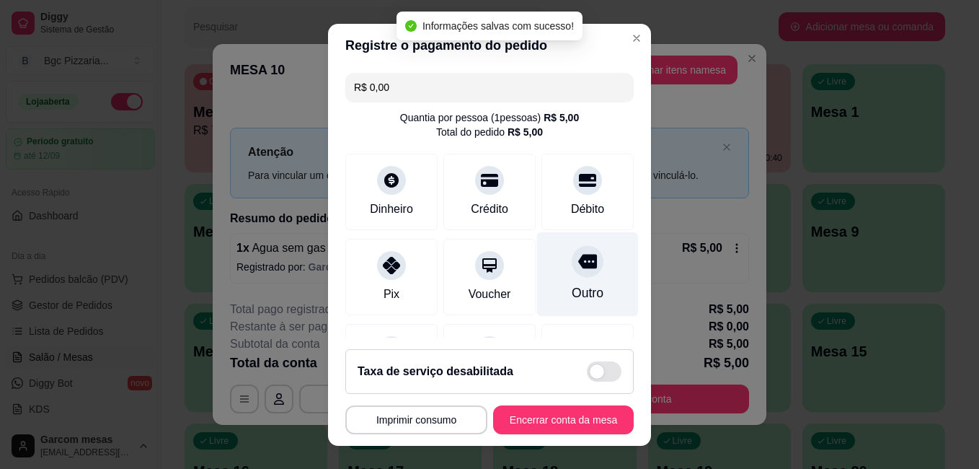
type input "R$ 0,00"
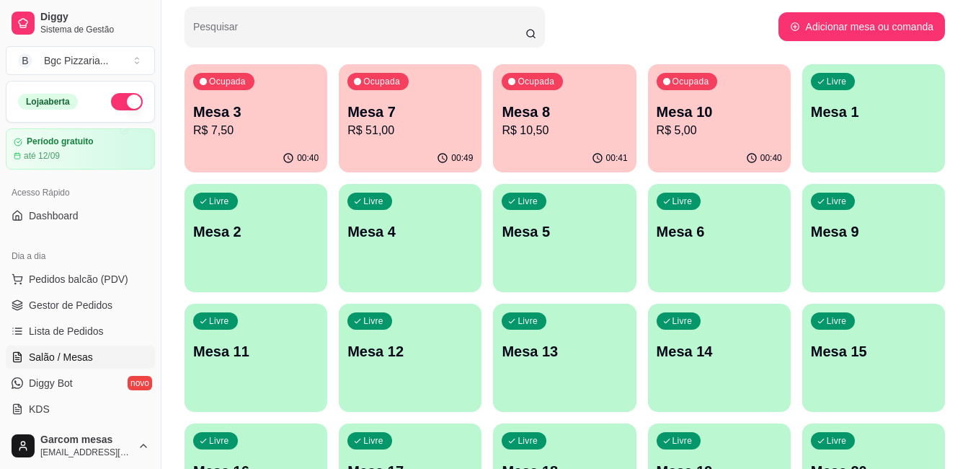
click at [710, 123] on p "R$ 5,00" at bounding box center [719, 130] width 125 height 17
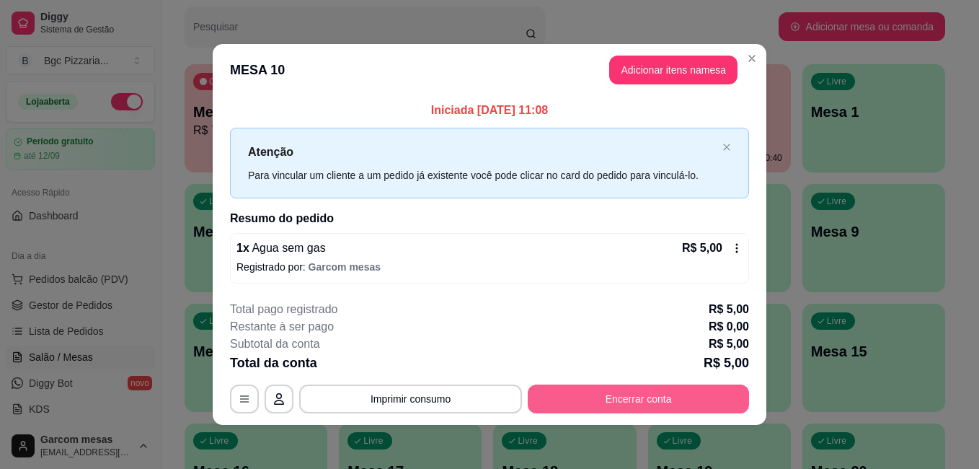
click at [669, 391] on button "Encerrar conta" at bounding box center [638, 398] width 221 height 29
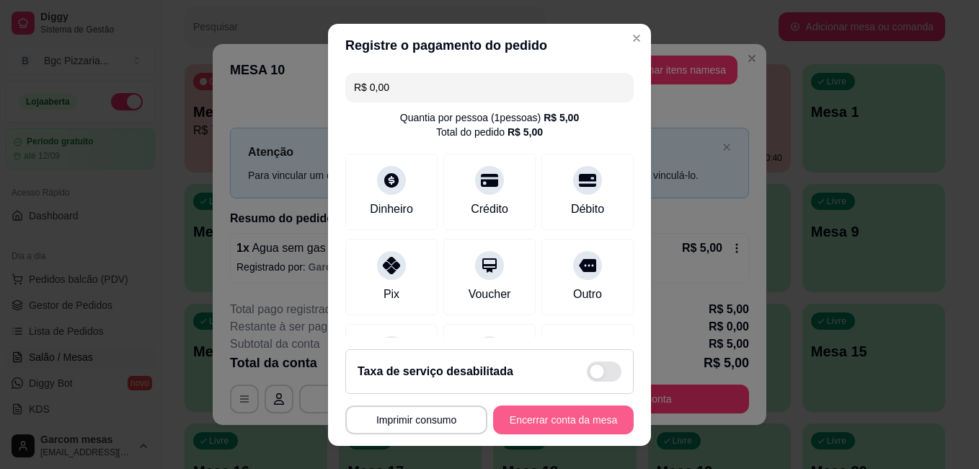
click at [575, 417] on button "Encerrar conta da mesa" at bounding box center [563, 419] width 141 height 29
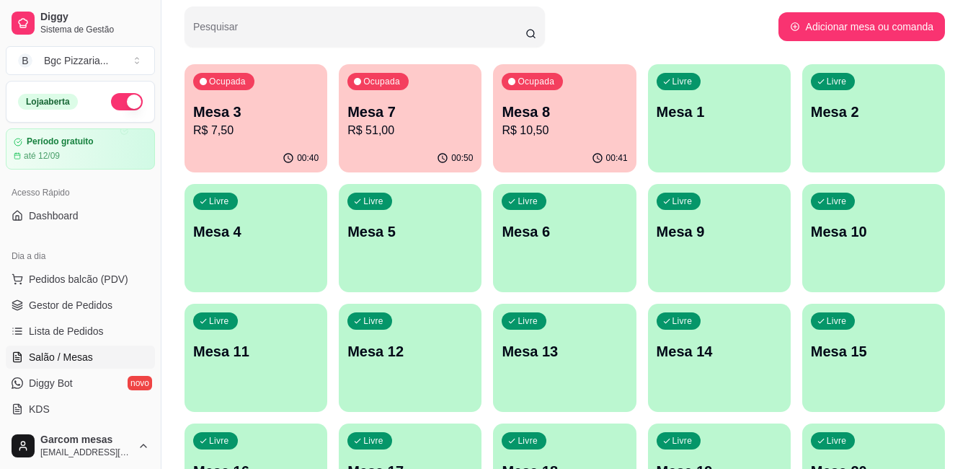
click at [583, 144] on div "00:41" at bounding box center [564, 158] width 143 height 28
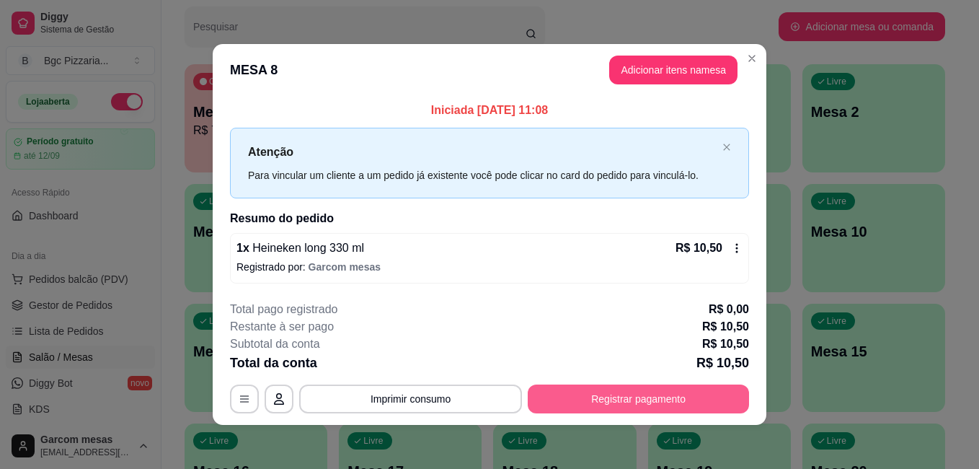
click at [630, 392] on button "Registrar pagamento" at bounding box center [638, 398] width 221 height 29
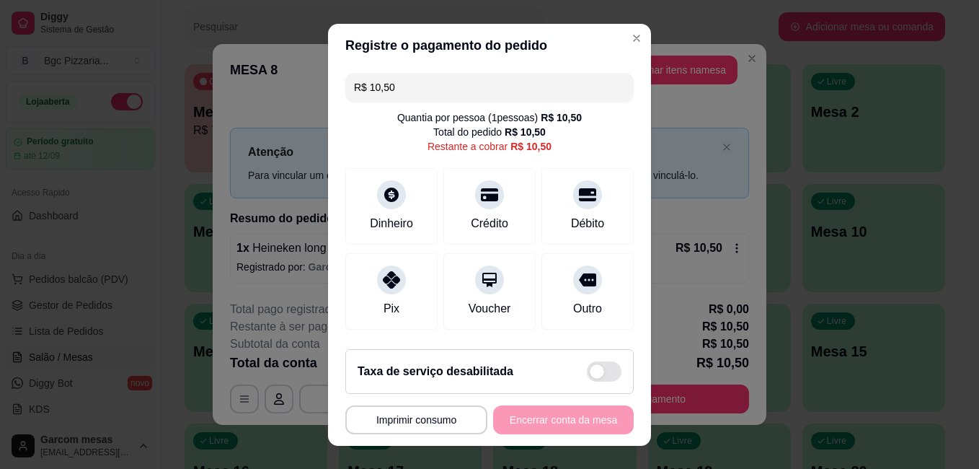
click at [564, 417] on div "**********" at bounding box center [489, 419] width 288 height 29
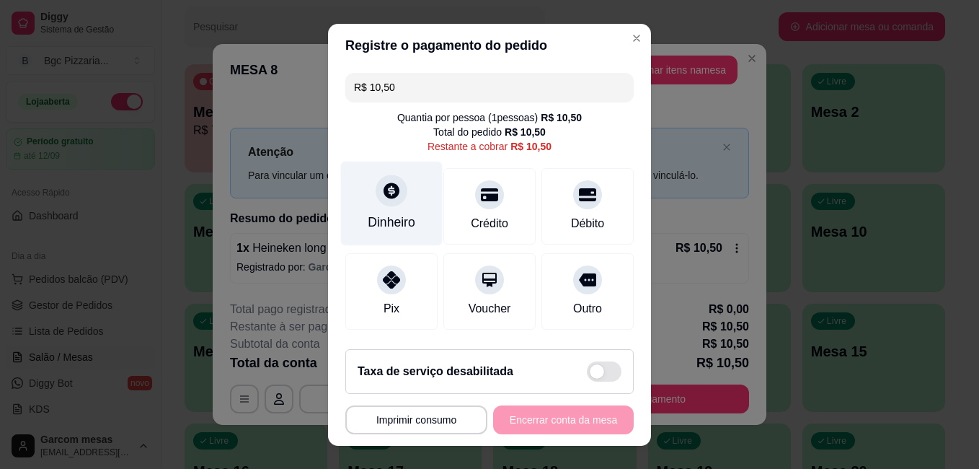
click at [392, 199] on icon at bounding box center [391, 190] width 19 height 19
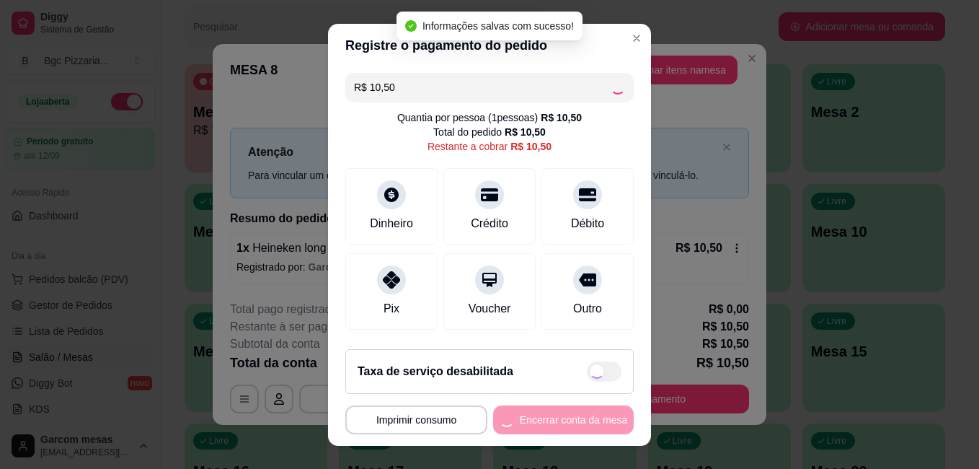
type input "R$ 0,00"
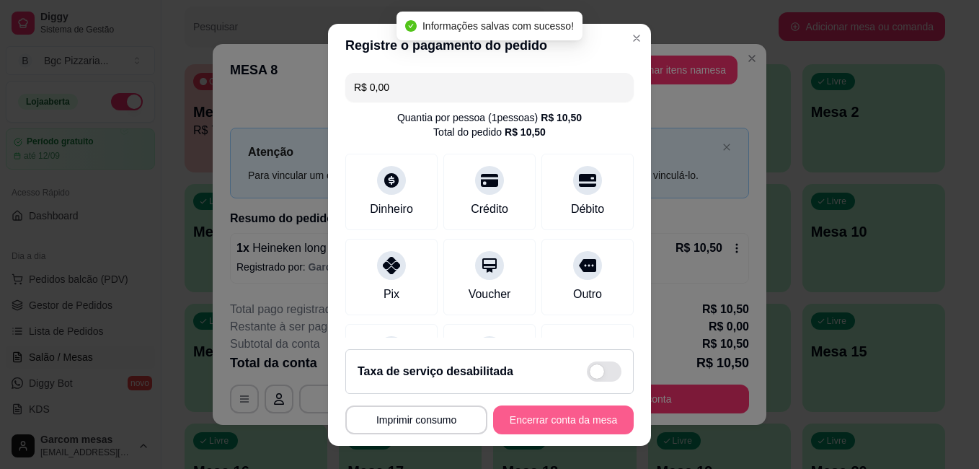
click at [557, 420] on button "Encerrar conta da mesa" at bounding box center [563, 419] width 141 height 29
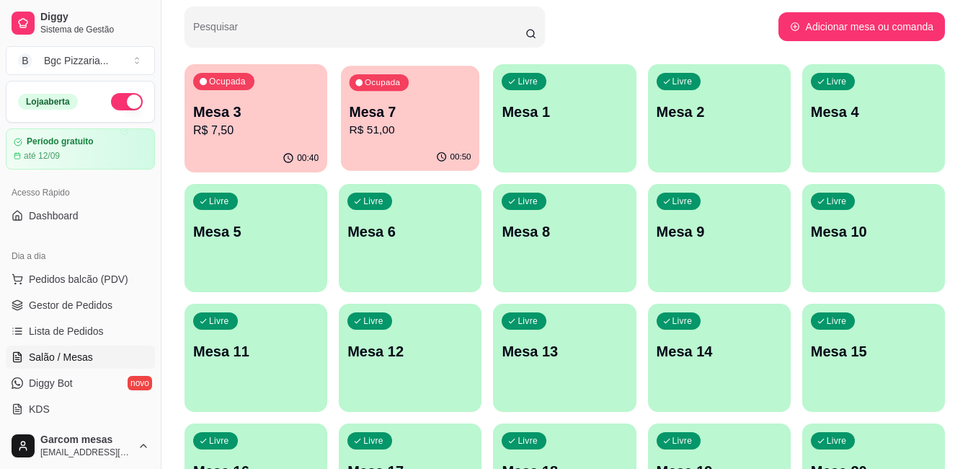
click at [424, 100] on div "Ocupada Mesa 7 R$ 51,00" at bounding box center [410, 105] width 138 height 78
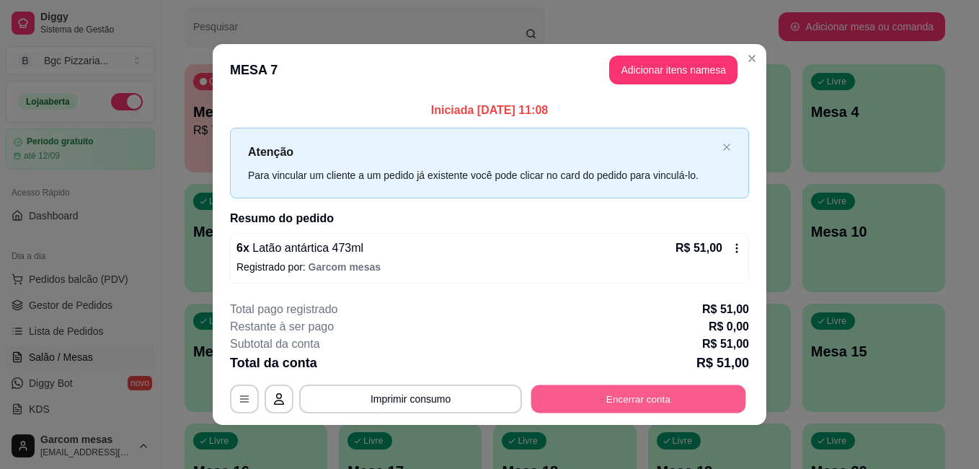
click at [594, 393] on button "Encerrar conta" at bounding box center [638, 398] width 215 height 28
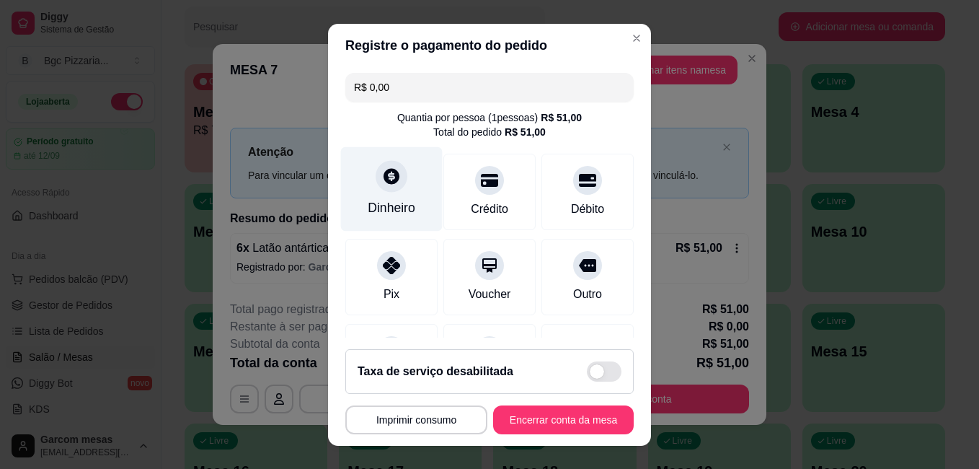
click at [404, 190] on div "Dinheiro" at bounding box center [392, 188] width 102 height 84
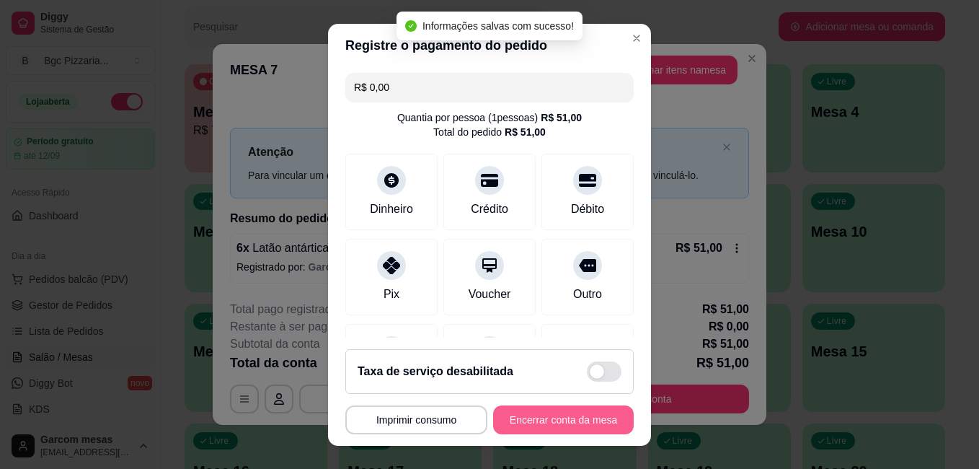
click at [578, 412] on button "Encerrar conta da mesa" at bounding box center [563, 419] width 141 height 29
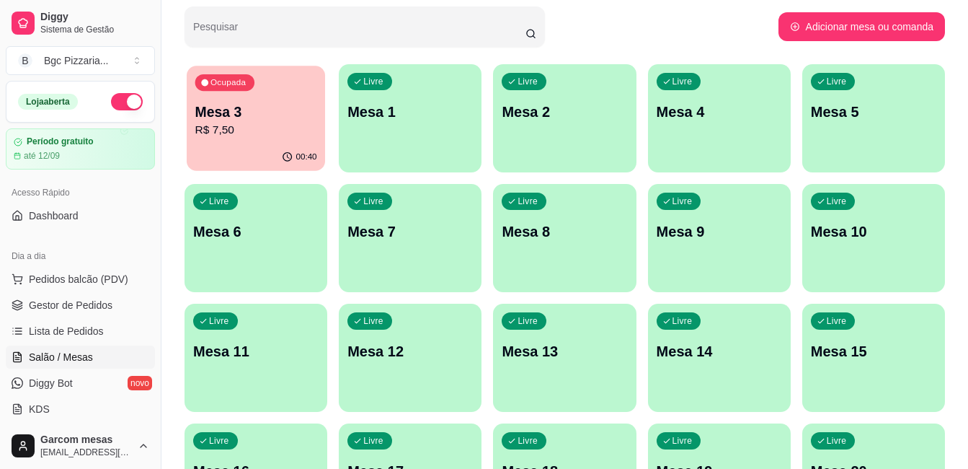
click at [257, 87] on div "Ocupada Mesa 3 R$ 7,50" at bounding box center [256, 105] width 138 height 78
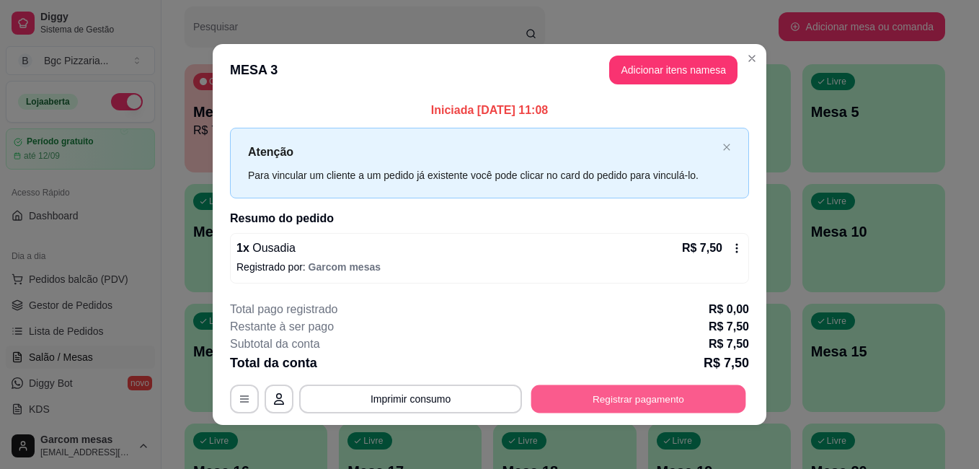
click at [611, 401] on button "Registrar pagamento" at bounding box center [638, 398] width 215 height 28
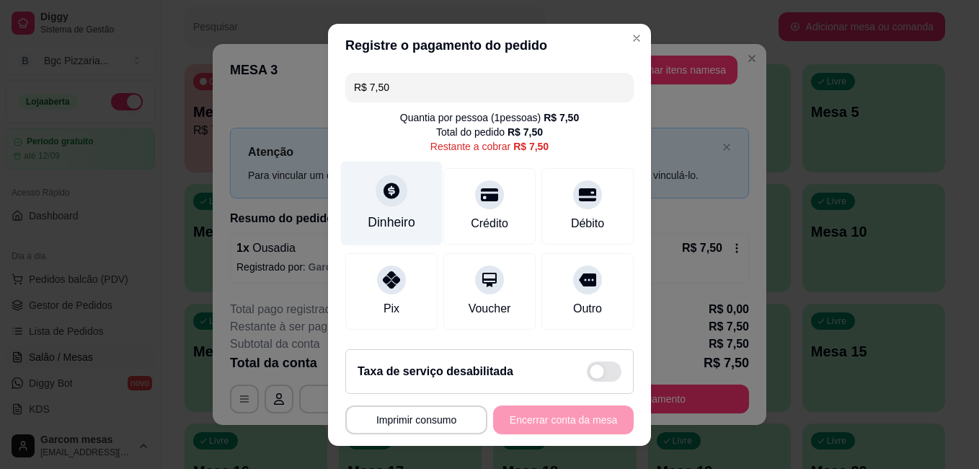
click at [407, 216] on div "Dinheiro" at bounding box center [392, 203] width 102 height 84
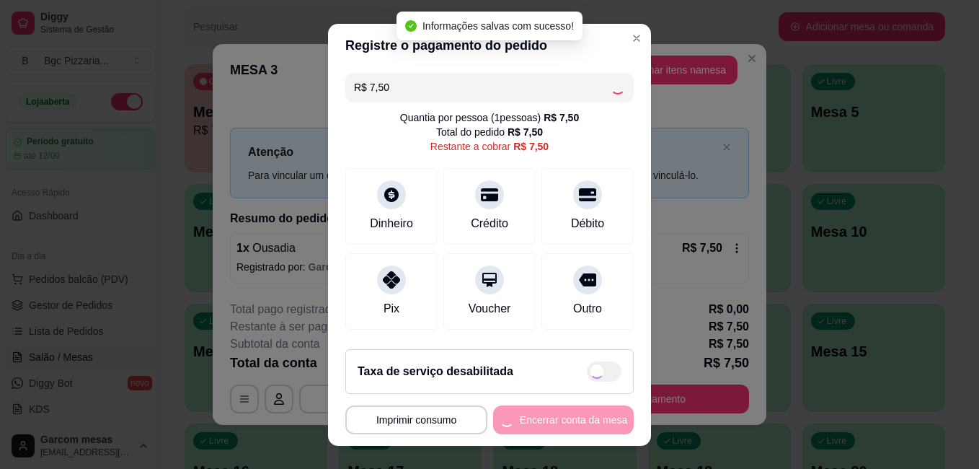
type input "R$ 0,00"
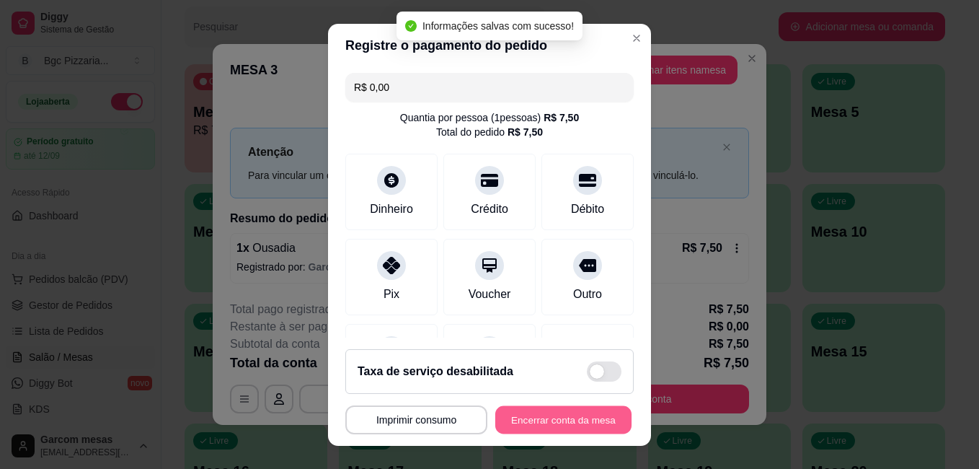
click at [569, 415] on button "Encerrar conta da mesa" at bounding box center [563, 419] width 136 height 28
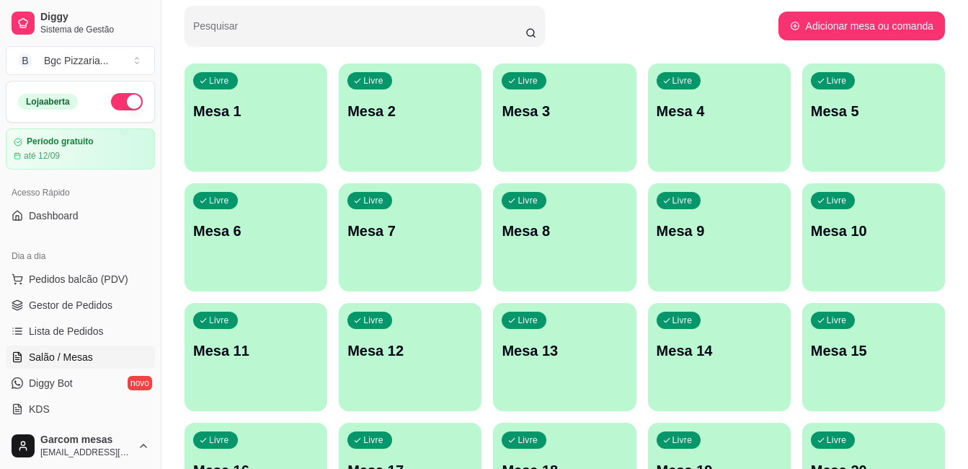
scroll to position [92, 0]
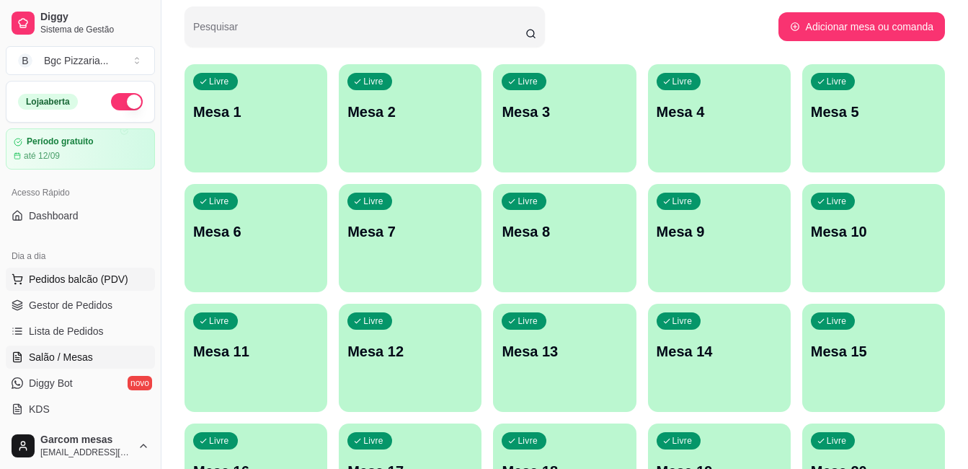
click at [77, 282] on span "Pedidos balcão (PDV)" at bounding box center [78, 279] width 99 height 14
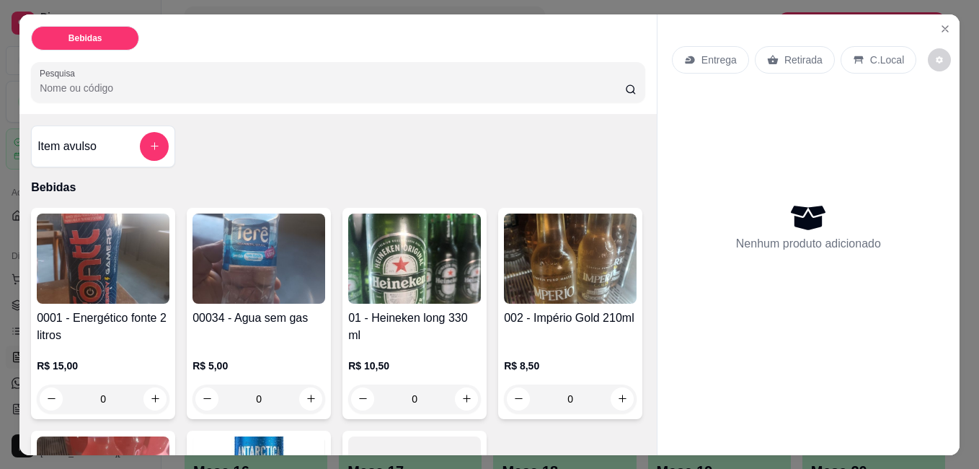
click at [105, 286] on img at bounding box center [103, 258] width 133 height 90
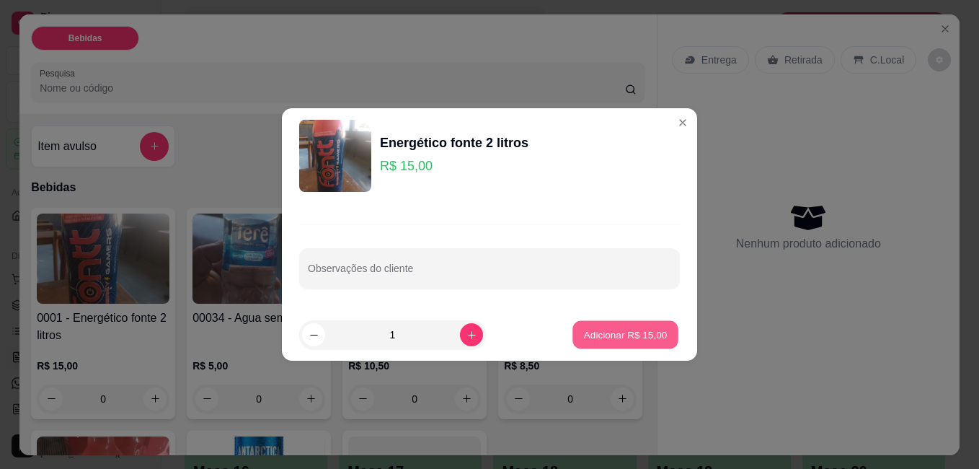
click at [584, 337] on p "Adicionar R$ 15,00" at bounding box center [626, 334] width 84 height 14
type input "1"
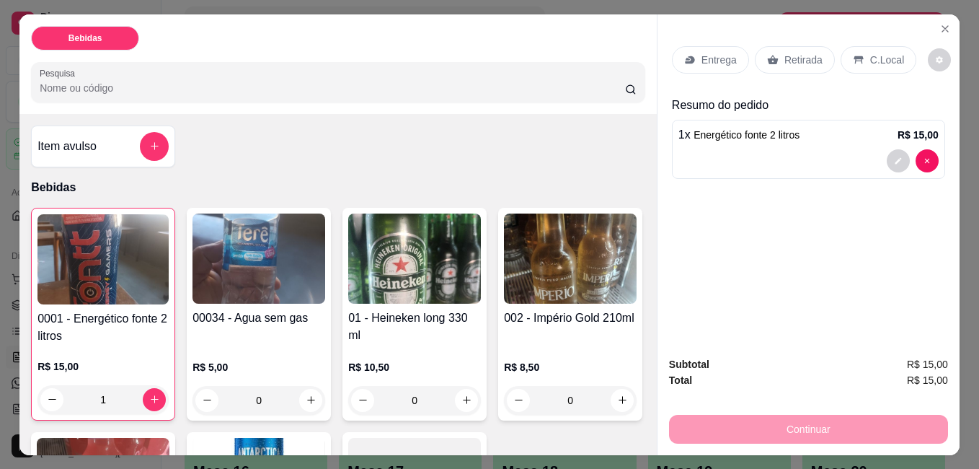
click at [774, 49] on div "Retirada" at bounding box center [795, 59] width 80 height 27
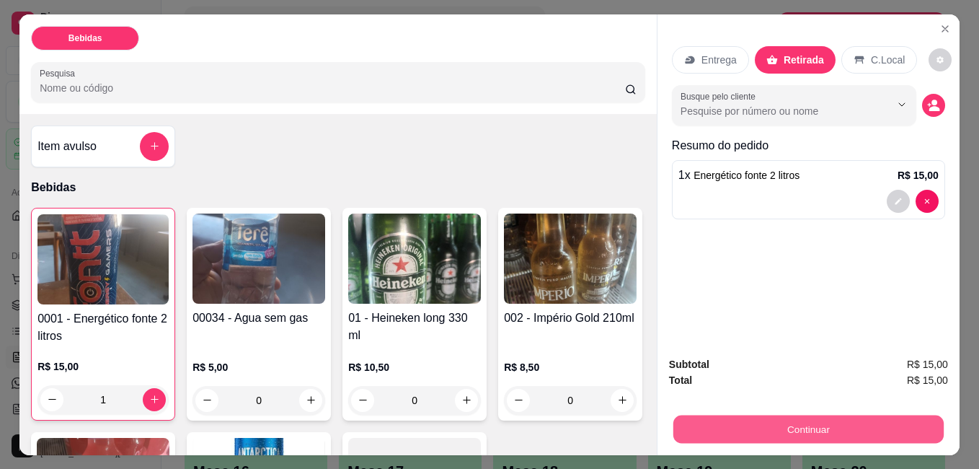
click at [883, 415] on button "Continuar" at bounding box center [808, 429] width 270 height 28
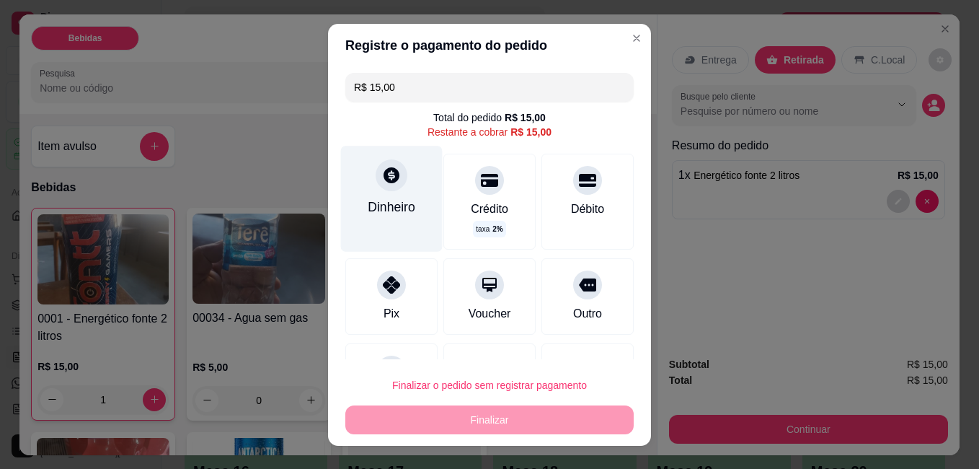
click at [381, 210] on div "Dinheiro" at bounding box center [392, 206] width 48 height 19
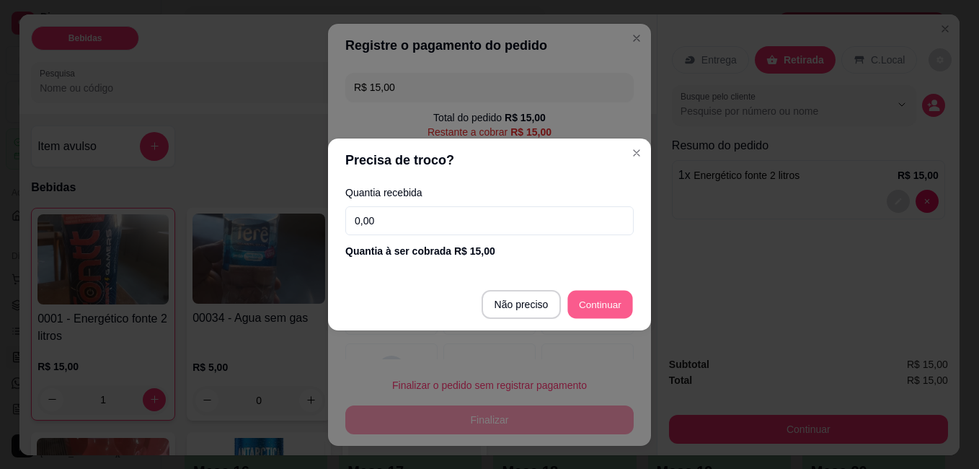
type input "R$ 0,00"
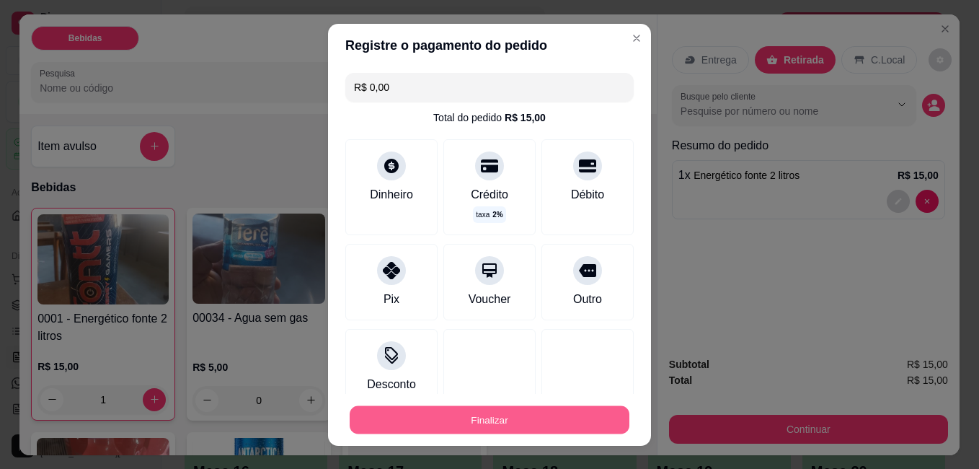
click at [503, 423] on button "Finalizar" at bounding box center [490, 419] width 280 height 28
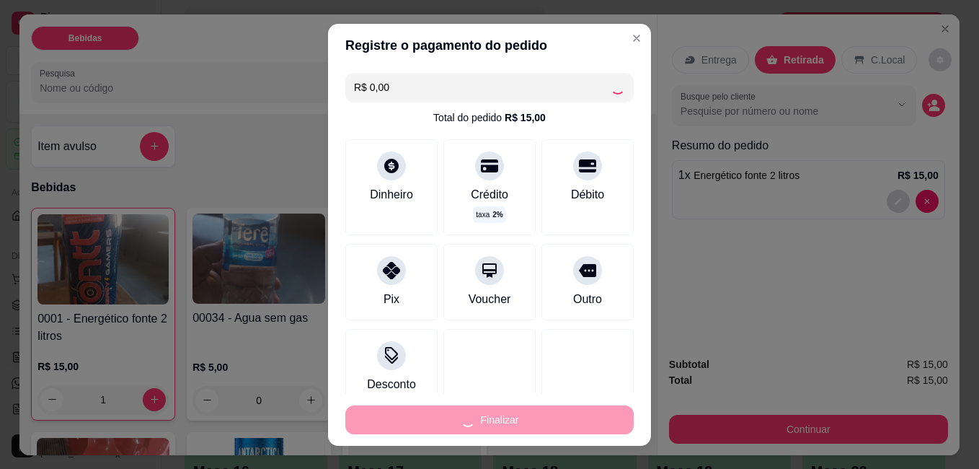
type input "0"
type input "-R$ 15,00"
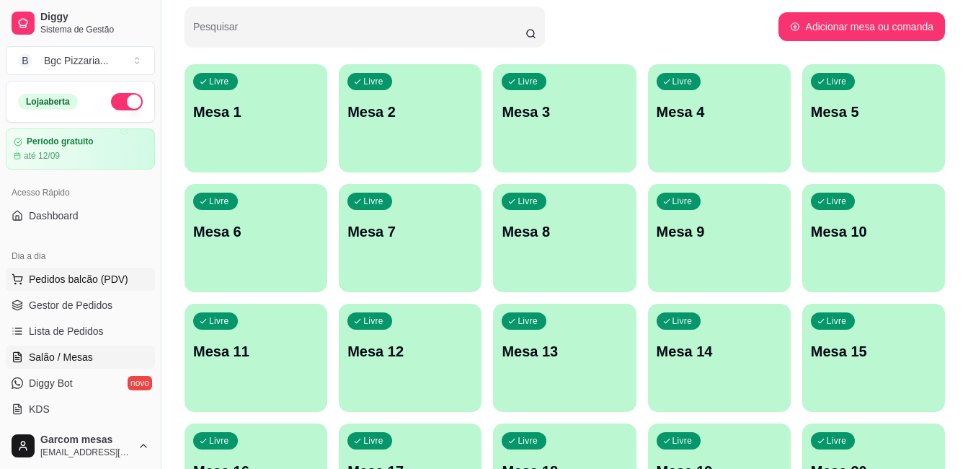
click at [100, 278] on span "Pedidos balcão (PDV)" at bounding box center [78, 279] width 99 height 14
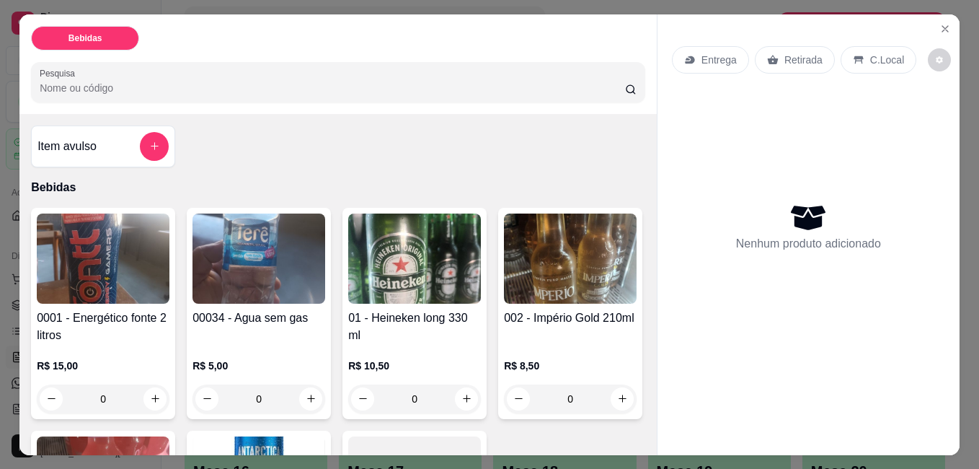
click at [440, 310] on h4 "01 - Heineken long 330 ml" at bounding box center [414, 326] width 133 height 35
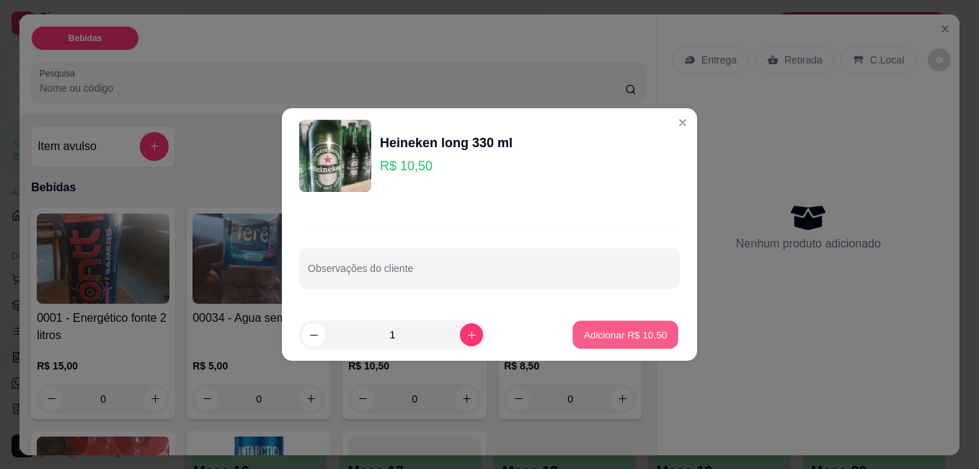
click at [593, 327] on p "Adicionar R$ 10,50" at bounding box center [626, 334] width 84 height 14
type input "1"
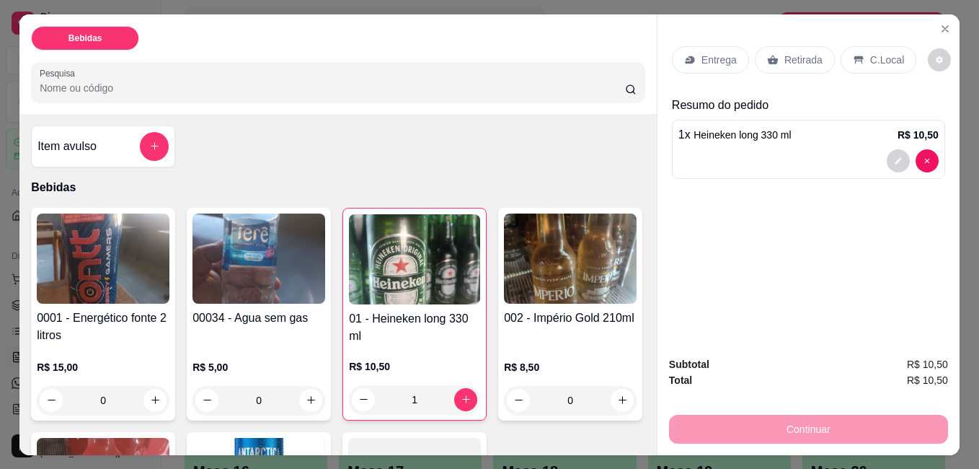
click at [872, 53] on p "C.Local" at bounding box center [887, 60] width 34 height 14
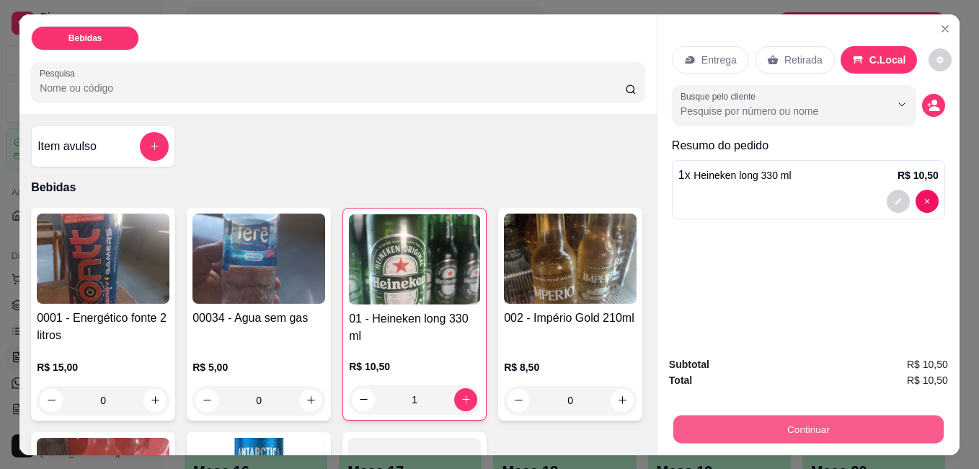
click at [836, 415] on button "Continuar" at bounding box center [808, 429] width 270 height 28
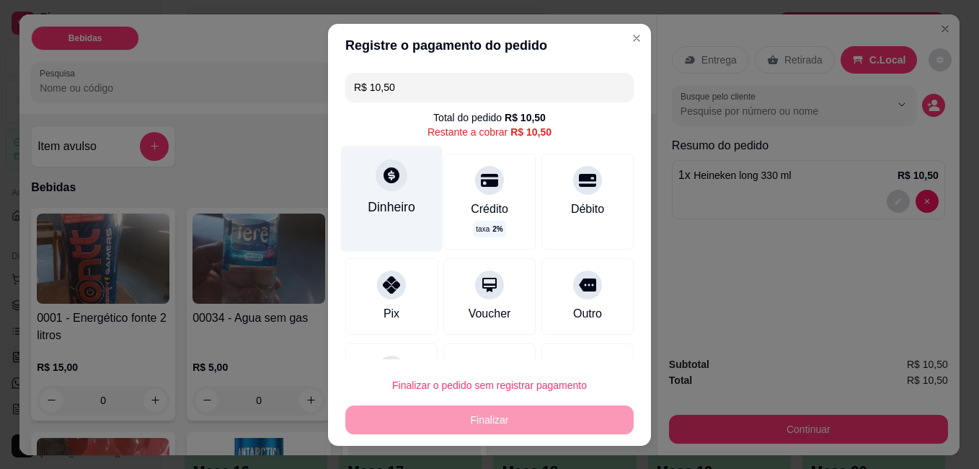
click at [400, 205] on div "Dinheiro" at bounding box center [392, 206] width 48 height 19
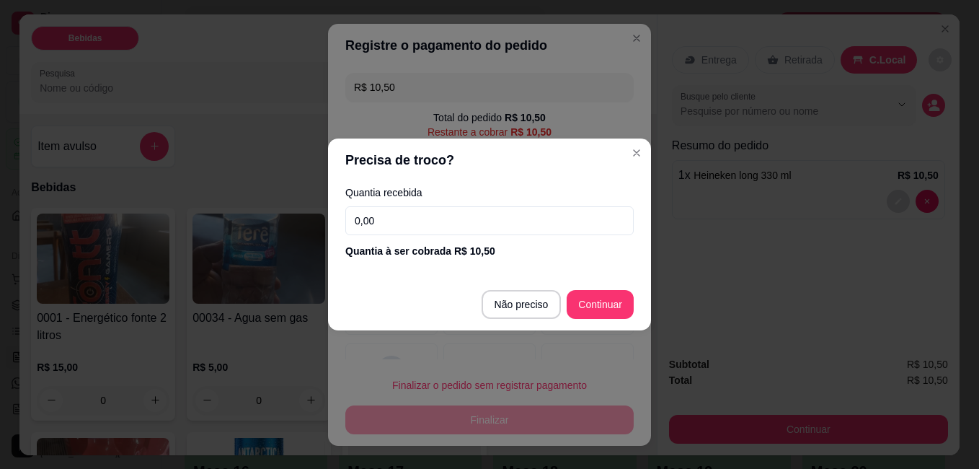
click at [384, 224] on input "0,00" at bounding box center [489, 220] width 288 height 29
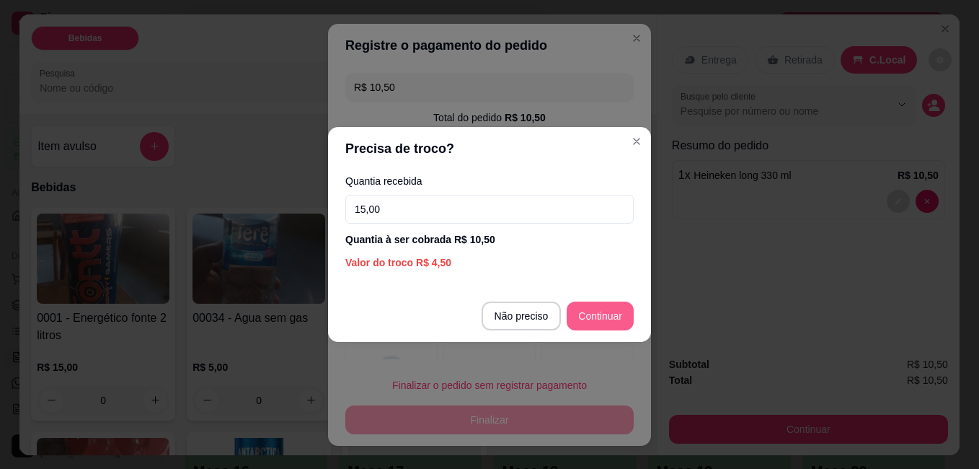
type input "15,00"
type input "R$ 0,00"
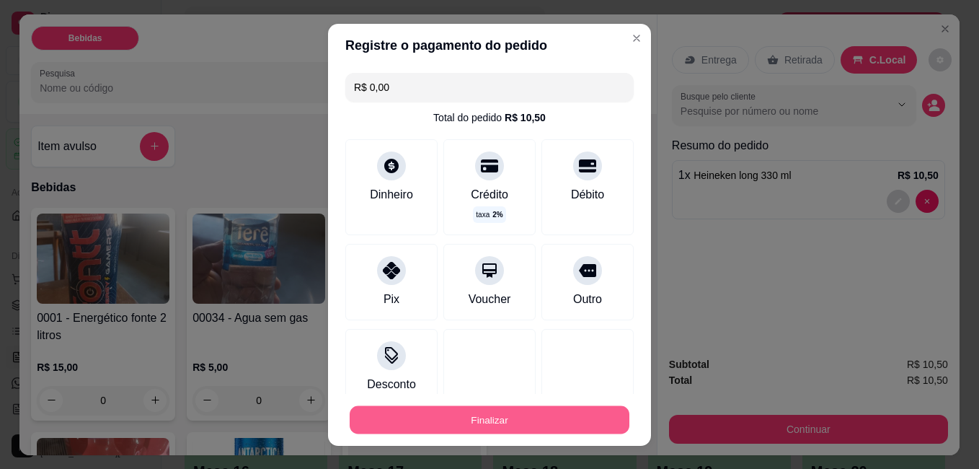
click at [533, 419] on button "Finalizar" at bounding box center [490, 419] width 280 height 28
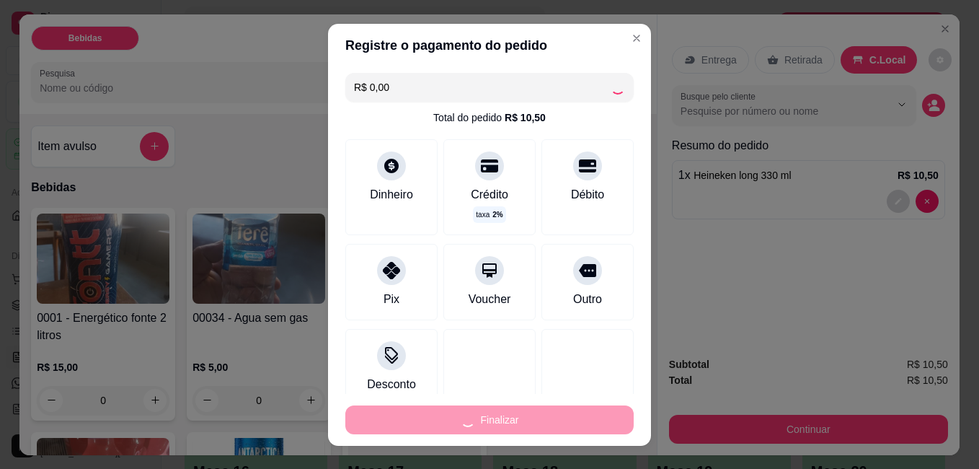
type input "0"
type input "-R$ 10,50"
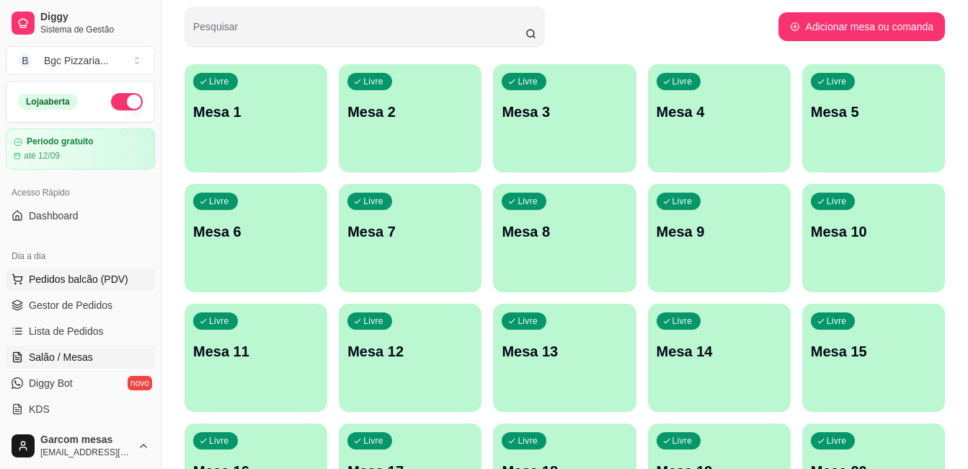
click at [73, 278] on span "Pedidos balcão (PDV)" at bounding box center [78, 279] width 99 height 14
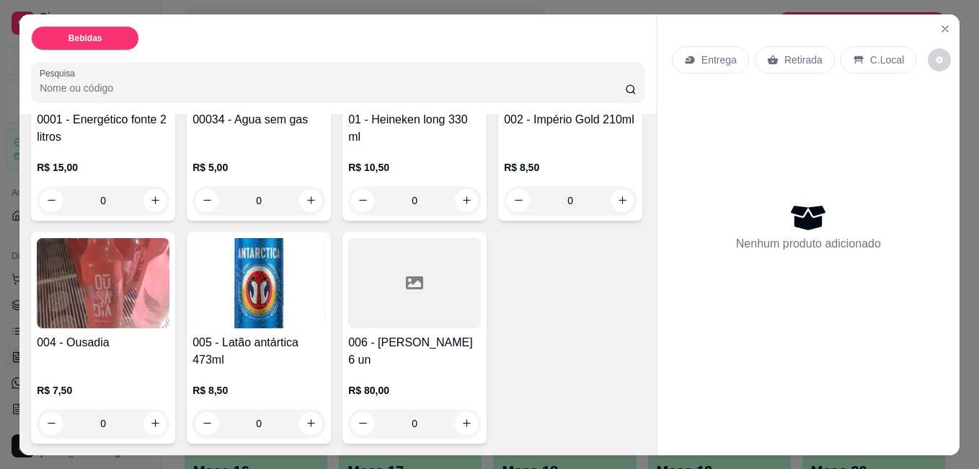
scroll to position [361, 0]
click at [348, 328] on div at bounding box center [414, 283] width 133 height 90
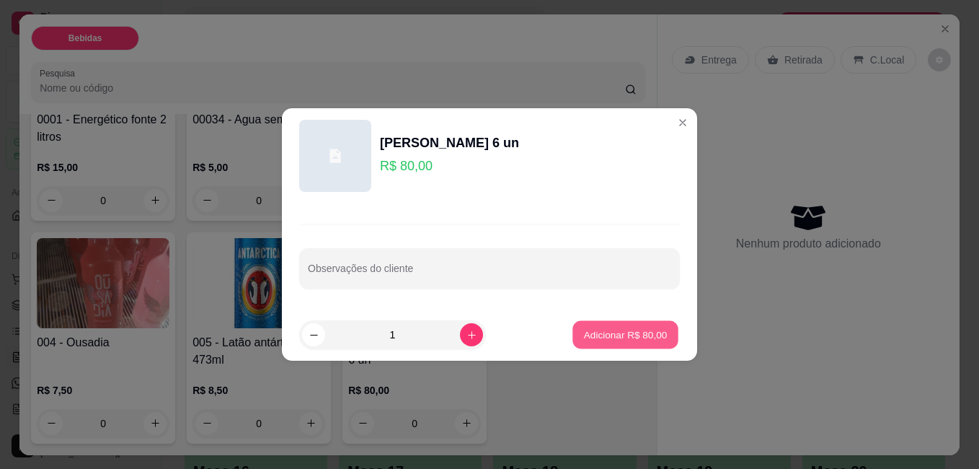
click at [560, 343] on footer "1 Adicionar R$ 80,00" at bounding box center [489, 335] width 415 height 52
click at [627, 333] on p "Adicionar R$ 80,00" at bounding box center [626, 334] width 84 height 14
type input "1"
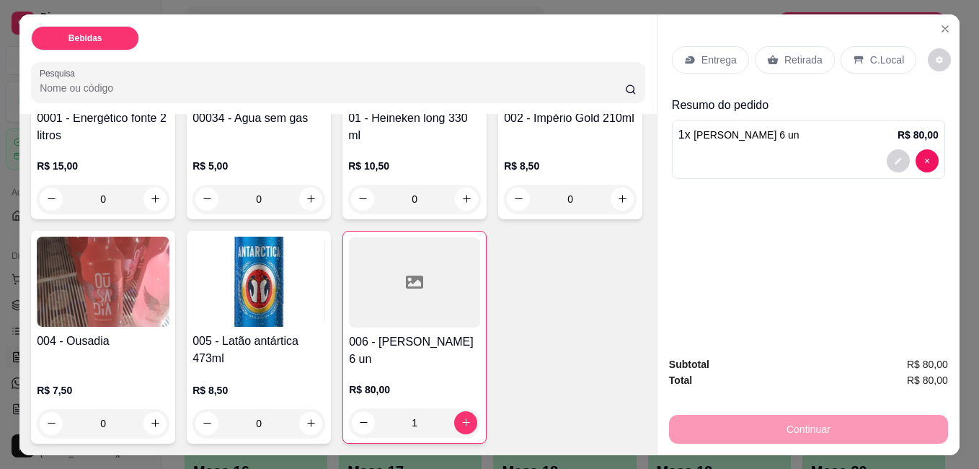
click at [805, 55] on p "Retirada" at bounding box center [803, 60] width 38 height 14
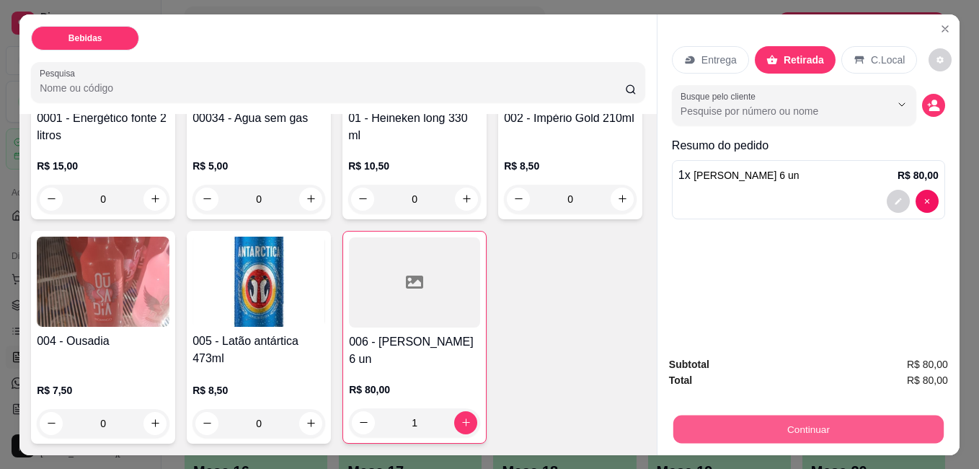
click at [807, 423] on button "Continuar" at bounding box center [808, 429] width 270 height 28
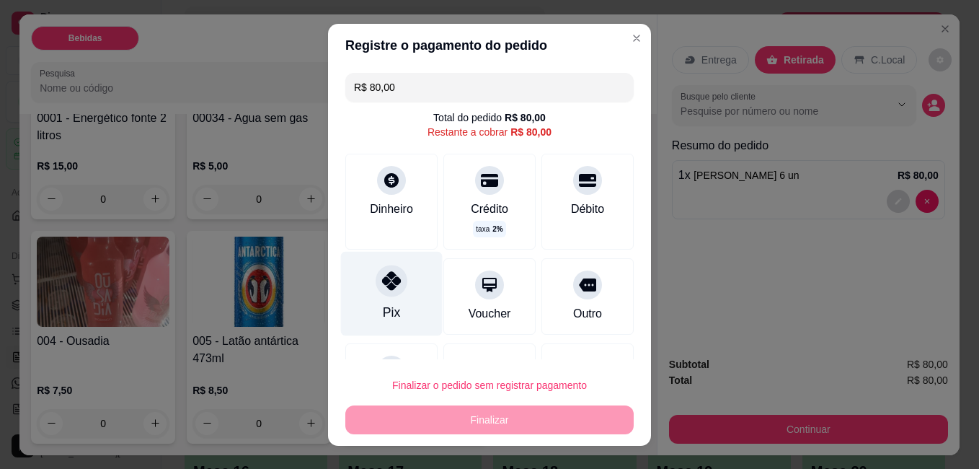
click at [366, 295] on div "Pix" at bounding box center [392, 293] width 102 height 84
type input "R$ 0,00"
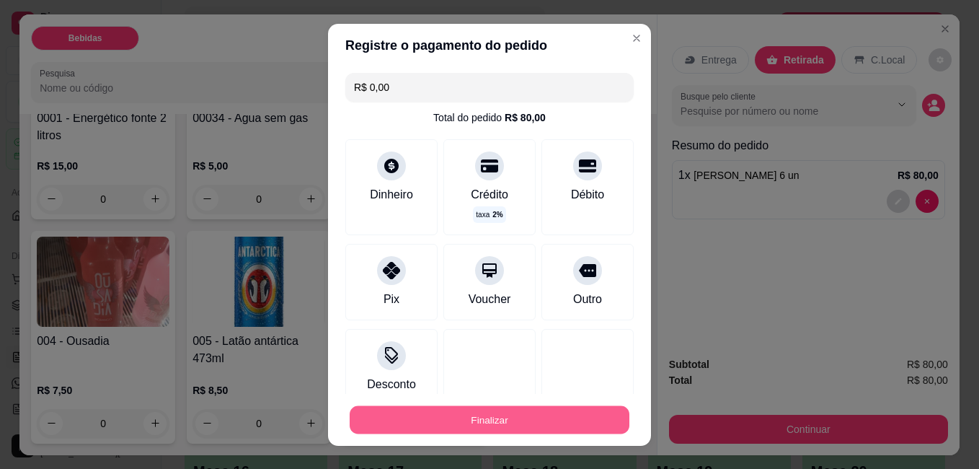
click at [495, 424] on button "Finalizar" at bounding box center [490, 419] width 280 height 28
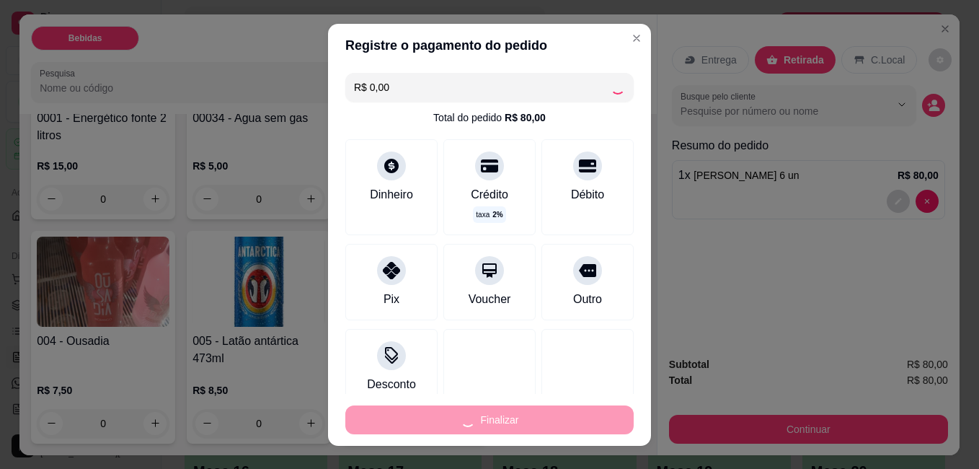
type input "0"
type input "-R$ 80,00"
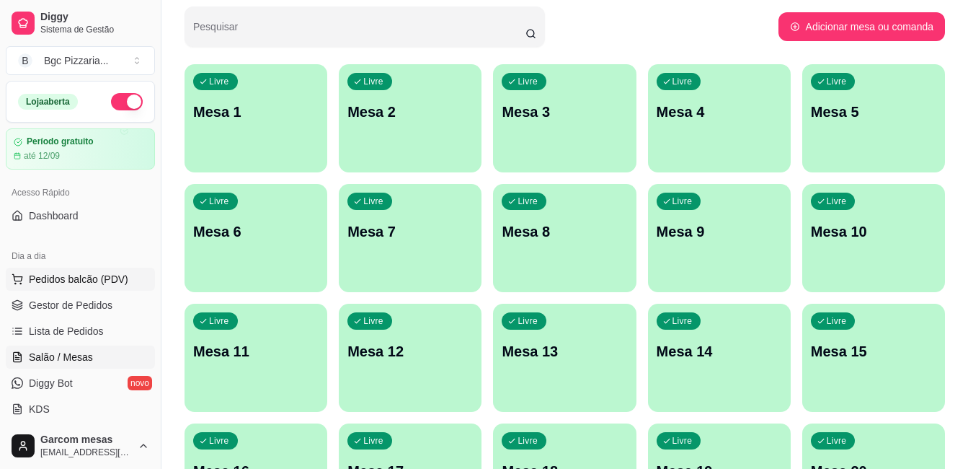
click at [94, 283] on span "Pedidos balcão (PDV)" at bounding box center [78, 279] width 99 height 14
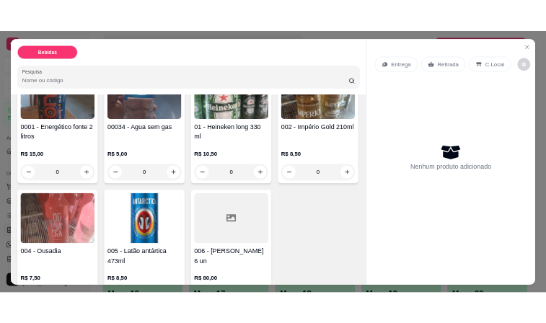
scroll to position [144, 0]
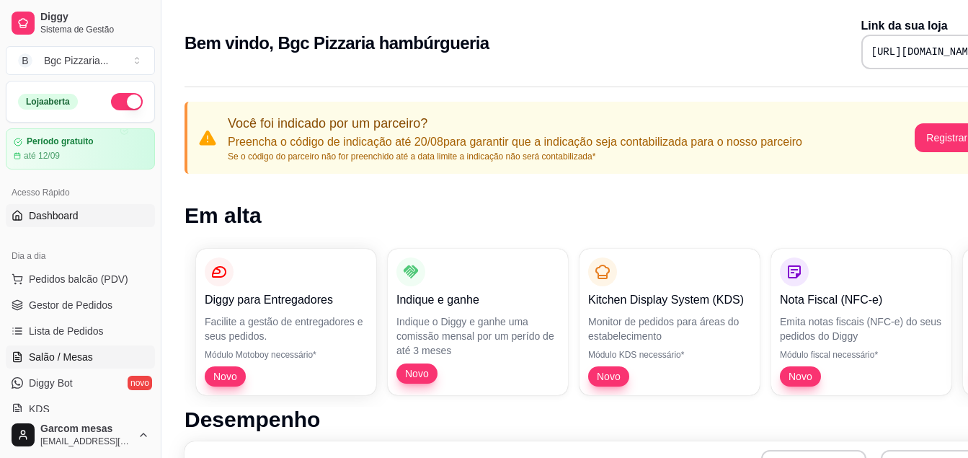
click at [74, 322] on span "Salão / Mesas" at bounding box center [61, 357] width 64 height 14
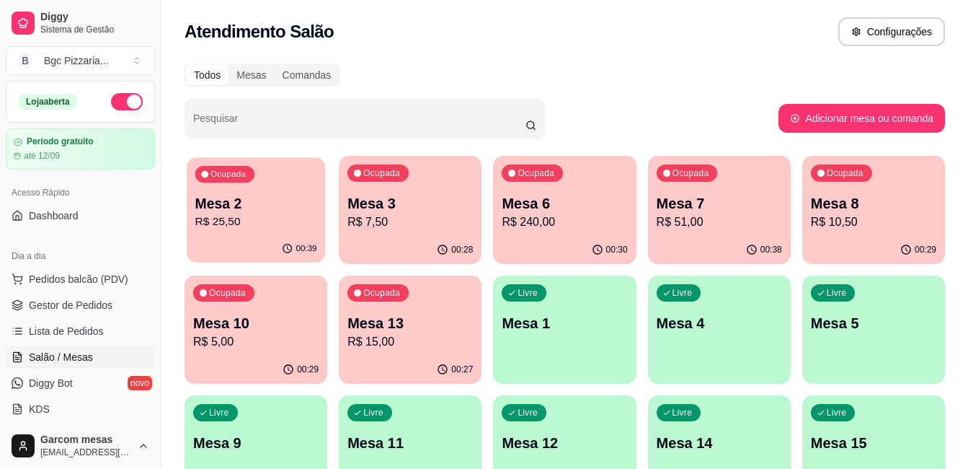
click at [244, 201] on p "Mesa 2" at bounding box center [256, 203] width 122 height 19
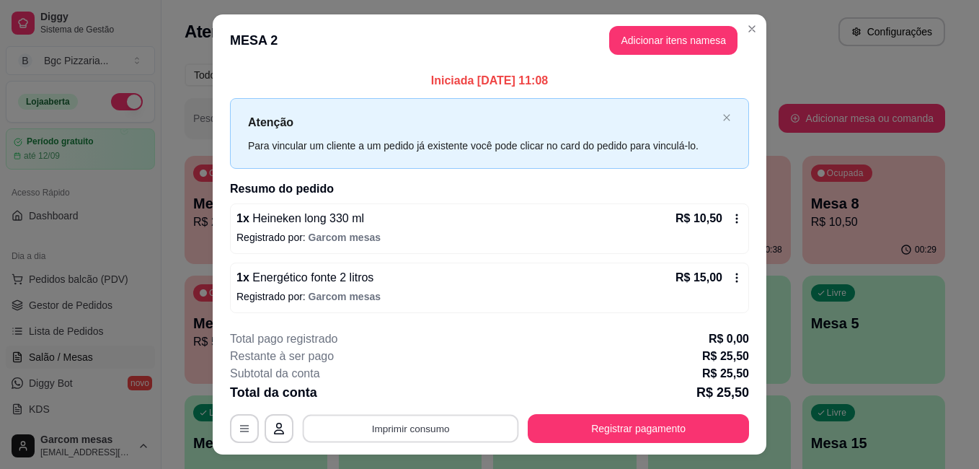
click at [427, 322] on button "Imprimir consumo" at bounding box center [411, 428] width 216 height 28
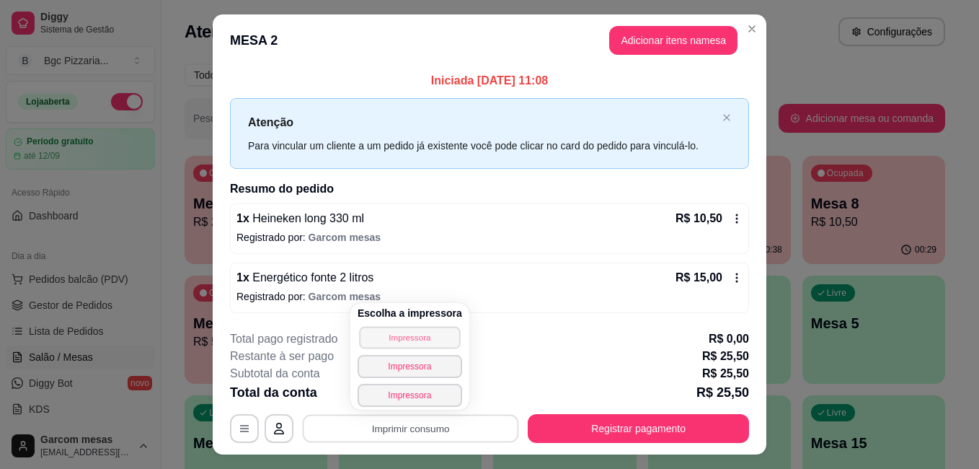
click at [432, 322] on button "Impressora" at bounding box center [409, 337] width 101 height 22
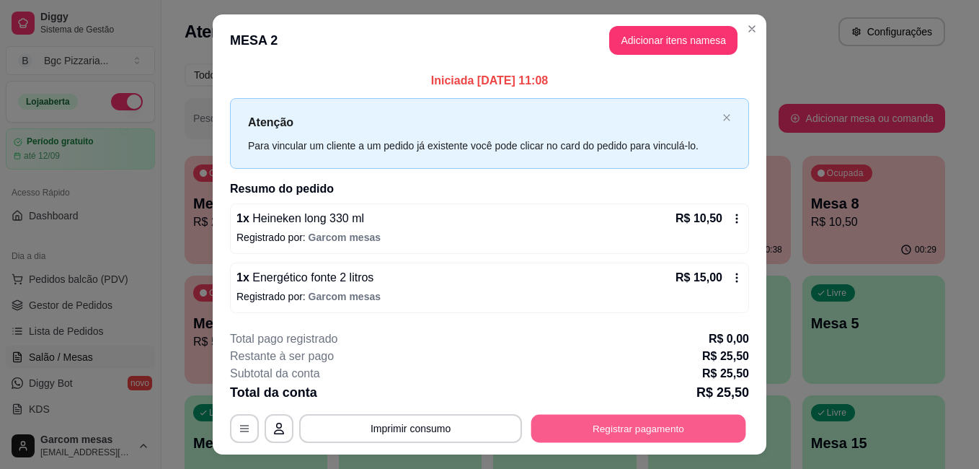
click at [545, 322] on button "Registrar pagamento" at bounding box center [638, 428] width 215 height 28
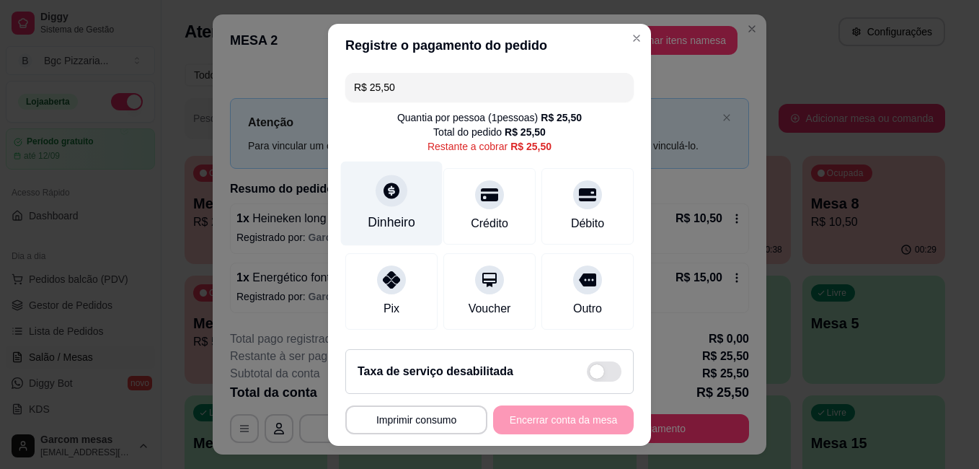
click at [399, 219] on div "Dinheiro" at bounding box center [392, 222] width 48 height 19
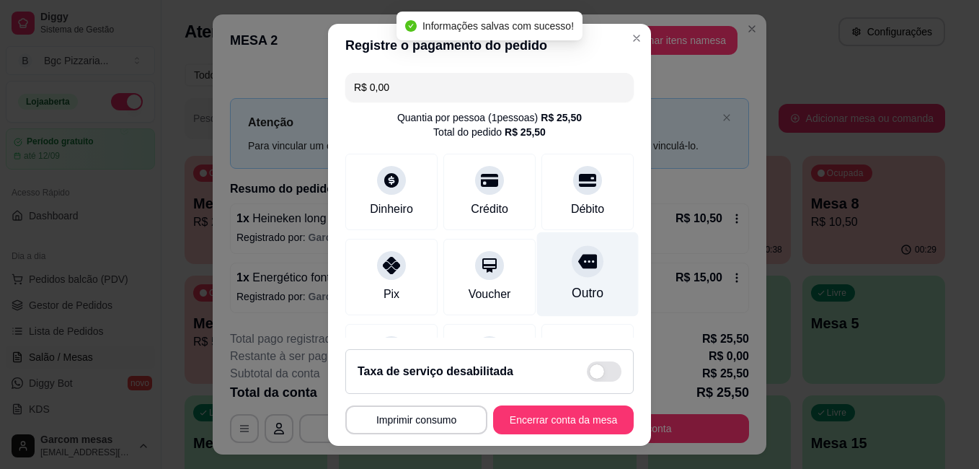
type input "R$ 0,00"
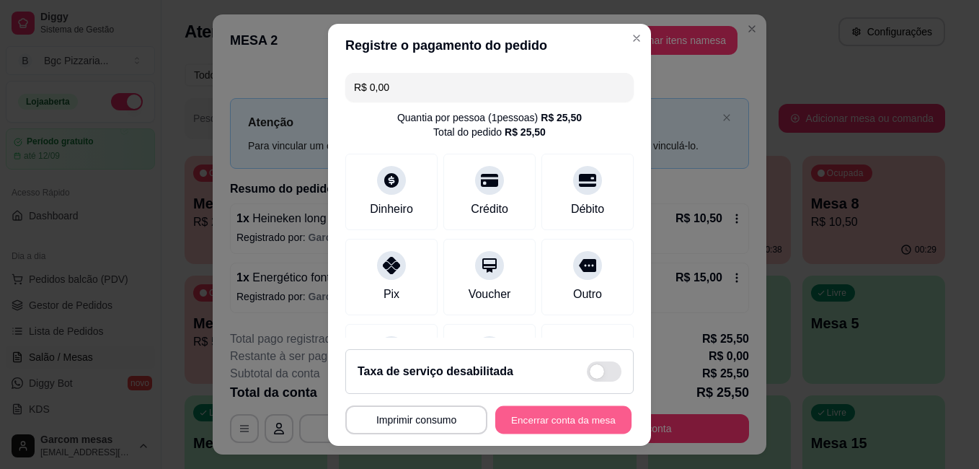
click at [545, 322] on button "Encerrar conta da mesa" at bounding box center [563, 419] width 136 height 28
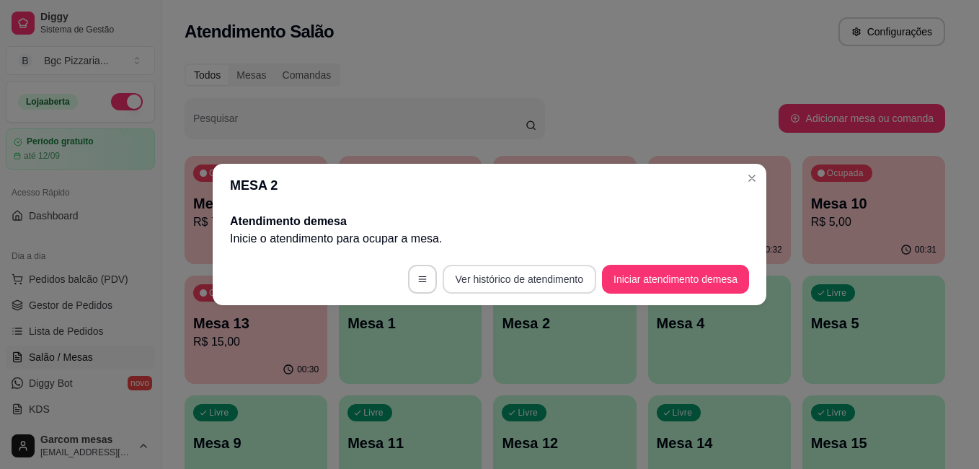
click at [515, 285] on button "Ver histórico de atendimento" at bounding box center [520, 279] width 154 height 29
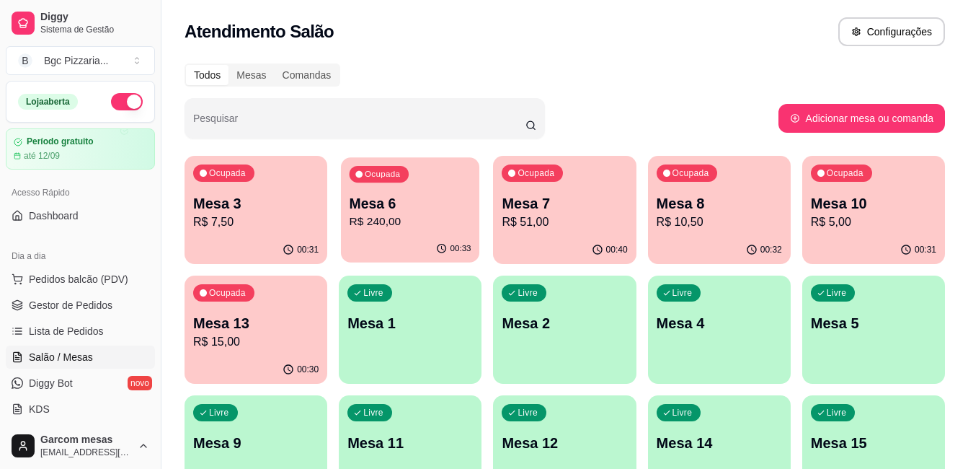
click at [410, 208] on p "Mesa 6" at bounding box center [411, 203] width 122 height 19
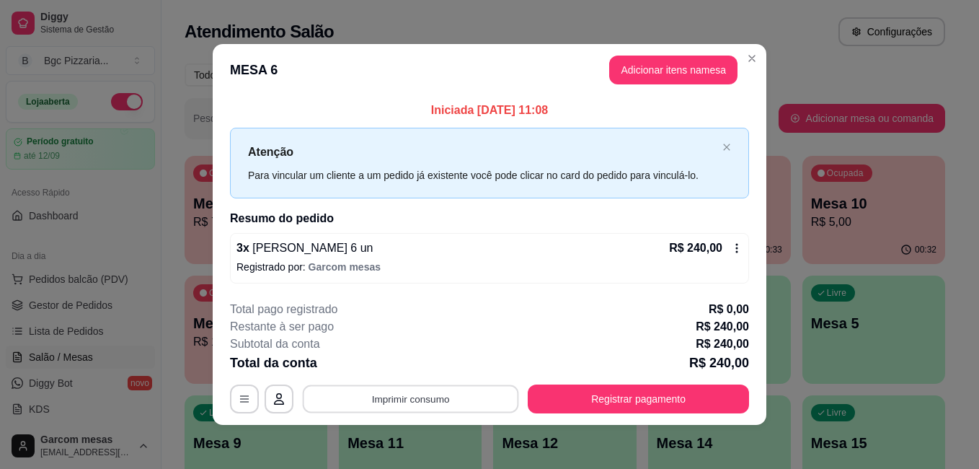
click at [486, 322] on button "Imprimir consumo" at bounding box center [411, 398] width 216 height 28
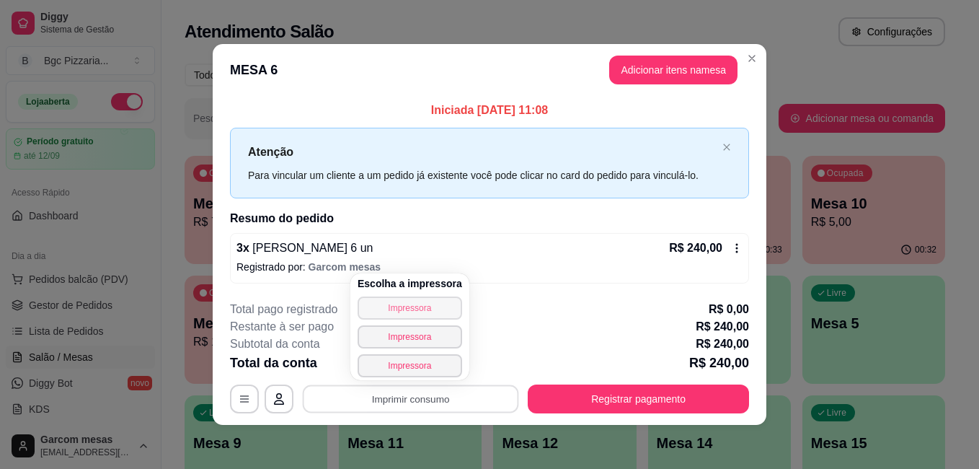
click at [429, 306] on button "Impressora" at bounding box center [410, 307] width 105 height 23
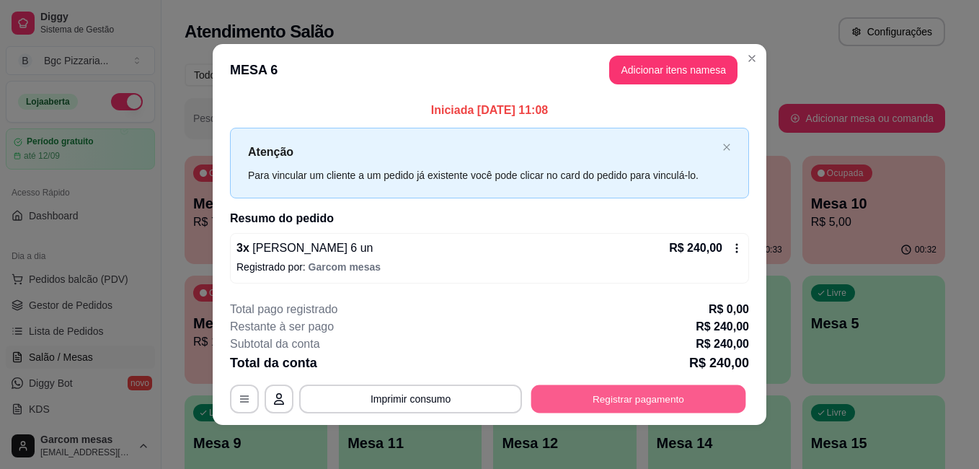
click at [545, 322] on button "Registrar pagamento" at bounding box center [638, 398] width 215 height 28
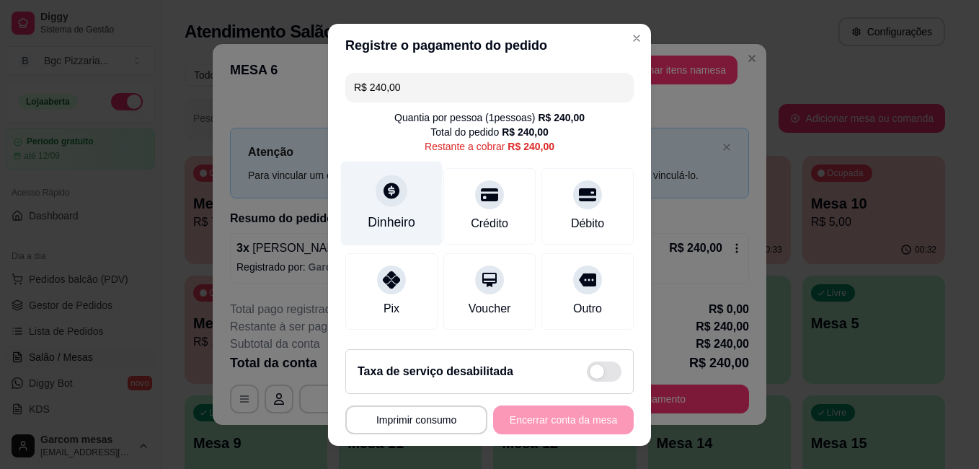
click at [389, 201] on div at bounding box center [392, 190] width 32 height 32
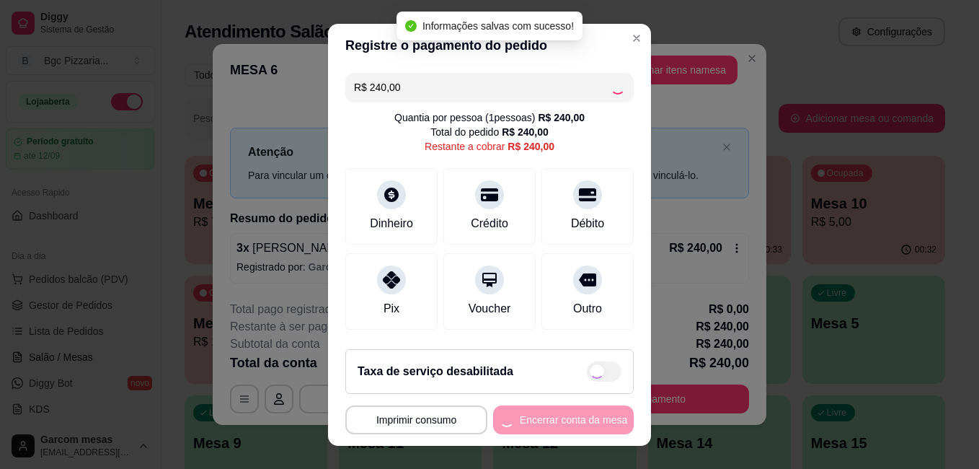
type input "R$ 0,00"
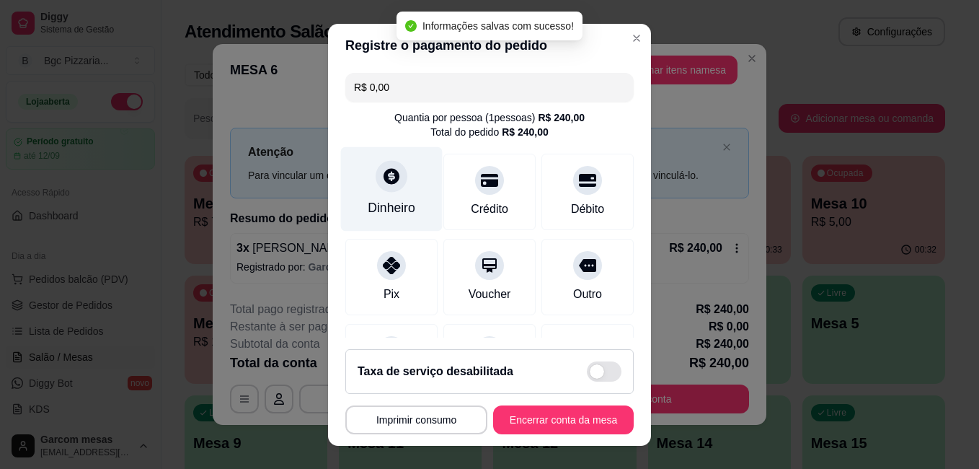
click at [381, 201] on div "Dinheiro" at bounding box center [392, 207] width 48 height 19
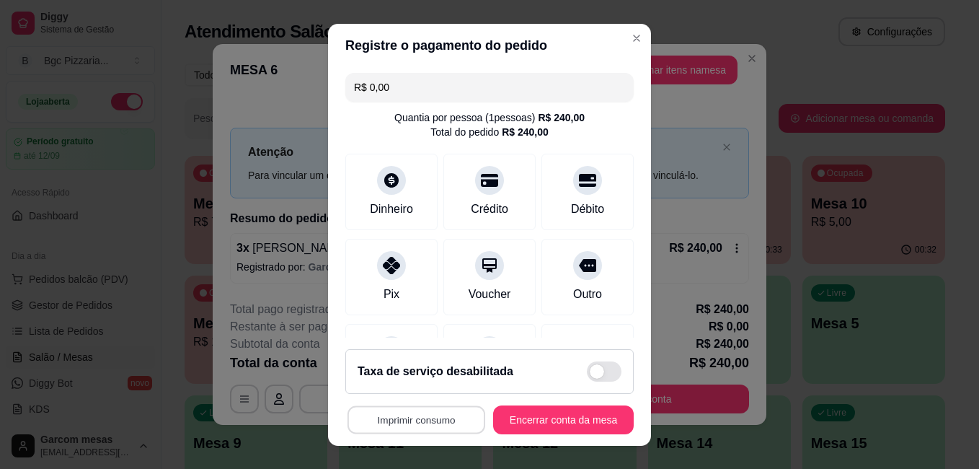
click at [454, 322] on button "Imprimir consumo" at bounding box center [417, 419] width 138 height 28
click at [545, 43] on icon "Close" at bounding box center [637, 38] width 12 height 12
click at [545, 322] on button "Encerrar conta da mesa" at bounding box center [563, 419] width 136 height 28
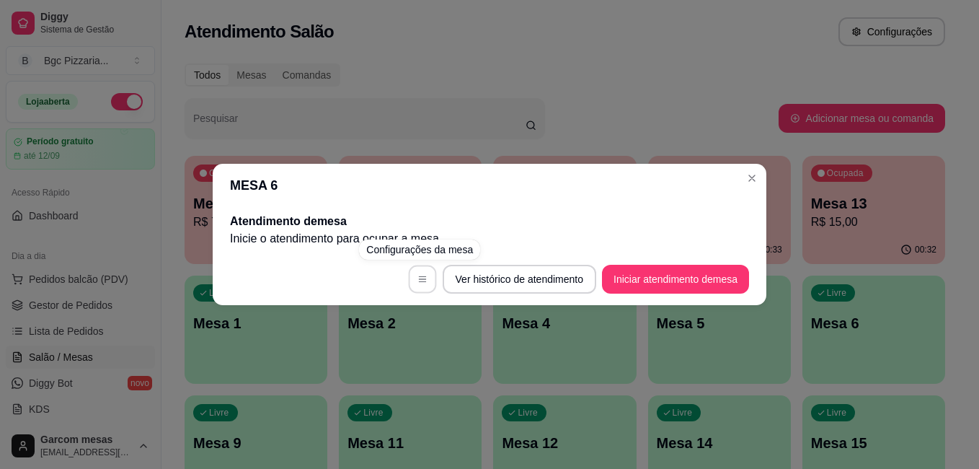
click at [428, 280] on button "button" at bounding box center [422, 279] width 28 height 28
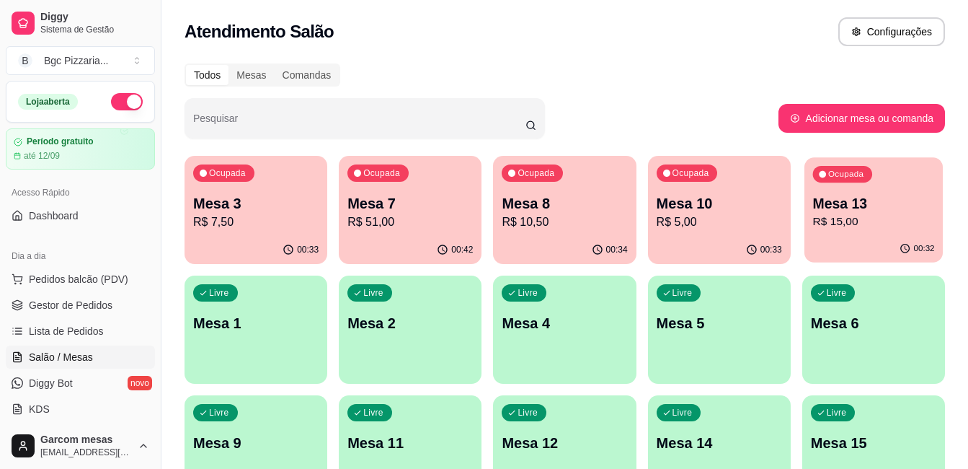
click at [545, 225] on p "R$ 15,00" at bounding box center [874, 221] width 122 height 17
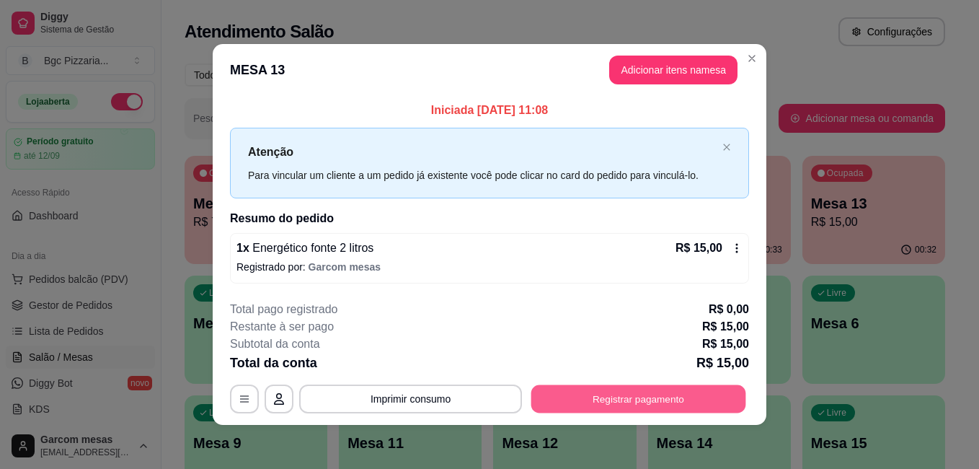
click at [545, 322] on button "Registrar pagamento" at bounding box center [638, 398] width 215 height 28
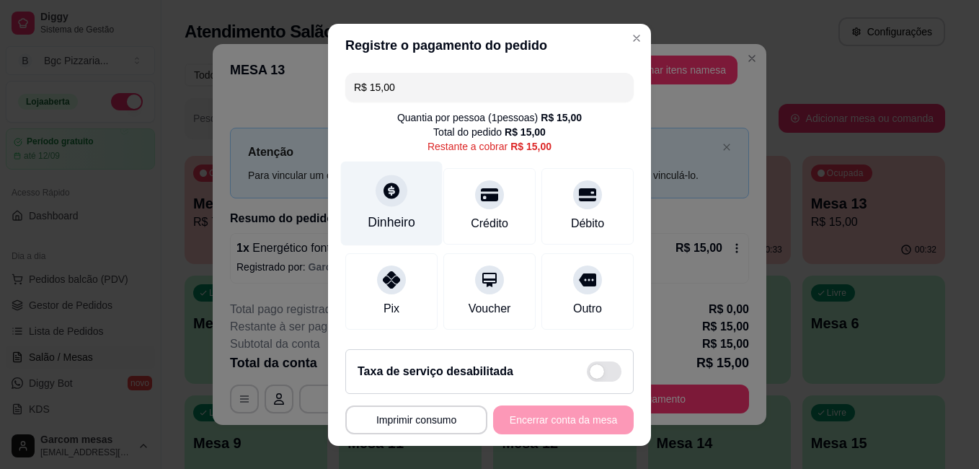
click at [374, 209] on div "Dinheiro" at bounding box center [392, 203] width 102 height 84
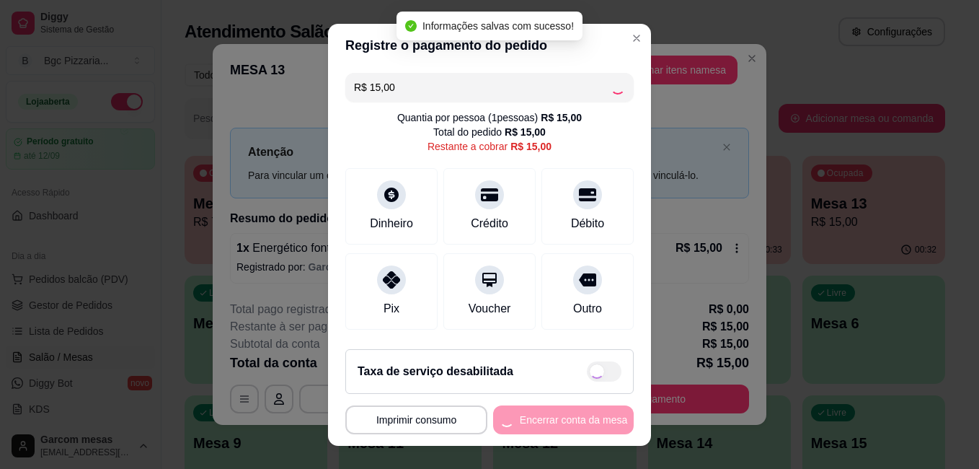
type input "R$ 0,00"
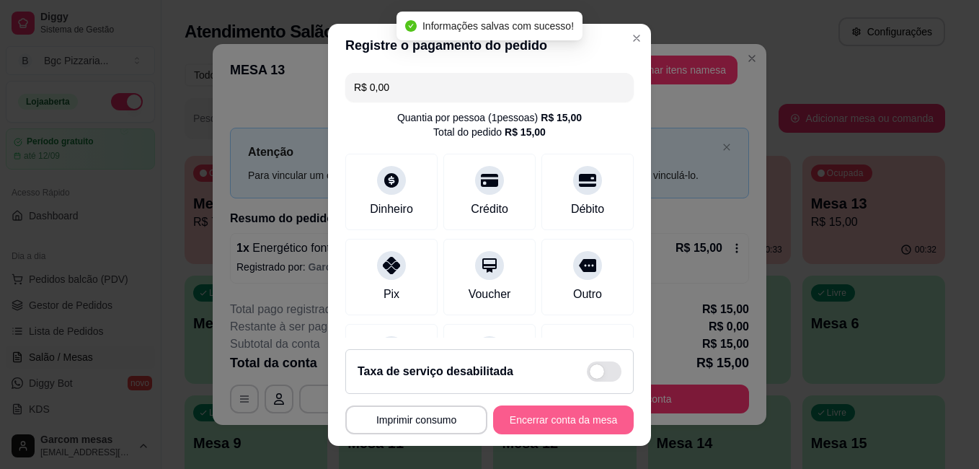
click at [545, 322] on button "Encerrar conta da mesa" at bounding box center [563, 419] width 141 height 29
